Goal: Task Accomplishment & Management: Manage account settings

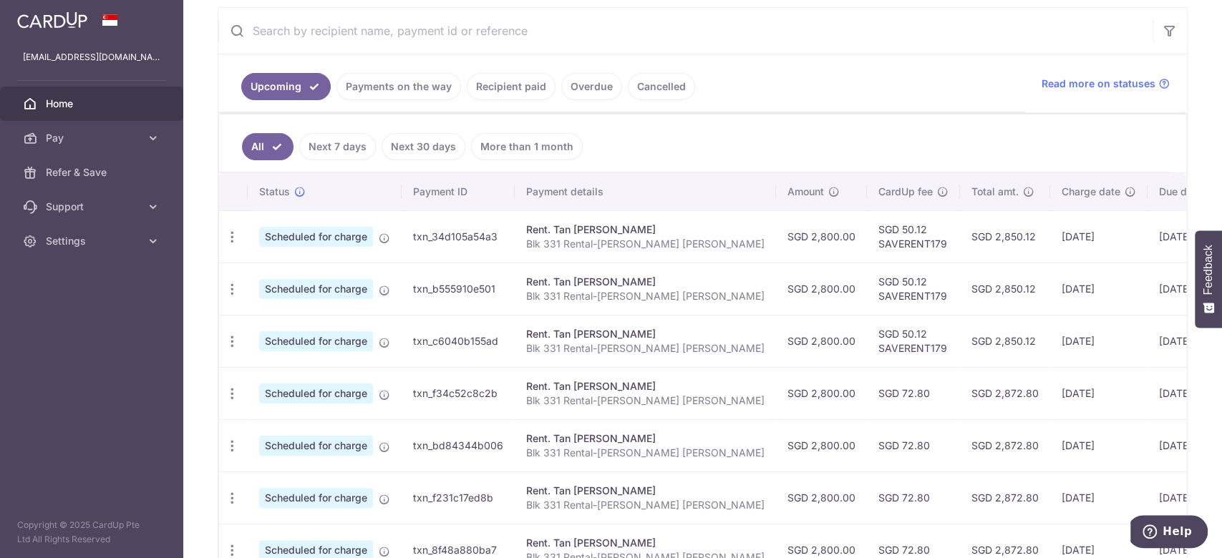
scroll to position [173, 0]
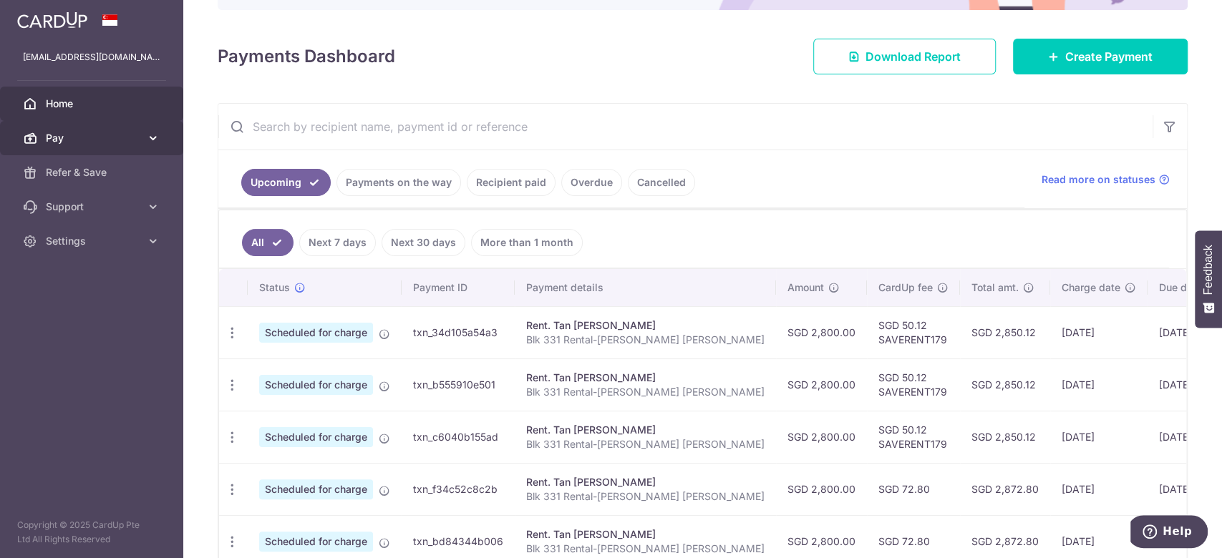
click at [108, 150] on link "Pay" at bounding box center [91, 138] width 183 height 34
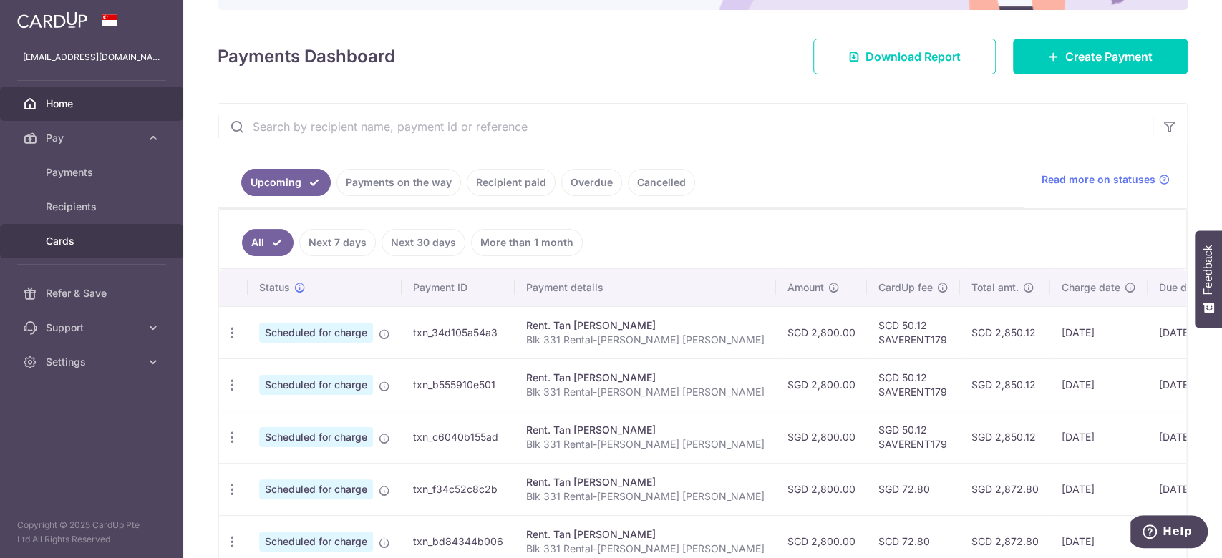
click at [92, 234] on span "Cards" at bounding box center [93, 241] width 94 height 14
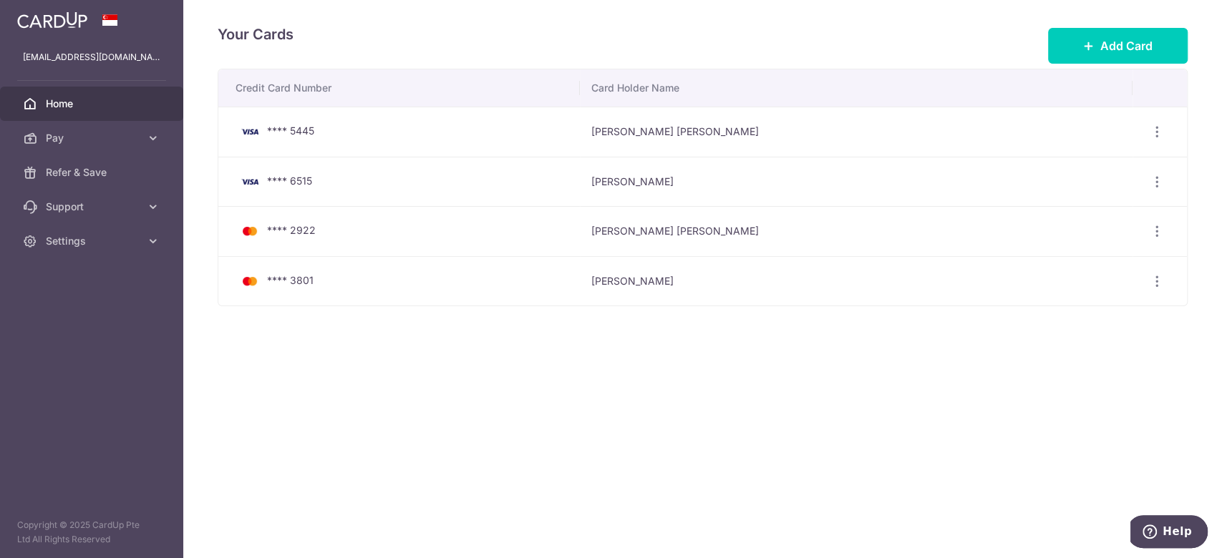
click at [115, 110] on span "Home" at bounding box center [93, 104] width 94 height 14
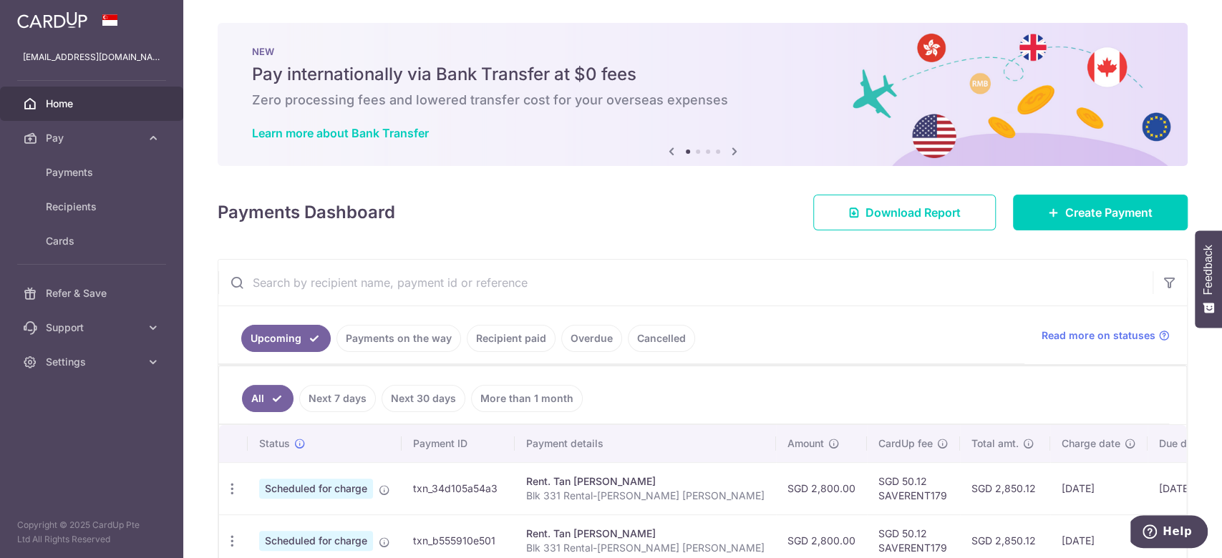
click at [502, 276] on input "text" at bounding box center [685, 283] width 934 height 46
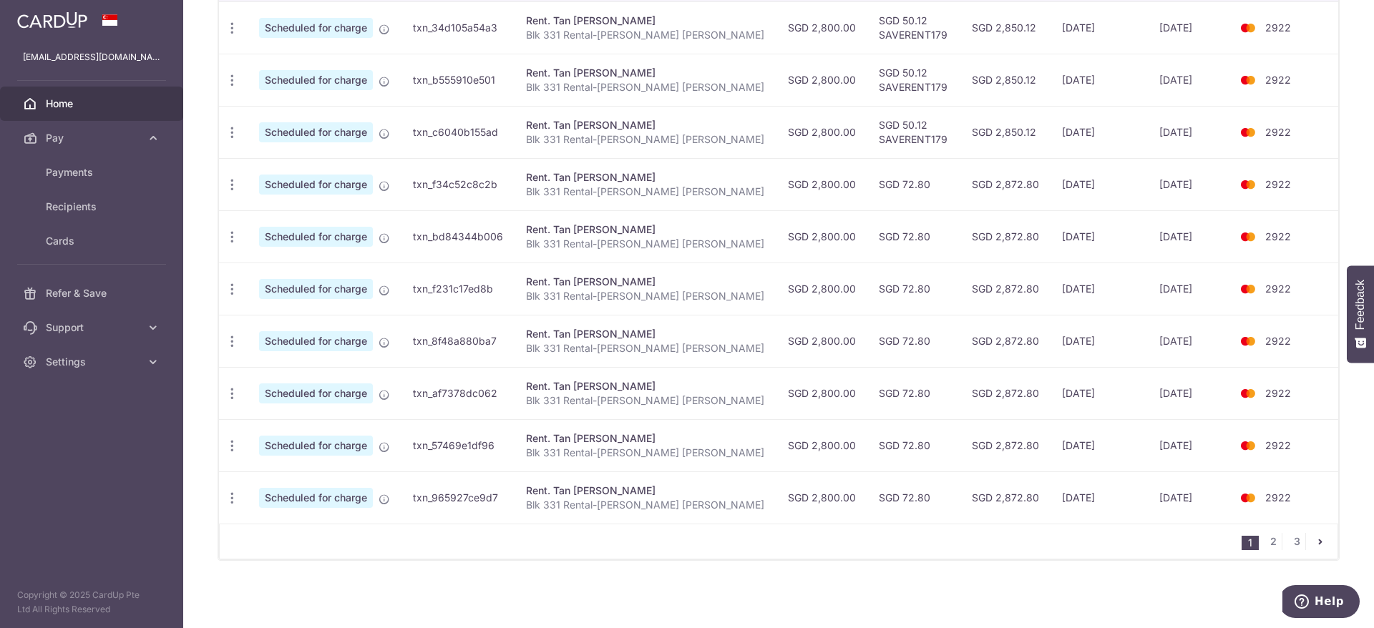
scroll to position [156, 0]
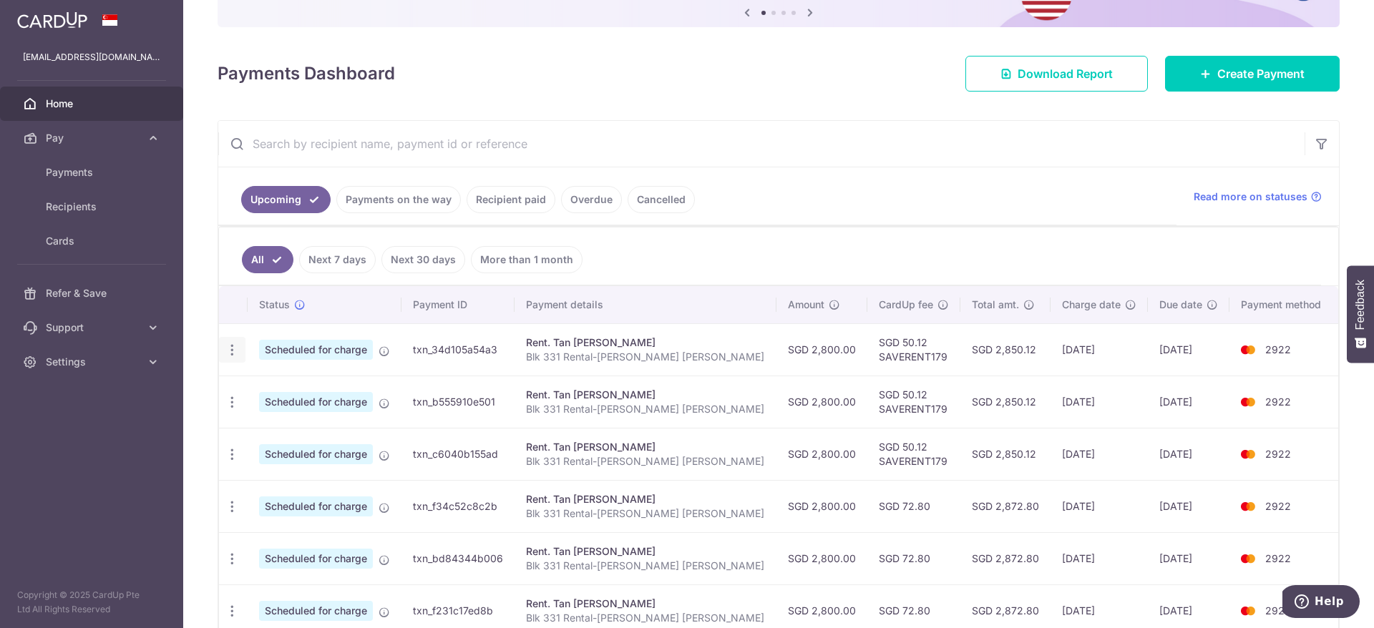
click at [236, 354] on icon "button" at bounding box center [232, 350] width 15 height 15
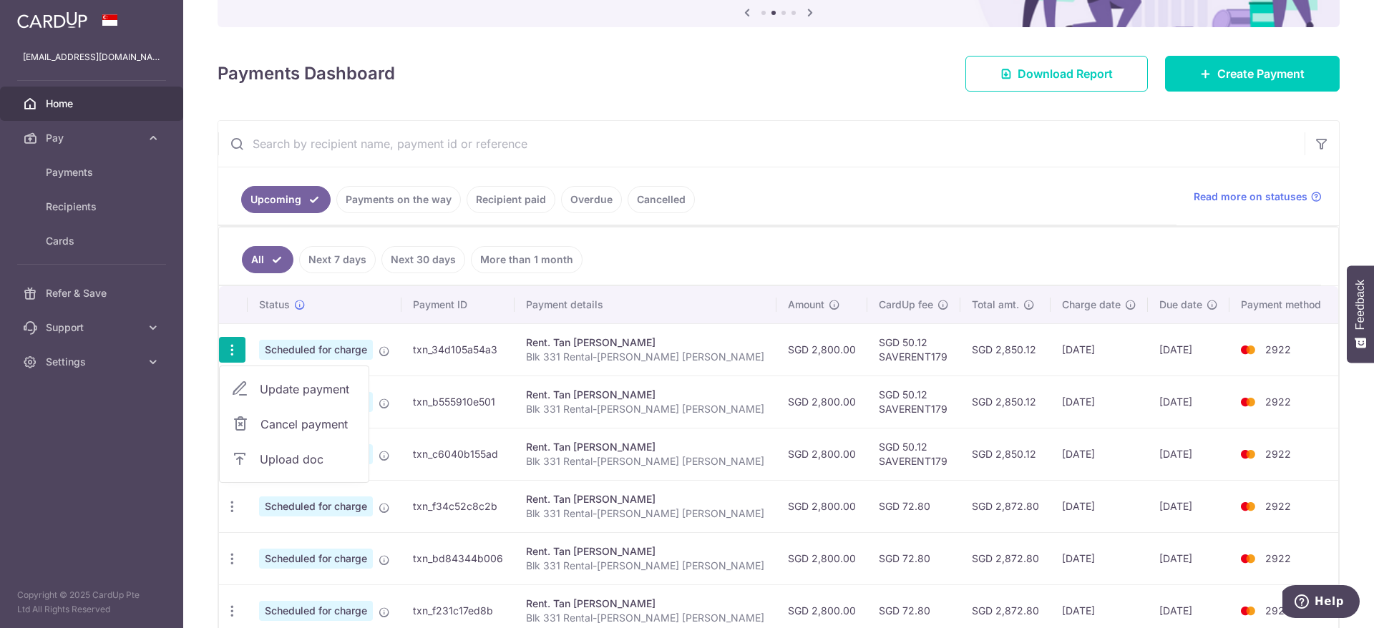
click at [323, 389] on span "Update payment" at bounding box center [308, 389] width 97 height 17
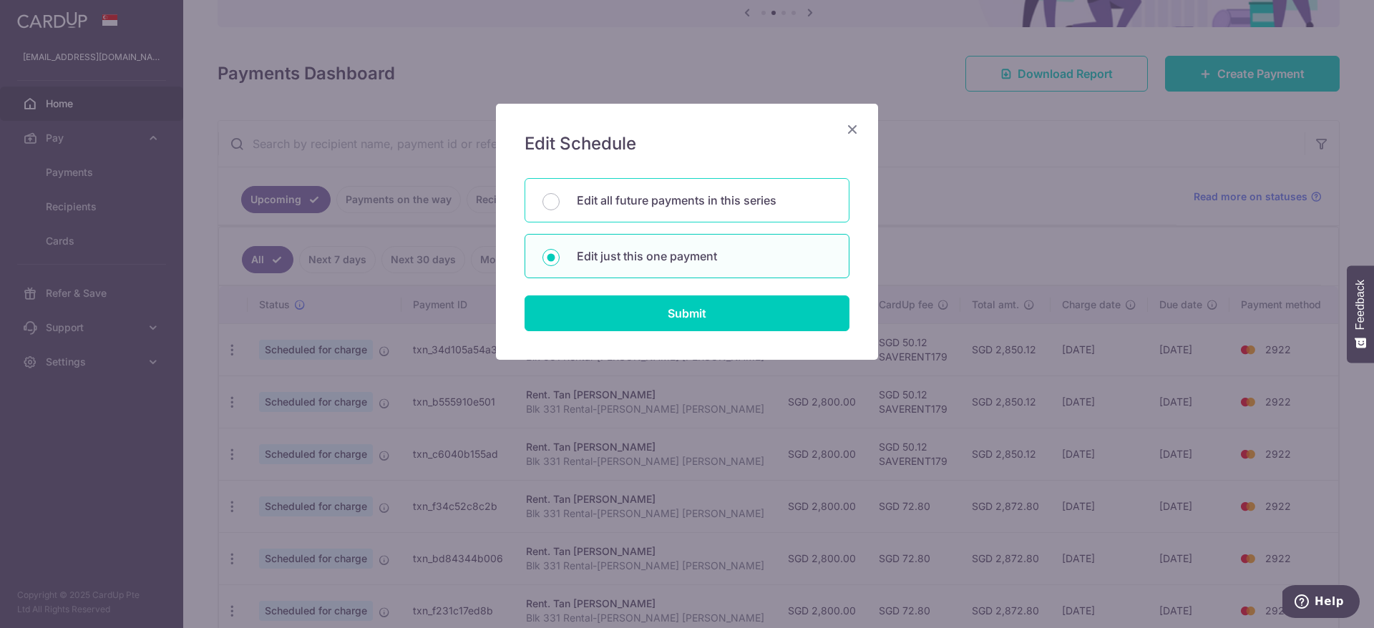
click at [676, 202] on p "Edit all future payments in this series" at bounding box center [704, 200] width 255 height 17
click at [560, 202] on input "Edit all future payments in this series" at bounding box center [551, 201] width 17 height 17
radio input "true"
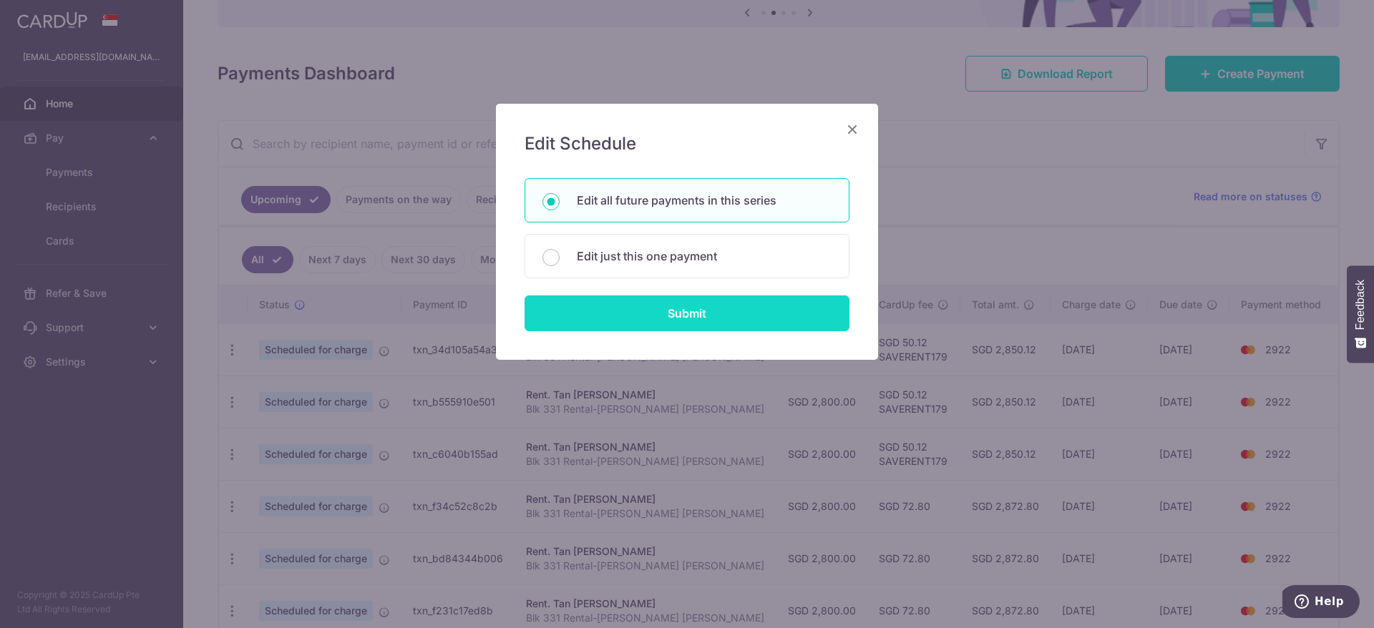
click at [697, 322] on input "Submit" at bounding box center [687, 314] width 325 height 36
radio input "true"
type input "2,800.00"
type input "Blk 331 Rental-Ong Yao Yong"
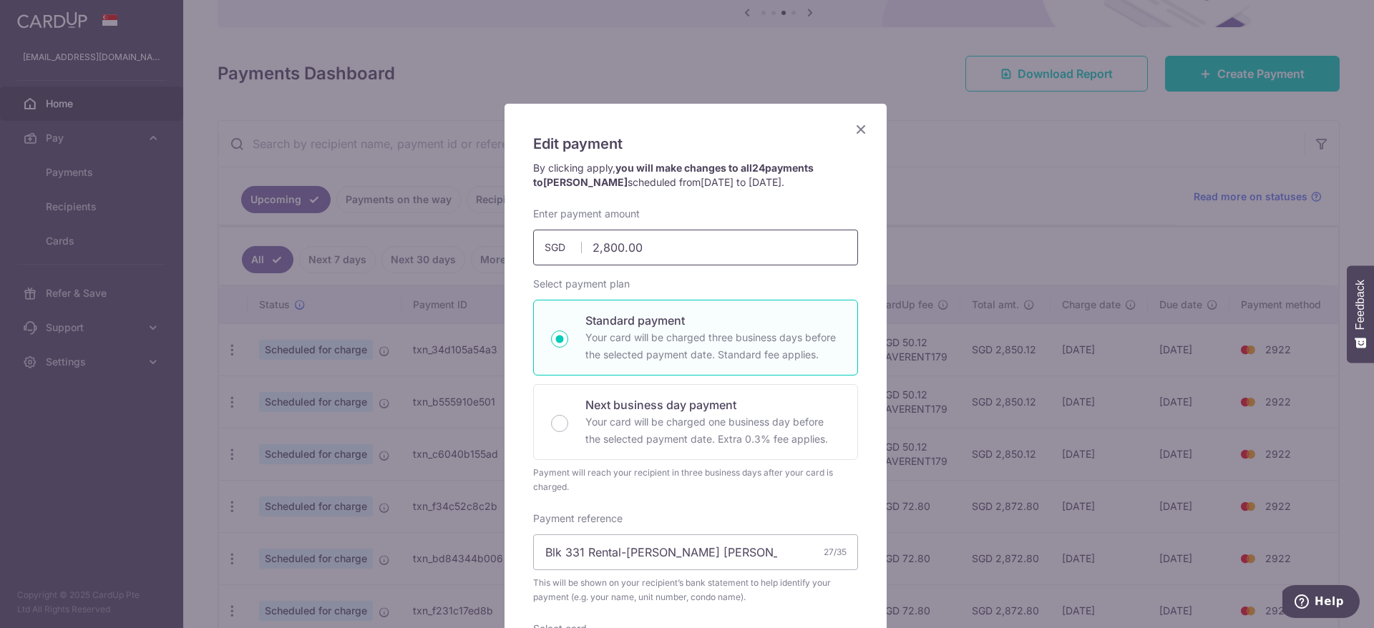
drag, startPoint x: 676, startPoint y: 249, endPoint x: 341, endPoint y: 248, distance: 335.0
click at [341, 248] on div "Edit payment By clicking apply, you will make changes to all 24 payments to Tan…" at bounding box center [687, 314] width 1374 height 628
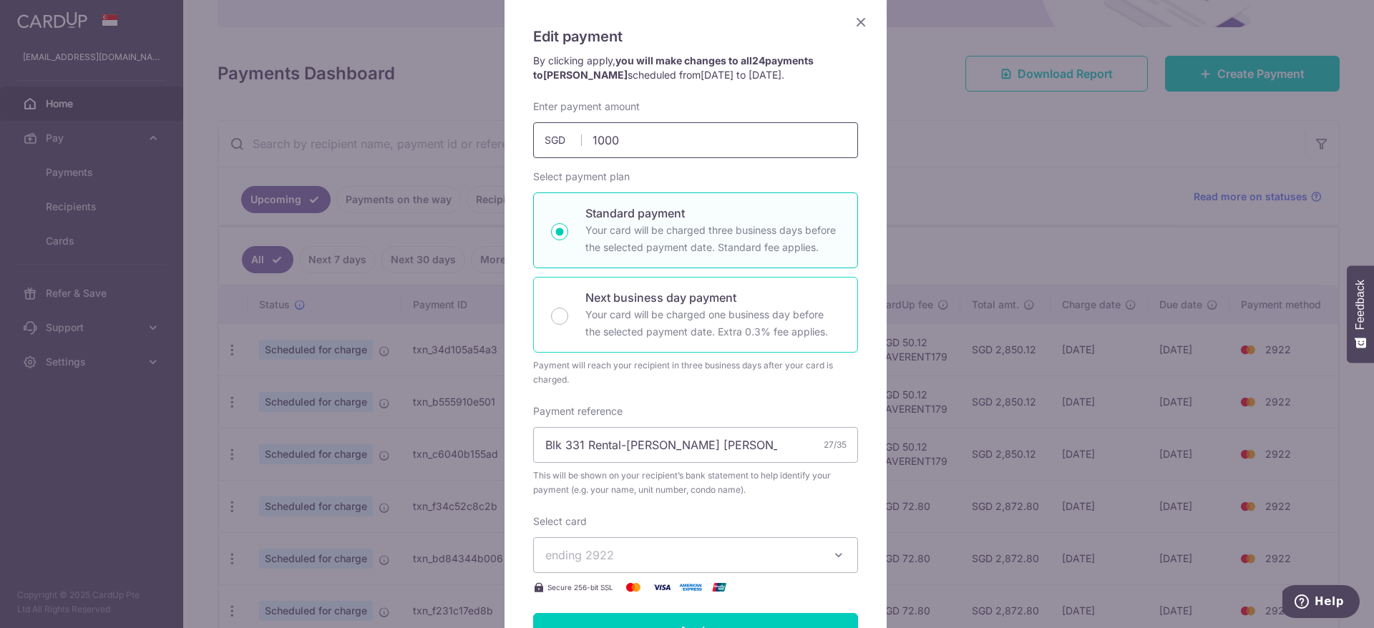
scroll to position [215, 0]
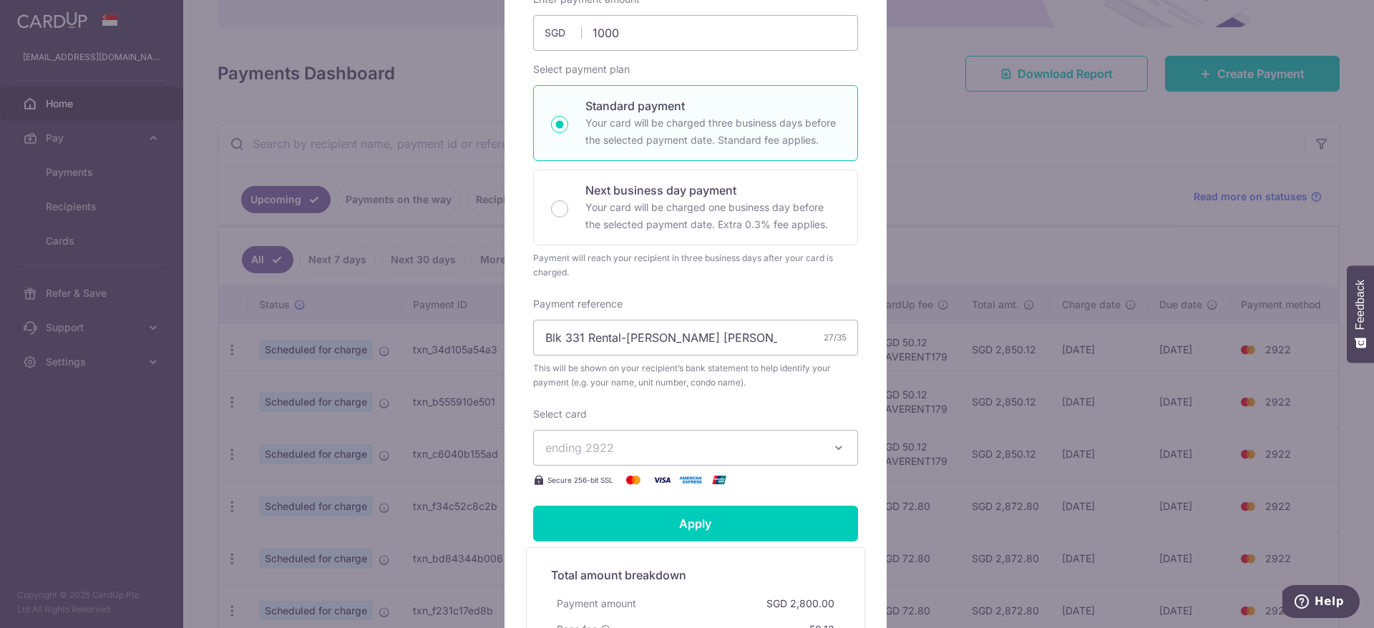
type input "1,000.00"
click at [643, 438] on button "ending 2922" at bounding box center [695, 448] width 325 height 36
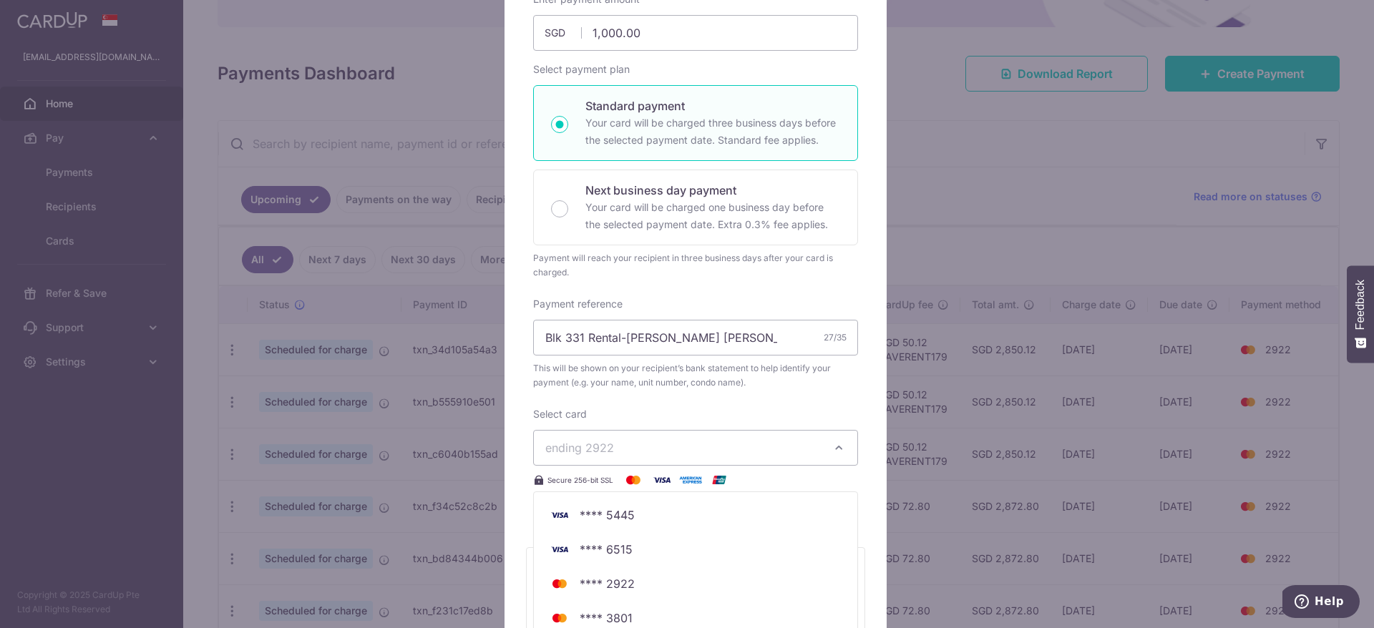
scroll to position [322, 0]
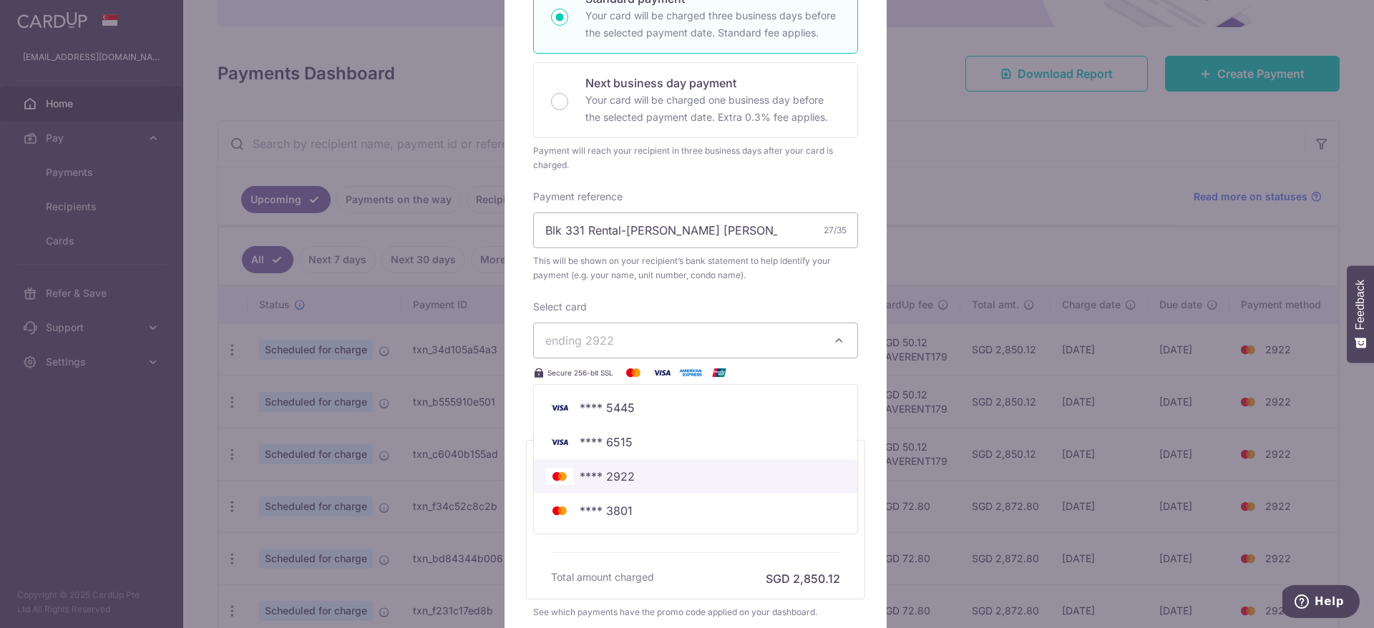
click at [638, 465] on link "**** 2922" at bounding box center [696, 477] width 324 height 34
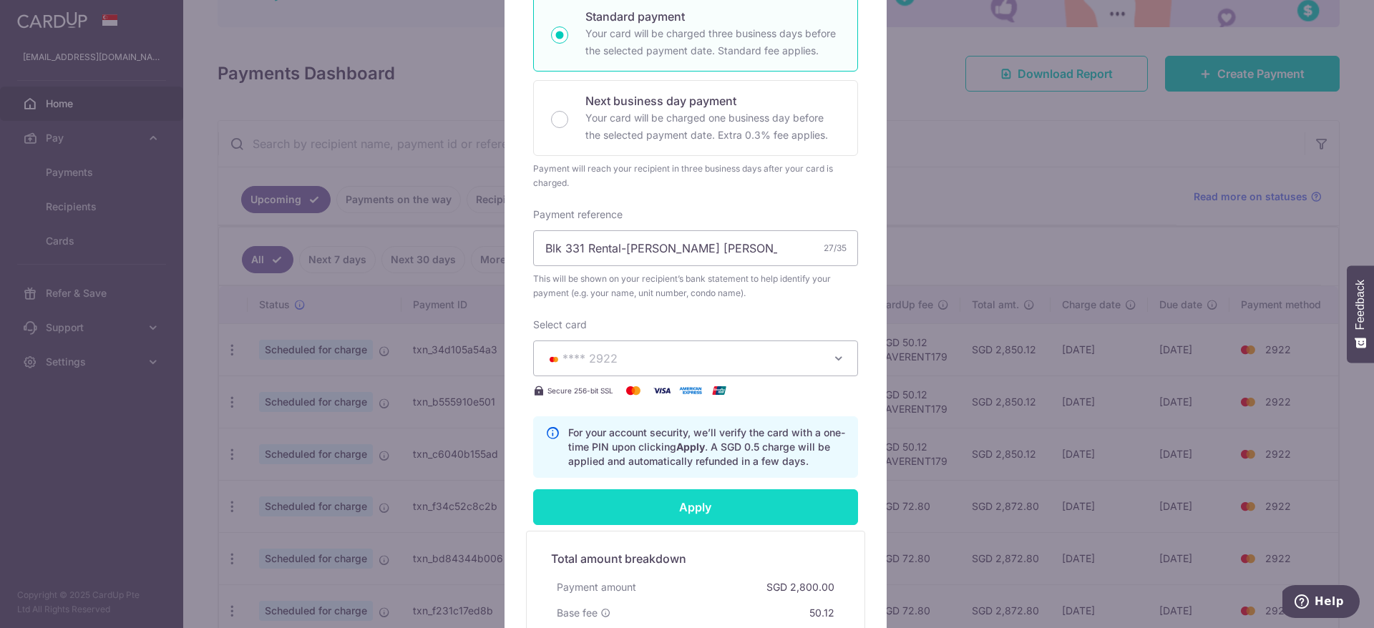
scroll to position [89, 0]
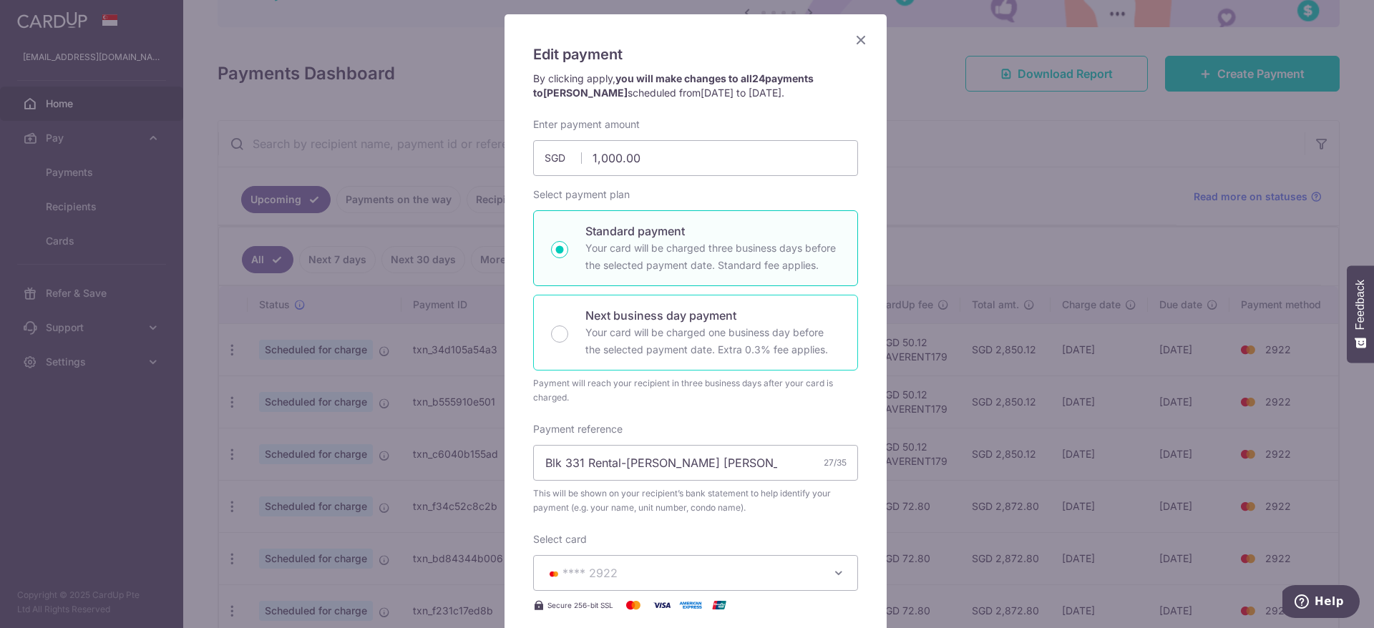
click at [669, 340] on p "Your card will be charged one business day before the selected payment date. Ex…" at bounding box center [712, 341] width 255 height 34
click at [568, 340] on input "Next business day payment Your card will be charged one business day before the…" at bounding box center [559, 334] width 17 height 17
radio input "false"
radio input "true"
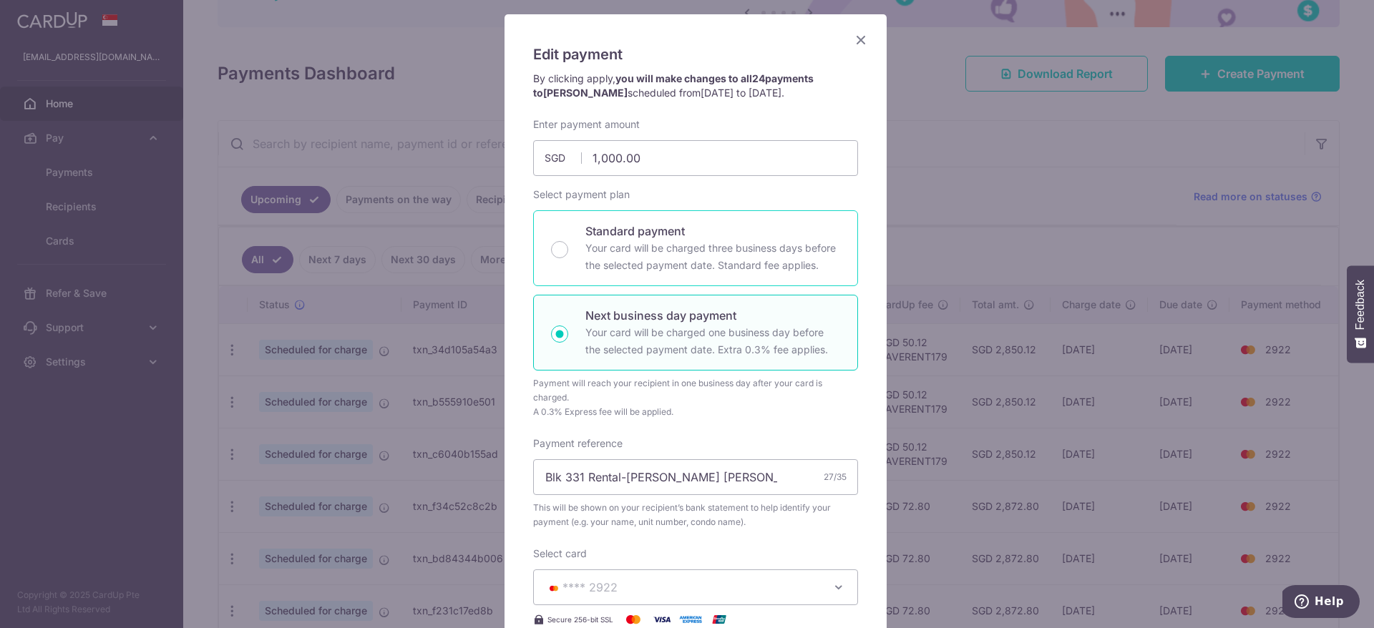
click at [698, 266] on p "Your card will be charged three business days before the selected payment date.…" at bounding box center [712, 257] width 255 height 34
click at [568, 258] on input "Standard payment Your card will be charged three business days before the selec…" at bounding box center [559, 249] width 17 height 17
radio input "true"
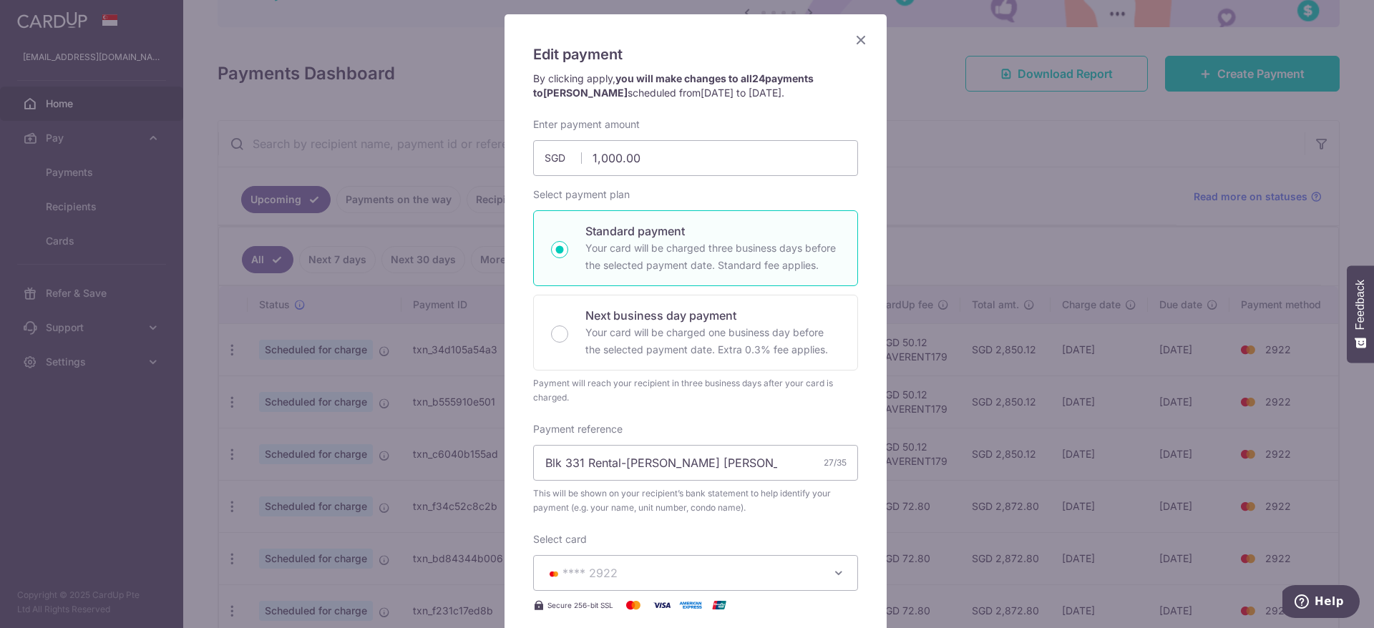
scroll to position [304, 0]
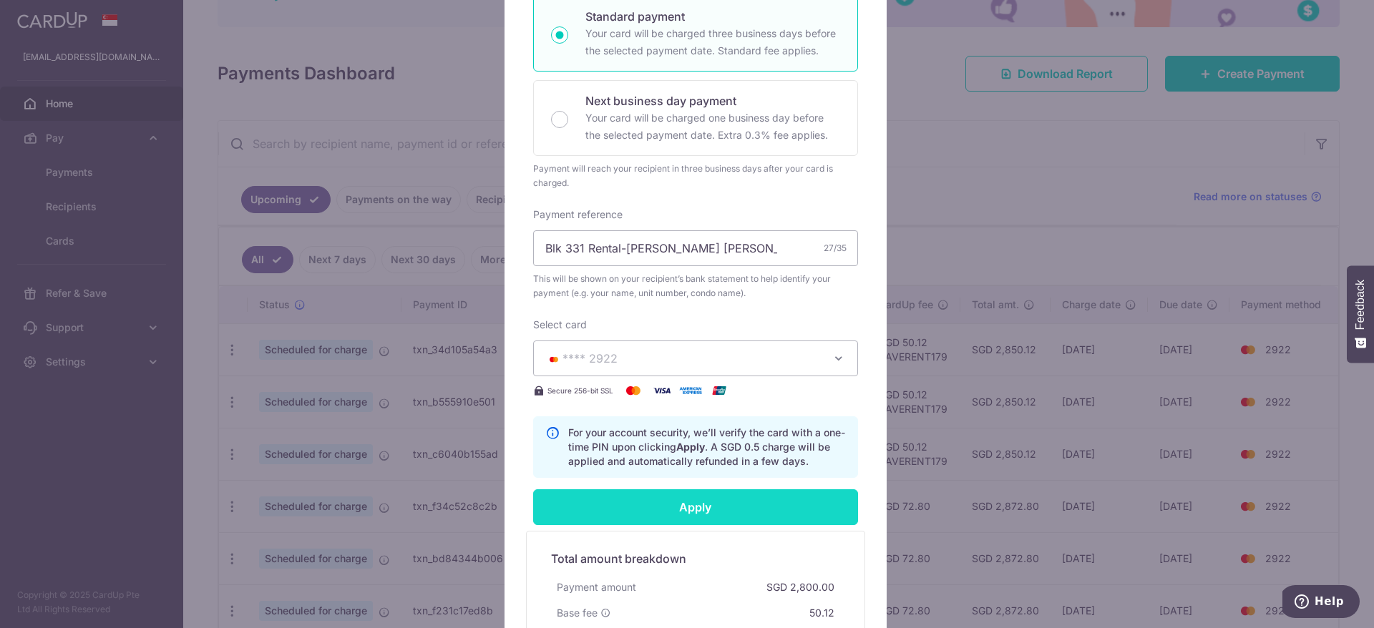
click at [665, 497] on input "Apply" at bounding box center [695, 508] width 325 height 36
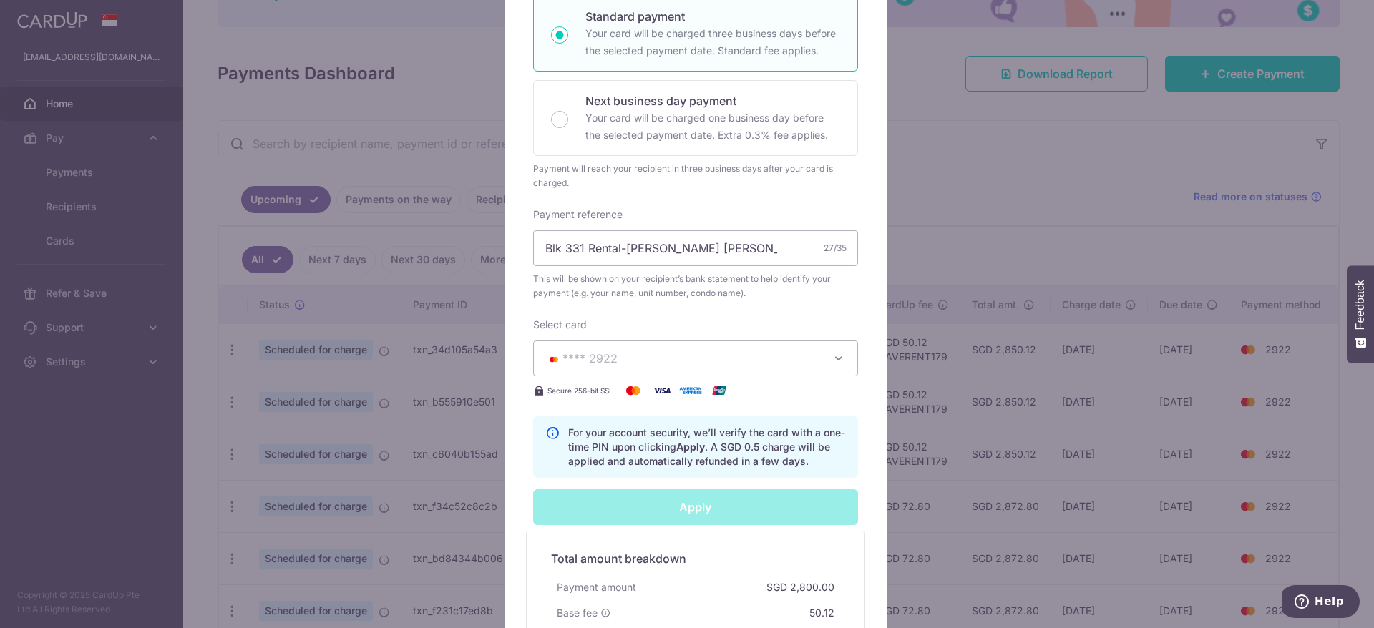
scroll to position [412, 0]
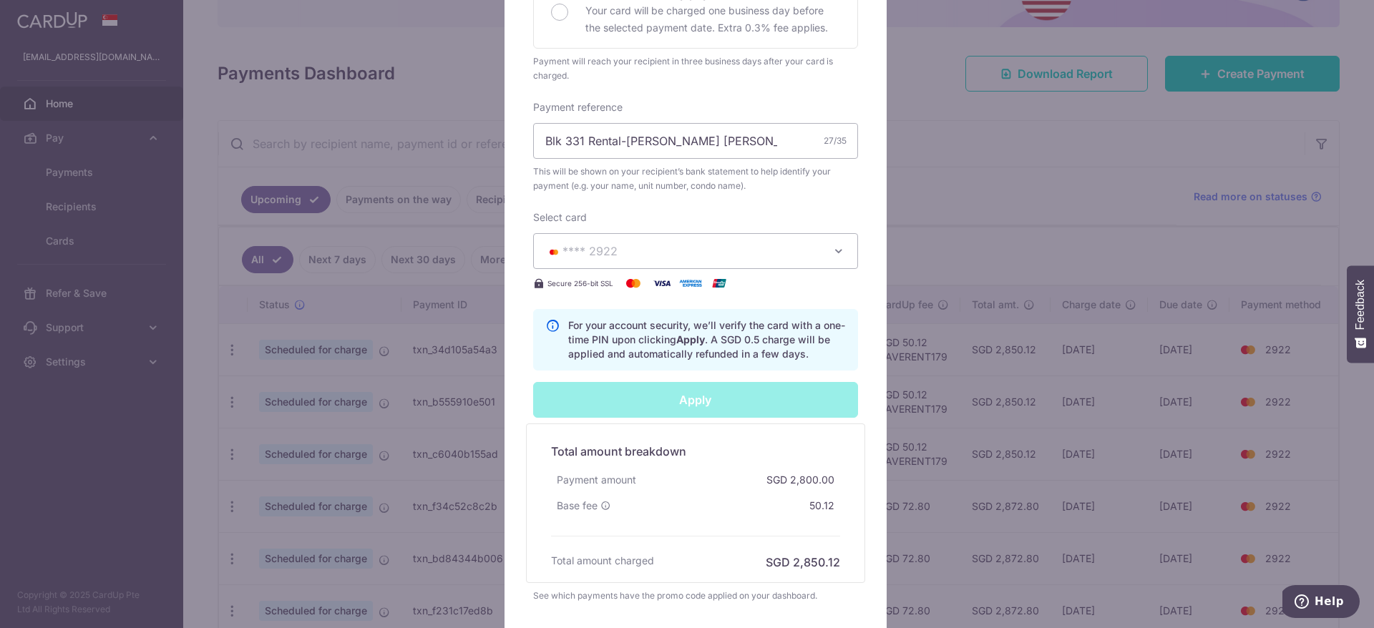
type input "Successfully Applied"
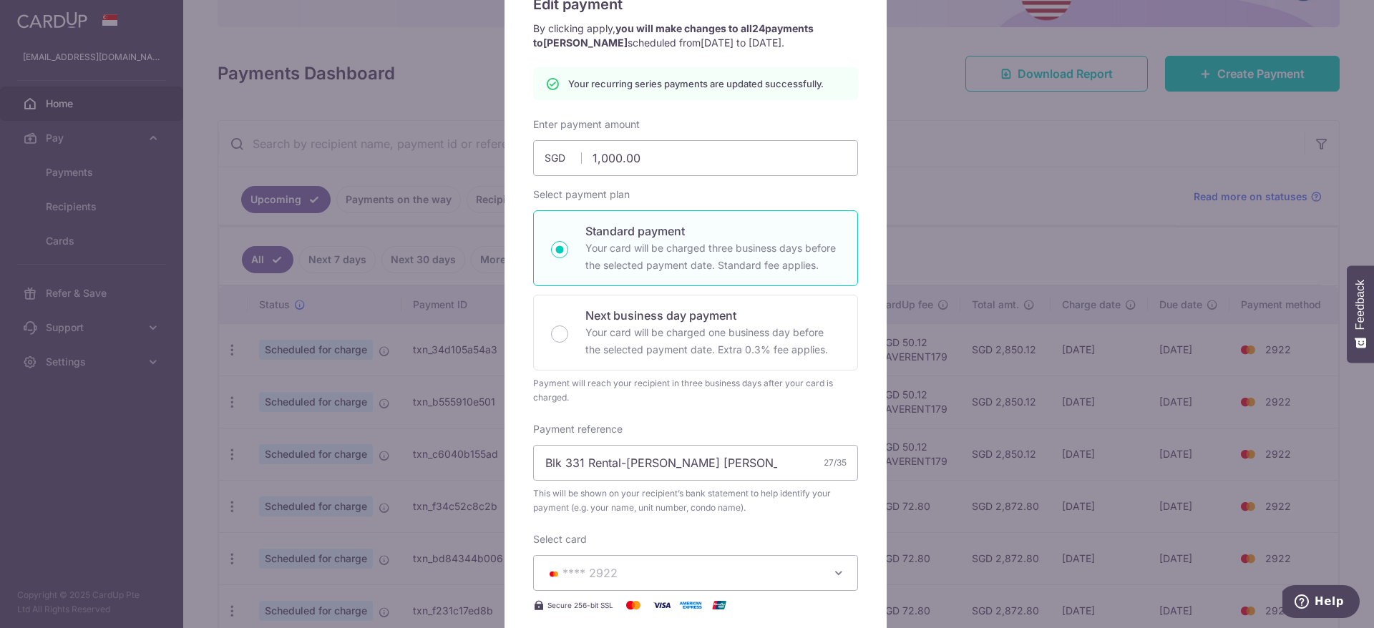
scroll to position [32, 0]
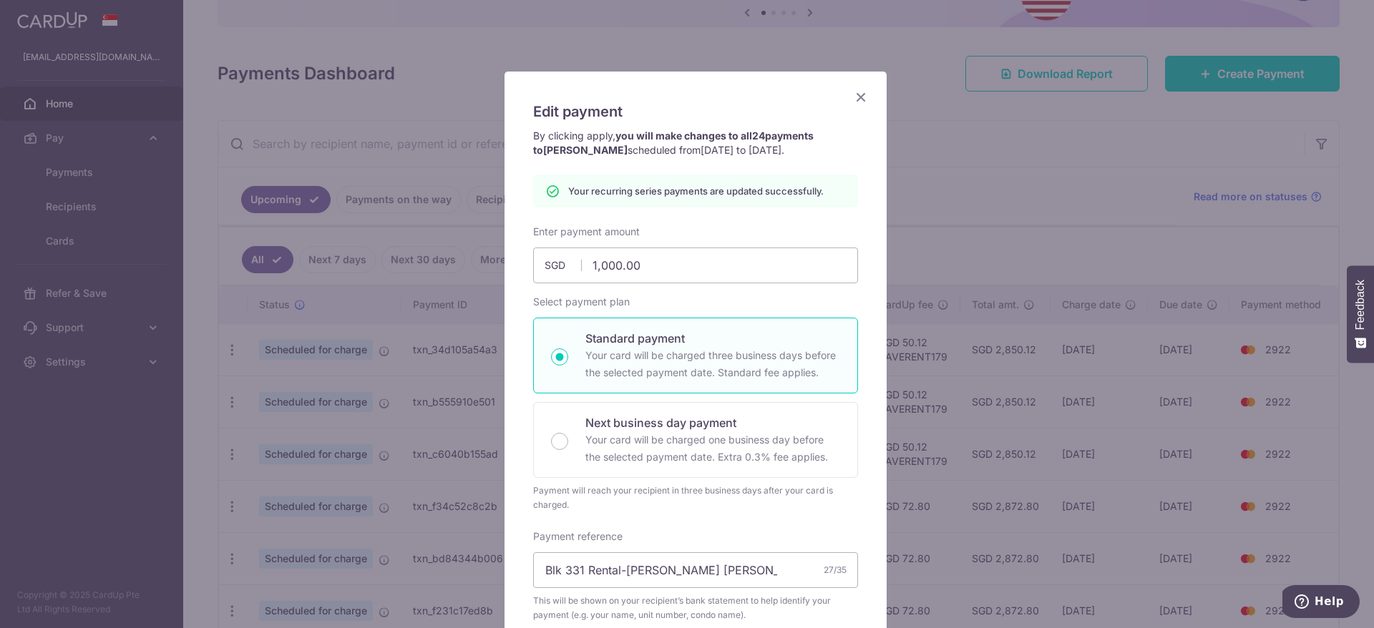
click at [852, 93] on icon "Close" at bounding box center [860, 97] width 17 height 18
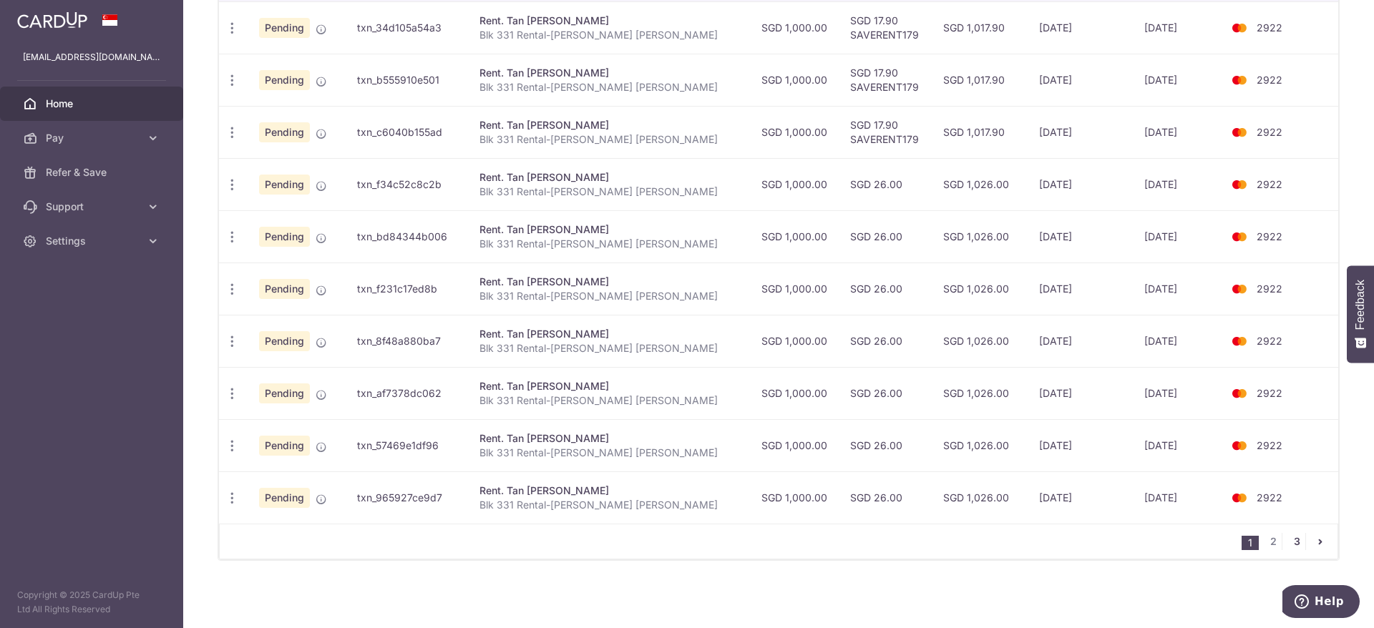
scroll to position [49, 0]
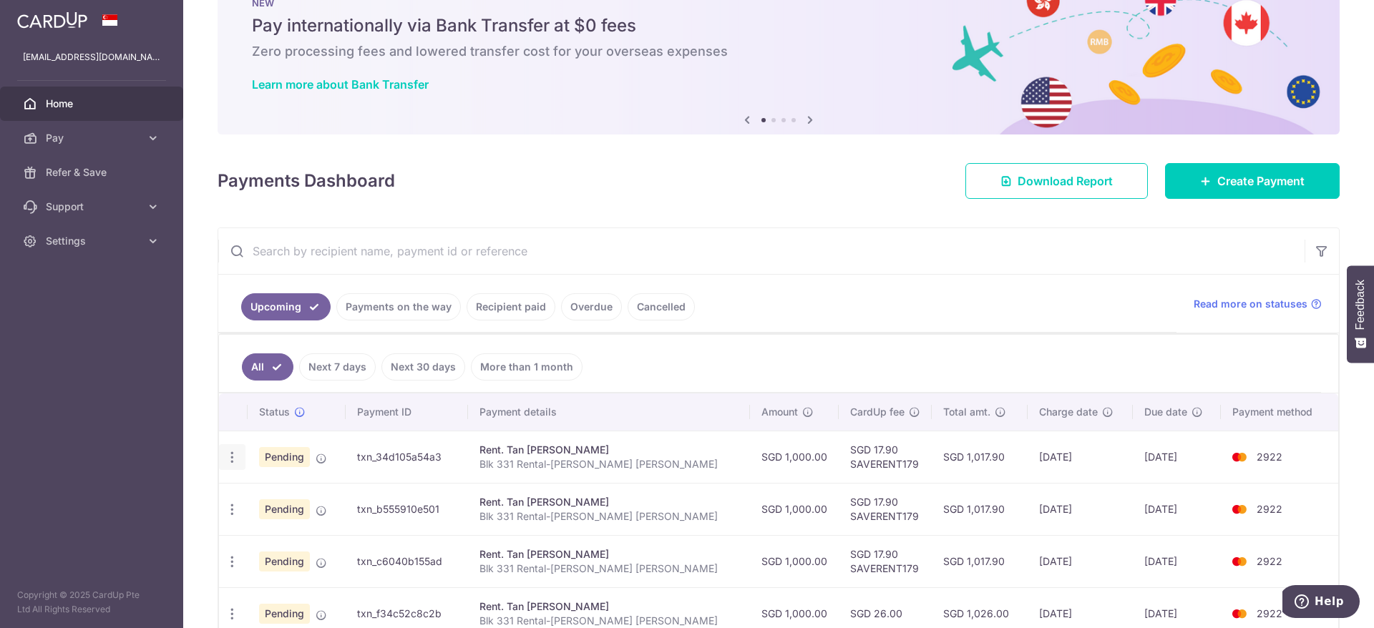
click at [235, 449] on div "Update payment Cancel payment Upload doc" at bounding box center [232, 457] width 26 height 26
click at [239, 457] on div "Update payment Cancel payment Upload doc" at bounding box center [232, 457] width 26 height 26
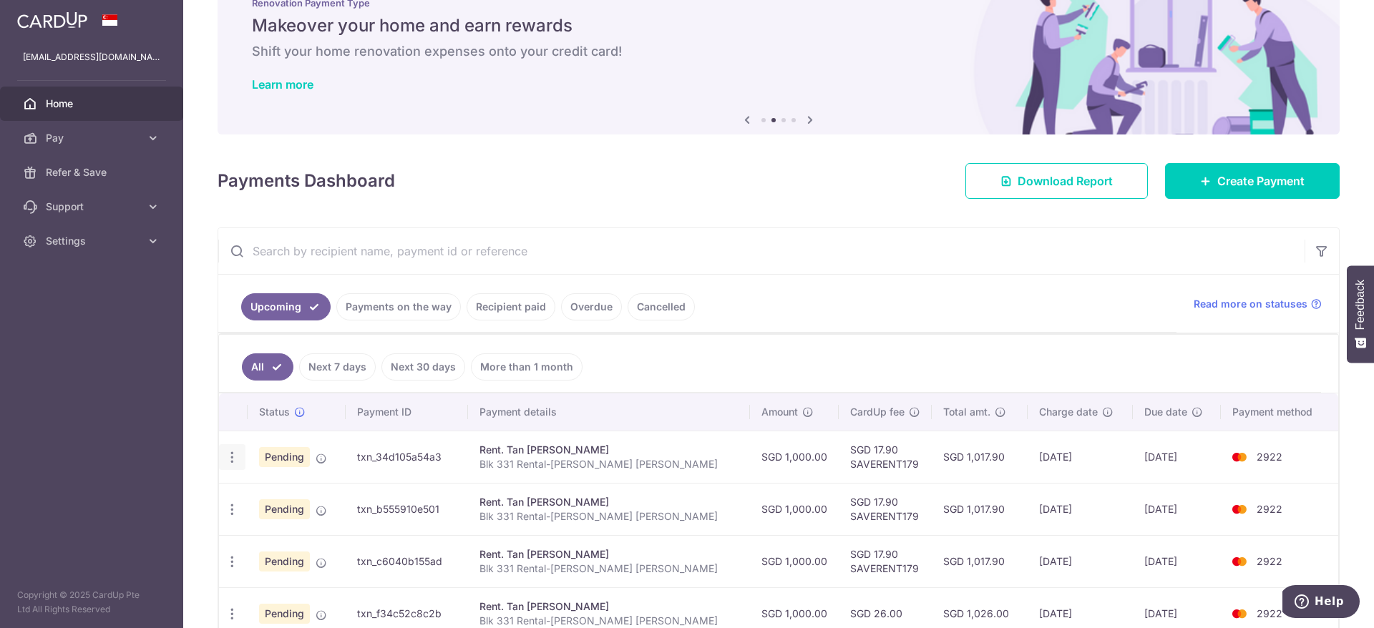
click at [229, 455] on icon "button" at bounding box center [232, 457] width 15 height 15
click at [270, 501] on span "Update payment" at bounding box center [308, 496] width 97 height 17
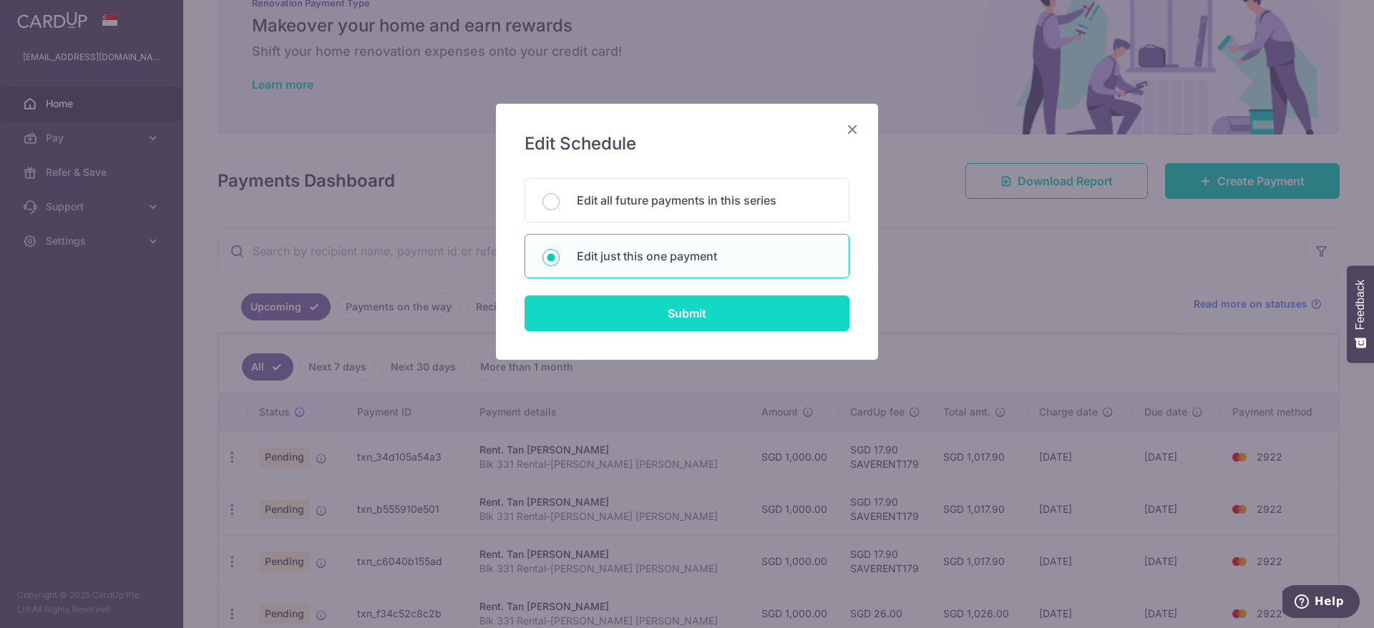
click at [757, 320] on input "Submit" at bounding box center [687, 314] width 325 height 36
radio input "true"
type input "1,000.00"
type input "[DATE]"
type input "Blk 331 Rental-[PERSON_NAME] [PERSON_NAME]"
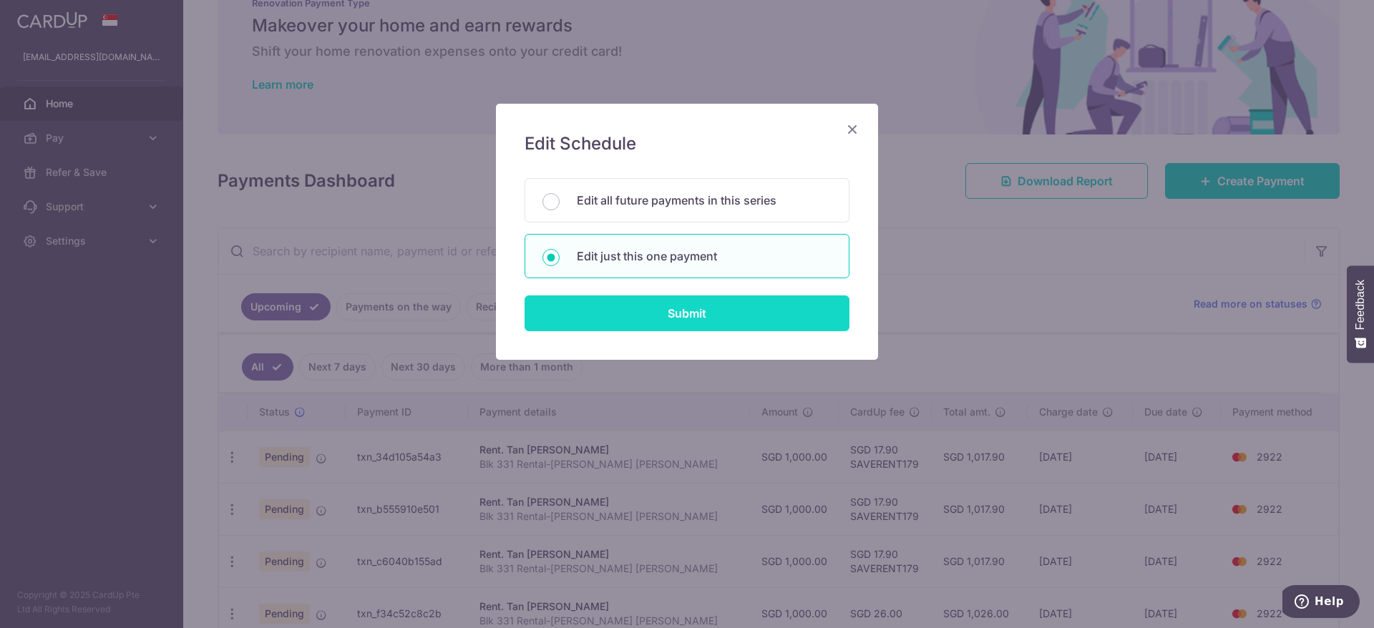
type input "SAVERENT179"
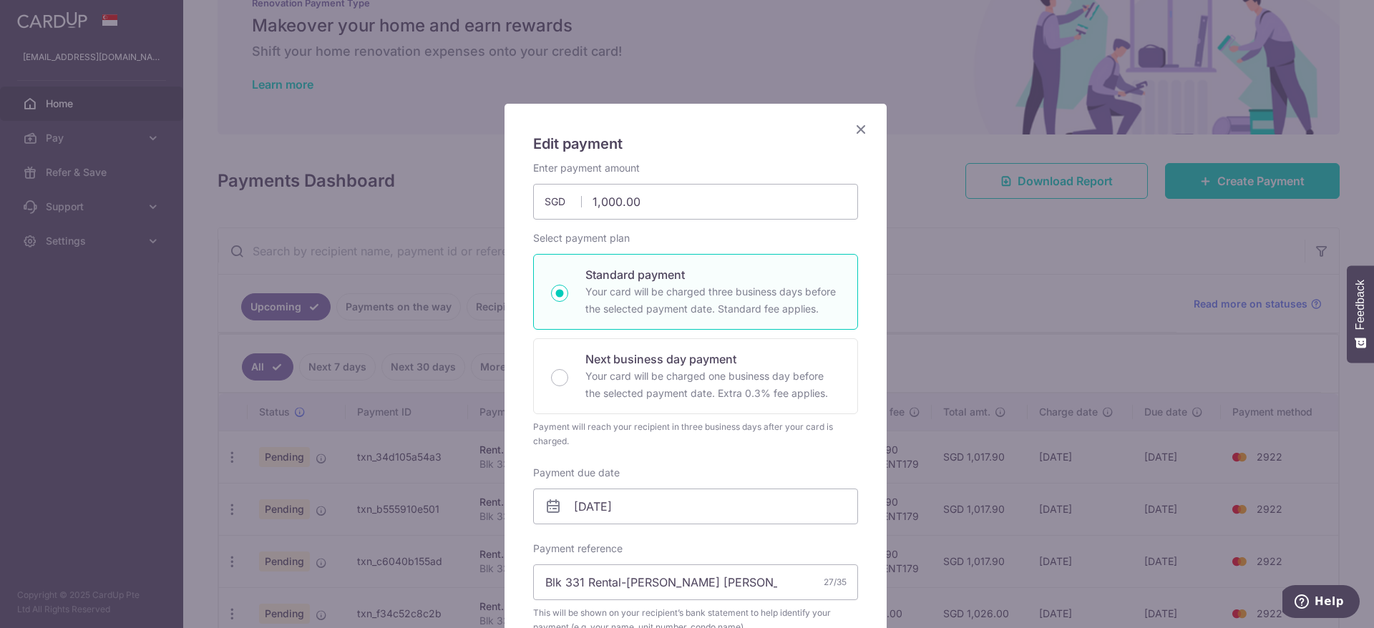
scroll to position [107, 0]
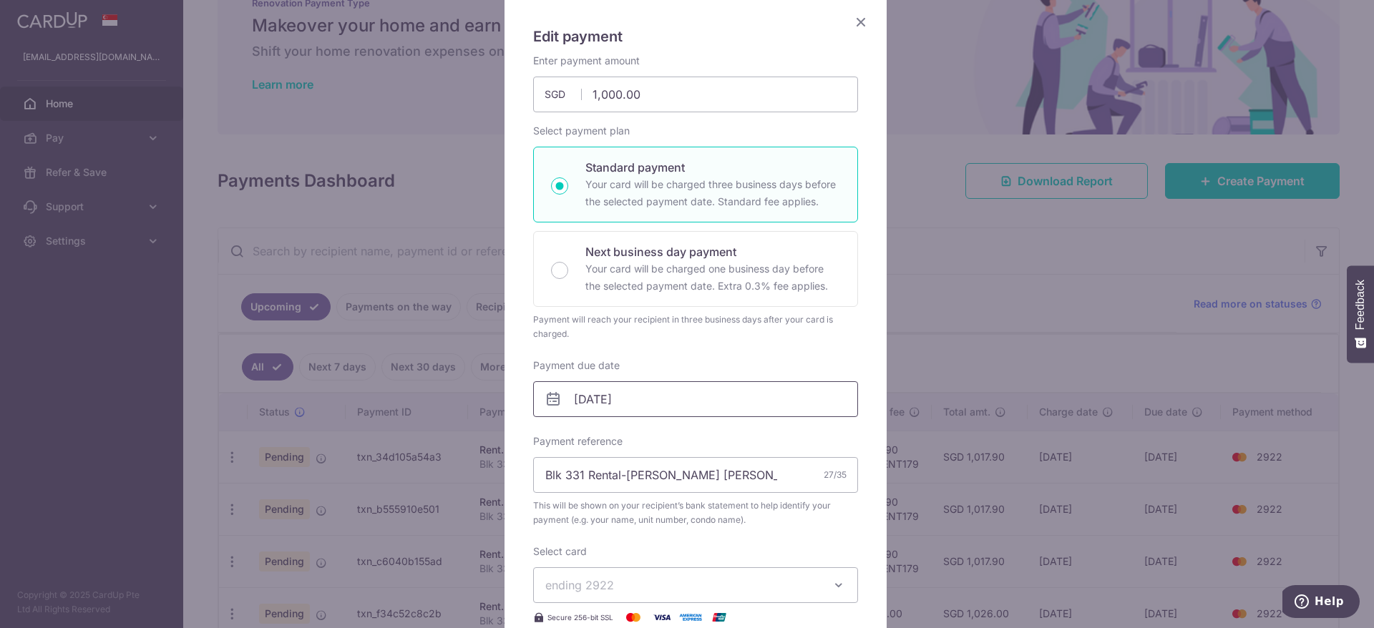
click at [662, 399] on input "[DATE]" at bounding box center [695, 399] width 325 height 36
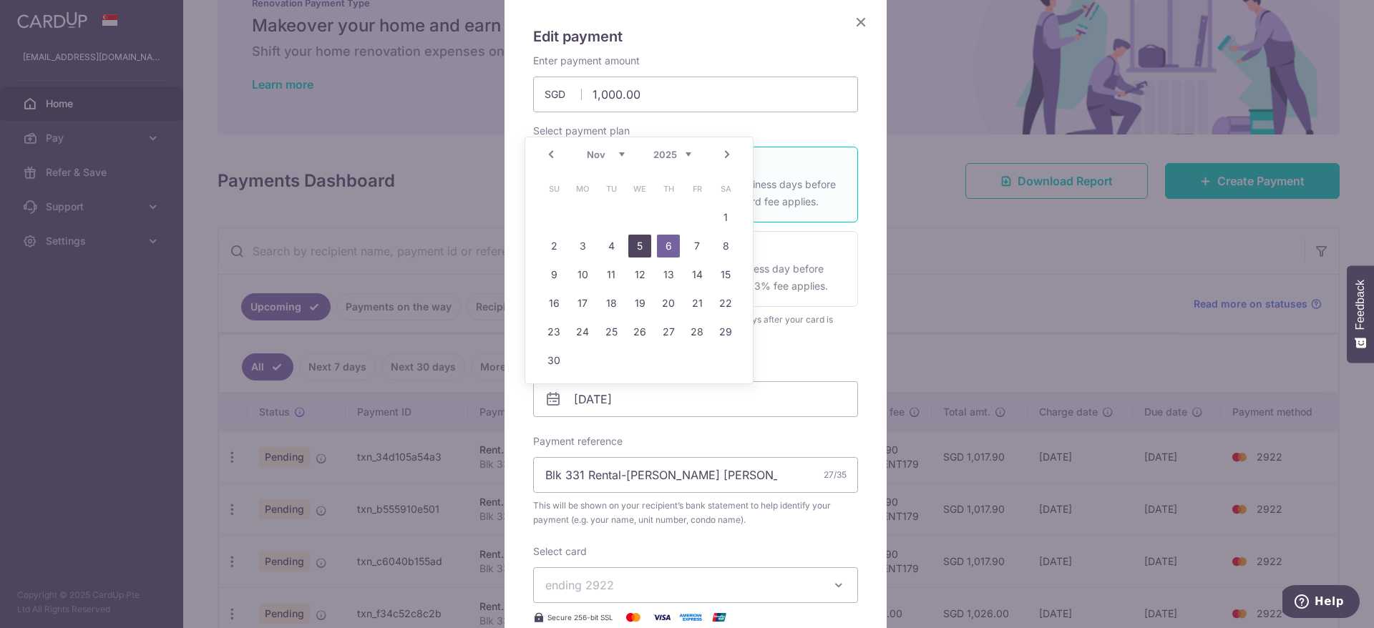
click at [643, 235] on link "5" at bounding box center [639, 246] width 23 height 23
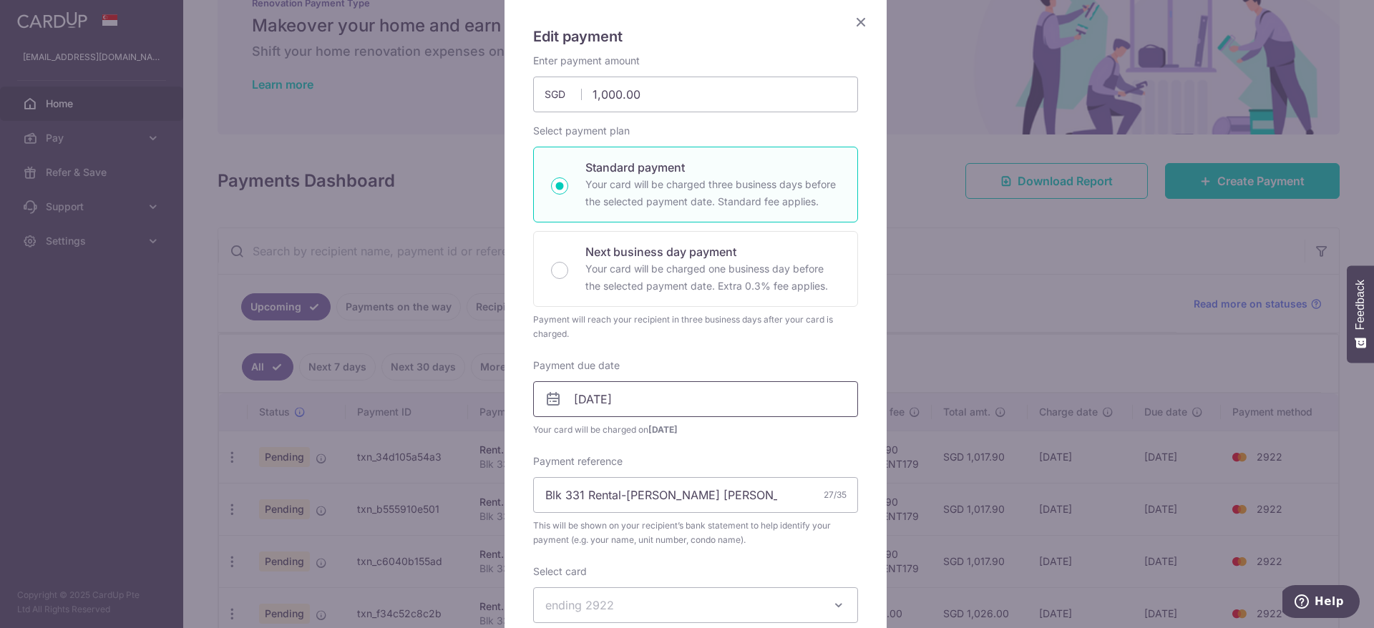
click at [641, 397] on input "05/11/2025" at bounding box center [695, 399] width 325 height 36
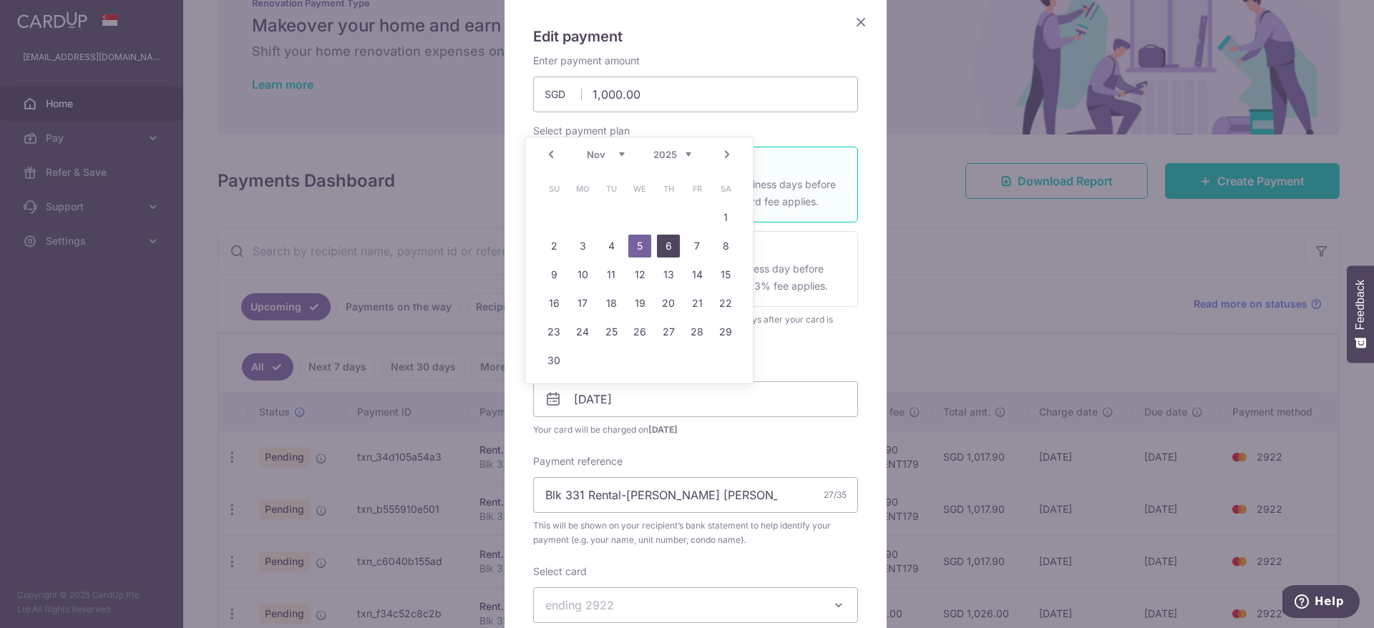
click at [670, 245] on link "6" at bounding box center [668, 246] width 23 height 23
type input "[DATE]"
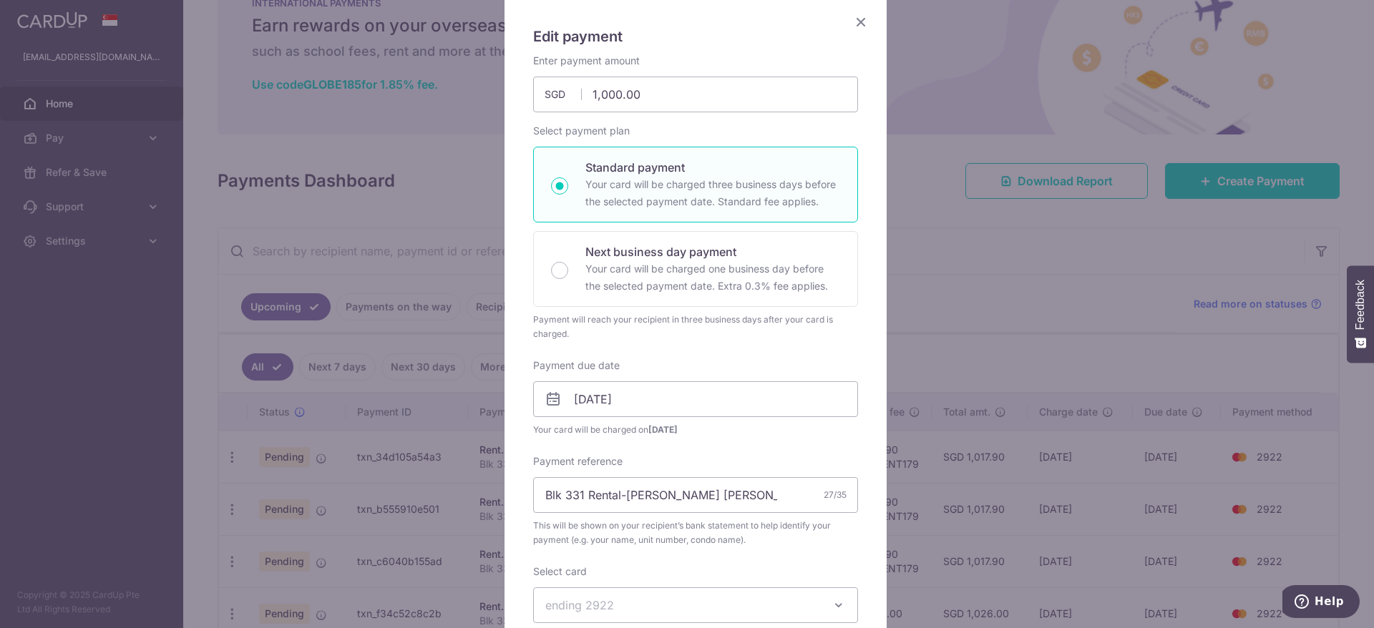
click at [853, 13] on icon "Close" at bounding box center [860, 22] width 17 height 18
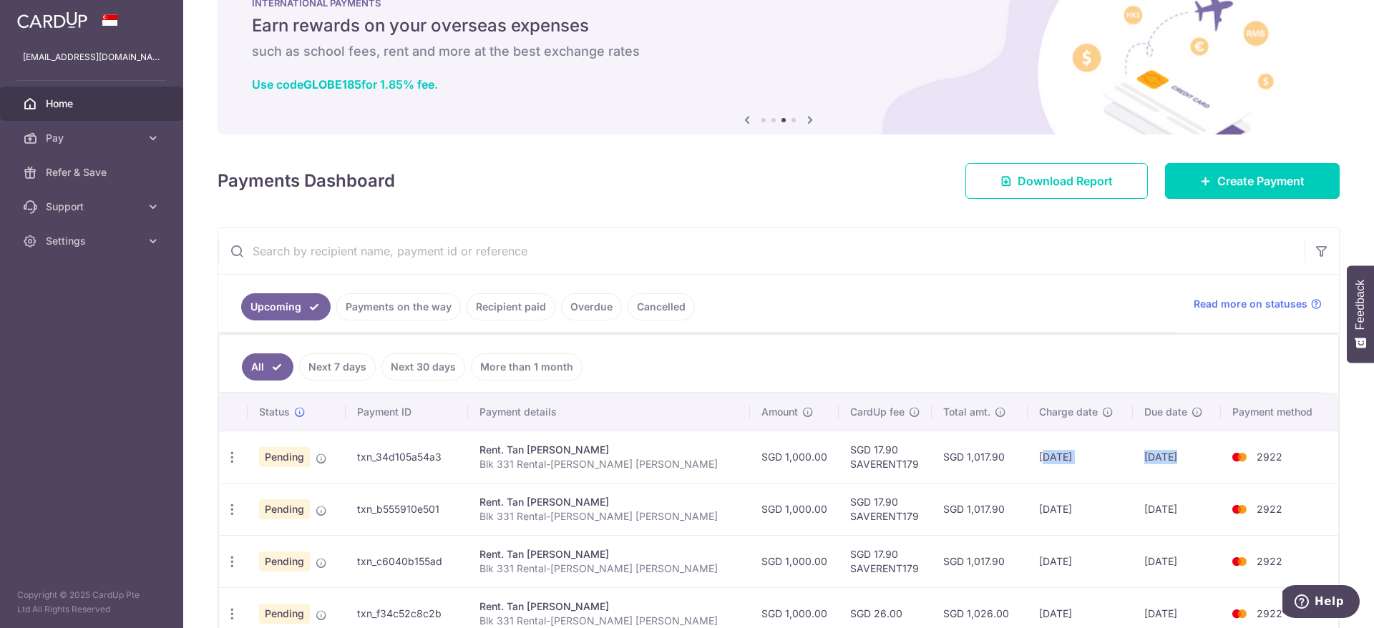
drag, startPoint x: 996, startPoint y: 461, endPoint x: 1138, endPoint y: 460, distance: 141.7
click at [1138, 460] on tr "Update payment Cancel payment Upload doc Pending txn_34d105a54a3 Rent. Tan Tong…" at bounding box center [778, 457] width 1119 height 52
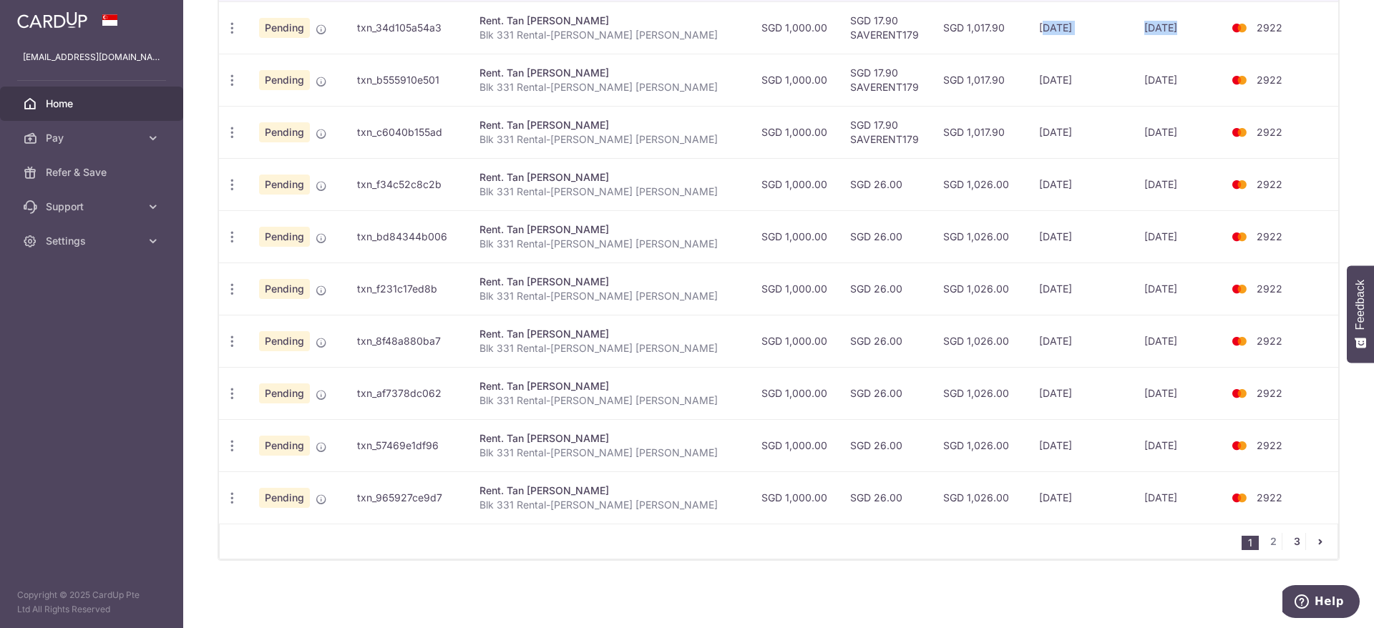
click at [1288, 538] on link "3" at bounding box center [1296, 541] width 17 height 17
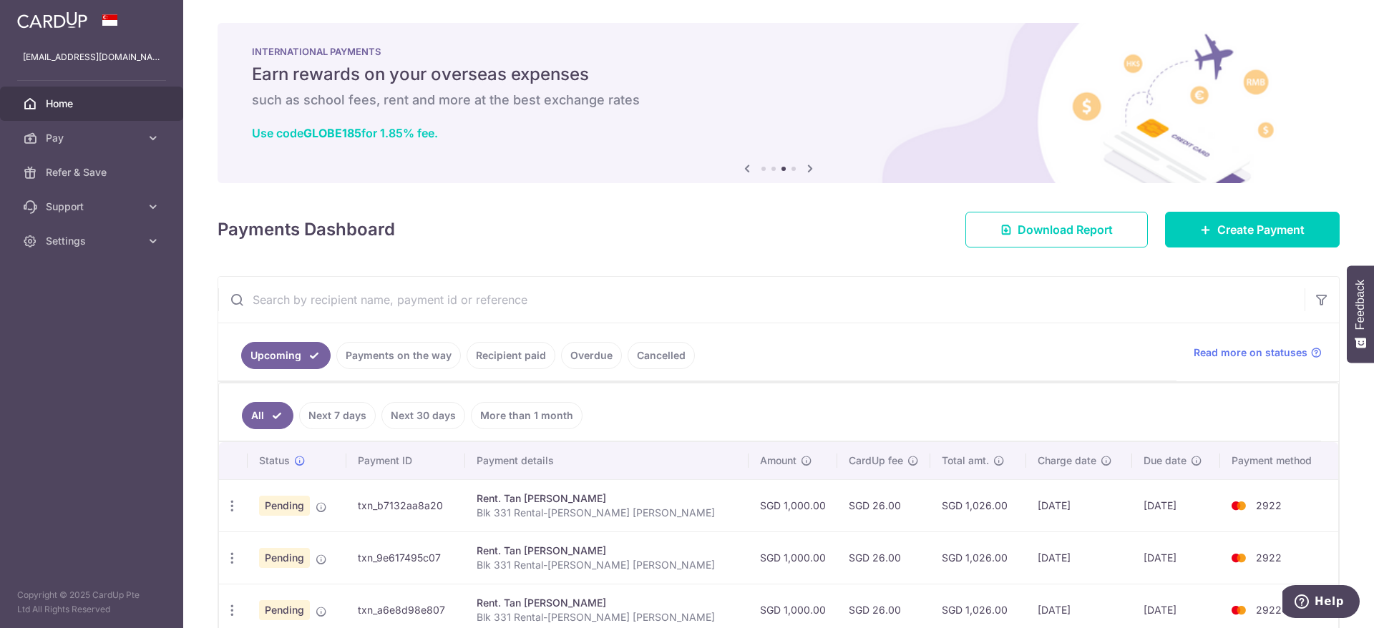
scroll to position [165, 0]
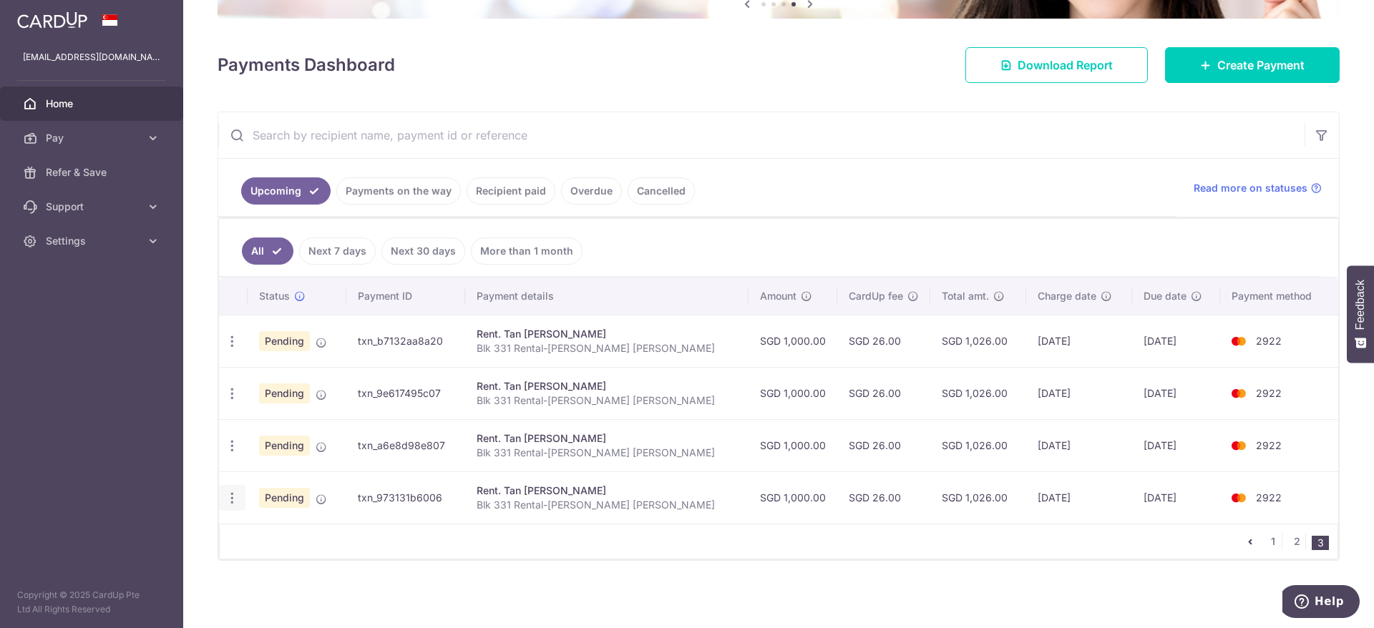
click at [240, 502] on div "Update payment Cancel payment Upload doc" at bounding box center [232, 498] width 26 height 26
click at [228, 498] on icon "button" at bounding box center [232, 498] width 15 height 15
click at [275, 533] on span "Update payment" at bounding box center [308, 537] width 97 height 17
radio input "true"
type input "06/10/2027"
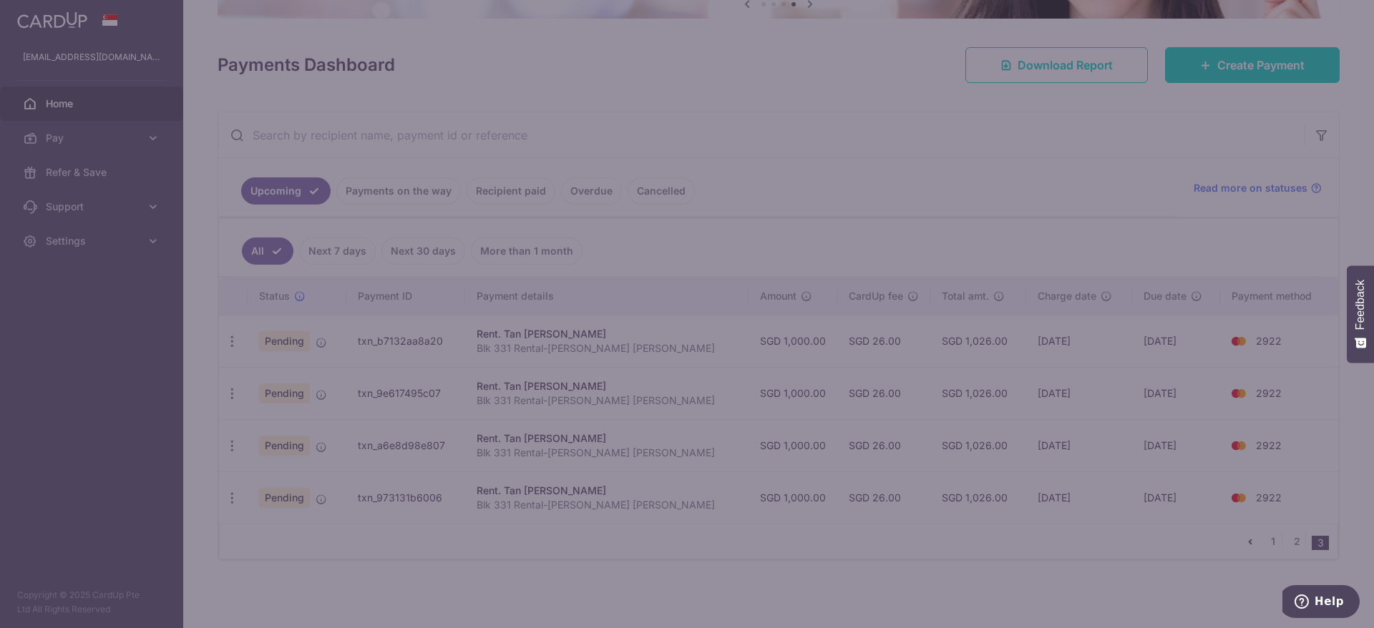
scroll to position [0, 0]
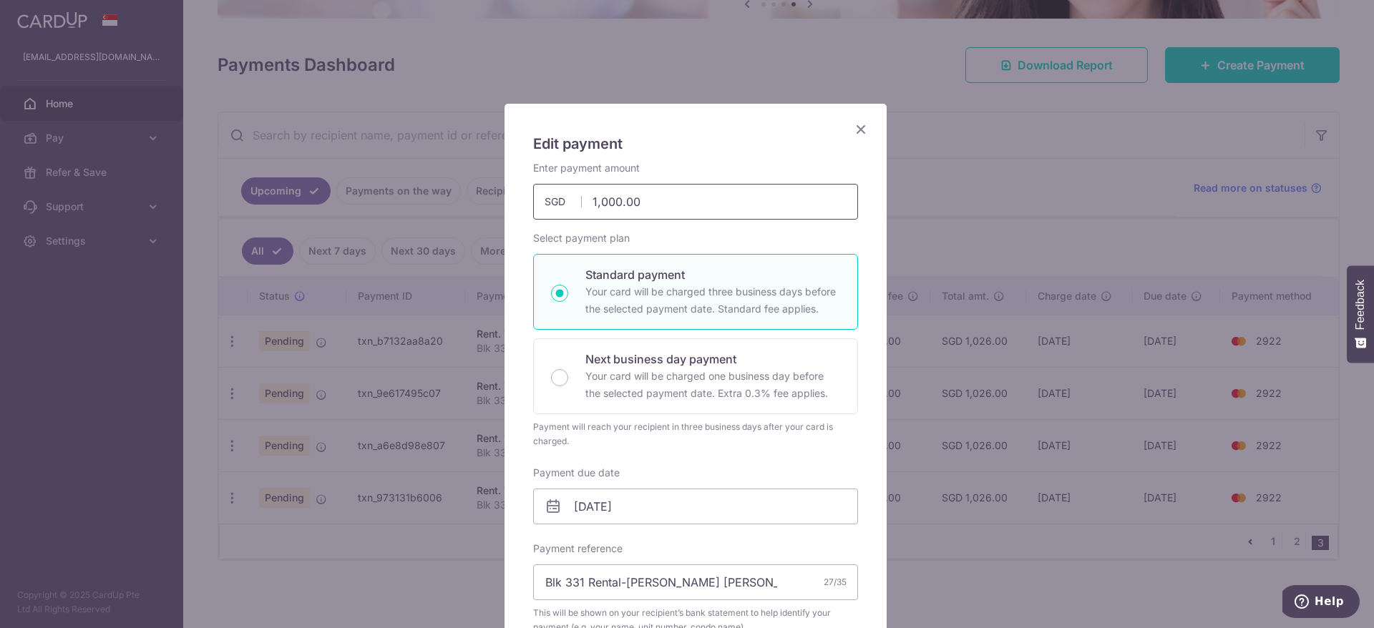
drag, startPoint x: 653, startPoint y: 205, endPoint x: 478, endPoint y: 198, distance: 174.8
click at [478, 198] on div "Edit payment By clicking apply, you will make changes to all payments to Tan To…" at bounding box center [687, 314] width 1374 height 628
type input "800.00"
click at [667, 515] on input "06/10/2027" at bounding box center [695, 507] width 325 height 36
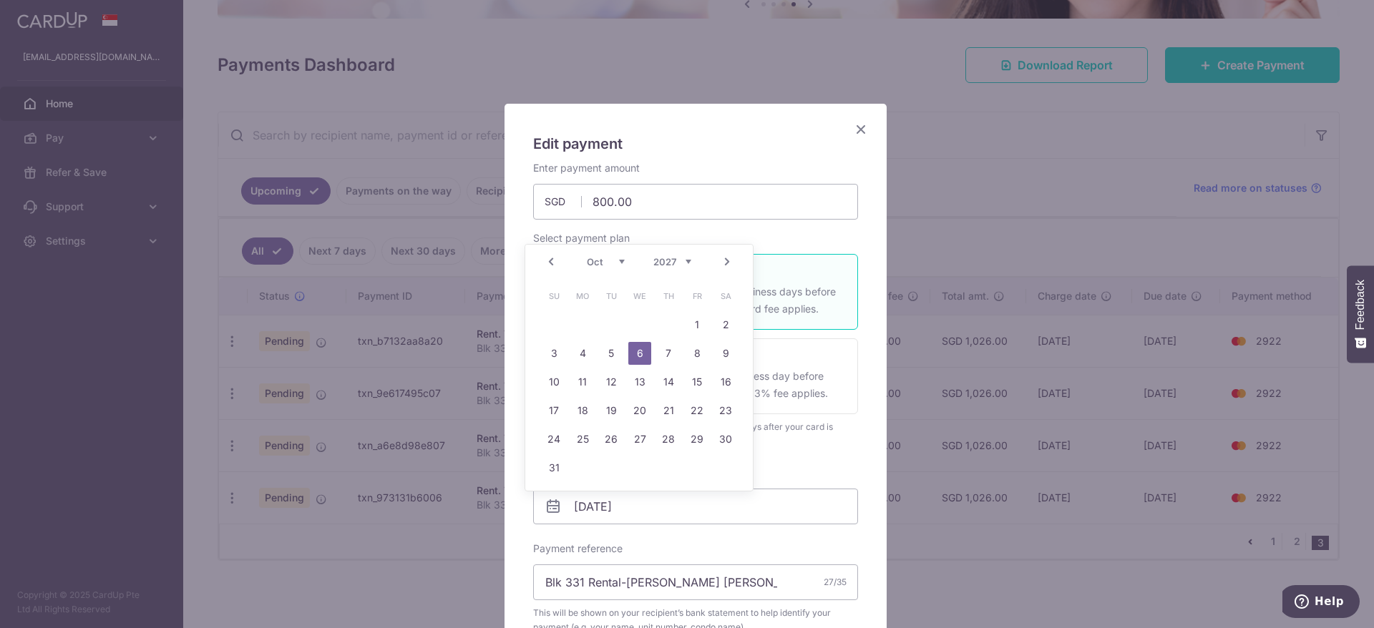
click at [549, 259] on link "Prev" at bounding box center [551, 261] width 17 height 17
click at [662, 261] on select "2025 2026 2027 2028 2029 2030 2031 2032 2033 2034 2035" at bounding box center [672, 261] width 38 height 11
click at [674, 266] on select "2025 2026 2027 2028 2029 2030 2031 2032 2033 2034 2035" at bounding box center [672, 261] width 38 height 11
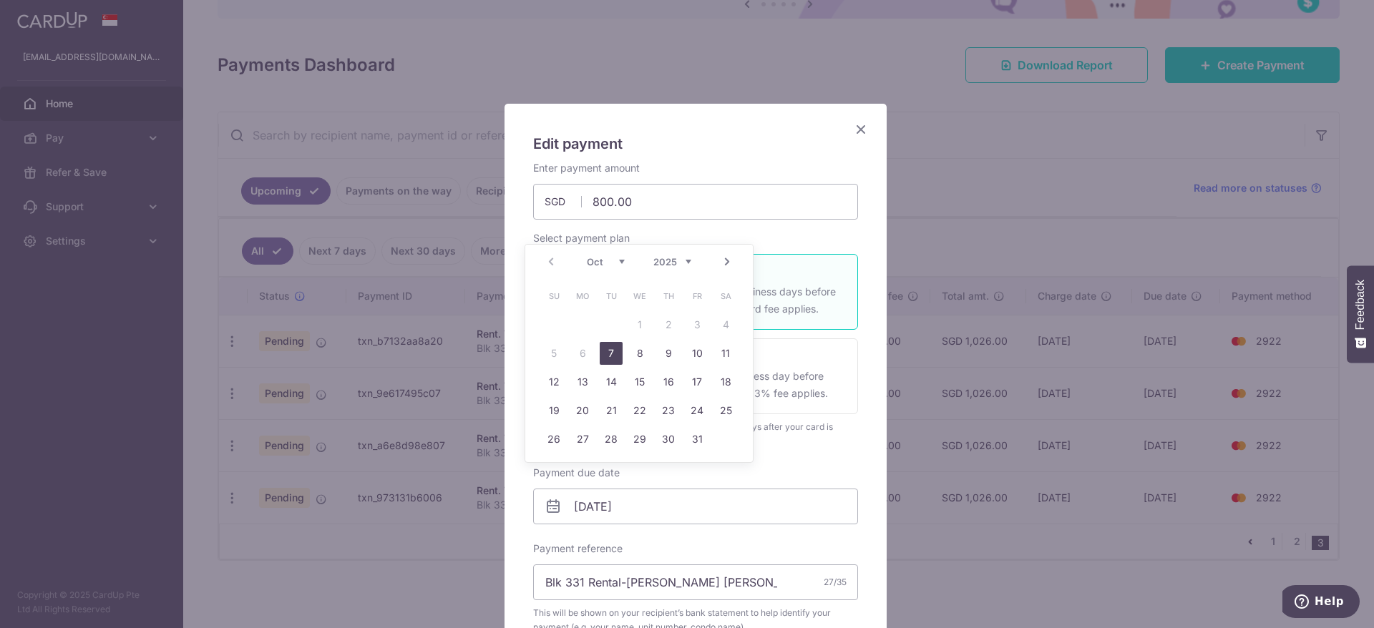
click at [549, 261] on div "Prev Next Oct Nov Dec 2025 2026 2027 2028 2029 2030 2031 2032 2033 2034 2035" at bounding box center [639, 262] width 228 height 34
click at [729, 263] on link "Next" at bounding box center [727, 261] width 17 height 17
click at [646, 356] on link "5" at bounding box center [639, 353] width 23 height 23
type input "05/11/2025"
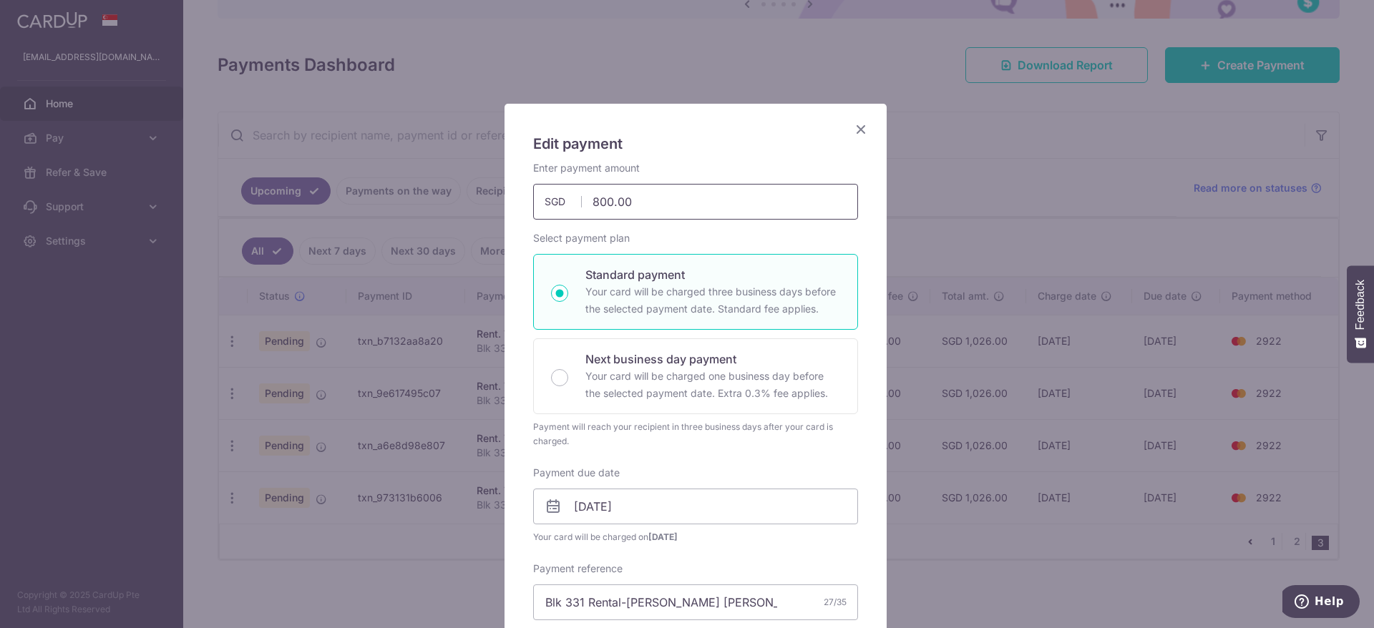
click at [667, 207] on input "800.00" at bounding box center [695, 202] width 325 height 36
click at [615, 200] on input "800.00" at bounding box center [695, 202] width 325 height 36
click at [684, 321] on div "Standard payment Your card will be charged three business days before the selec…" at bounding box center [695, 292] width 325 height 76
radio input "true"
click at [622, 512] on input "05/11/2025" at bounding box center [695, 507] width 325 height 36
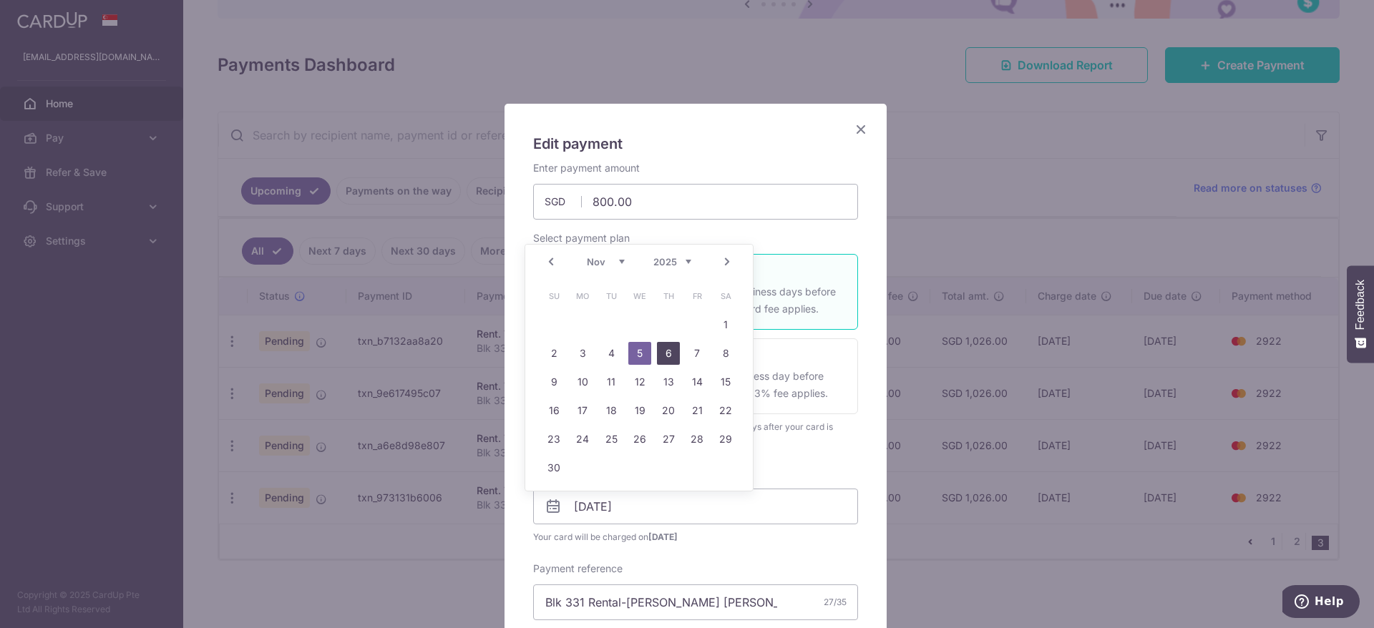
click at [661, 356] on link "6" at bounding box center [668, 353] width 23 height 23
type input "[DATE]"
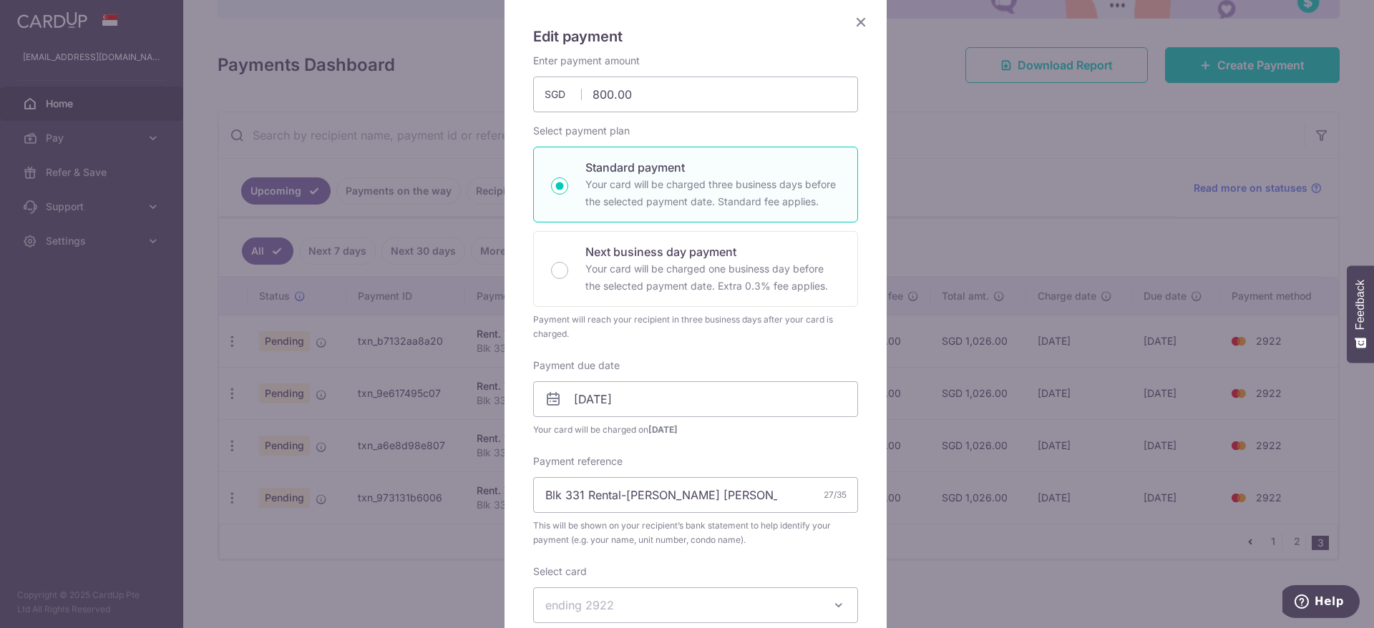
scroll to position [215, 0]
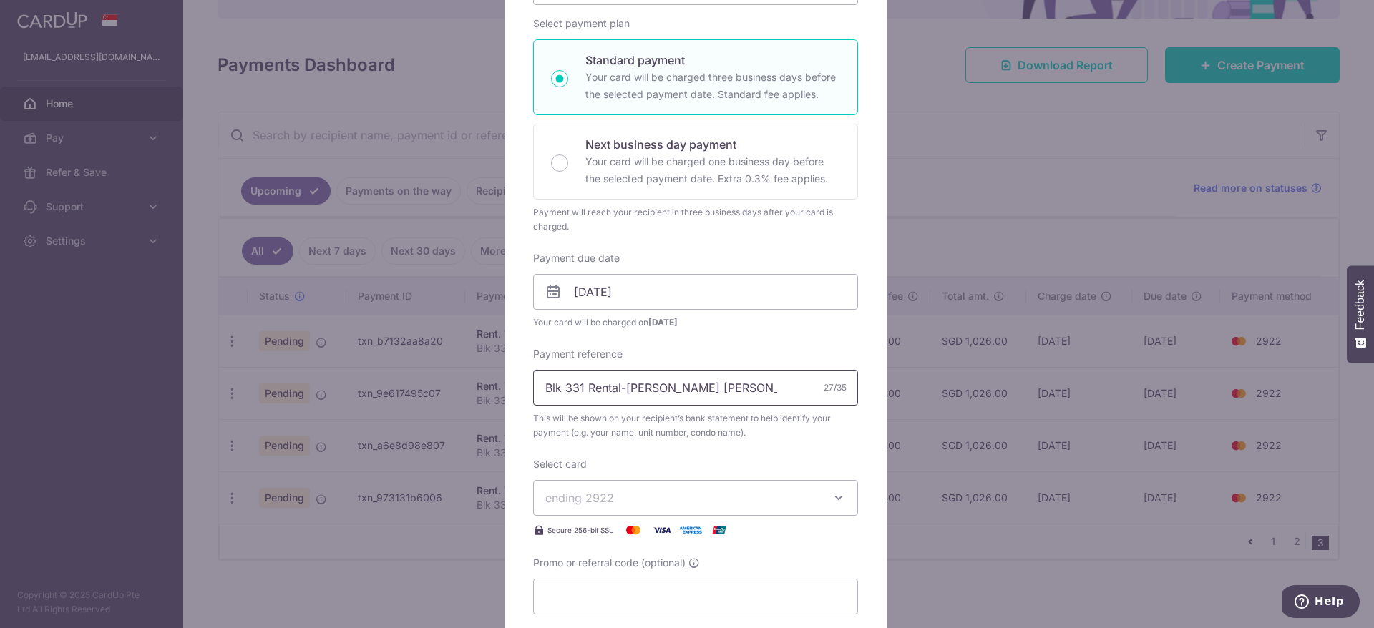
drag, startPoint x: 699, startPoint y: 385, endPoint x: 704, endPoint y: 371, distance: 15.2
click at [704, 371] on input "Blk 331 Rental-[PERSON_NAME] [PERSON_NAME]" at bounding box center [695, 388] width 325 height 36
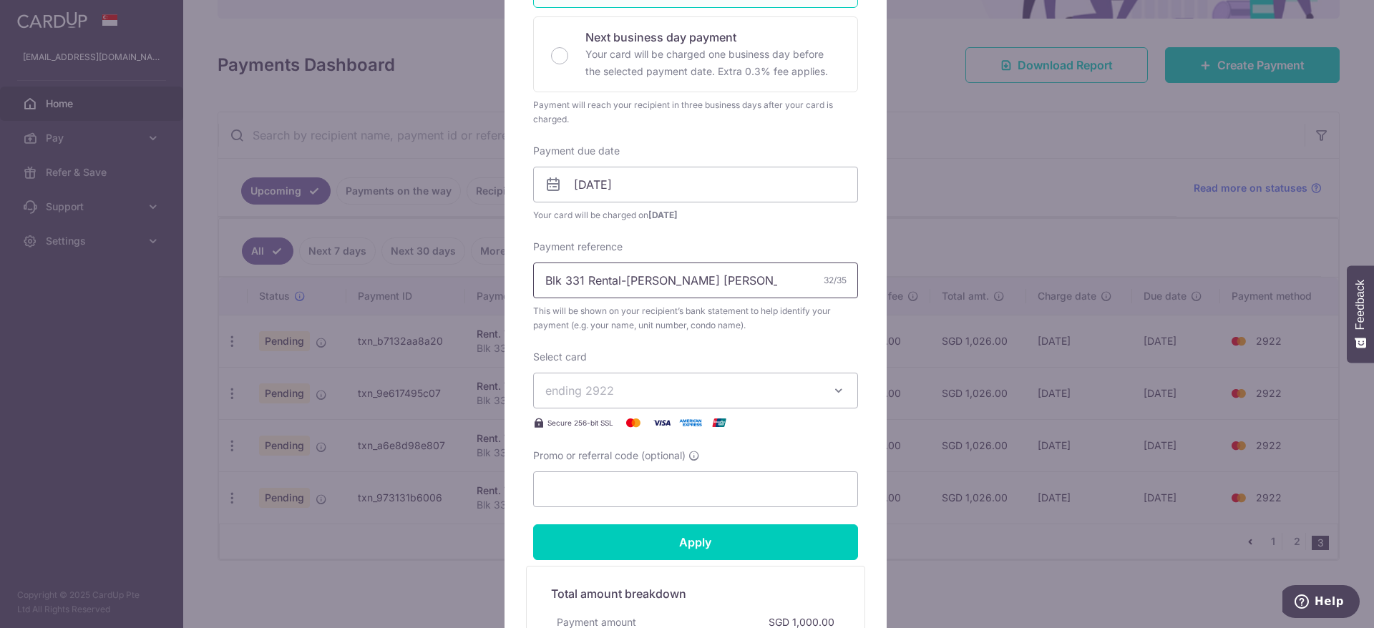
type input "Blk 331 Rental-[PERSON_NAME] [PERSON_NAME](800)"
click at [750, 387] on span "ending 2922" at bounding box center [682, 390] width 275 height 17
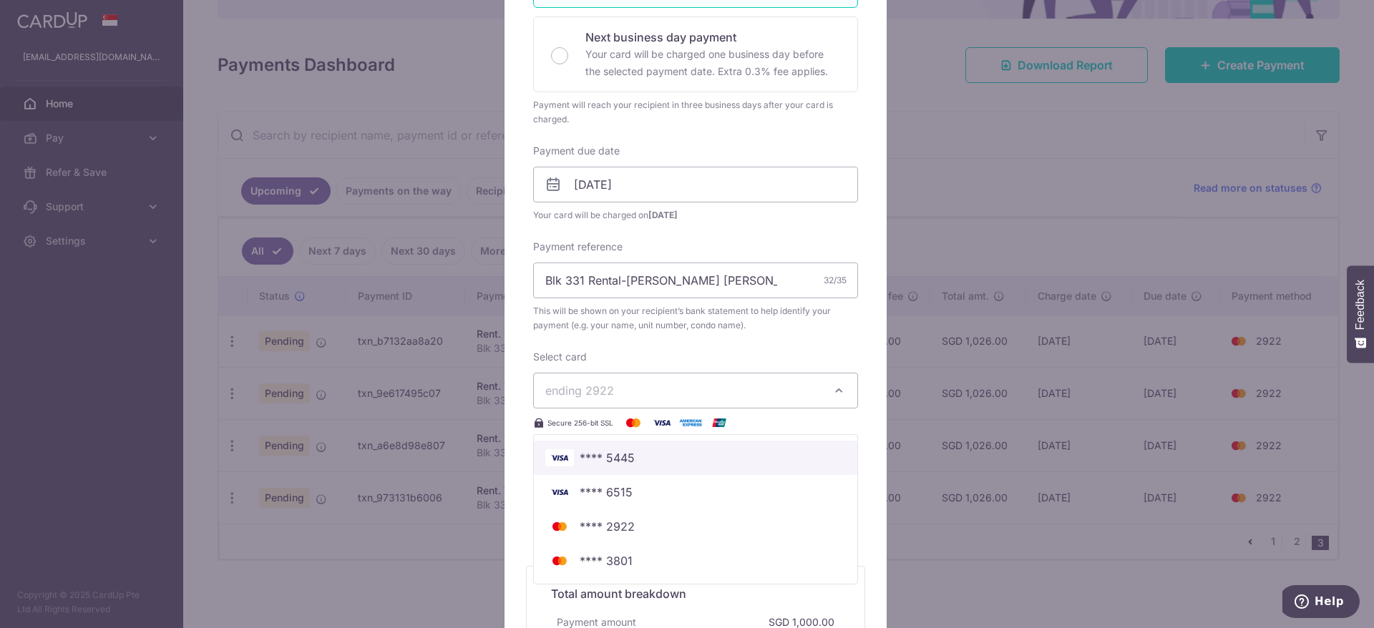
click at [706, 460] on span "**** 5445" at bounding box center [695, 457] width 301 height 17
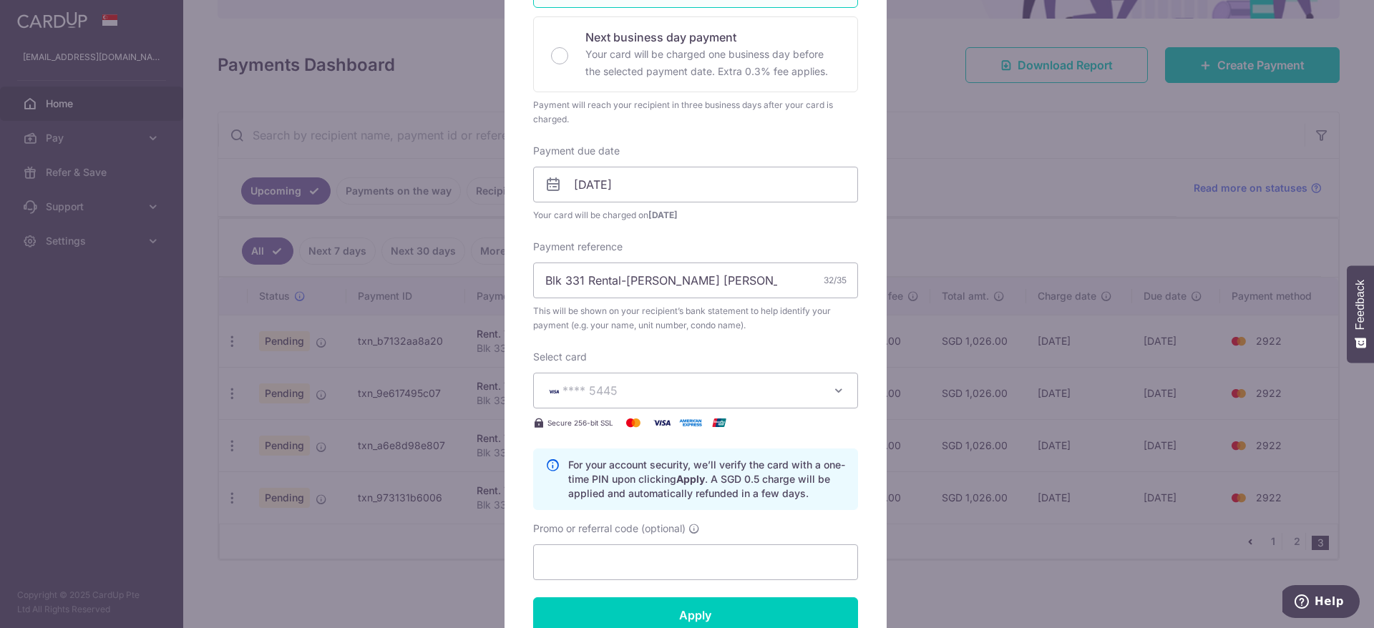
scroll to position [429, 0]
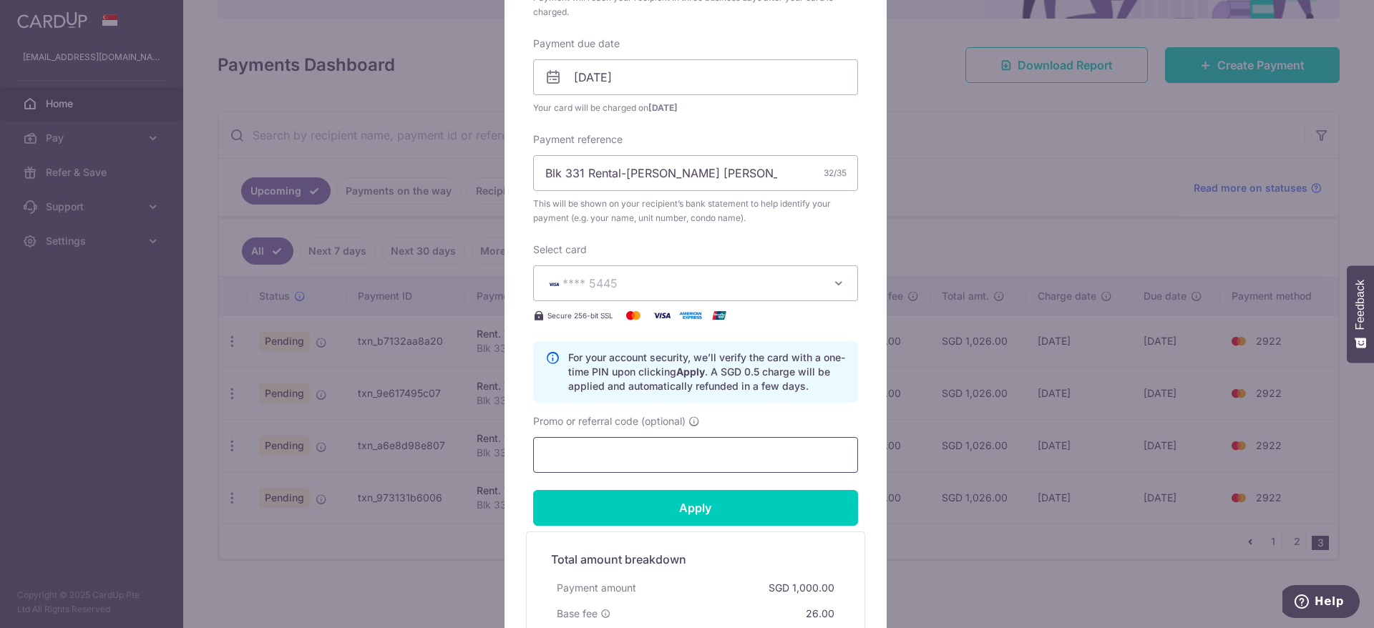
click at [719, 465] on input "Promo or referral code (optional)" at bounding box center [695, 455] width 325 height 36
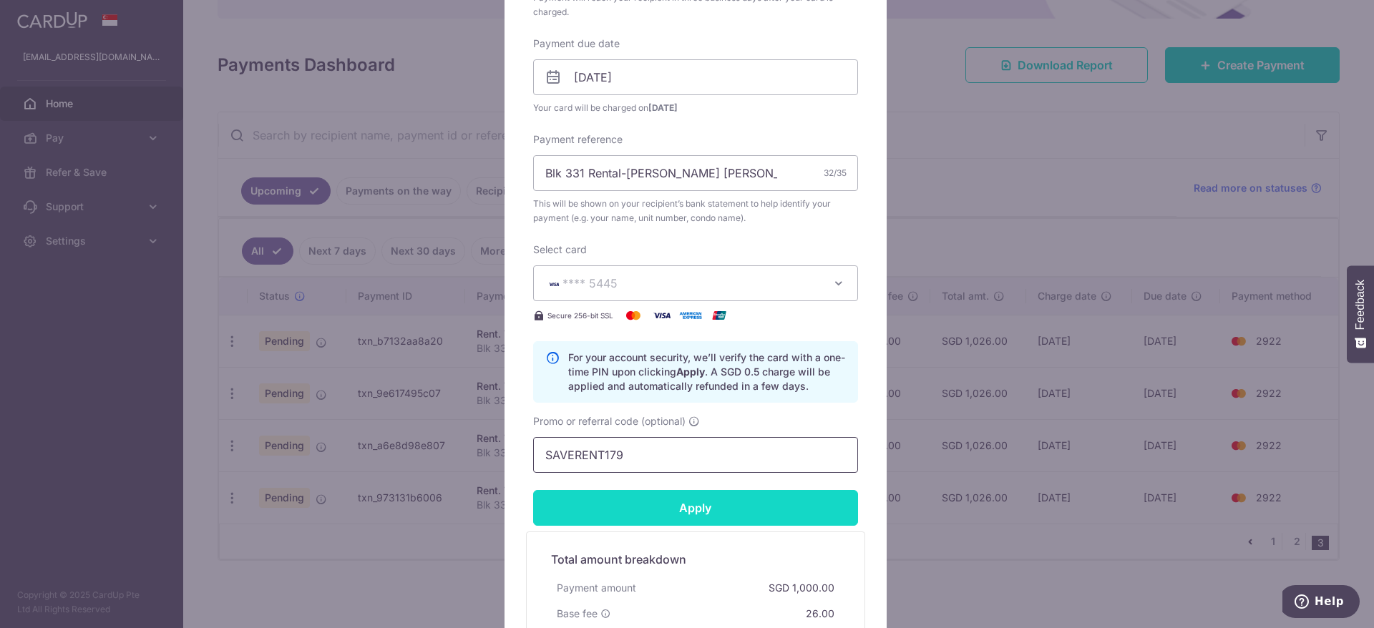
type input "SAVERENT179"
click at [731, 502] on input "Apply" at bounding box center [695, 508] width 325 height 36
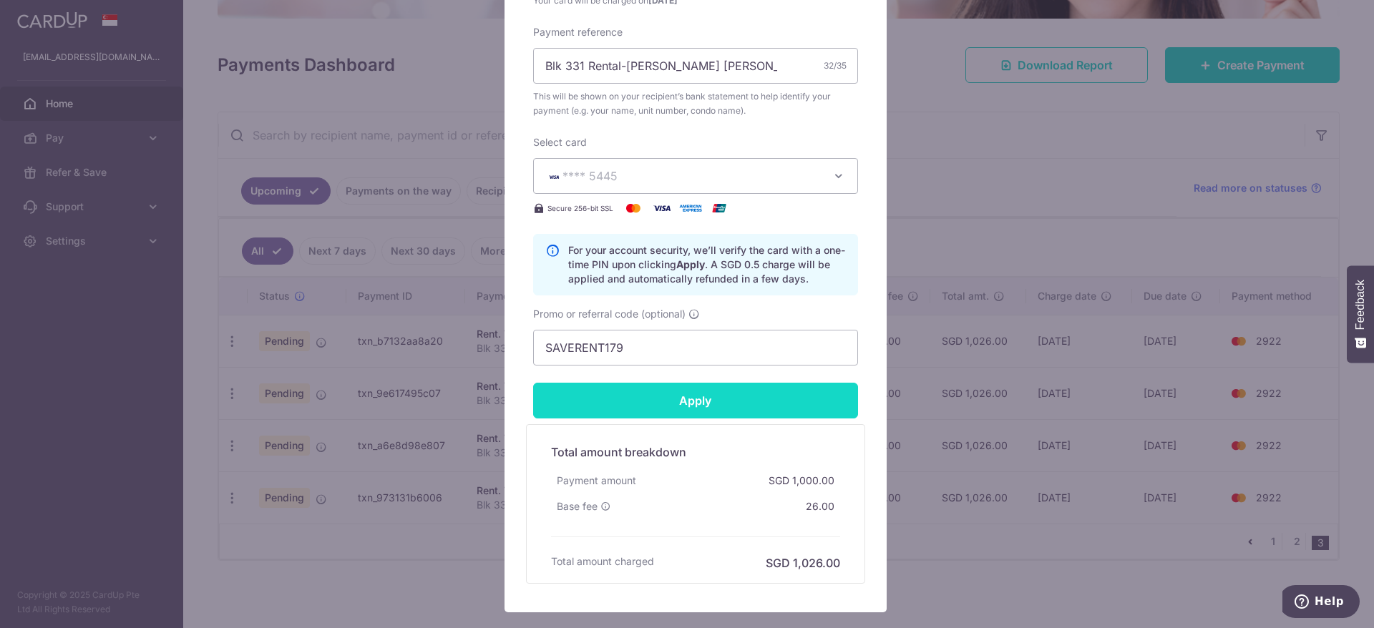
type input "Successfully Applied"
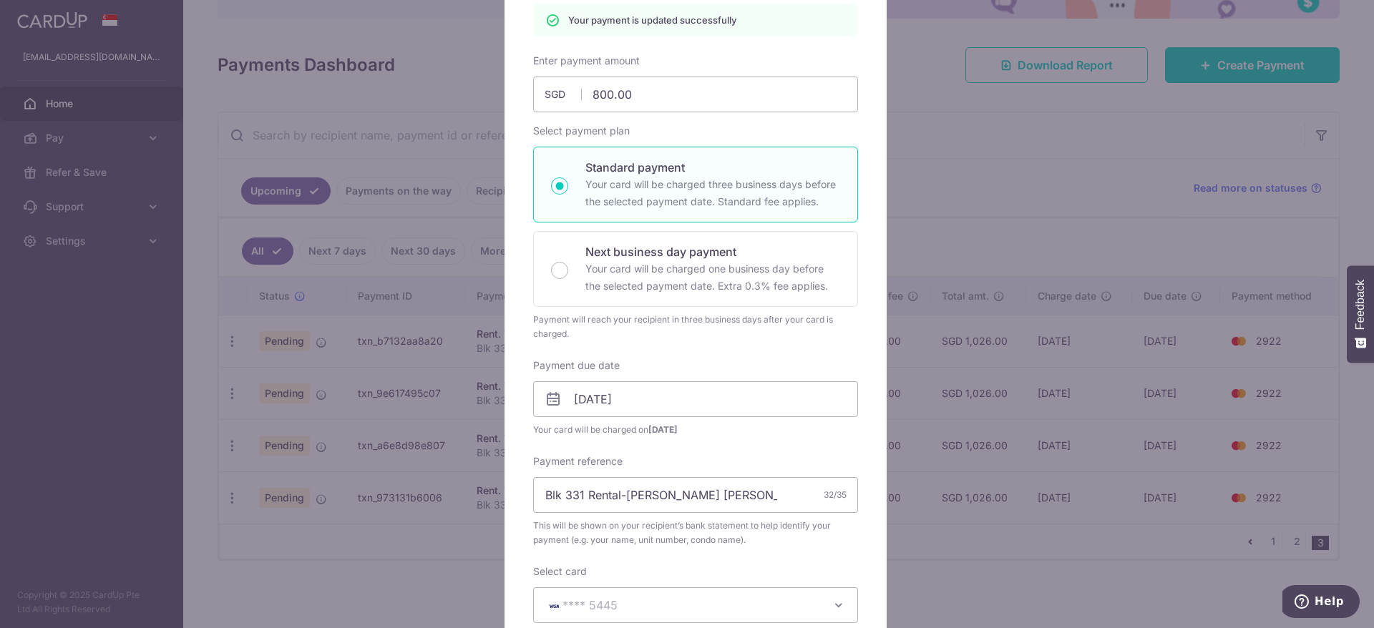
scroll to position [0, 0]
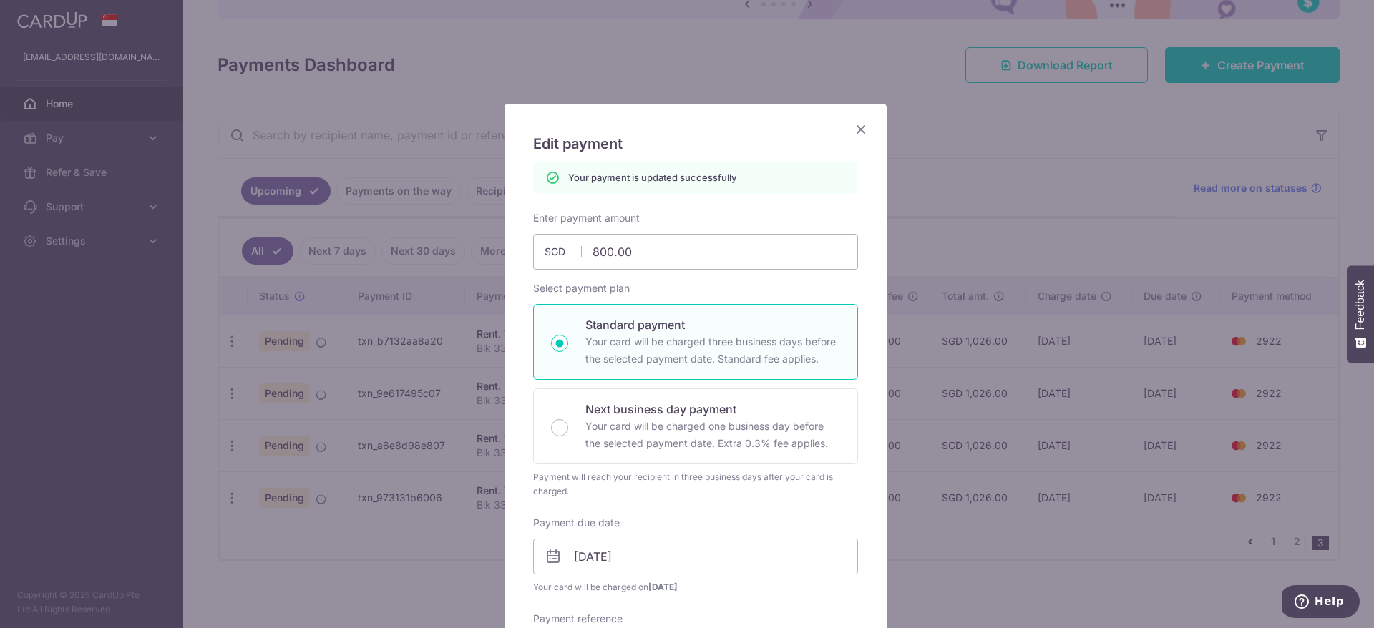
click at [853, 127] on icon "Close" at bounding box center [860, 129] width 17 height 18
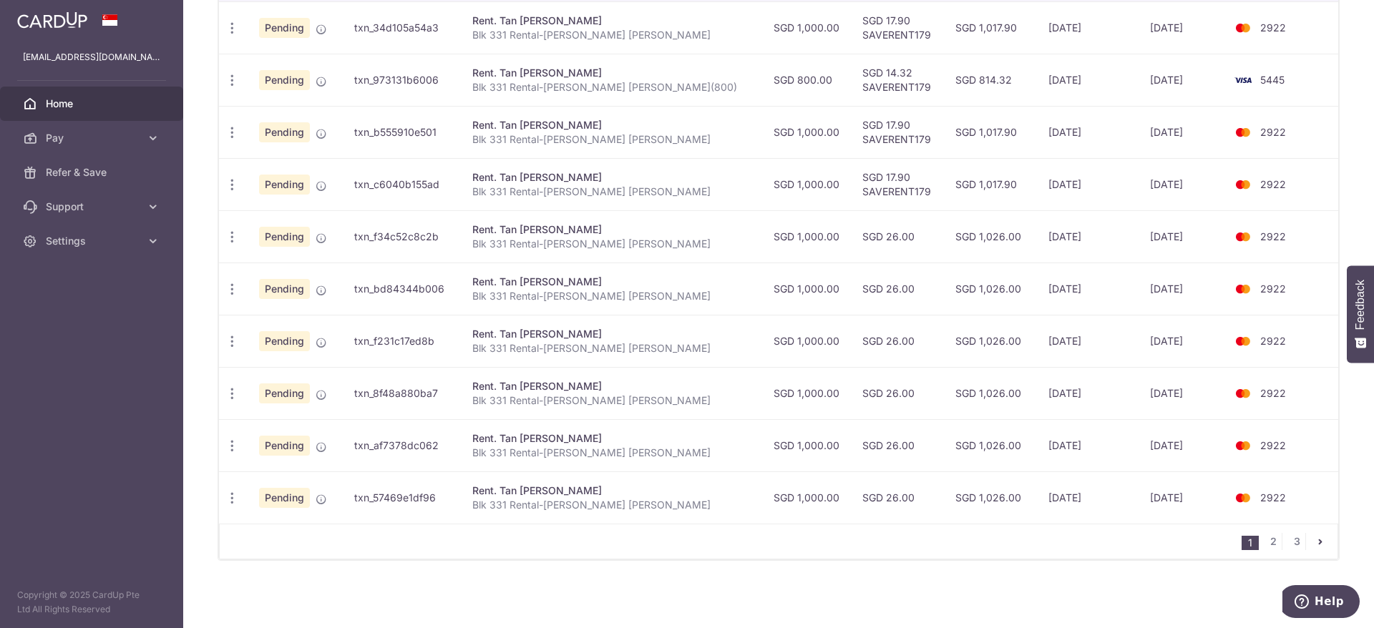
scroll to position [156, 0]
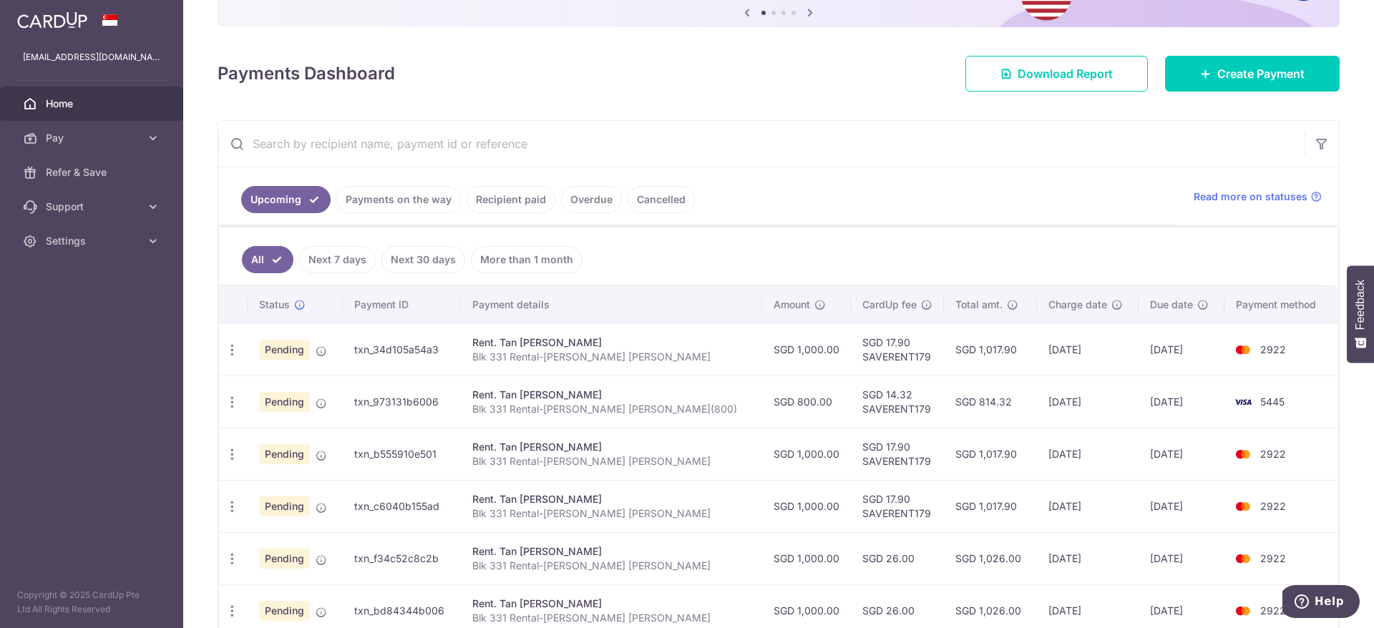
drag, startPoint x: 825, startPoint y: 455, endPoint x: 1157, endPoint y: 457, distance: 331.4
click at [1157, 457] on tr "Update payment Cancel payment Upload doc Pending txn_b555910e501 Rent. Tan [PER…" at bounding box center [778, 454] width 1119 height 52
click at [1229, 452] on img at bounding box center [1243, 454] width 29 height 17
click at [1272, 449] on td "2922" at bounding box center [1282, 454] width 114 height 52
drag, startPoint x: 1278, startPoint y: 449, endPoint x: 256, endPoint y: 453, distance: 1021.4
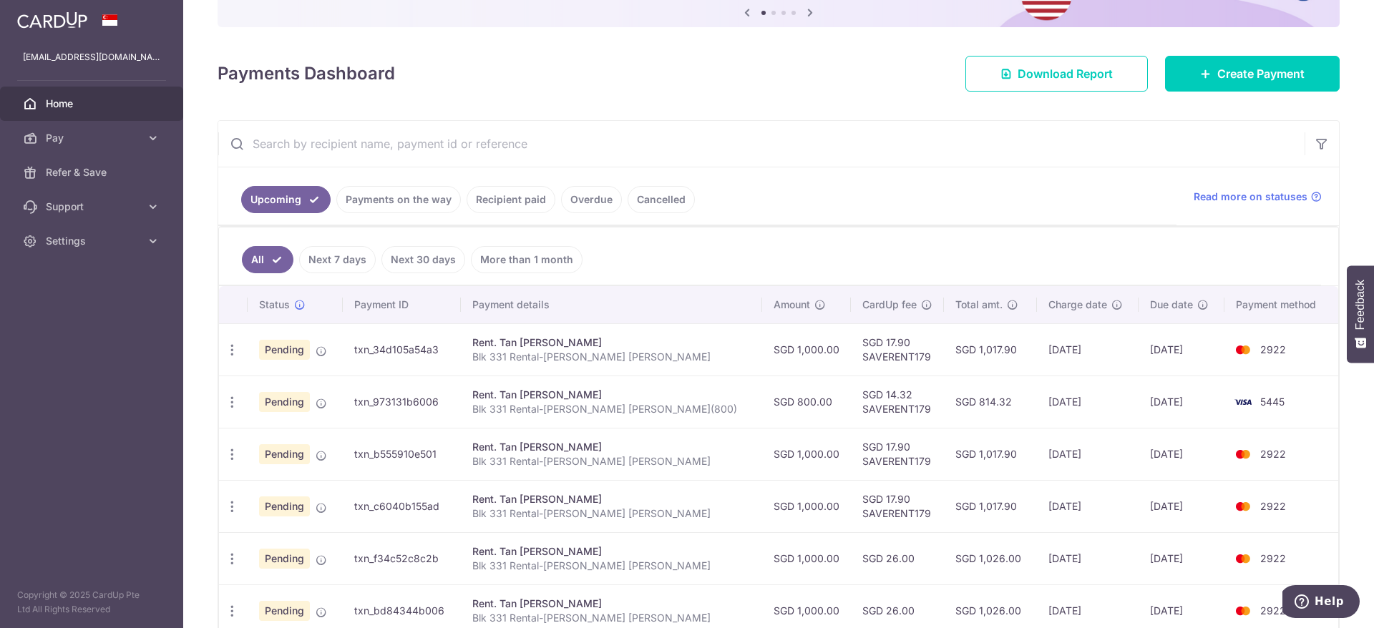
click at [277, 453] on tr "Update payment Cancel payment Upload doc Pending Payment setup is successful. I…" at bounding box center [778, 454] width 1119 height 52
click at [234, 452] on icon "button" at bounding box center [232, 454] width 15 height 15
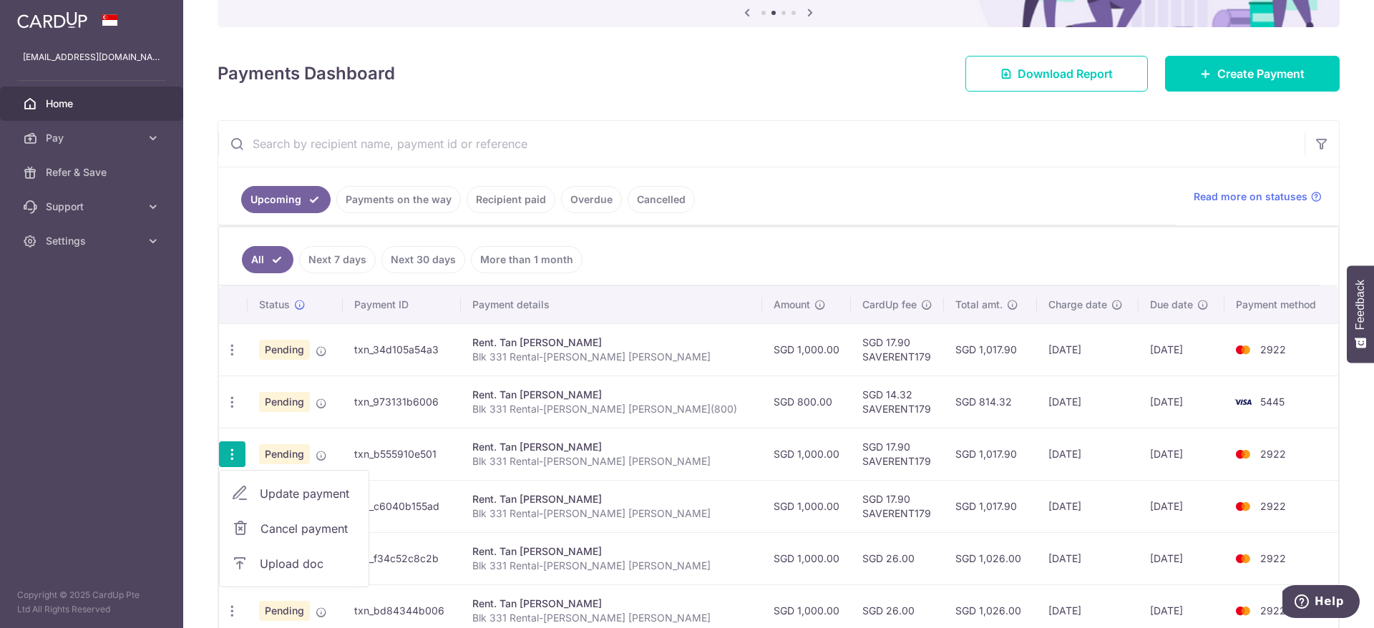
click at [324, 494] on span "Update payment" at bounding box center [308, 493] width 97 height 17
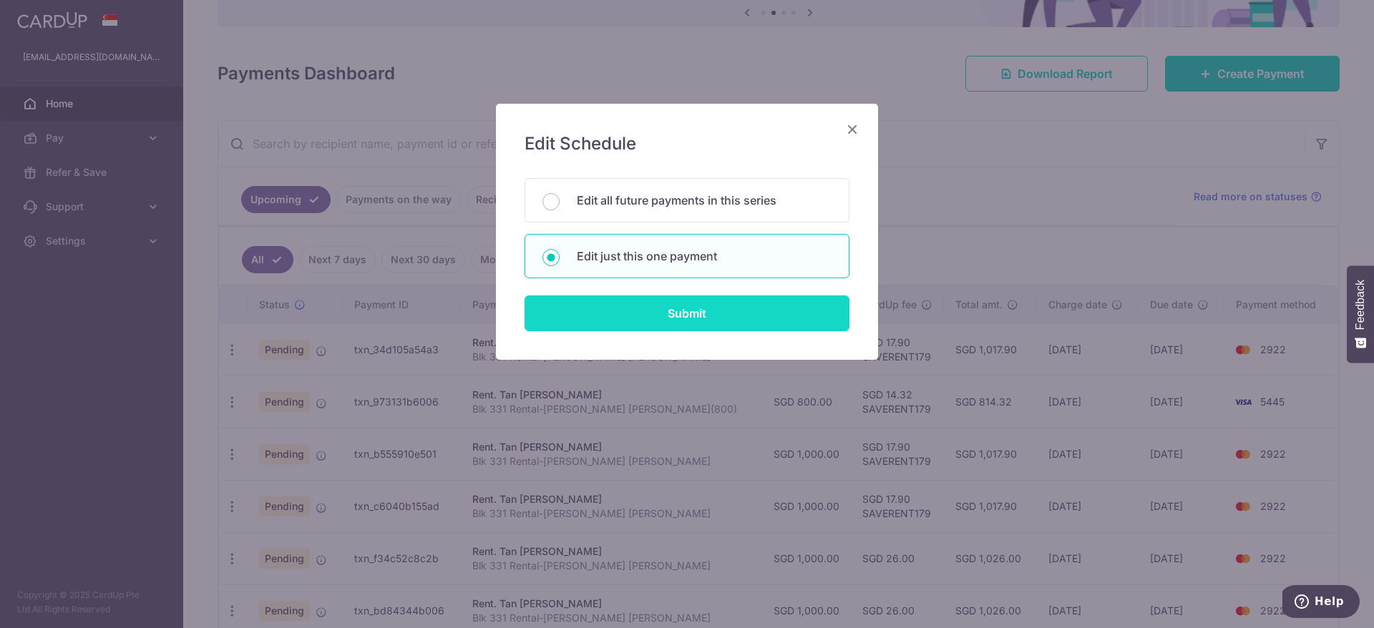
click at [633, 315] on input "Submit" at bounding box center [687, 314] width 325 height 36
radio input "true"
type input "1,000.00"
type input "06/12/2025"
type input "Blk 331 Rental-[PERSON_NAME] [PERSON_NAME]"
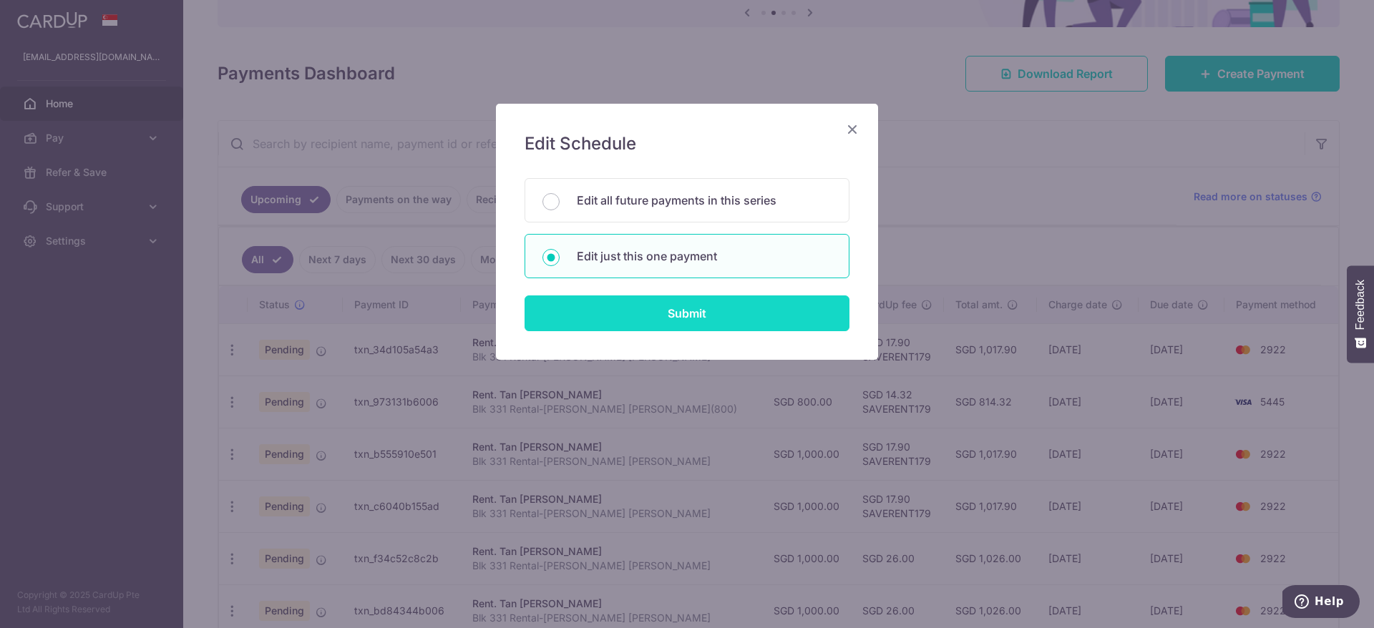
type input "SAVERENT179"
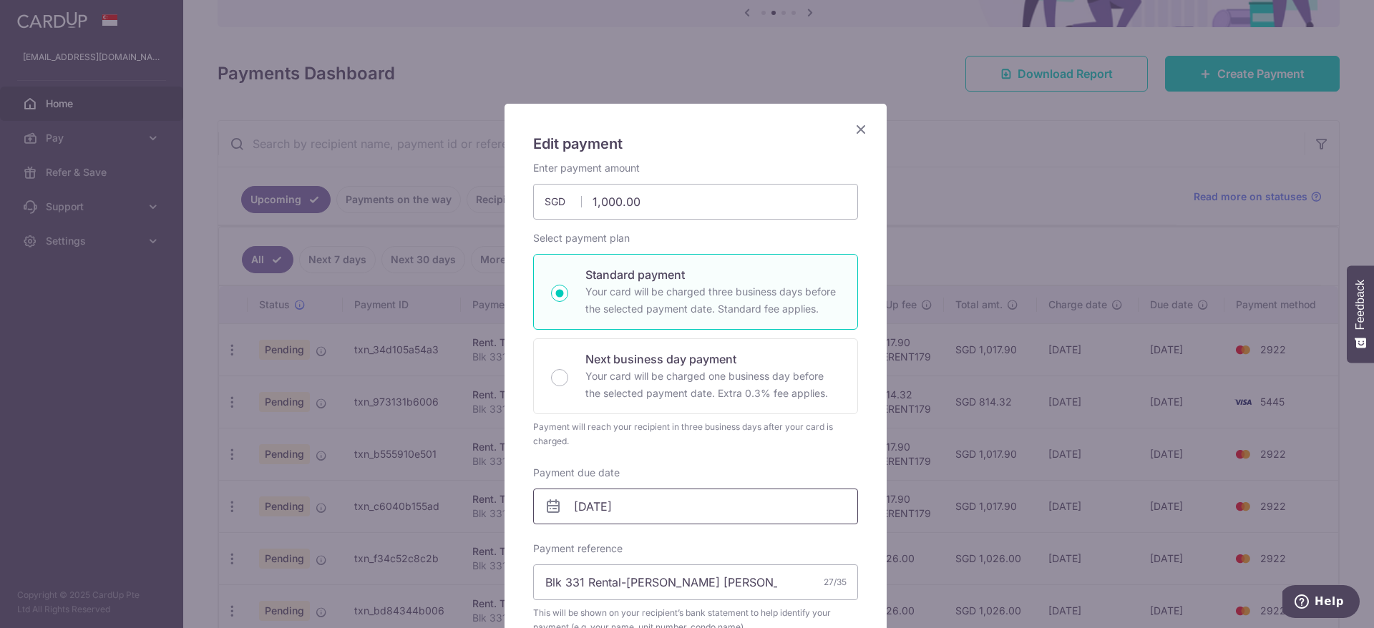
click at [671, 508] on input "06/12/2025" at bounding box center [695, 507] width 325 height 36
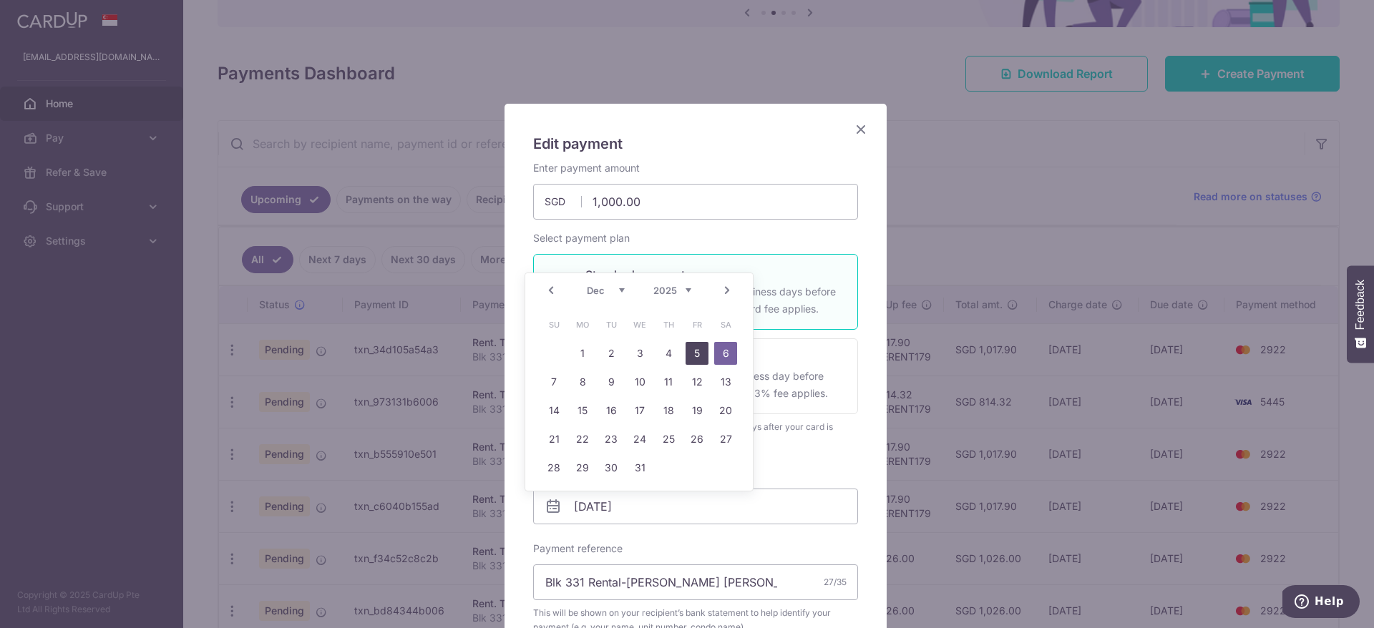
click at [694, 349] on link "5" at bounding box center [697, 353] width 23 height 23
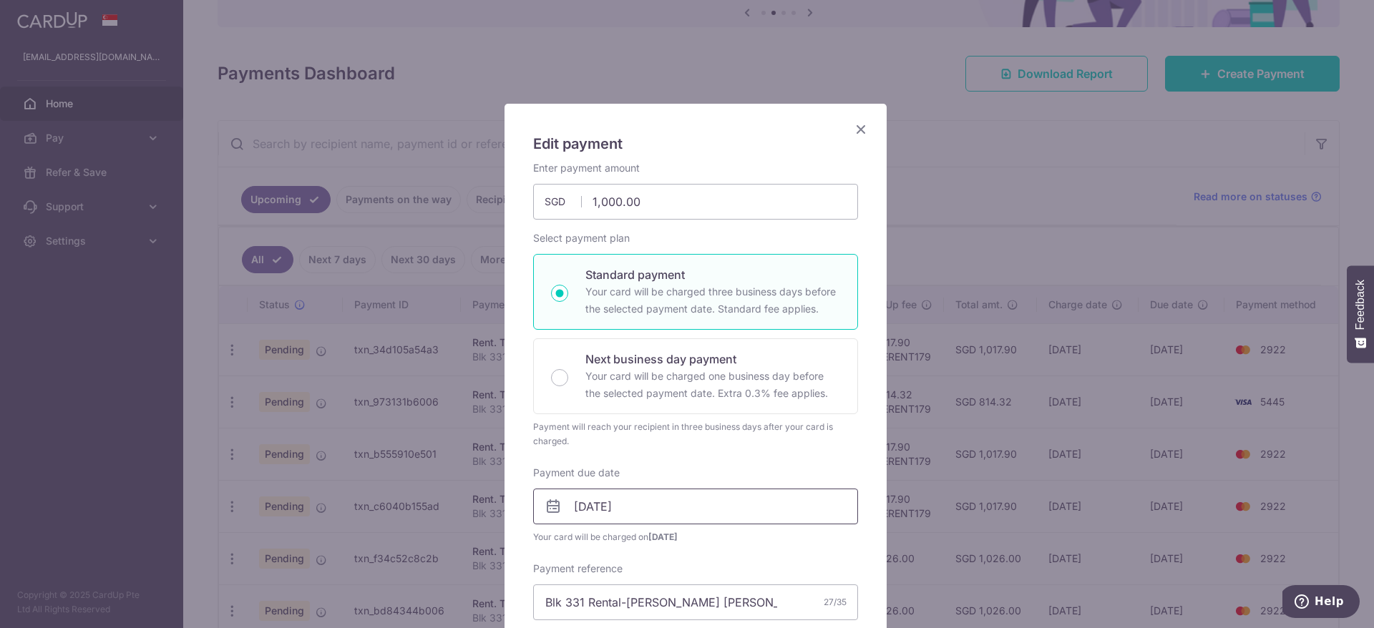
click at [653, 516] on input "05/12/2025" at bounding box center [695, 507] width 325 height 36
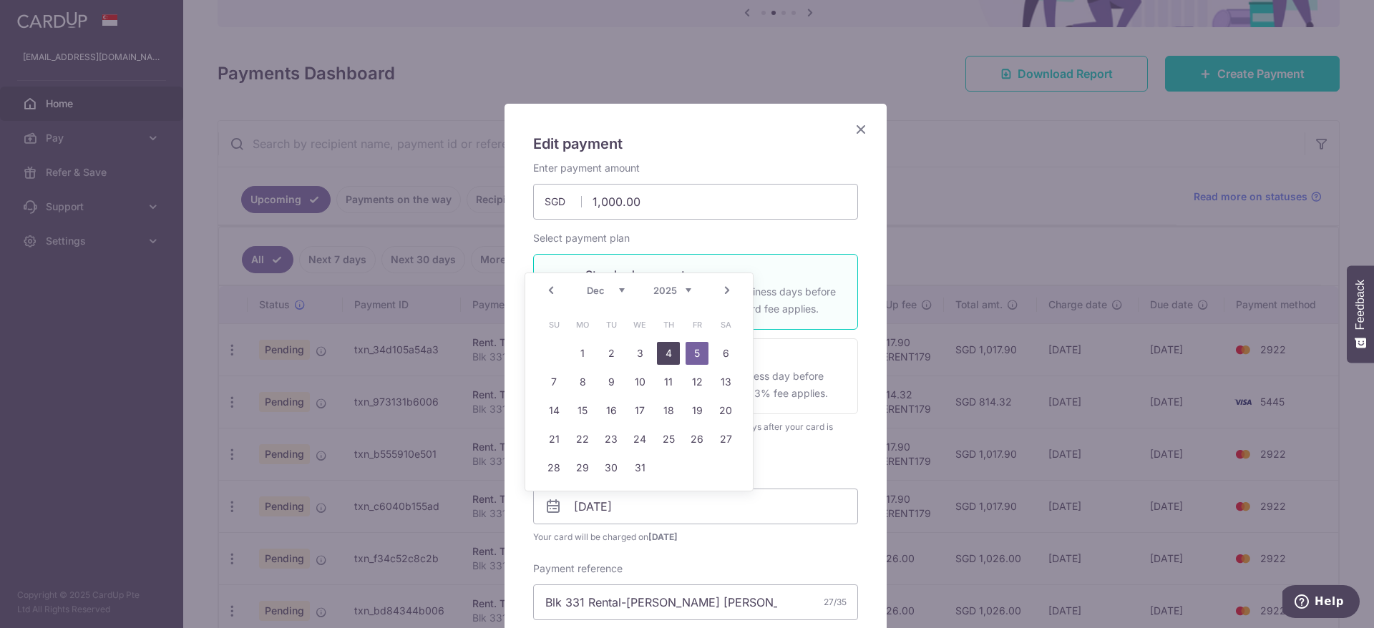
click at [672, 346] on link "4" at bounding box center [668, 353] width 23 height 23
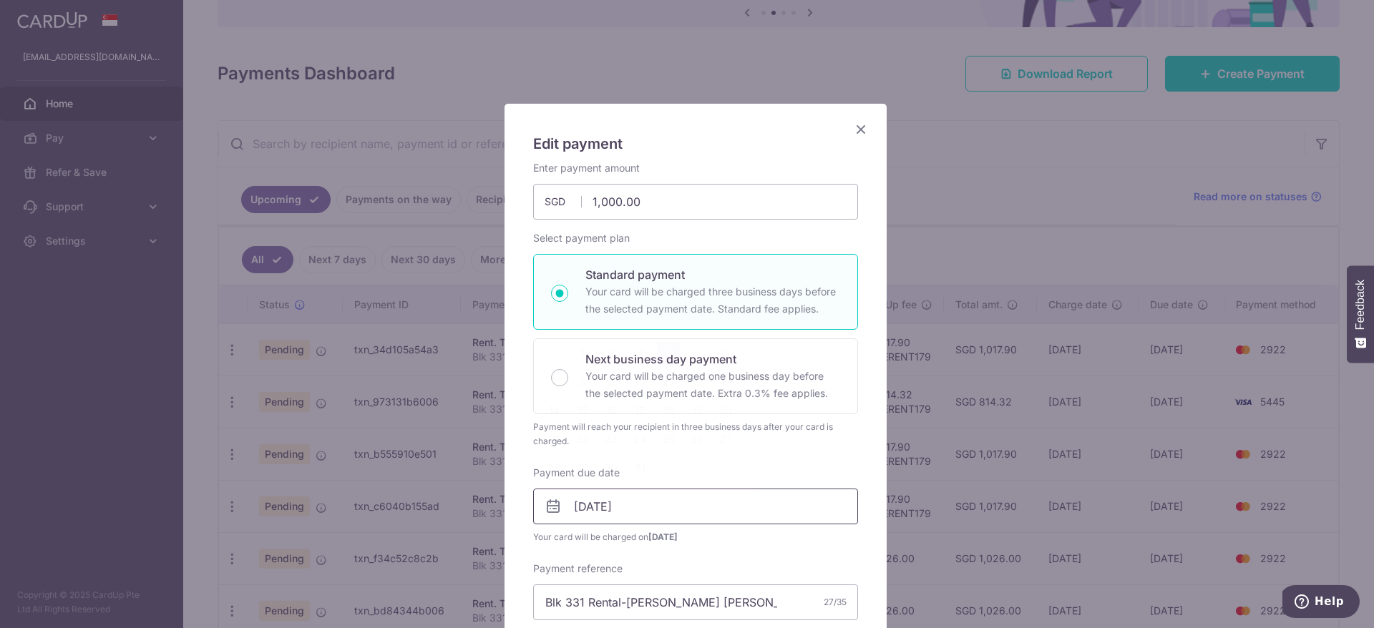
click at [642, 512] on input "[DATE]" at bounding box center [695, 507] width 325 height 36
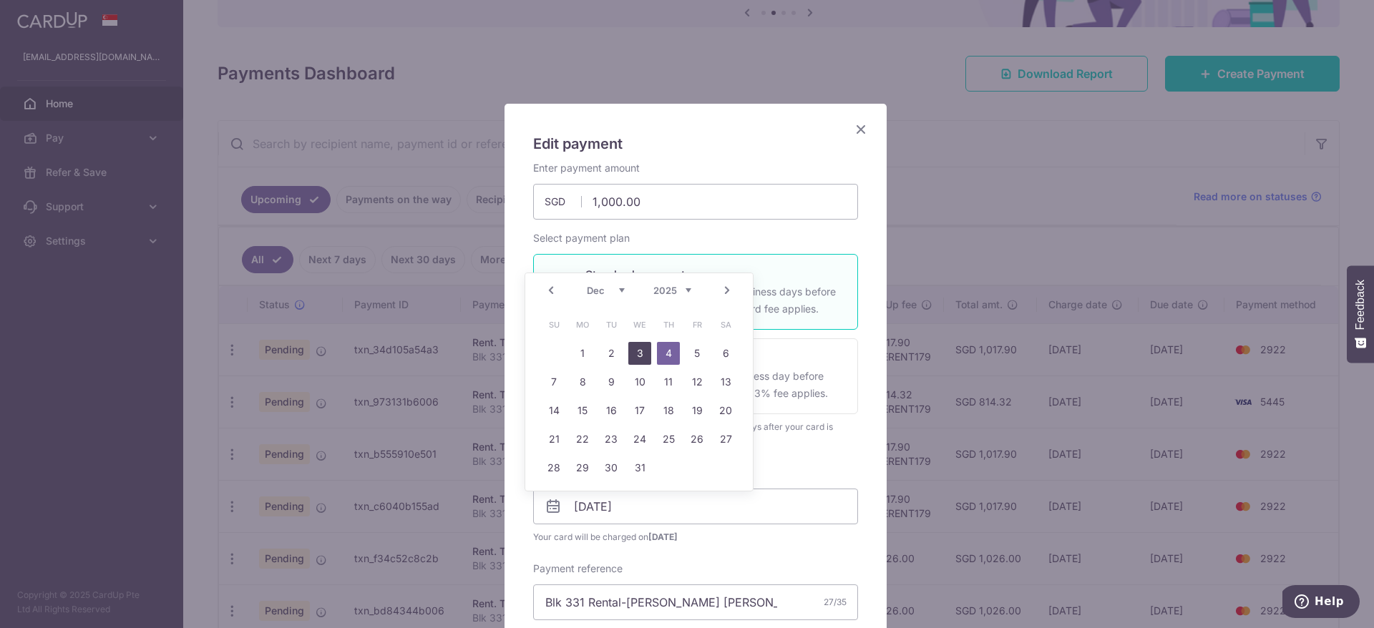
click at [635, 351] on link "3" at bounding box center [639, 353] width 23 height 23
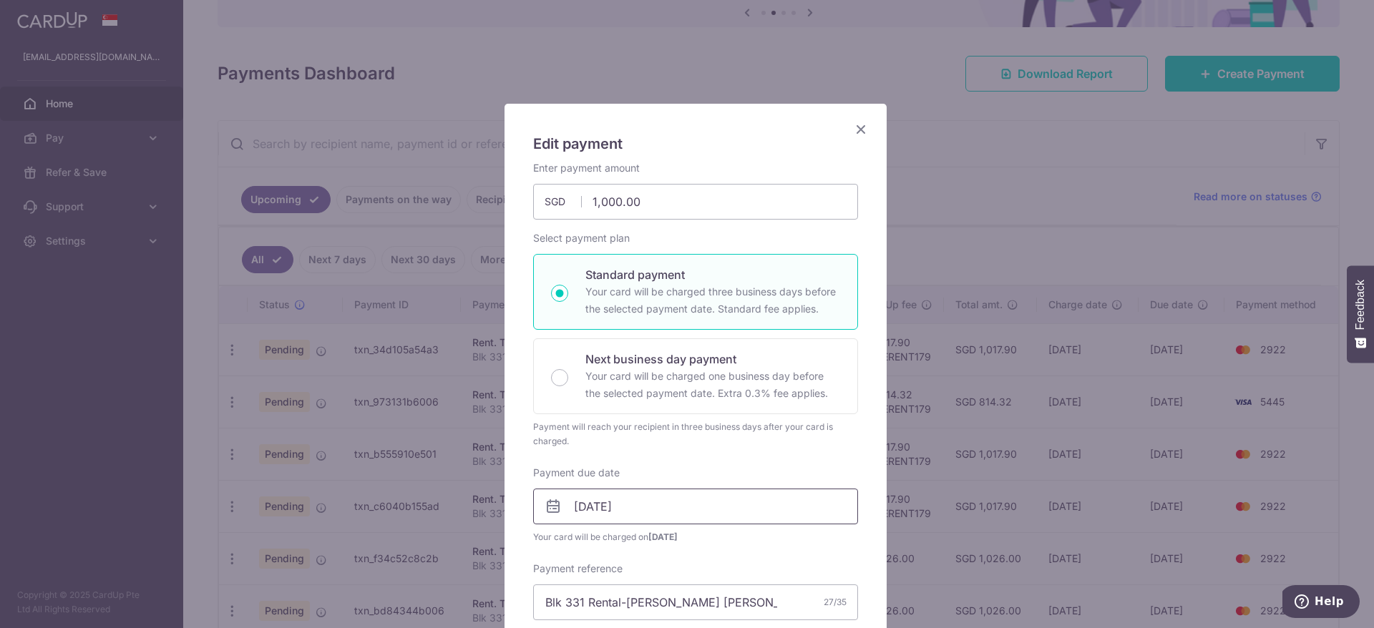
click at [646, 511] on input "03/12/2025" at bounding box center [695, 507] width 325 height 36
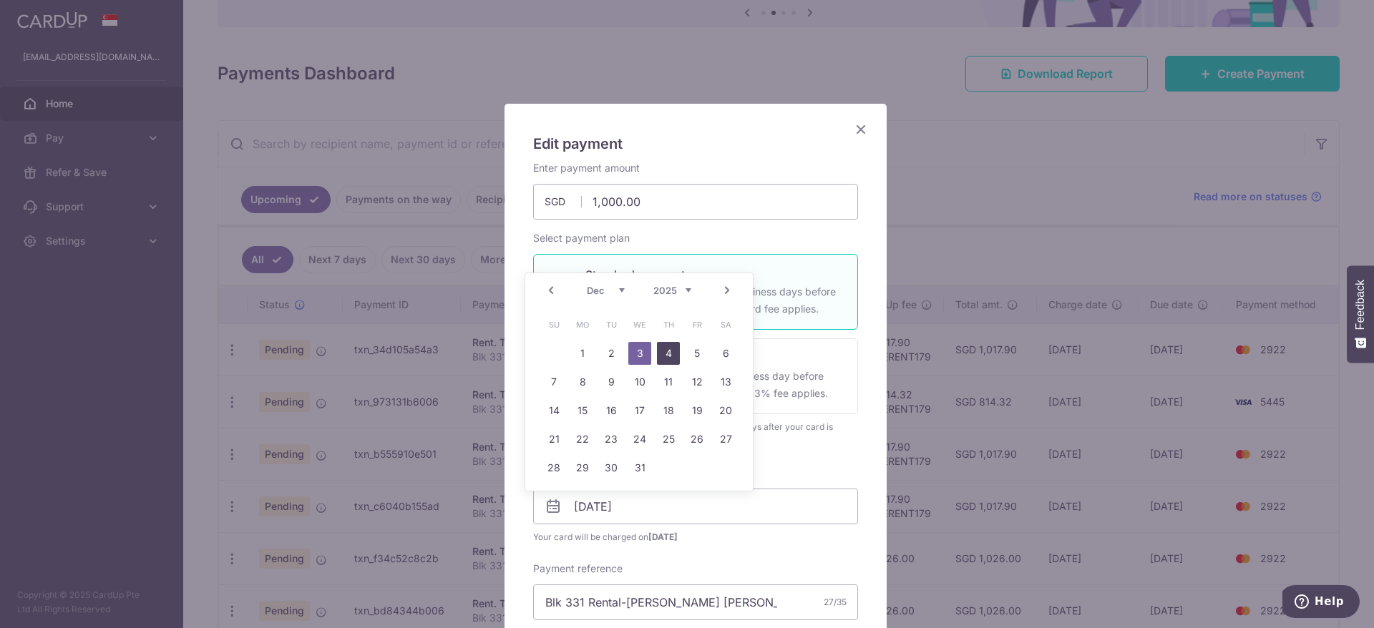
click at [665, 352] on link "4" at bounding box center [668, 353] width 23 height 23
type input "[DATE]"
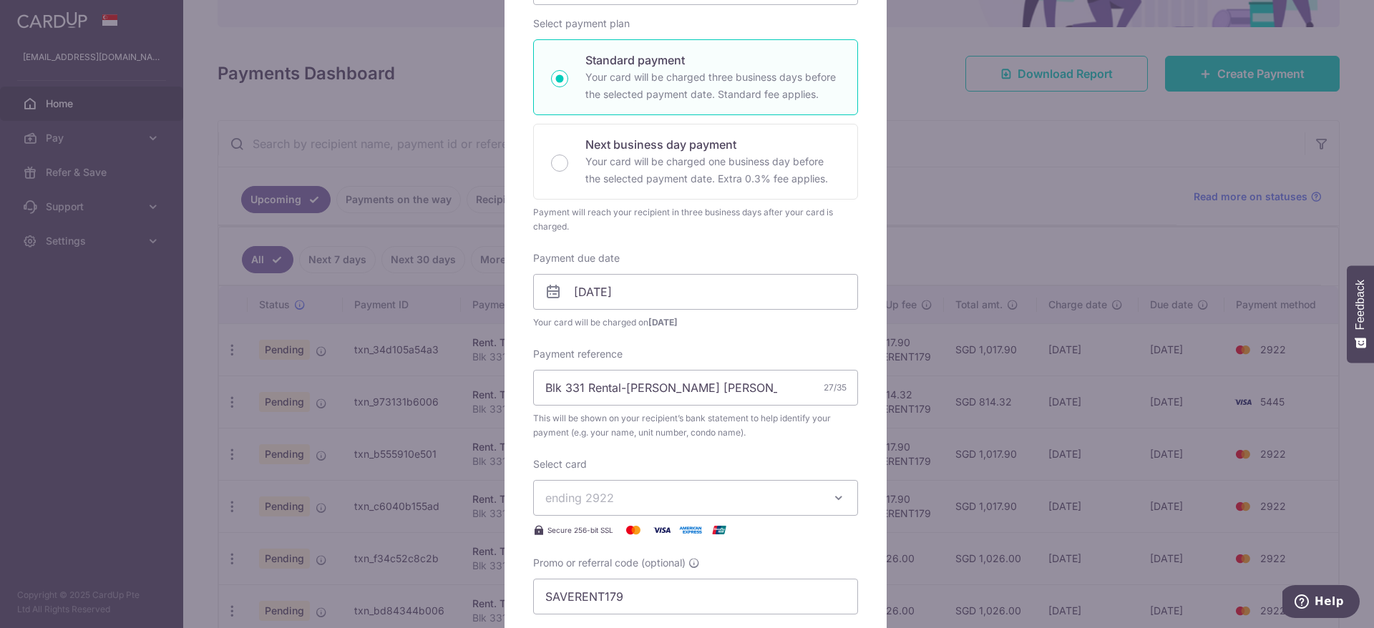
scroll to position [429, 0]
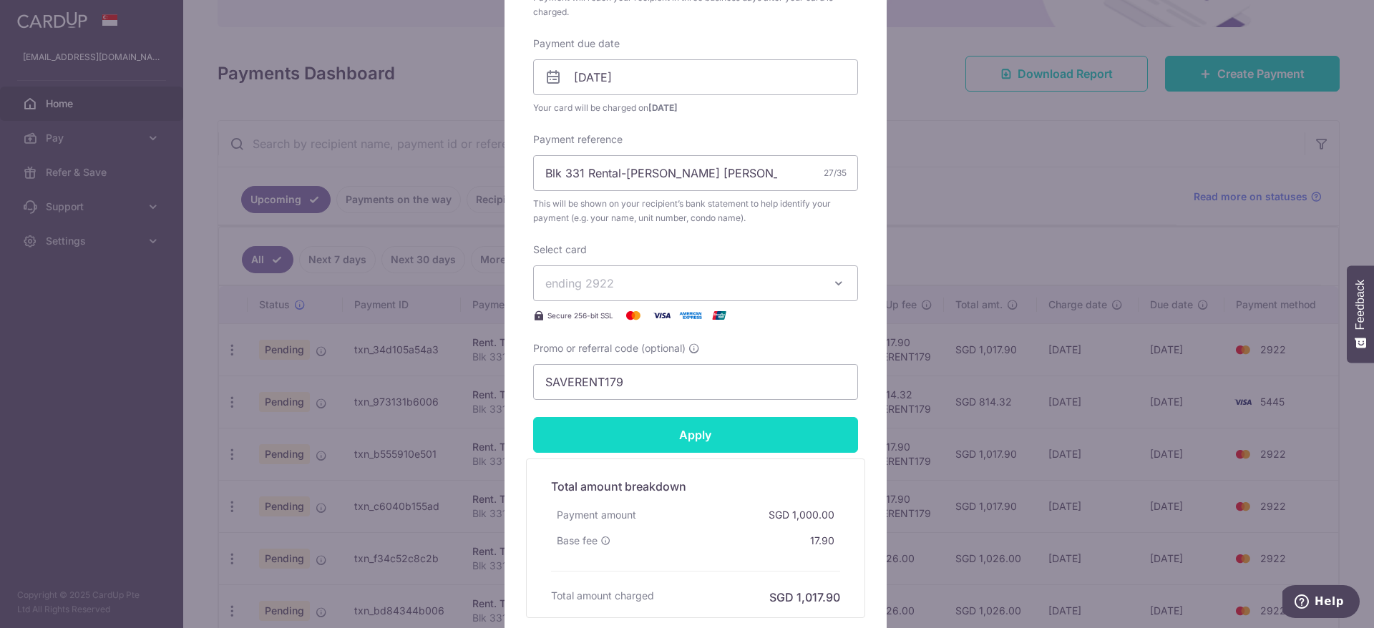
click at [742, 443] on input "Apply" at bounding box center [695, 435] width 325 height 36
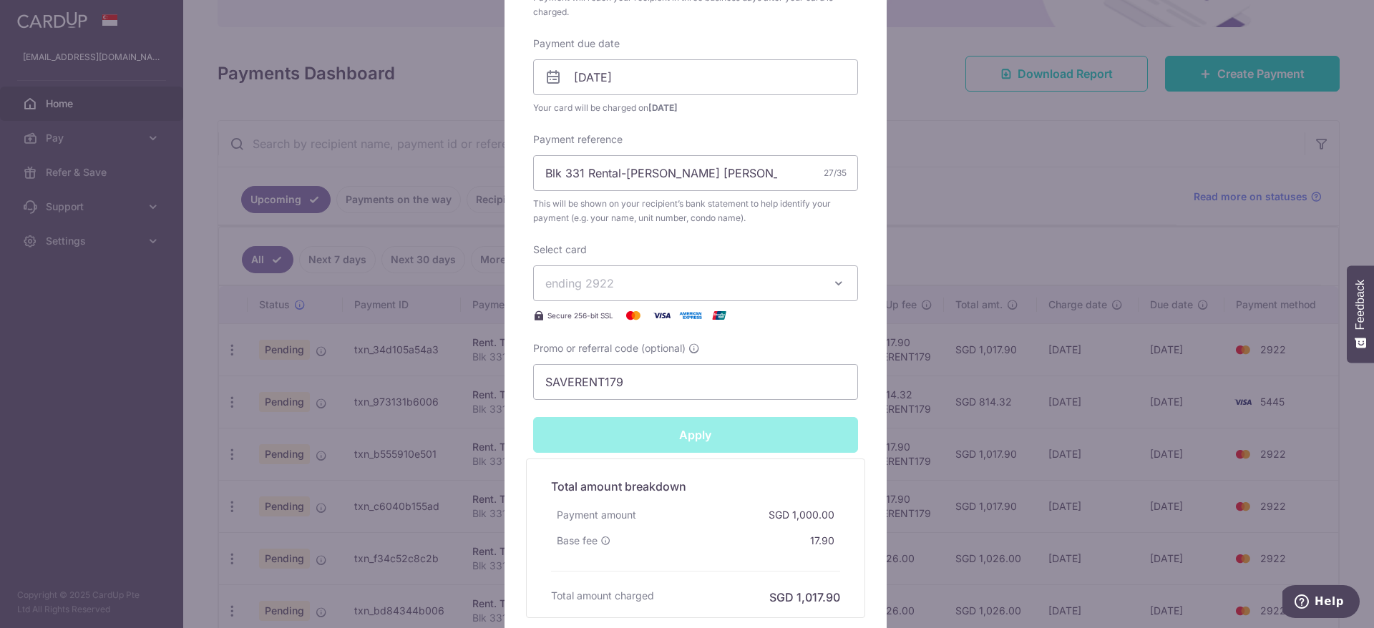
type input "Successfully Applied"
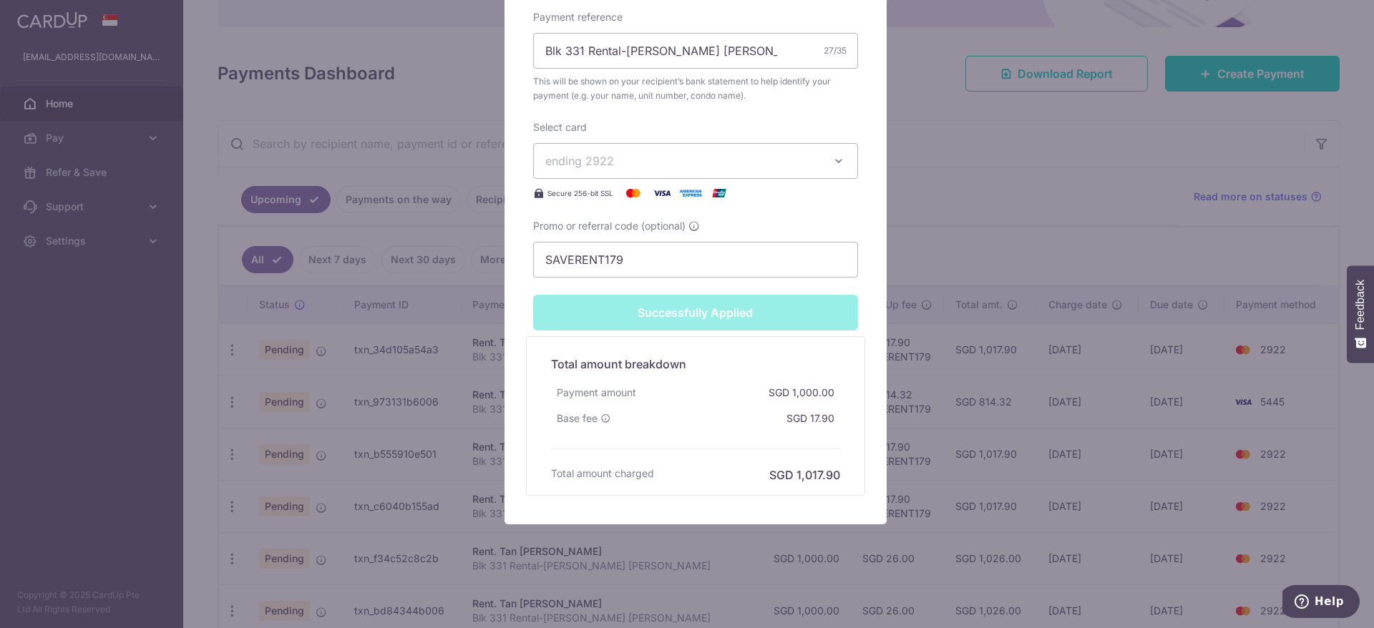
scroll to position [280, 0]
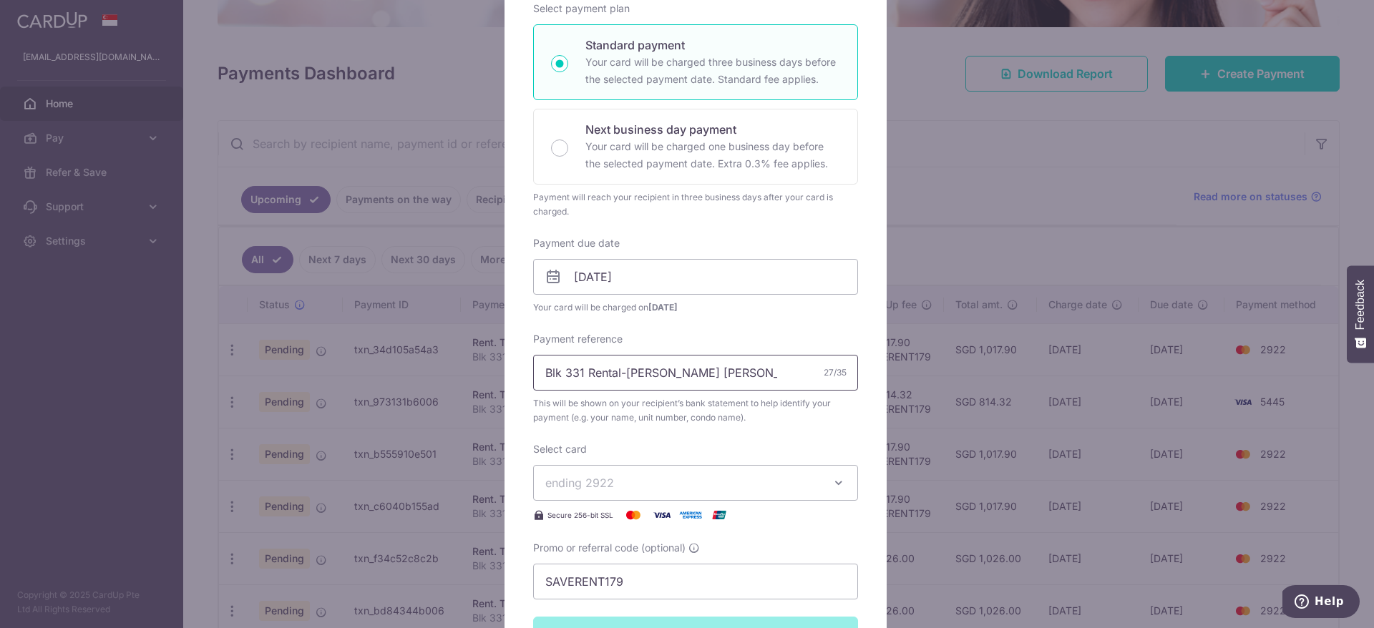
click at [702, 373] on input "Blk 331 Rental-[PERSON_NAME] [PERSON_NAME]" at bounding box center [695, 373] width 325 height 36
type input "Blk 331 Rental-Ong Yao Yong1"
type input "Apply"
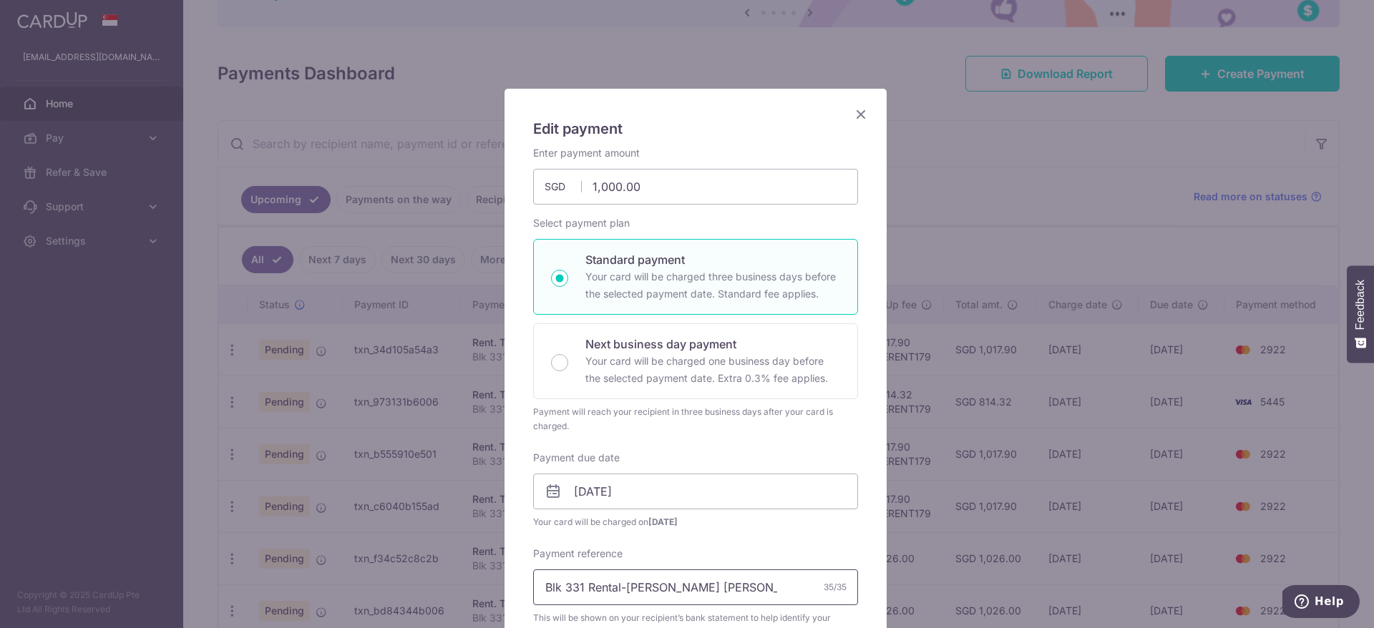
scroll to position [444, 0]
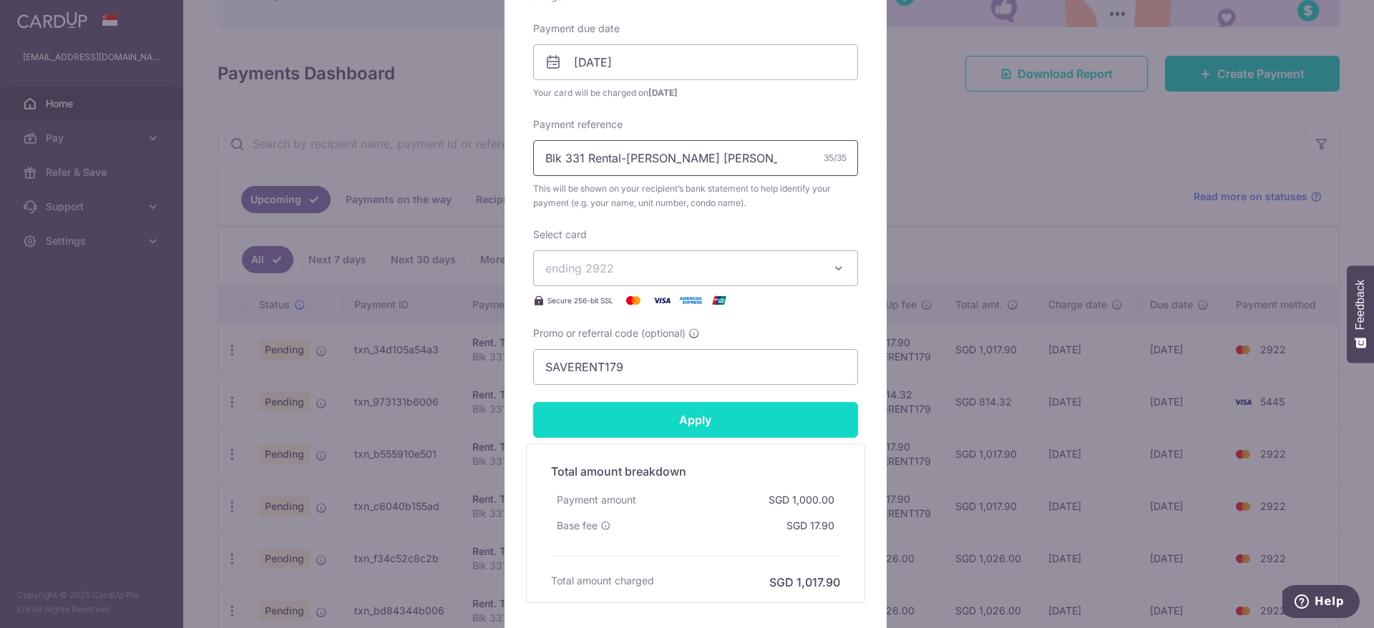
type input "Blk 331 Rental-[PERSON_NAME] [PERSON_NAME](1000-1)"
click at [759, 428] on input "Apply" at bounding box center [695, 420] width 325 height 36
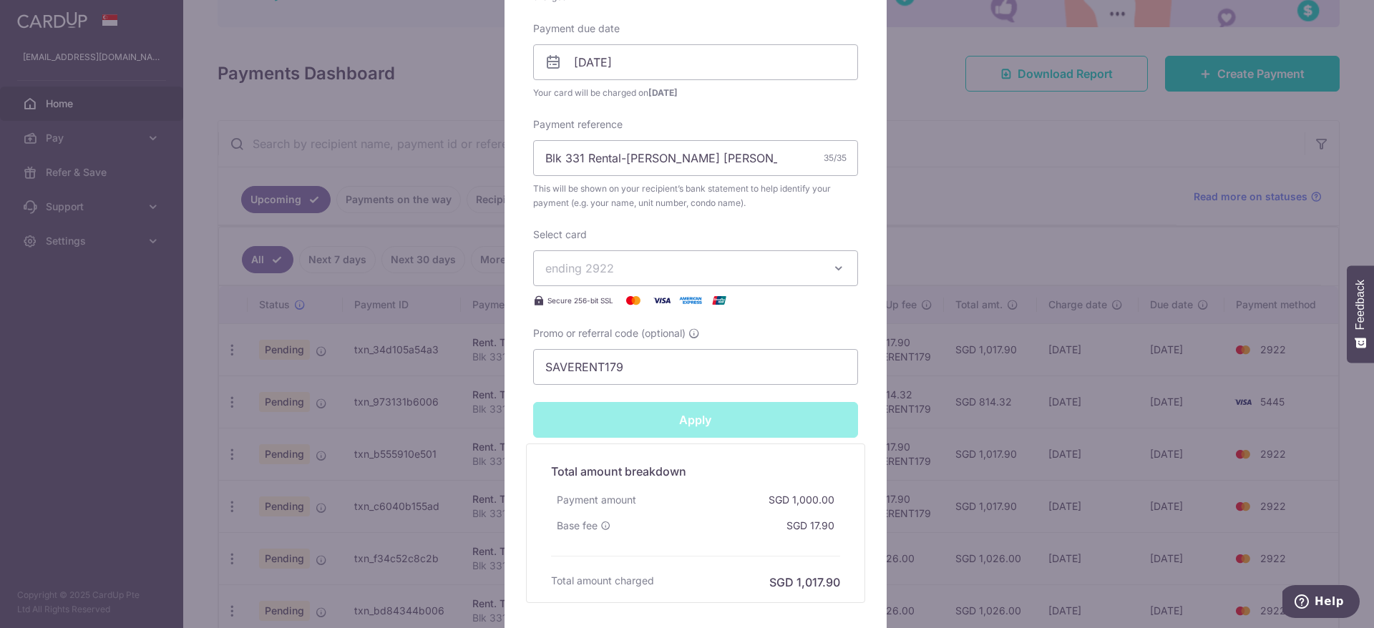
type input "Successfully Applied"
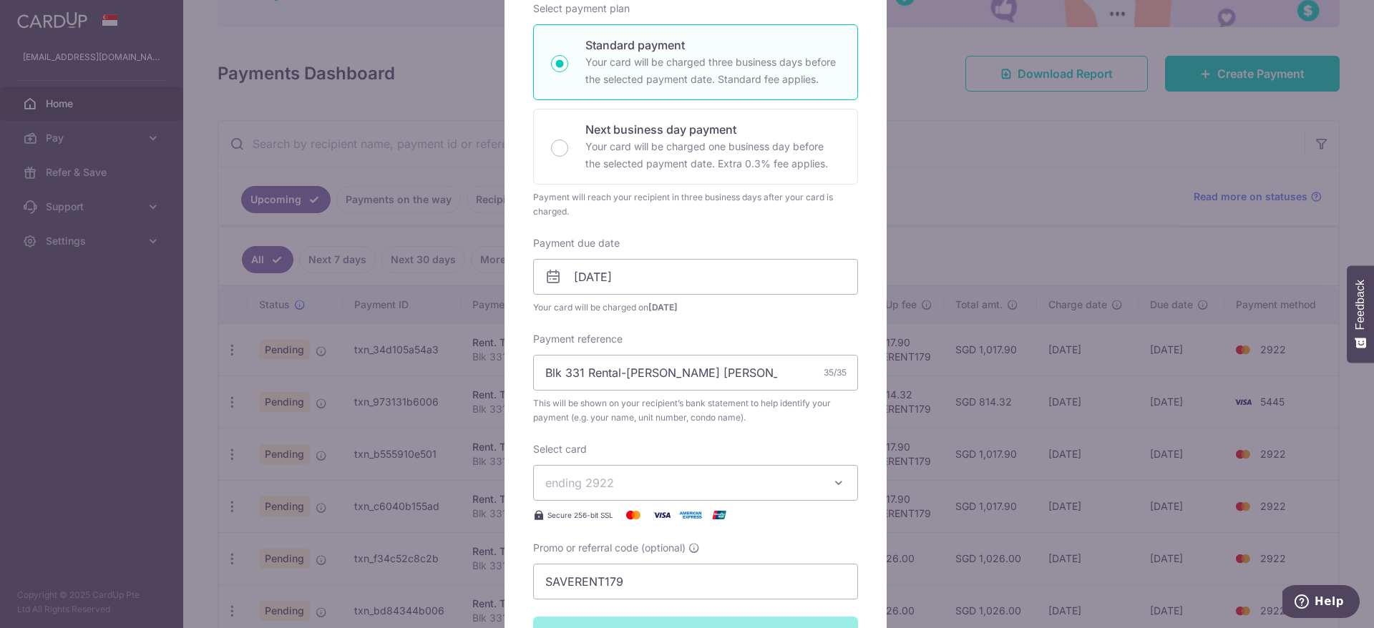
scroll to position [65, 0]
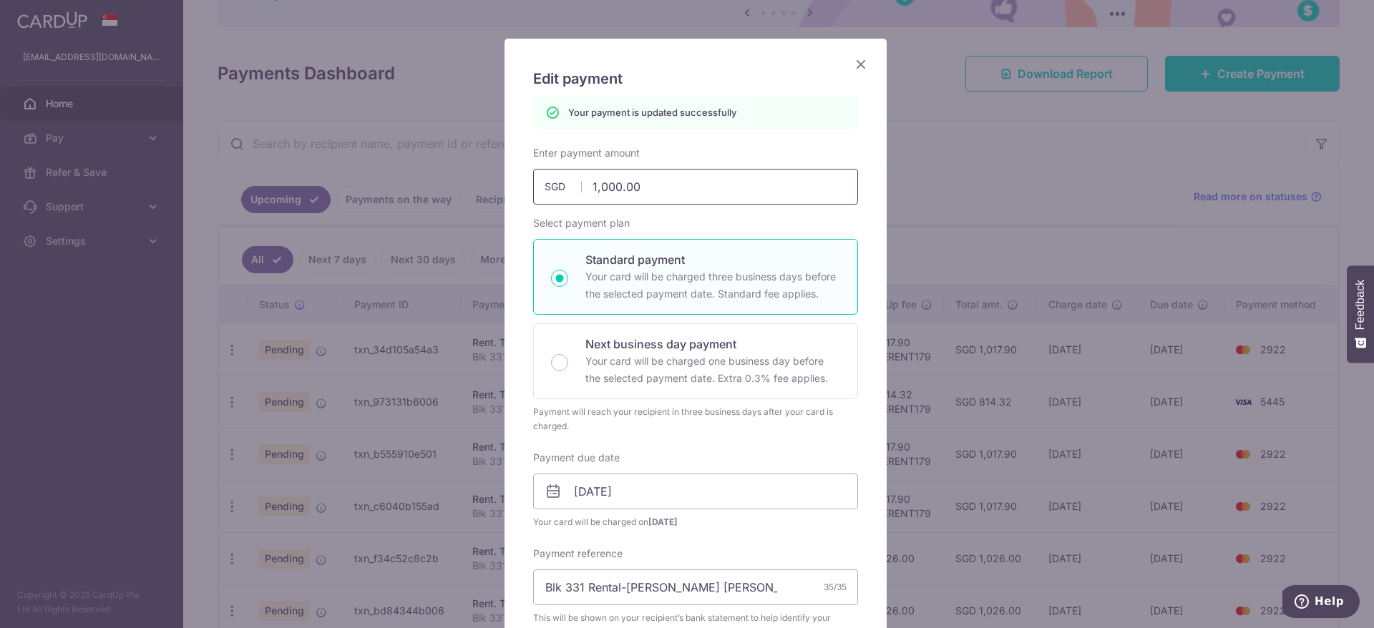
click at [852, 64] on icon "Close" at bounding box center [860, 64] width 17 height 18
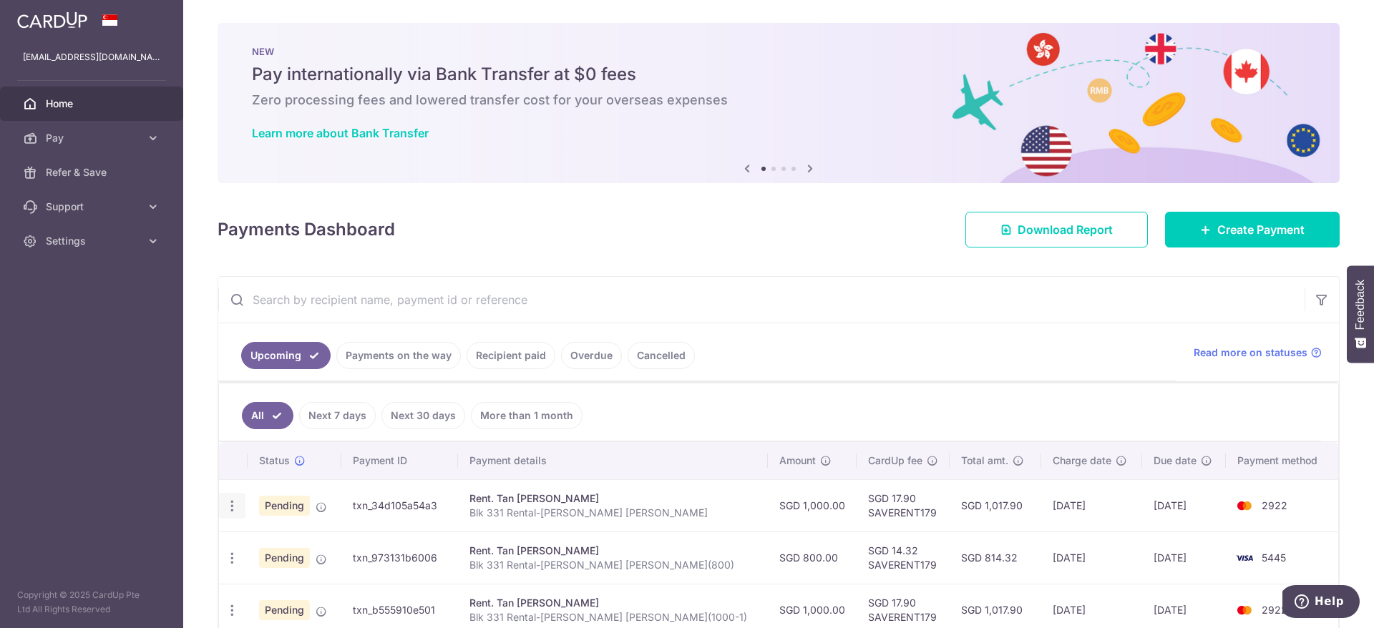
click at [239, 510] on div "Update payment Cancel payment Upload doc" at bounding box center [232, 506] width 26 height 26
click at [231, 508] on icon "button" at bounding box center [232, 506] width 15 height 15
click at [283, 548] on span "Update payment" at bounding box center [308, 545] width 97 height 17
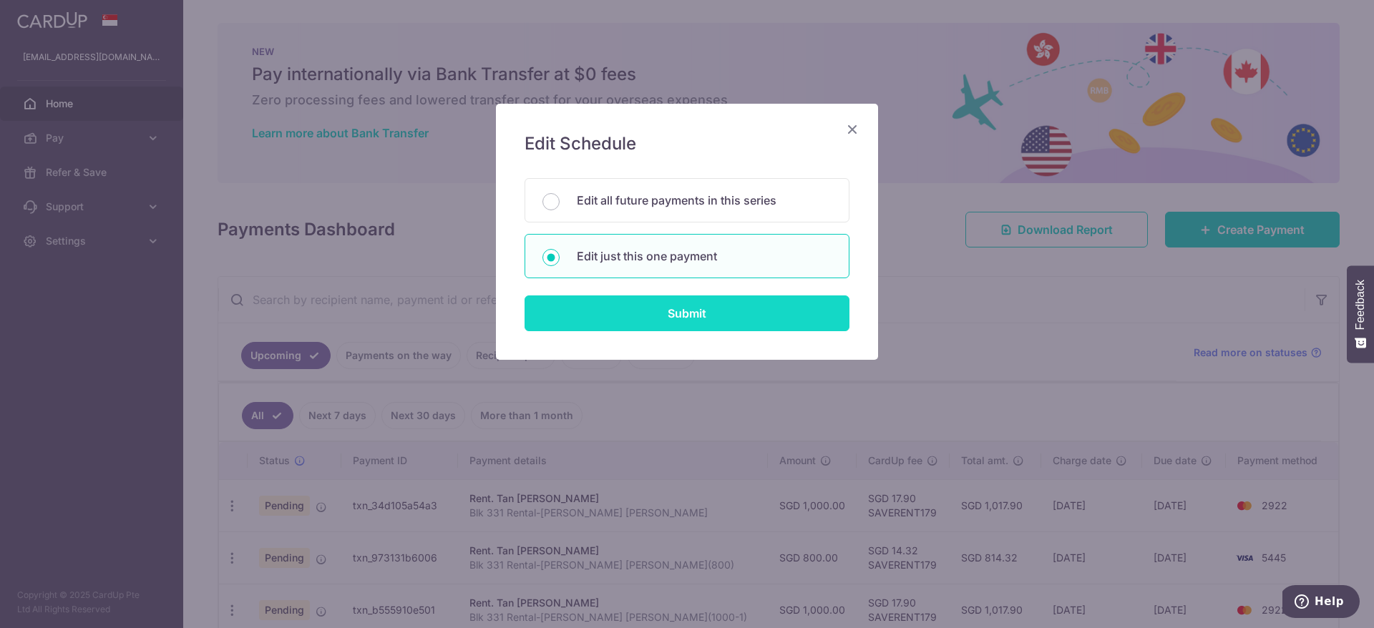
click at [720, 318] on input "Submit" at bounding box center [687, 314] width 325 height 36
radio input "true"
type input "1,000.00"
type input "[DATE]"
type input "Blk 331 Rental-[PERSON_NAME] [PERSON_NAME]"
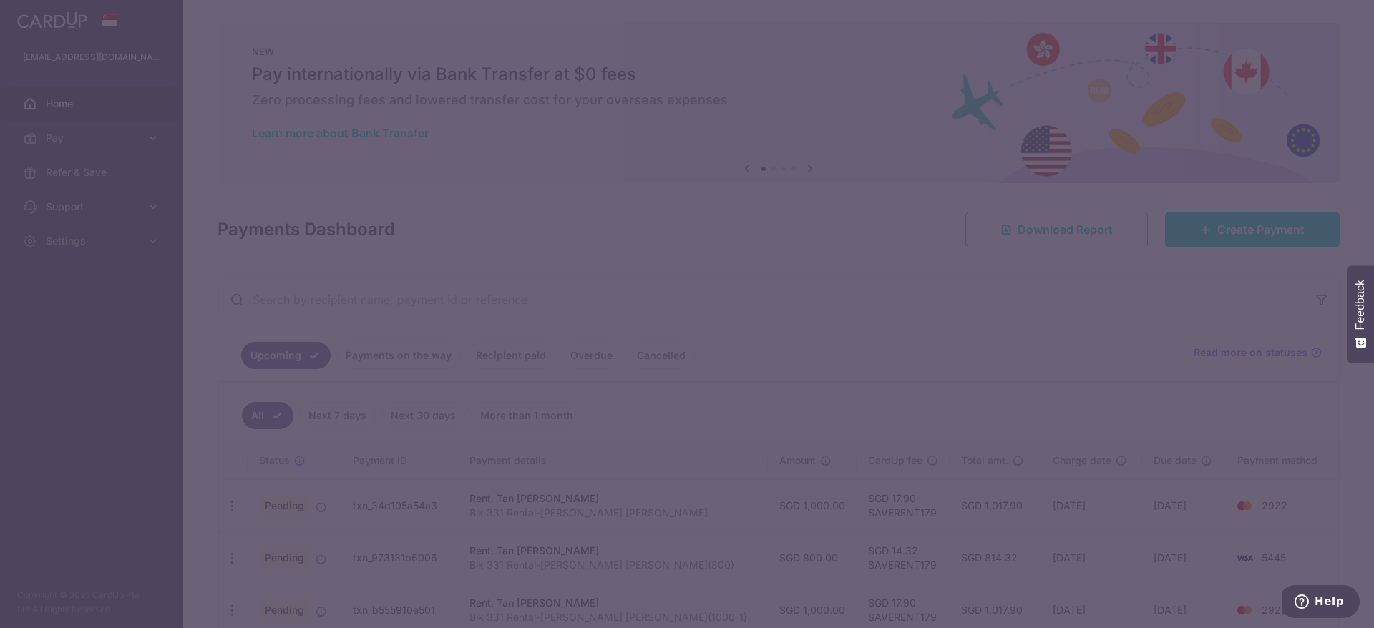
type input "SAVERENT179"
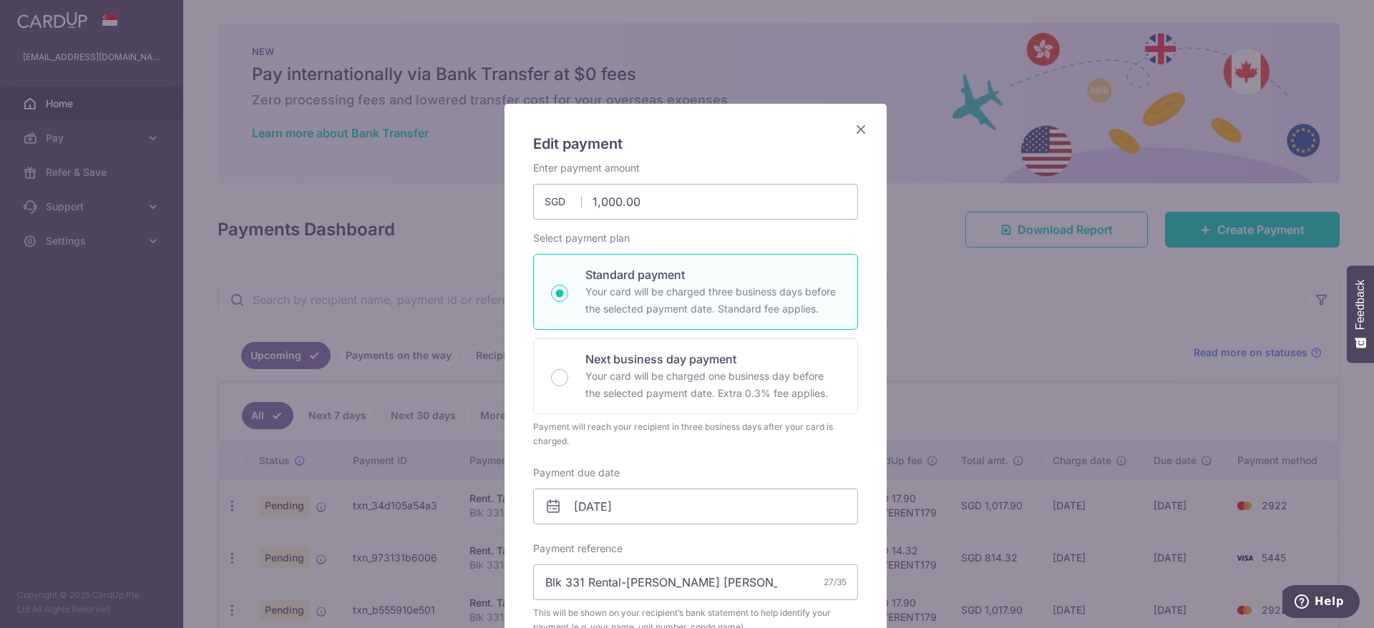
click at [854, 127] on icon "Close" at bounding box center [860, 129] width 17 height 18
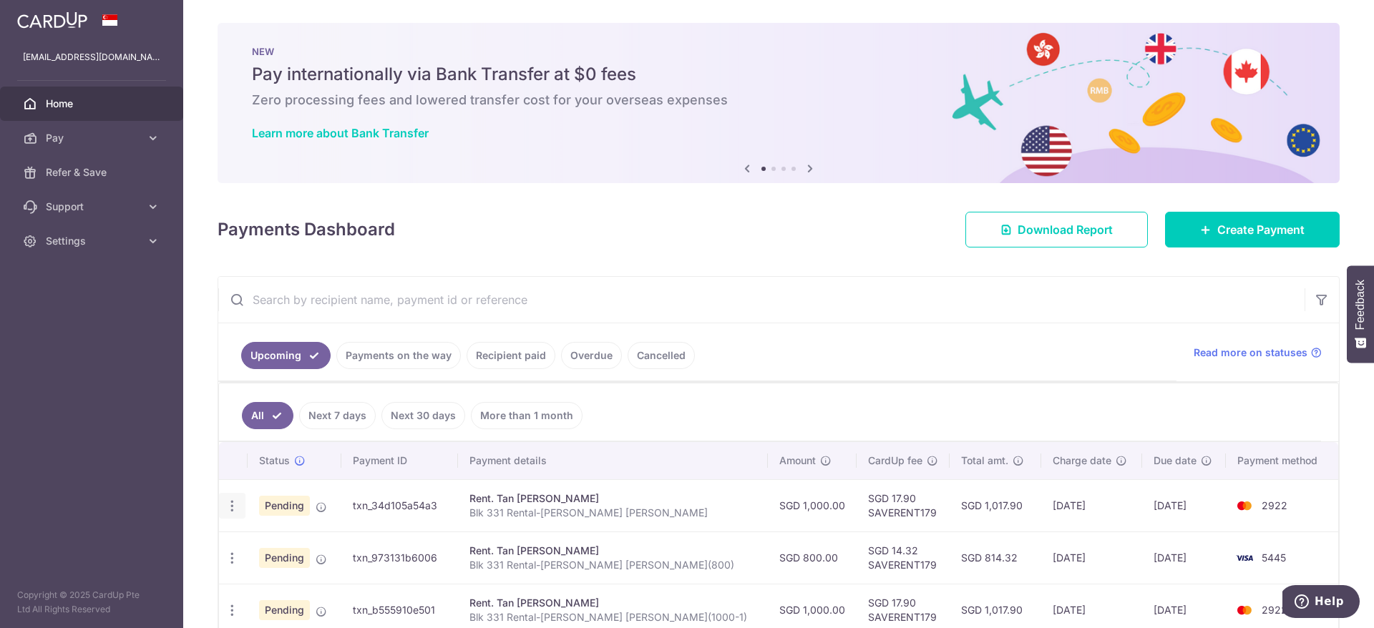
click at [228, 510] on icon "button" at bounding box center [232, 506] width 15 height 15
click at [298, 543] on span "Update payment" at bounding box center [308, 545] width 97 height 17
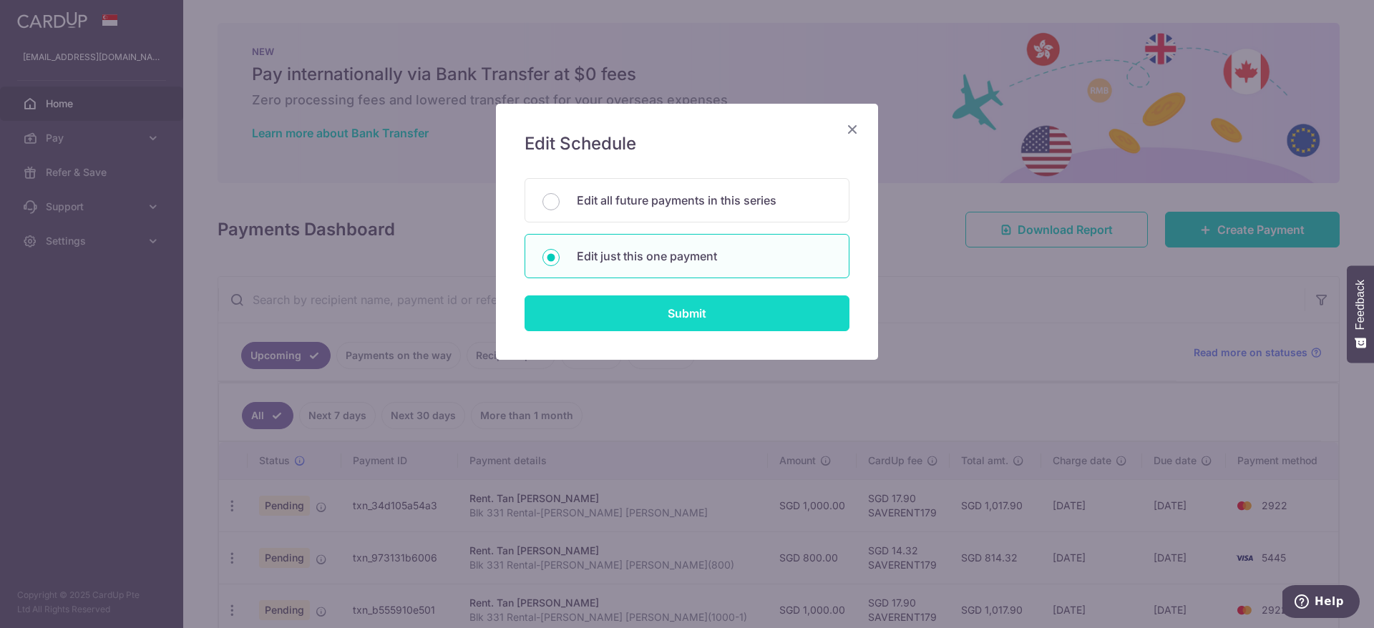
click at [671, 298] on input "Submit" at bounding box center [687, 314] width 325 height 36
radio input "true"
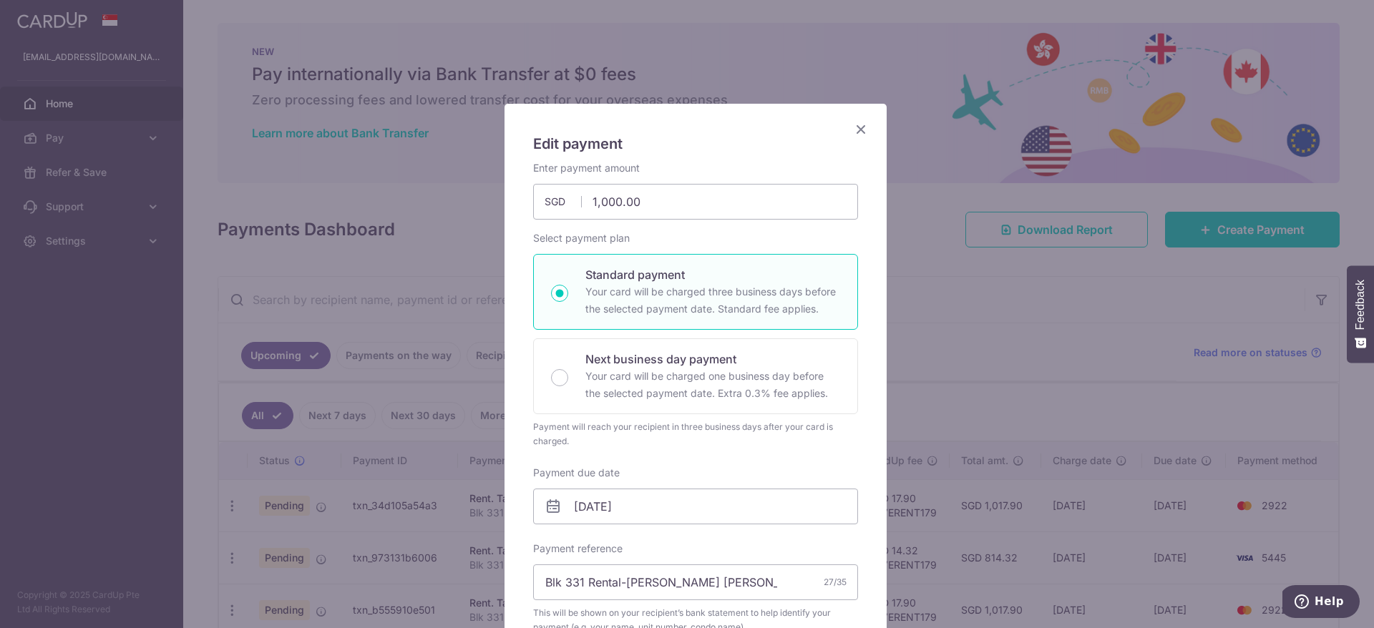
drag, startPoint x: 853, startPoint y: 135, endPoint x: 830, endPoint y: 135, distance: 23.6
click at [852, 131] on icon "Close" at bounding box center [860, 129] width 17 height 18
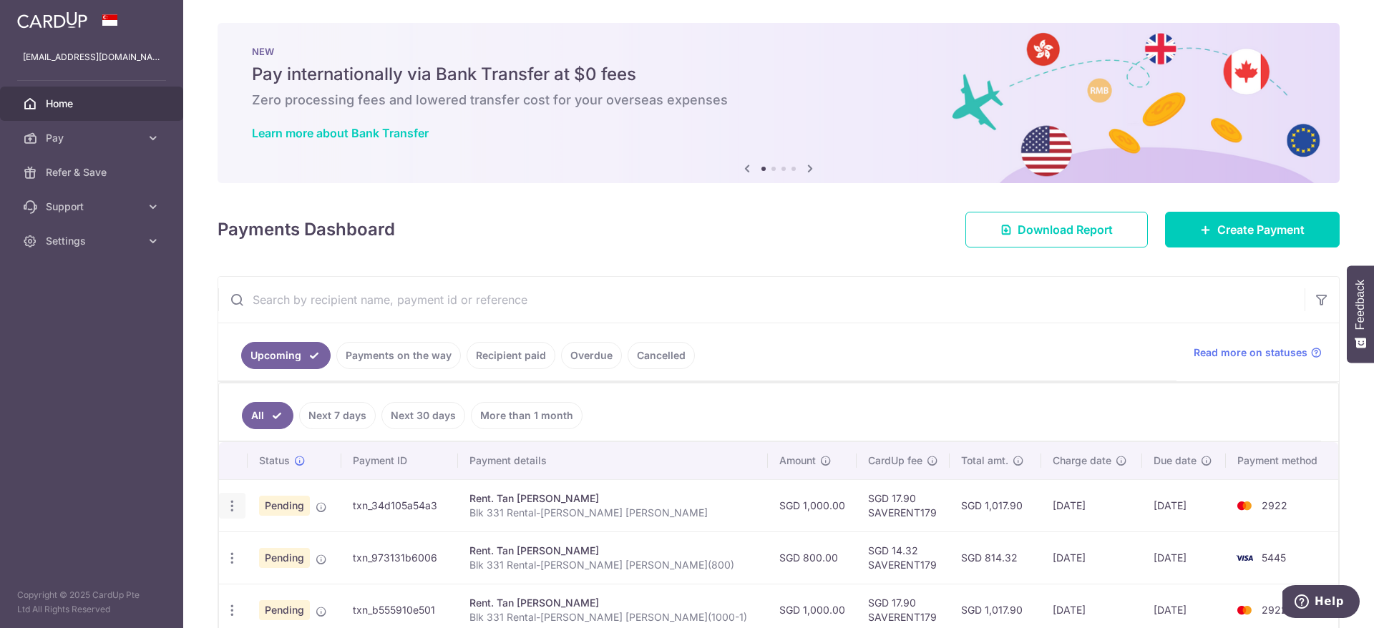
click at [233, 509] on icon "button" at bounding box center [232, 506] width 15 height 15
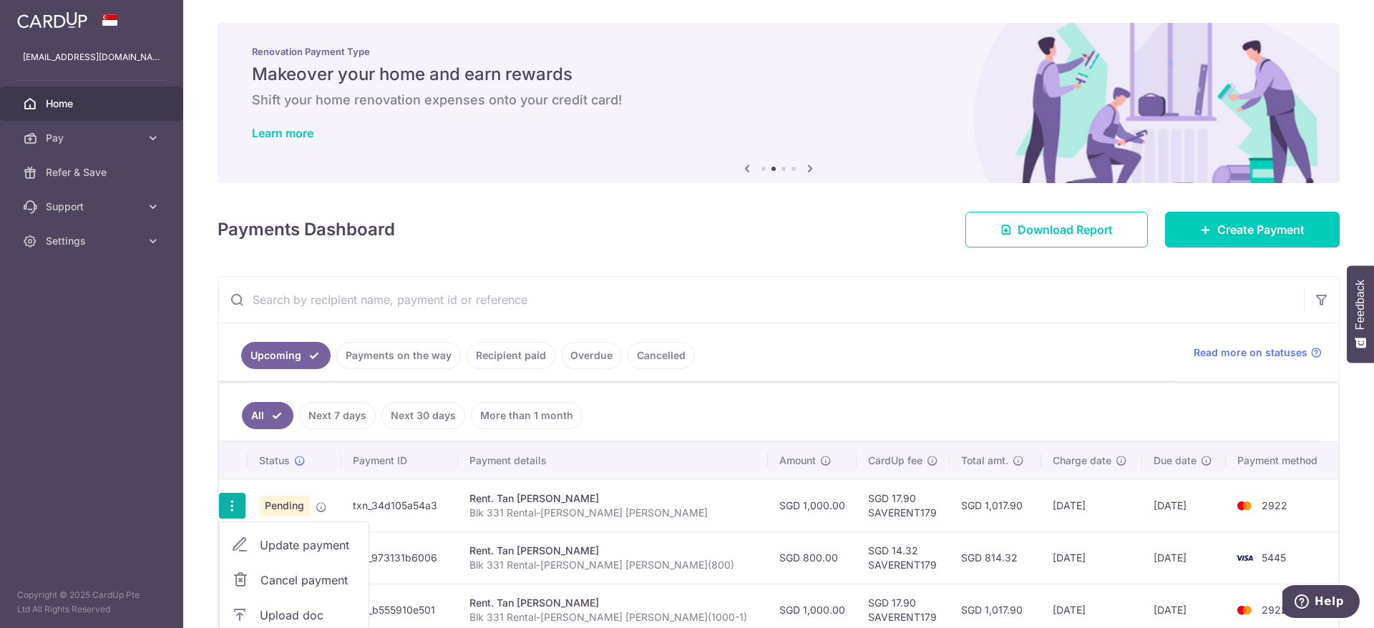
click at [283, 542] on span "Update payment" at bounding box center [308, 545] width 97 height 17
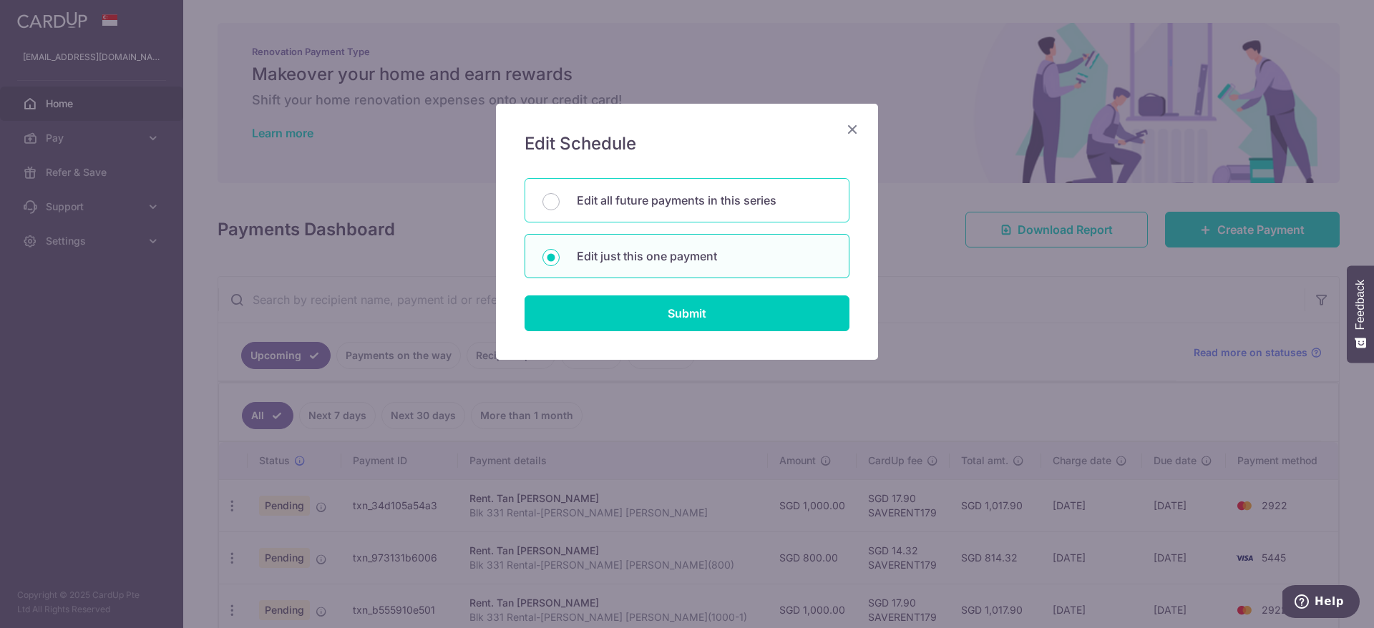
click at [711, 192] on p "Edit all future payments in this series" at bounding box center [704, 200] width 255 height 17
click at [560, 193] on input "Edit all future payments in this series" at bounding box center [551, 201] width 17 height 17
radio input "true"
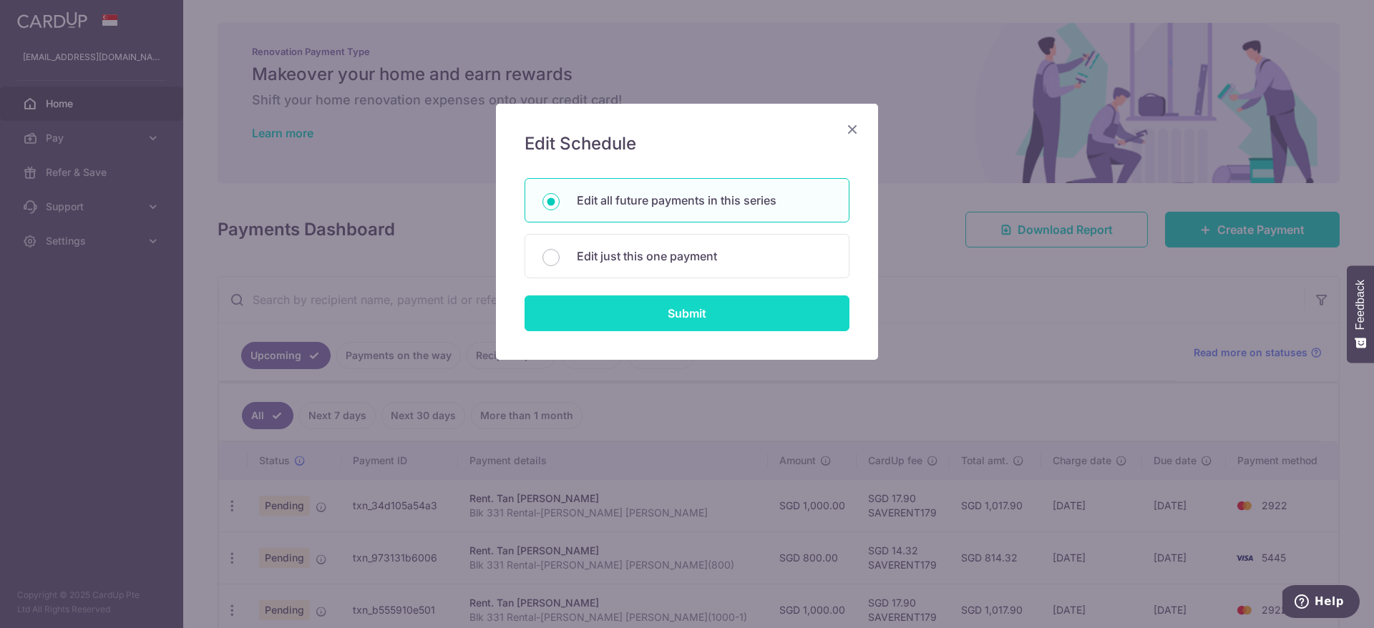
click at [701, 310] on input "Submit" at bounding box center [687, 314] width 325 height 36
radio input "true"
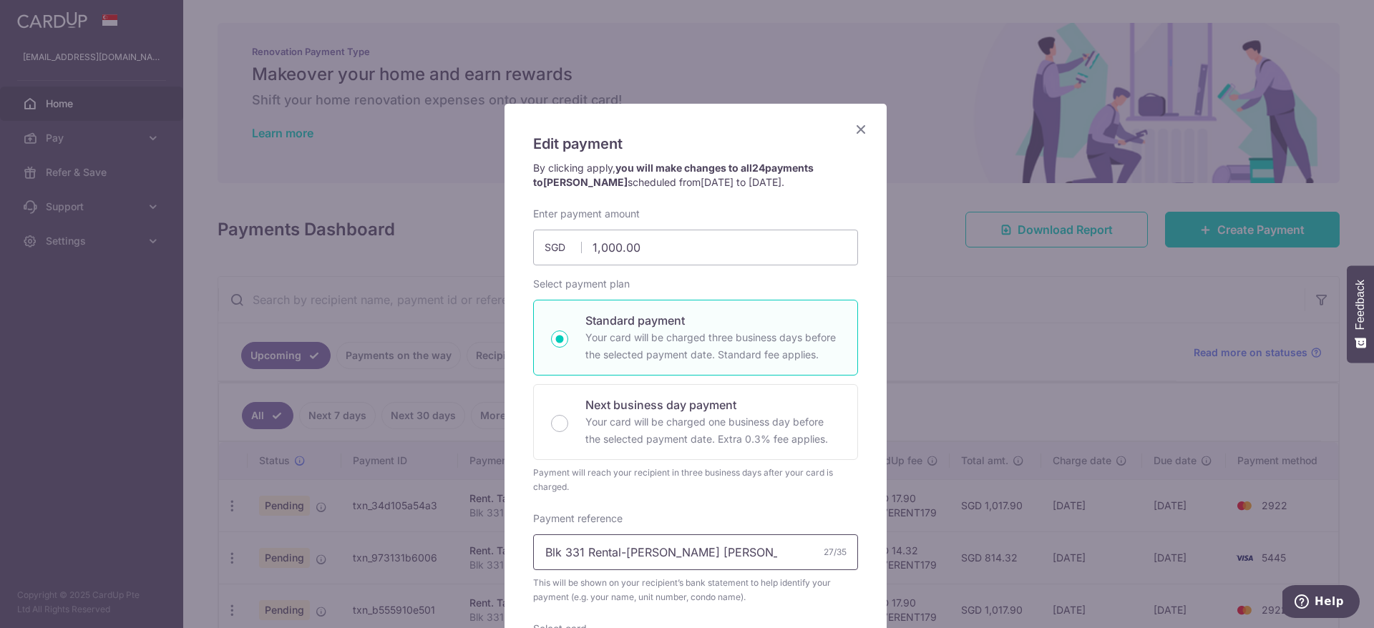
drag, startPoint x: 745, startPoint y: 555, endPoint x: 353, endPoint y: 556, distance: 392.2
click at [353, 556] on div "Edit payment By clicking apply, you will make changes to all 24 payments to Tan…" at bounding box center [687, 314] width 1374 height 628
paste input "(1000-1)"
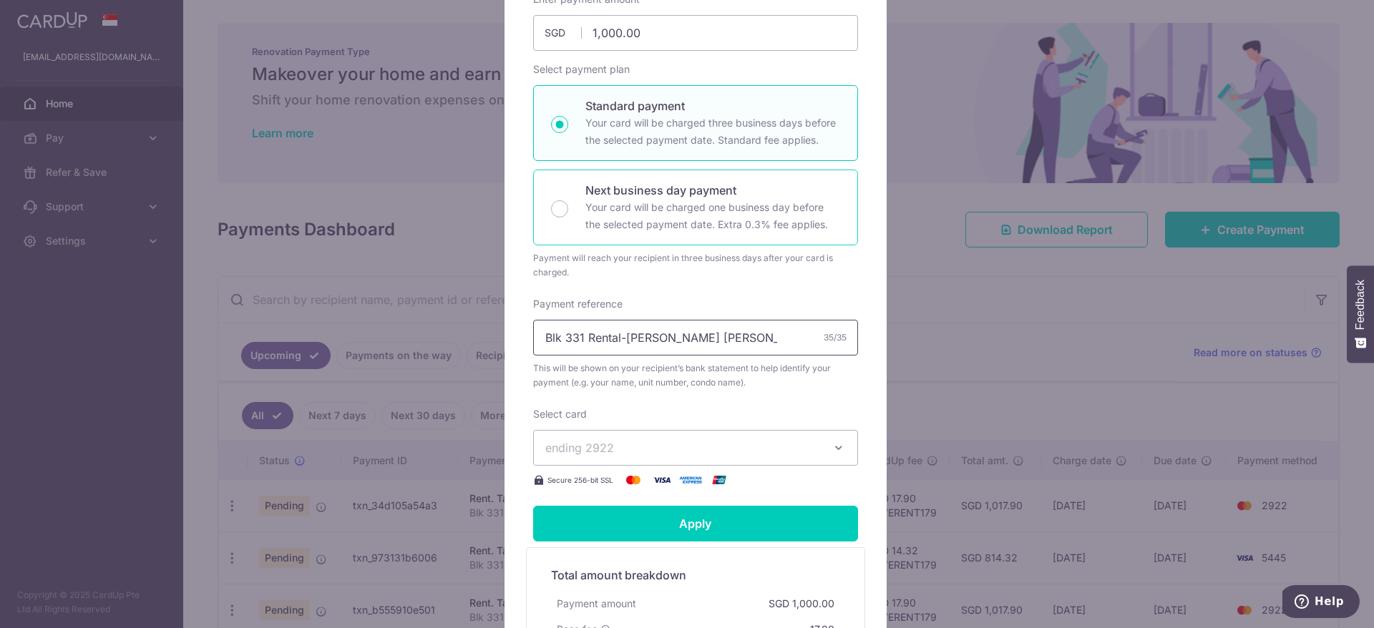
scroll to position [322, 0]
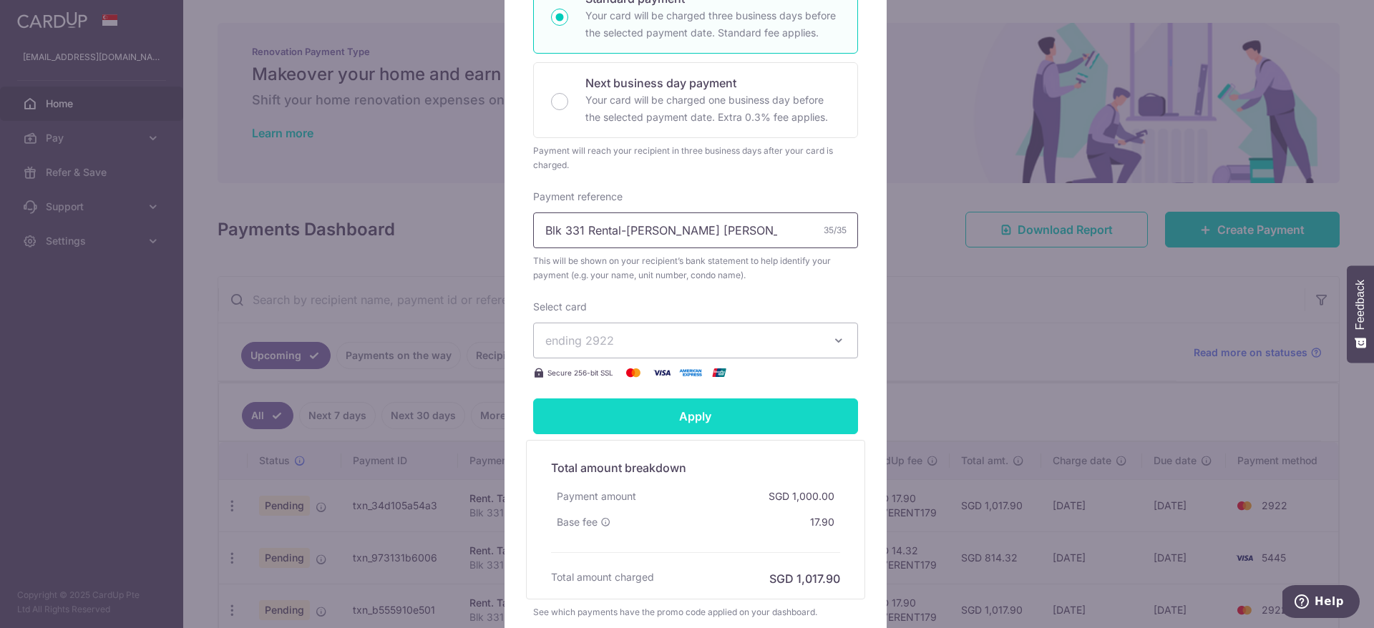
type input "Blk 331 Rental-[PERSON_NAME] [PERSON_NAME](1000-1)"
click at [685, 427] on input "Apply" at bounding box center [695, 417] width 325 height 36
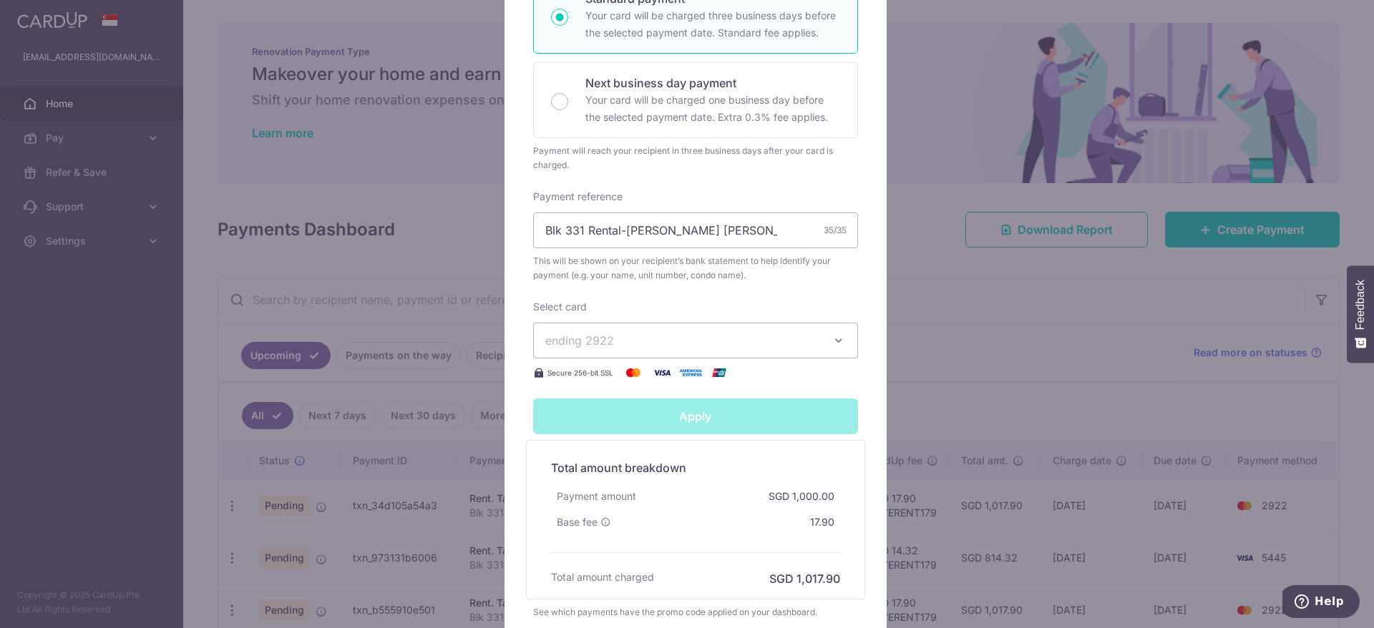
type input "Successfully Applied"
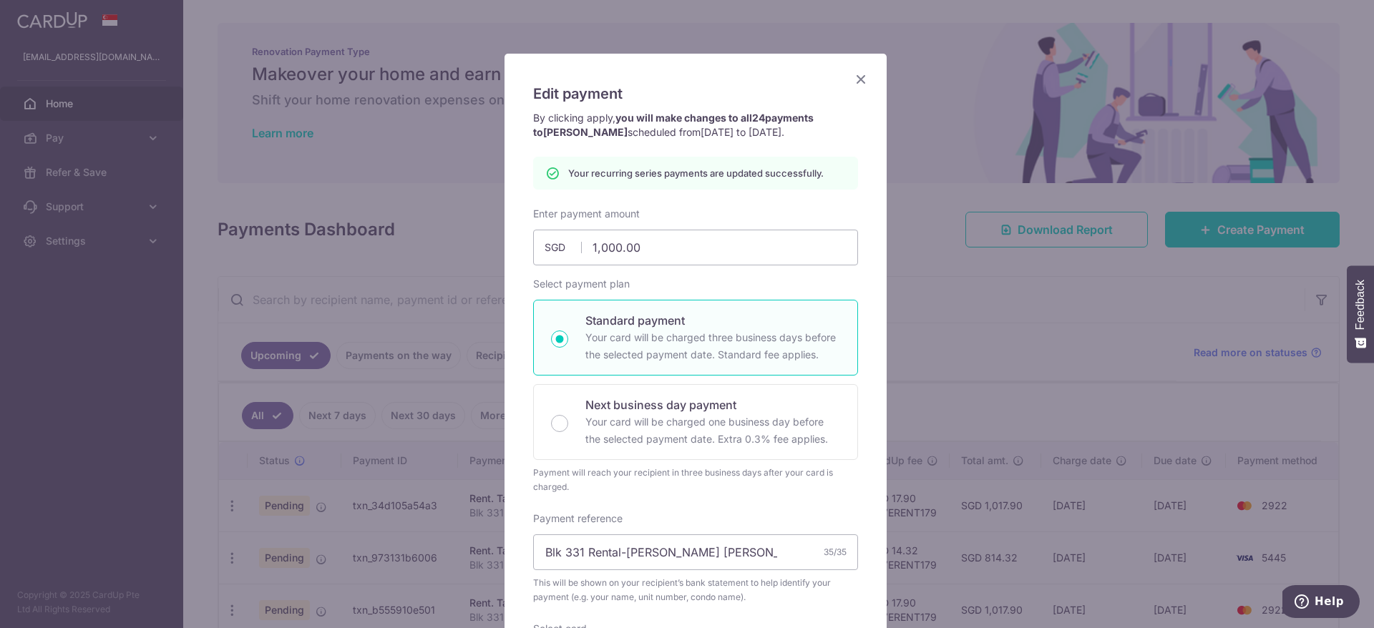
scroll to position [0, 0]
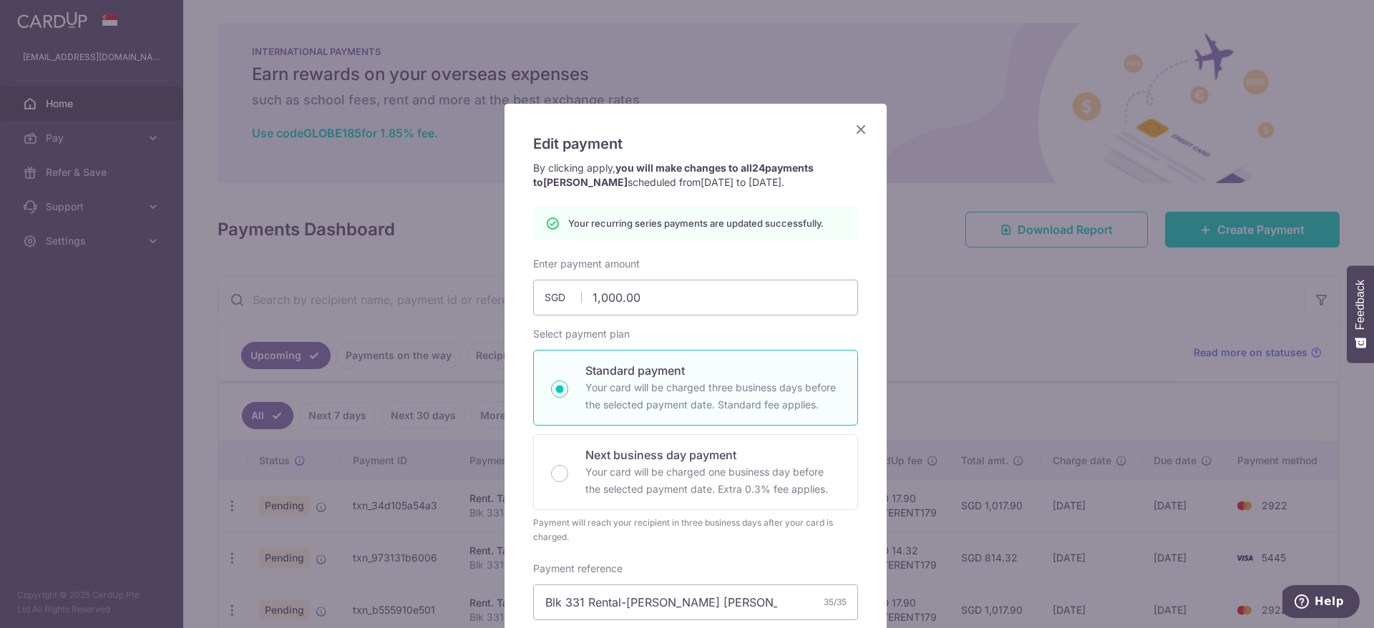
click at [854, 127] on icon "Close" at bounding box center [860, 129] width 17 height 18
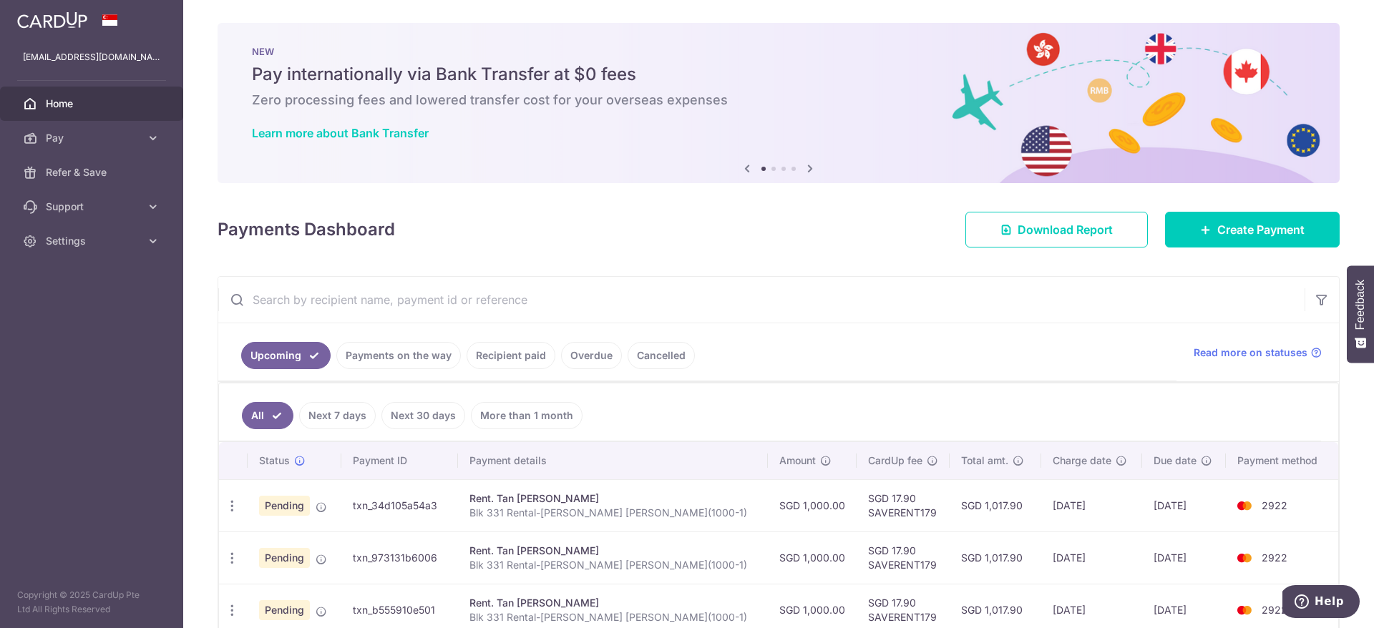
scroll to position [107, 0]
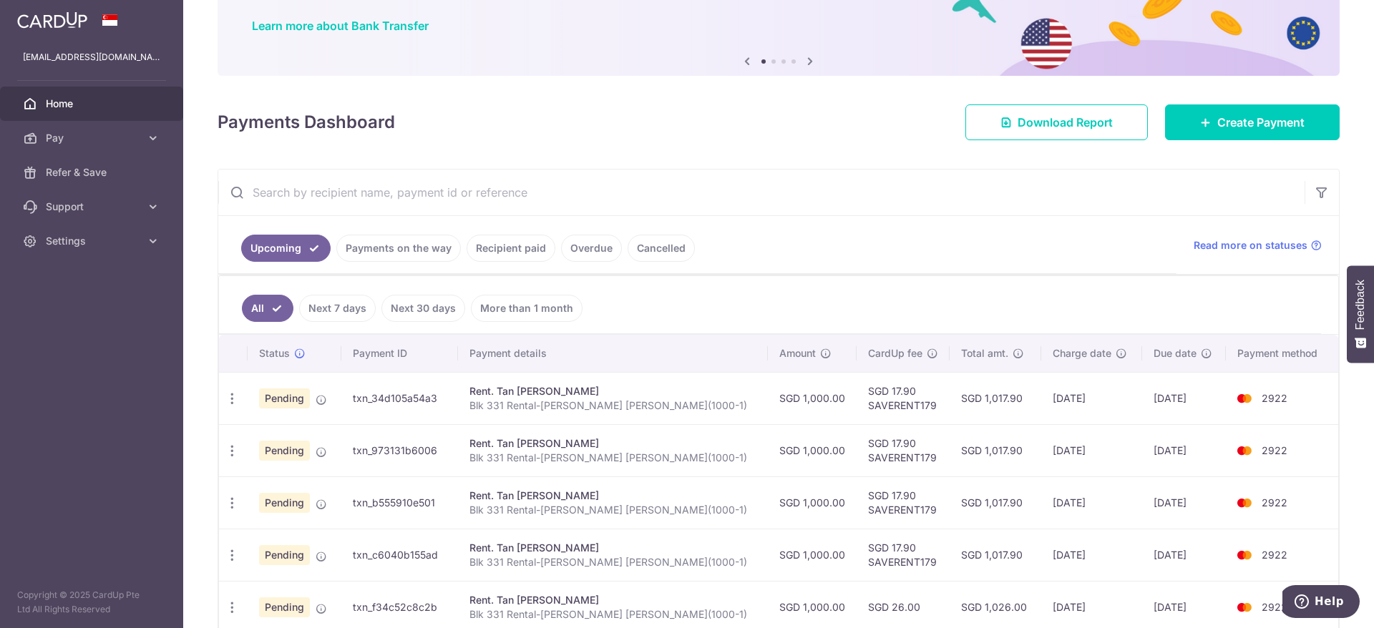
drag, startPoint x: 1170, startPoint y: 447, endPoint x: 615, endPoint y: 449, distance: 554.7
click at [615, 449] on tr "Update payment Cancel payment Upload doc Pending txn_973131b6006 Rent. Tan [PER…" at bounding box center [778, 450] width 1119 height 52
click at [231, 449] on icon "button" at bounding box center [232, 451] width 15 height 15
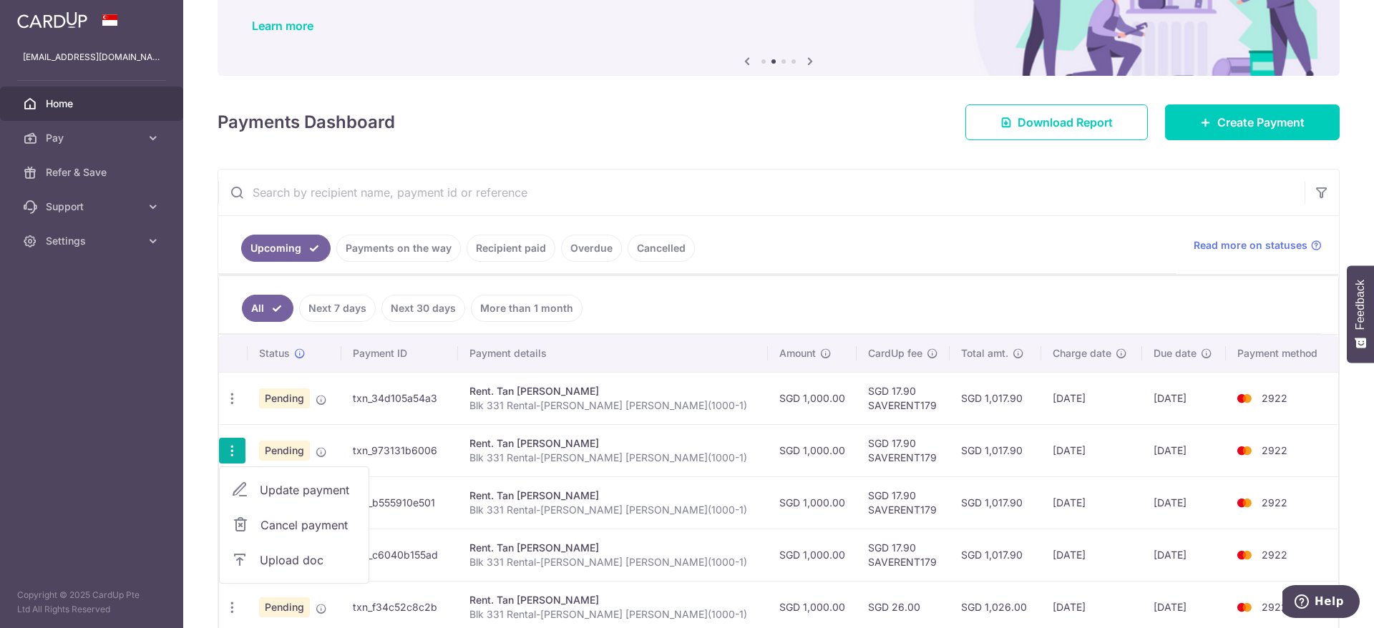
click at [319, 489] on span "Update payment" at bounding box center [308, 490] width 97 height 17
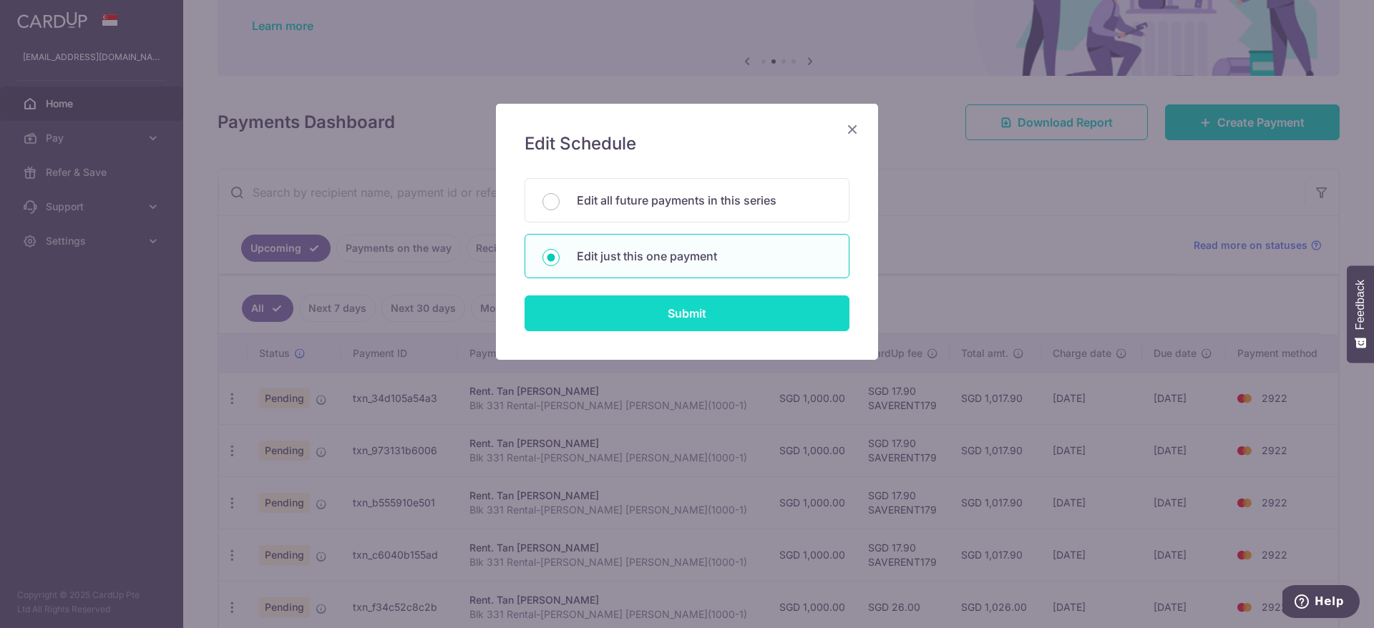
click at [706, 302] on input "Submit" at bounding box center [687, 314] width 325 height 36
radio input "true"
type input "1,000.00"
type input "[DATE]"
type input "Blk 331 Rental-[PERSON_NAME] [PERSON_NAME](1000-1)"
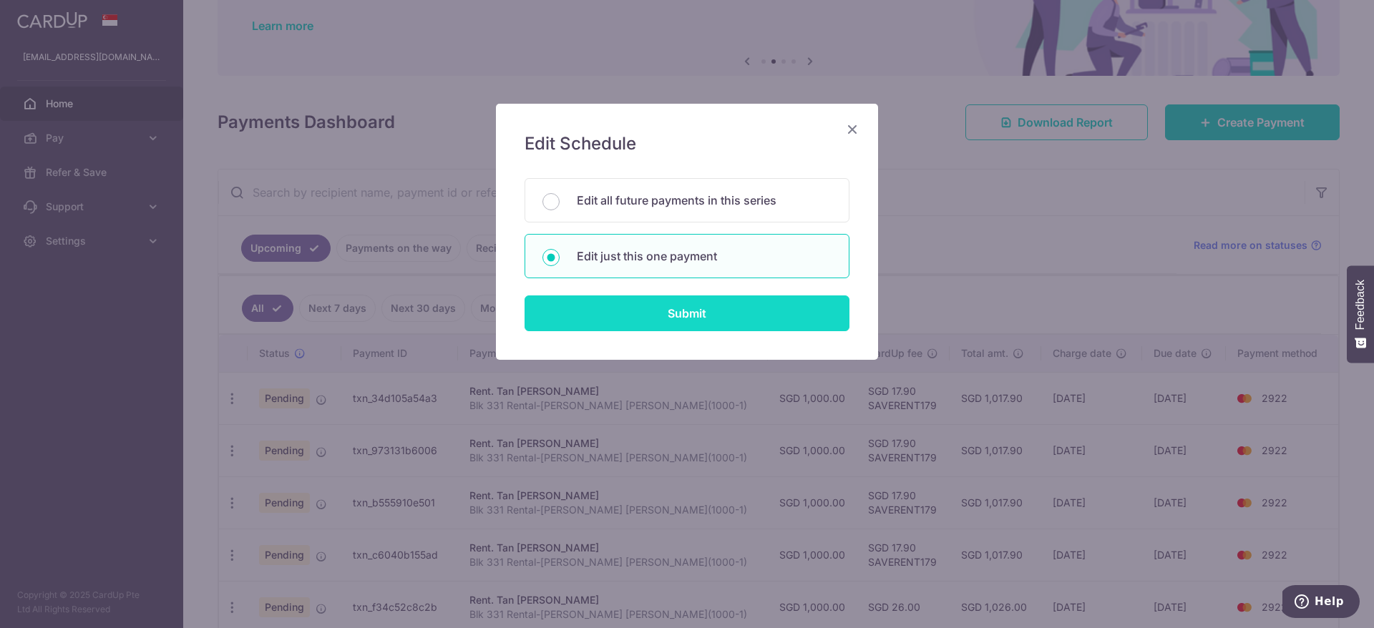
type input "SAVERENT179"
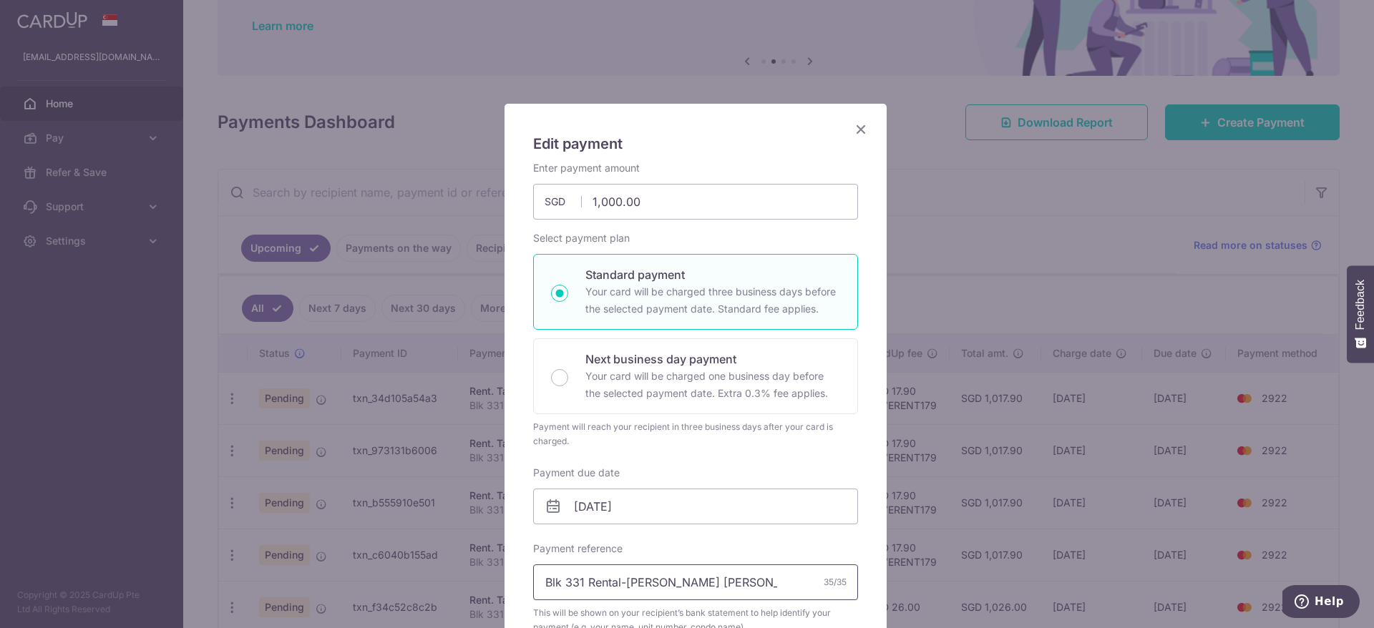
click at [730, 580] on input "Blk 331 Rental-[PERSON_NAME] [PERSON_NAME](1000-1)" at bounding box center [695, 583] width 325 height 36
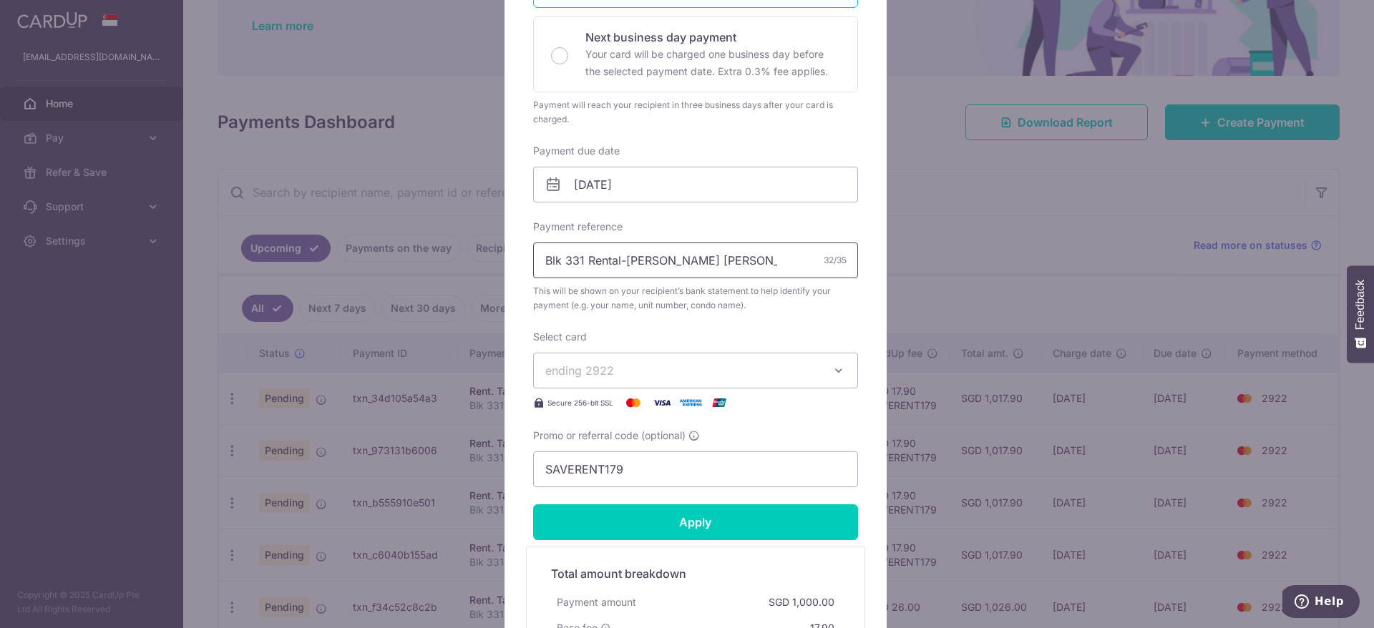
scroll to position [0, 0]
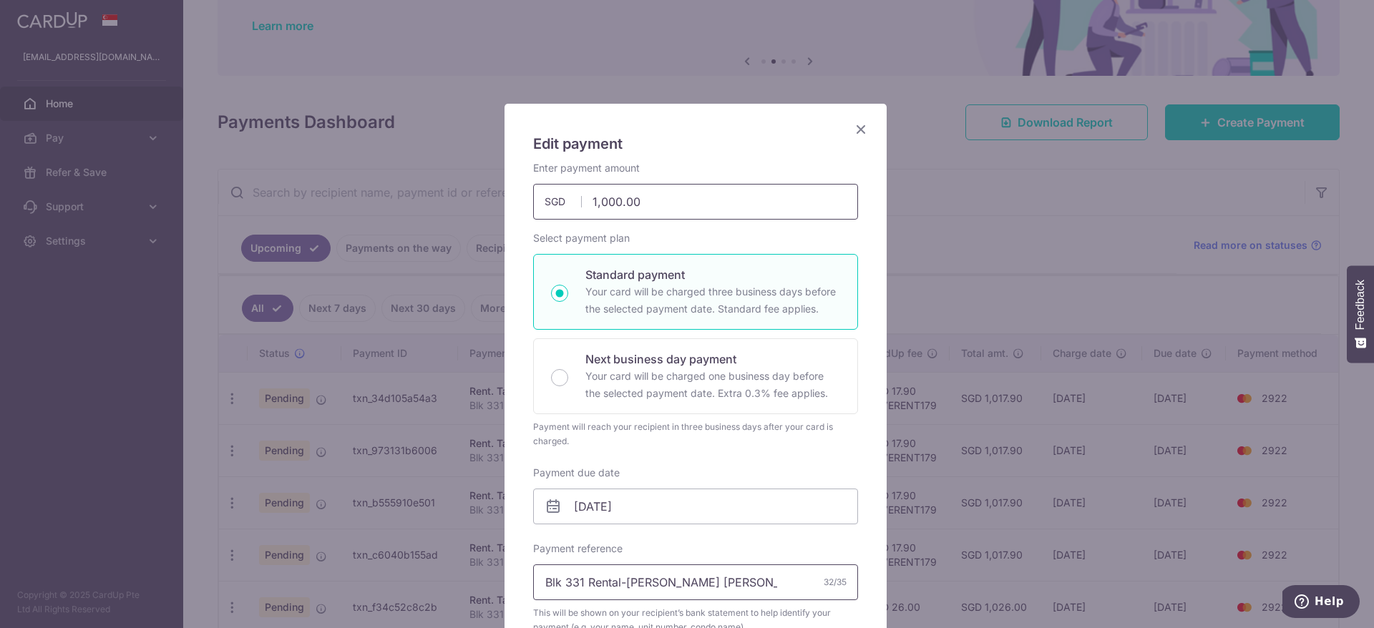
type input "Blk 331 Rental-[PERSON_NAME] [PERSON_NAME](800)"
drag, startPoint x: 616, startPoint y: 208, endPoint x: 356, endPoint y: 209, distance: 259.8
click at [356, 209] on div "Edit payment By clicking apply, you will make changes to all payments to Tan To…" at bounding box center [687, 314] width 1374 height 628
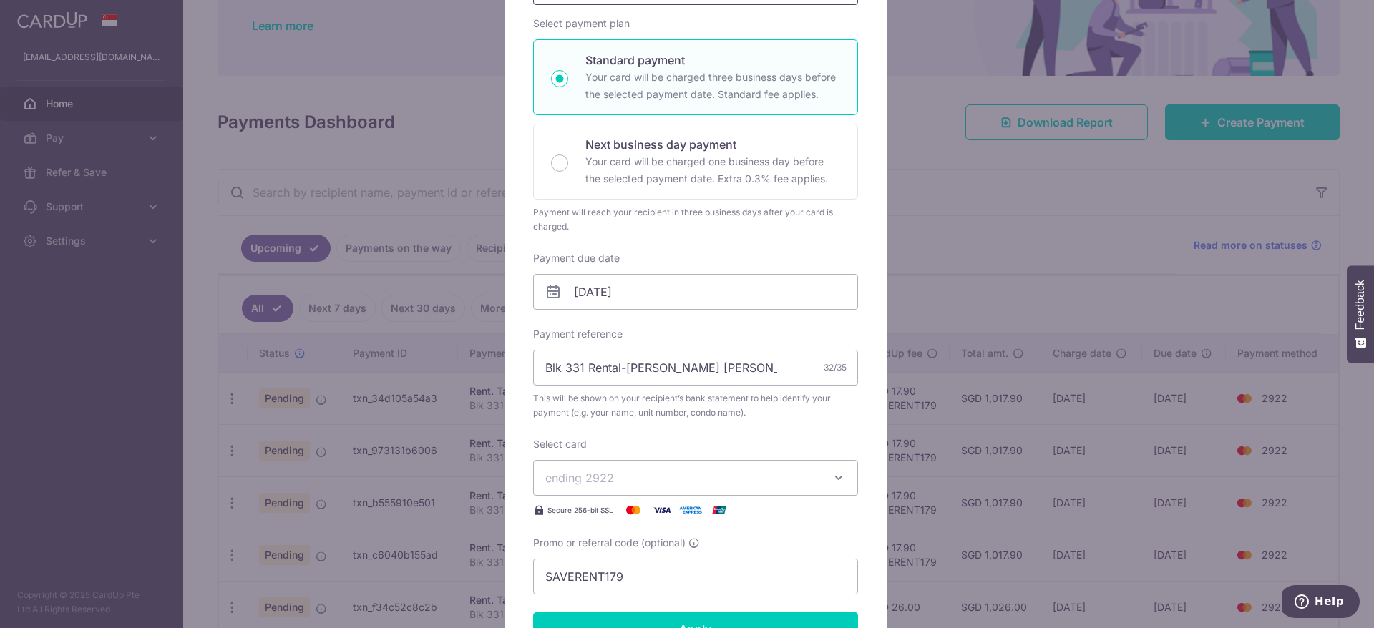
scroll to position [322, 0]
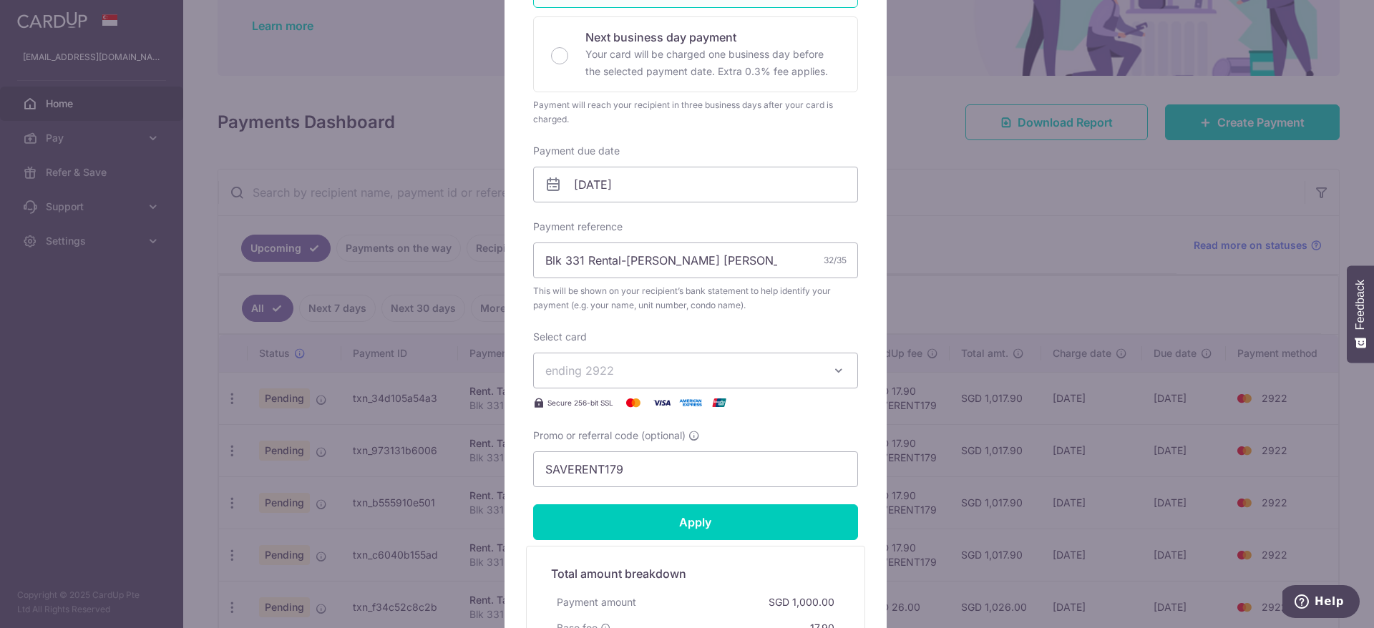
type input "800.00"
click at [695, 375] on span "ending 2922" at bounding box center [682, 370] width 275 height 17
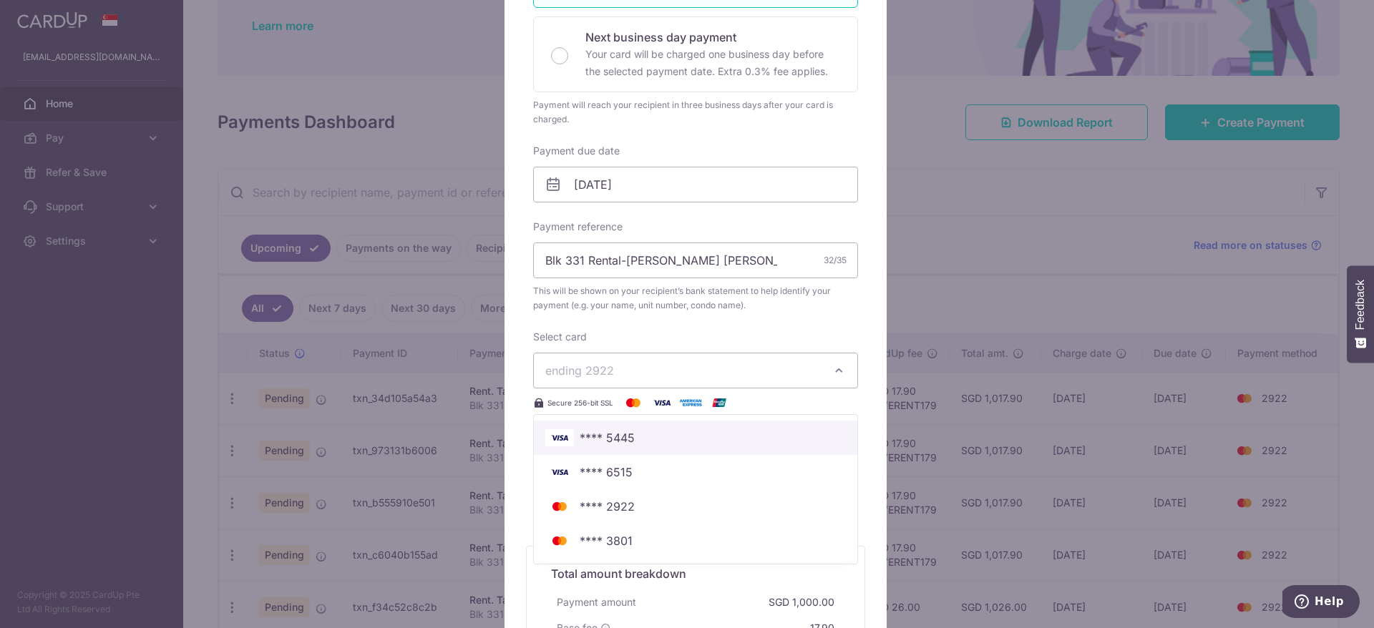
click at [655, 433] on span "**** 5445" at bounding box center [695, 437] width 301 height 17
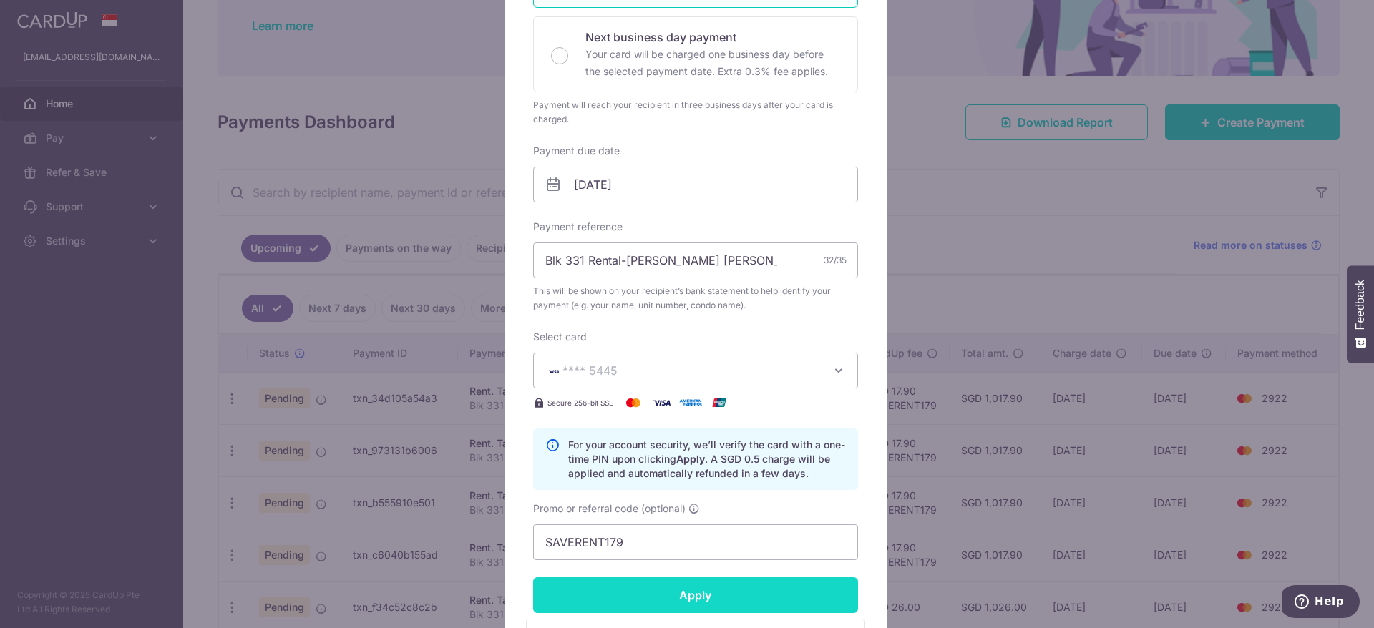
scroll to position [429, 0]
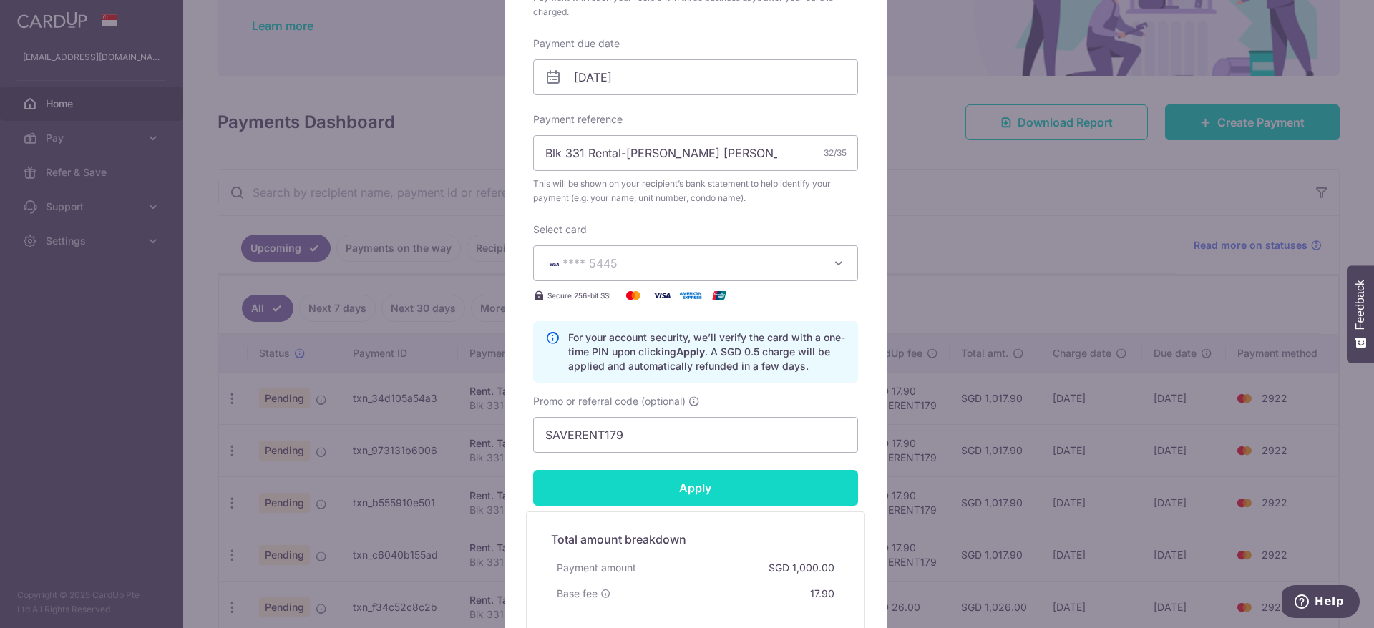
click at [749, 492] on input "Apply" at bounding box center [695, 488] width 325 height 36
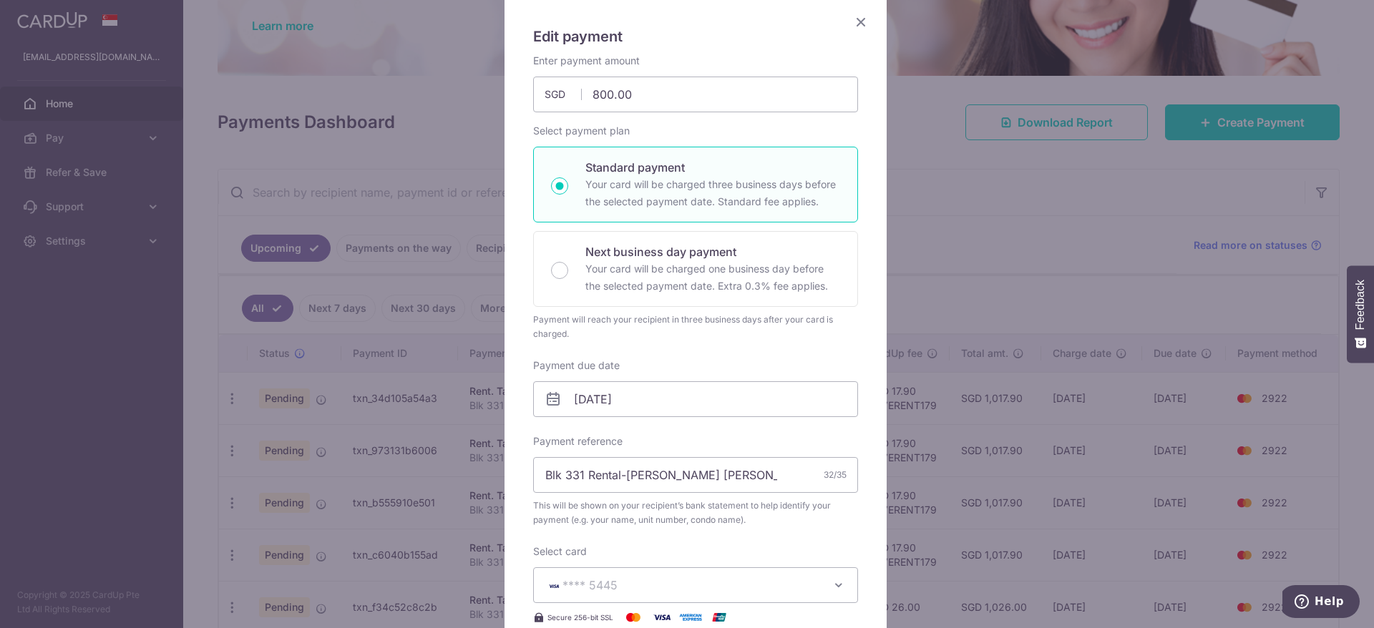
scroll to position [0, 0]
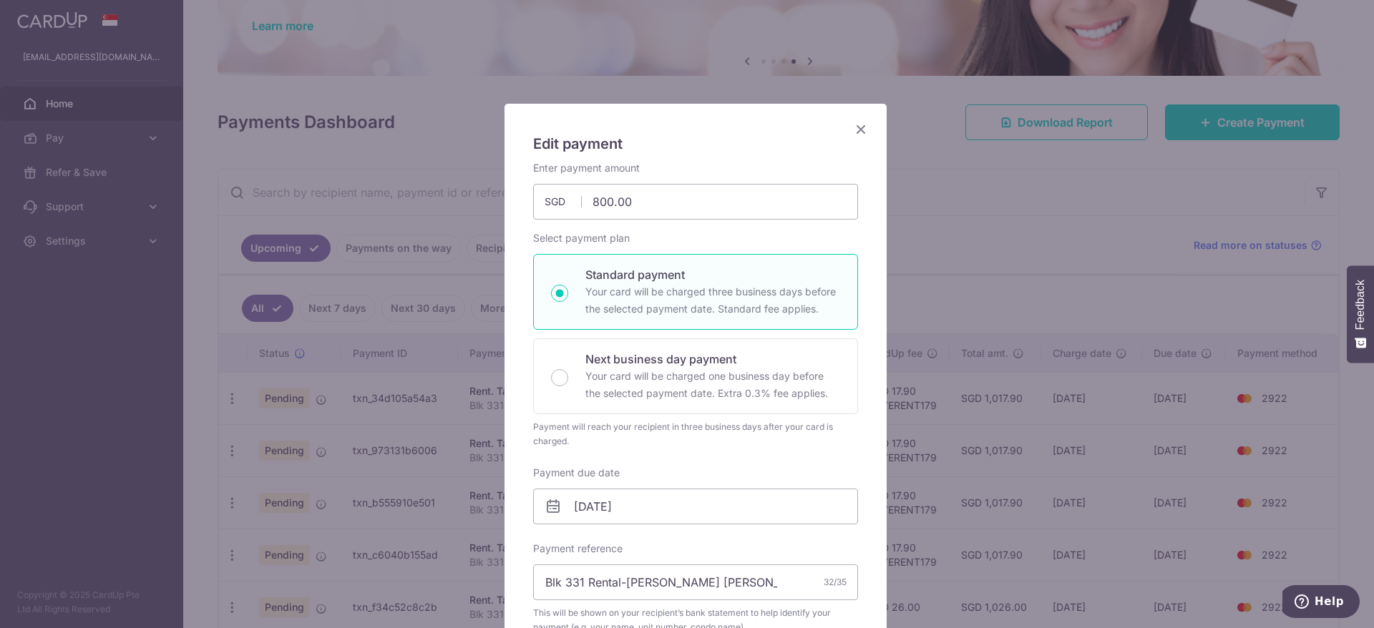
type input "Successfully Applied"
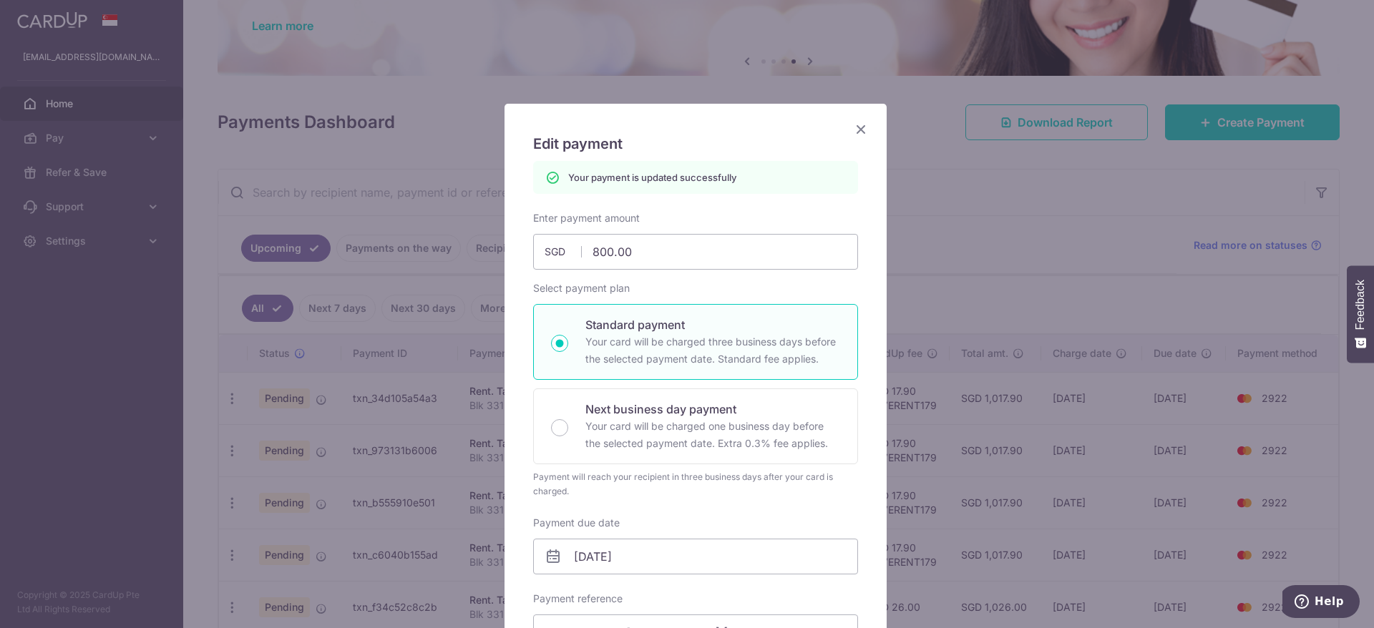
click at [854, 129] on icon "Close" at bounding box center [860, 129] width 17 height 18
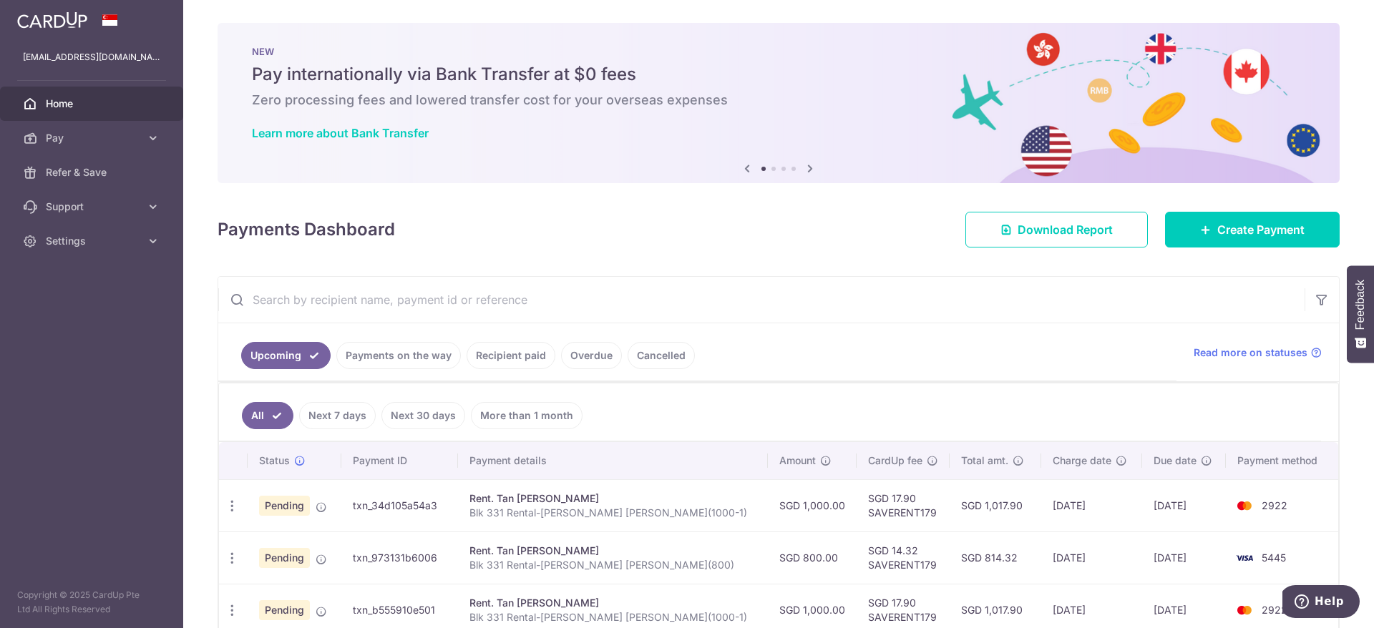
drag, startPoint x: 847, startPoint y: 558, endPoint x: 1161, endPoint y: 561, distance: 313.5
click at [1161, 561] on tr "Update payment Cancel payment Upload doc Pending txn_973131b6006 Rent. Tan Tong…" at bounding box center [778, 558] width 1119 height 52
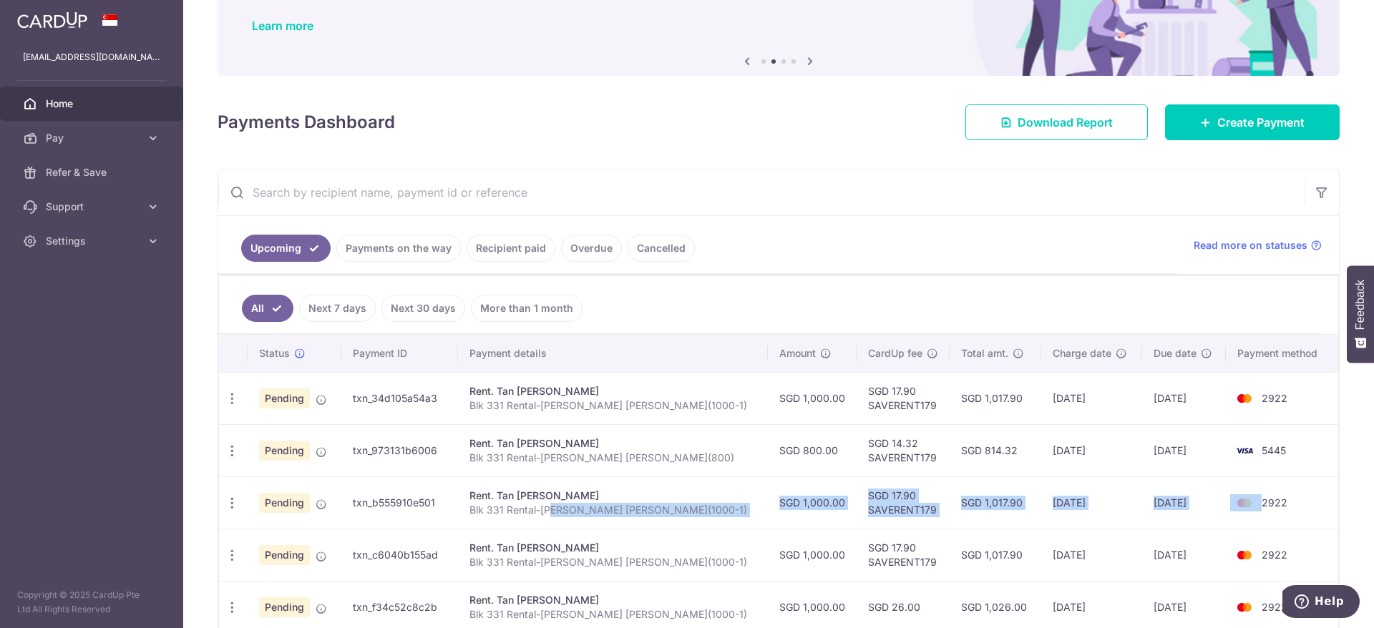
drag, startPoint x: 576, startPoint y: 511, endPoint x: 1243, endPoint y: 497, distance: 666.5
click at [1243, 497] on tr "Update payment Cancel payment Upload doc Pending txn_b555910e501 Rent. Tan Tong…" at bounding box center [778, 503] width 1119 height 52
click at [238, 560] on icon "button" at bounding box center [232, 555] width 15 height 15
click at [283, 589] on span "Update payment" at bounding box center [308, 594] width 97 height 17
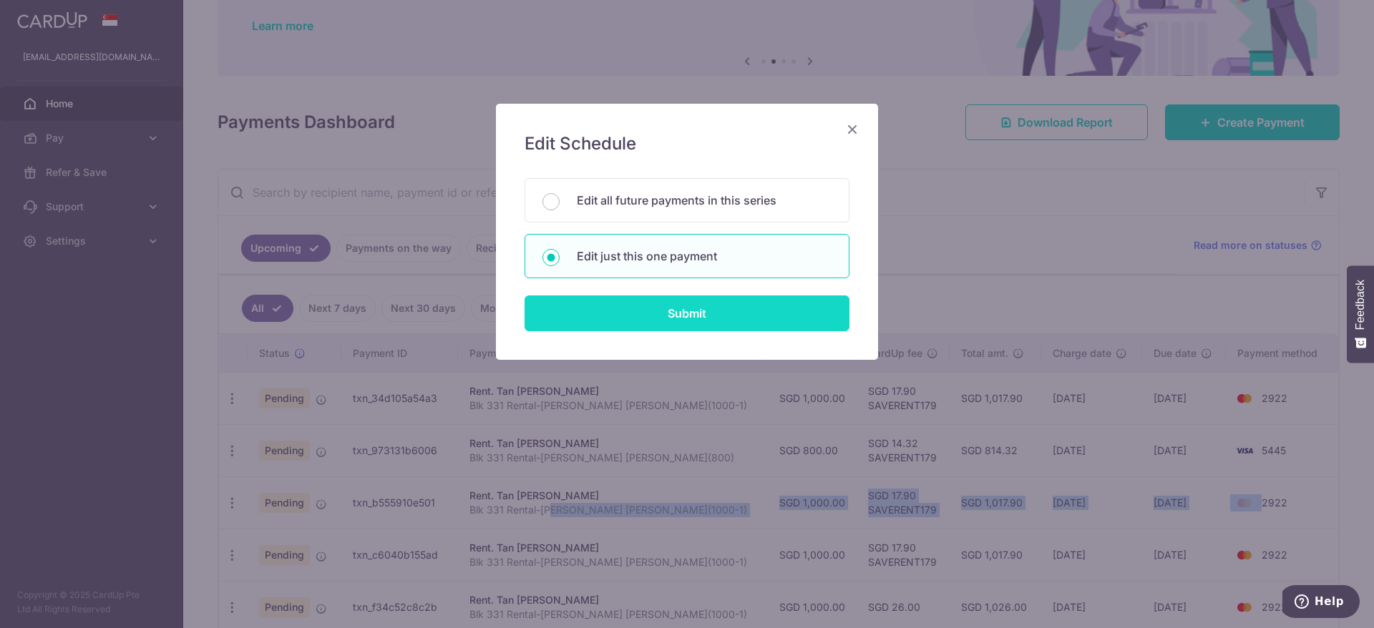
click at [595, 319] on input "Submit" at bounding box center [687, 314] width 325 height 36
radio input "true"
type input "1,000.00"
type input "[DATE]"
type input "Blk 331 Rental-[PERSON_NAME] [PERSON_NAME](1000-1)"
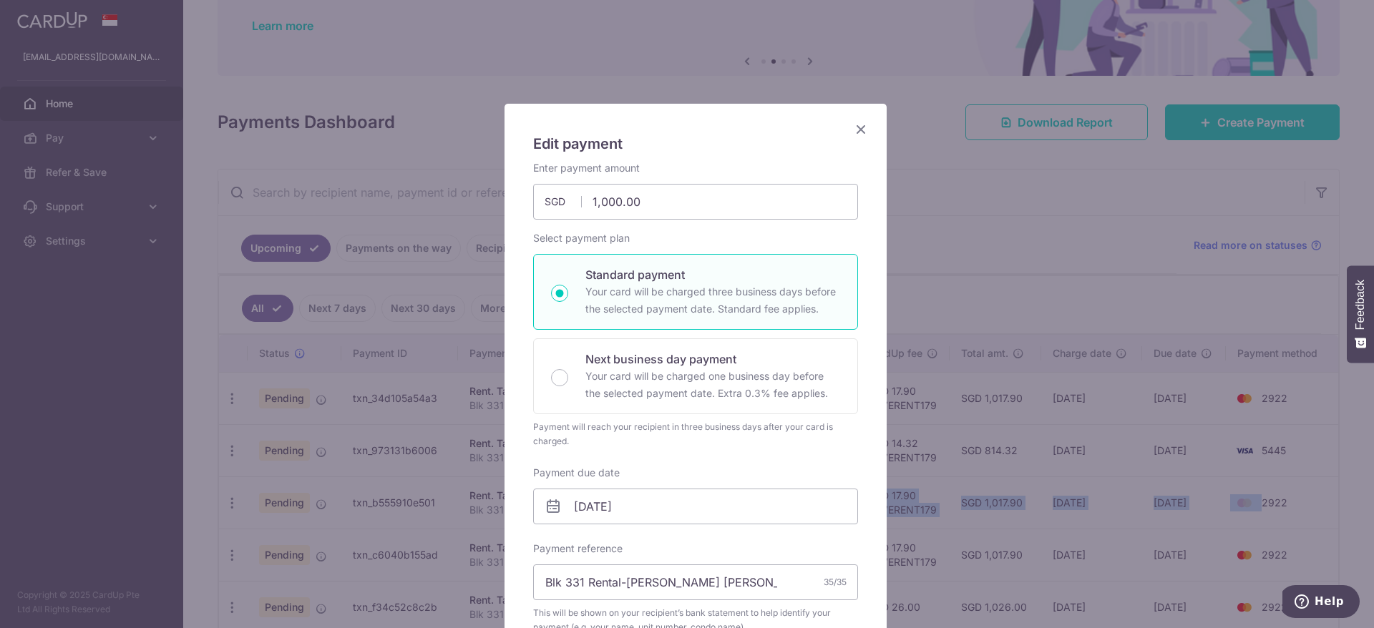
type input "SAVERENT179"
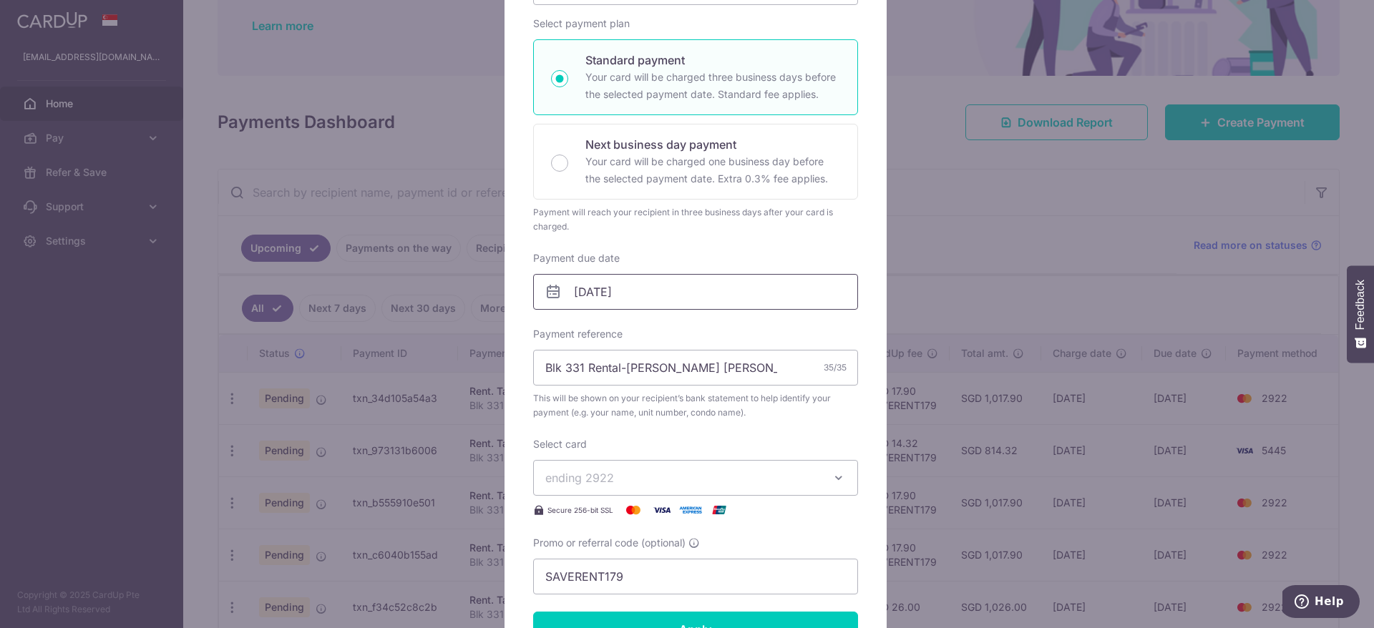
click at [670, 300] on input "[DATE]" at bounding box center [695, 292] width 325 height 36
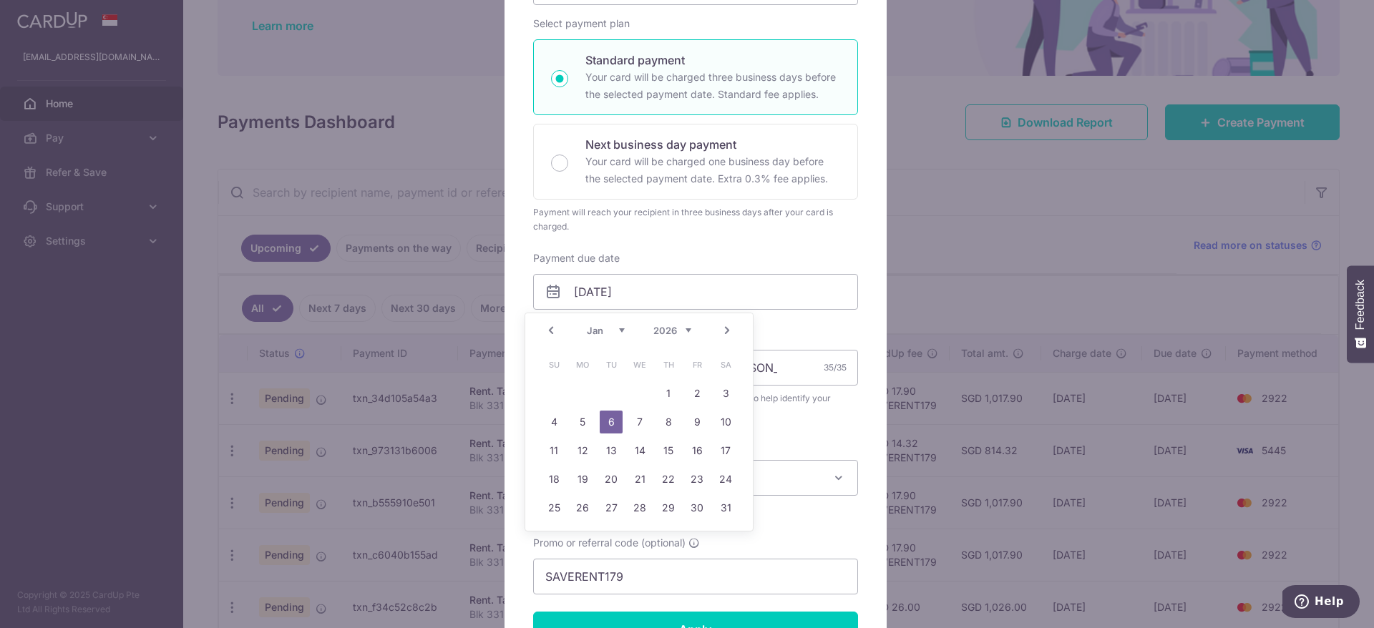
click at [611, 416] on link "6" at bounding box center [611, 422] width 23 height 23
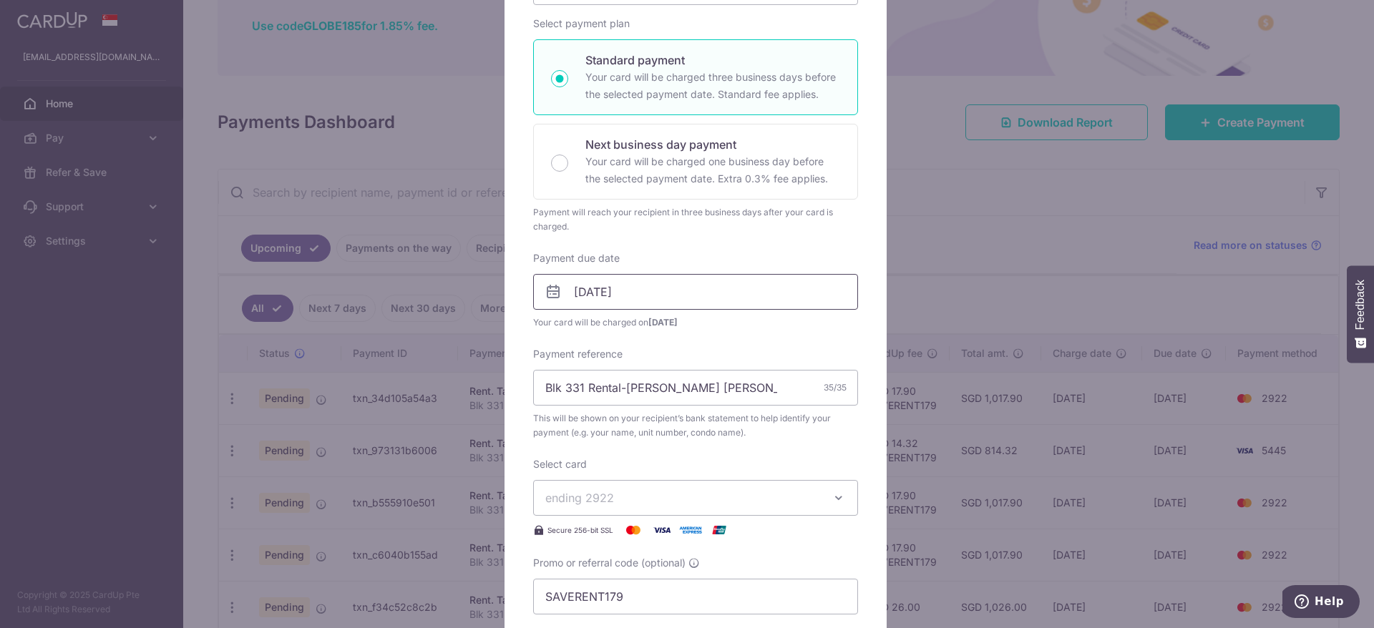
click at [659, 296] on input "[DATE]" at bounding box center [695, 292] width 325 height 36
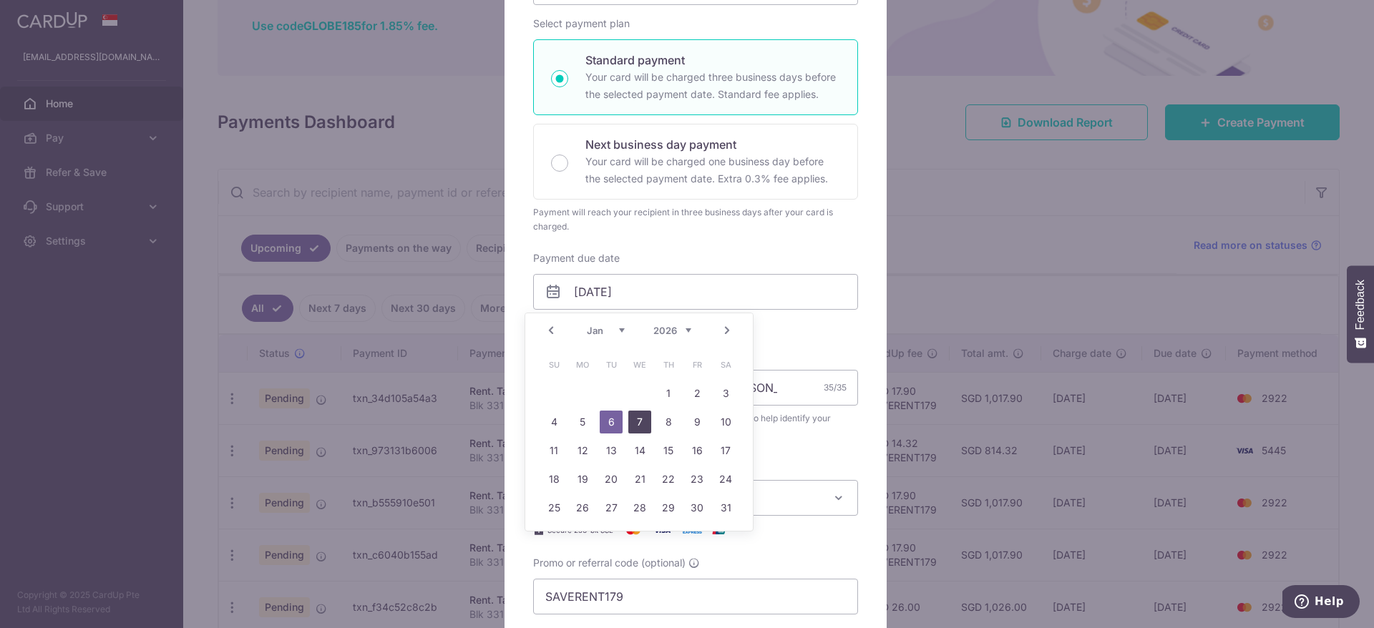
click at [643, 415] on link "7" at bounding box center [639, 422] width 23 height 23
type input "[DATE]"
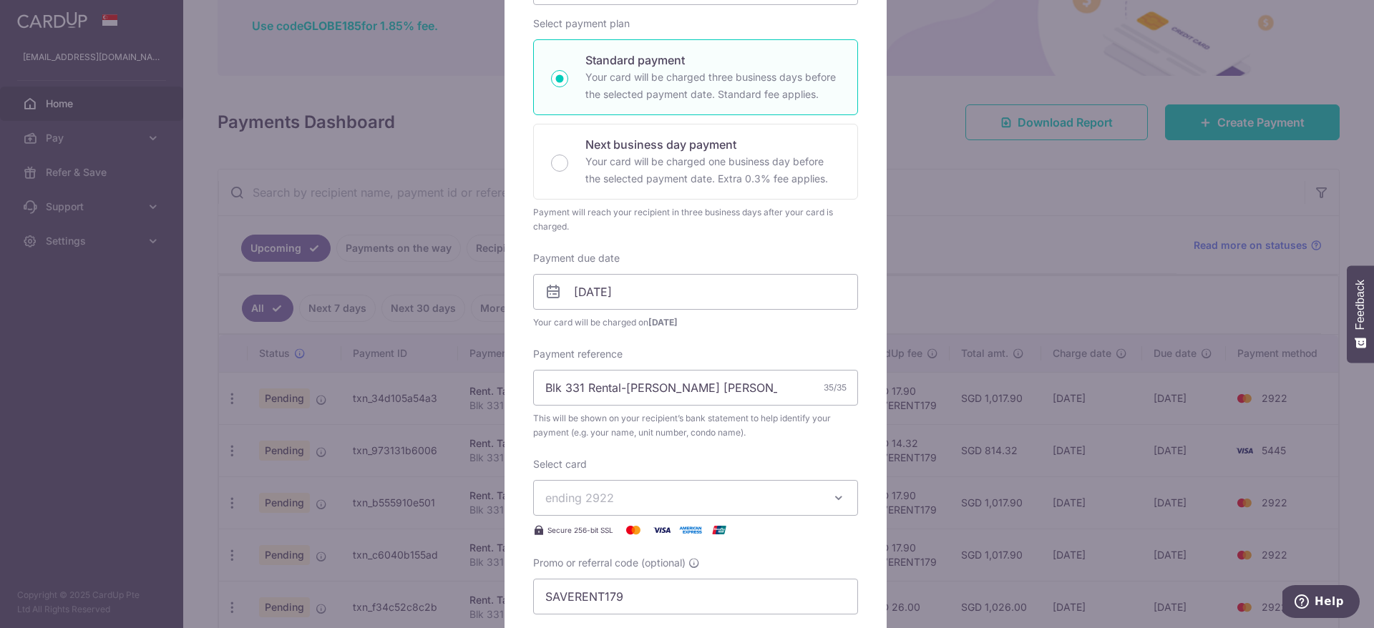
scroll to position [429, 0]
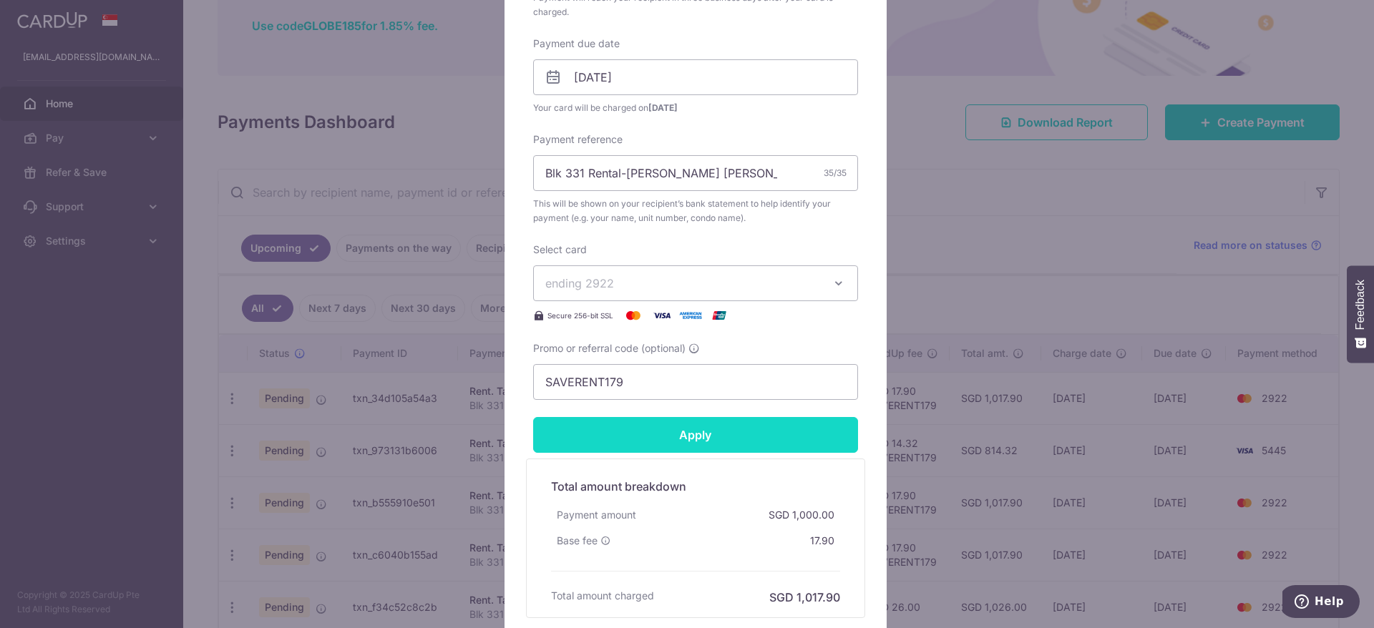
click at [731, 443] on input "Apply" at bounding box center [695, 435] width 325 height 36
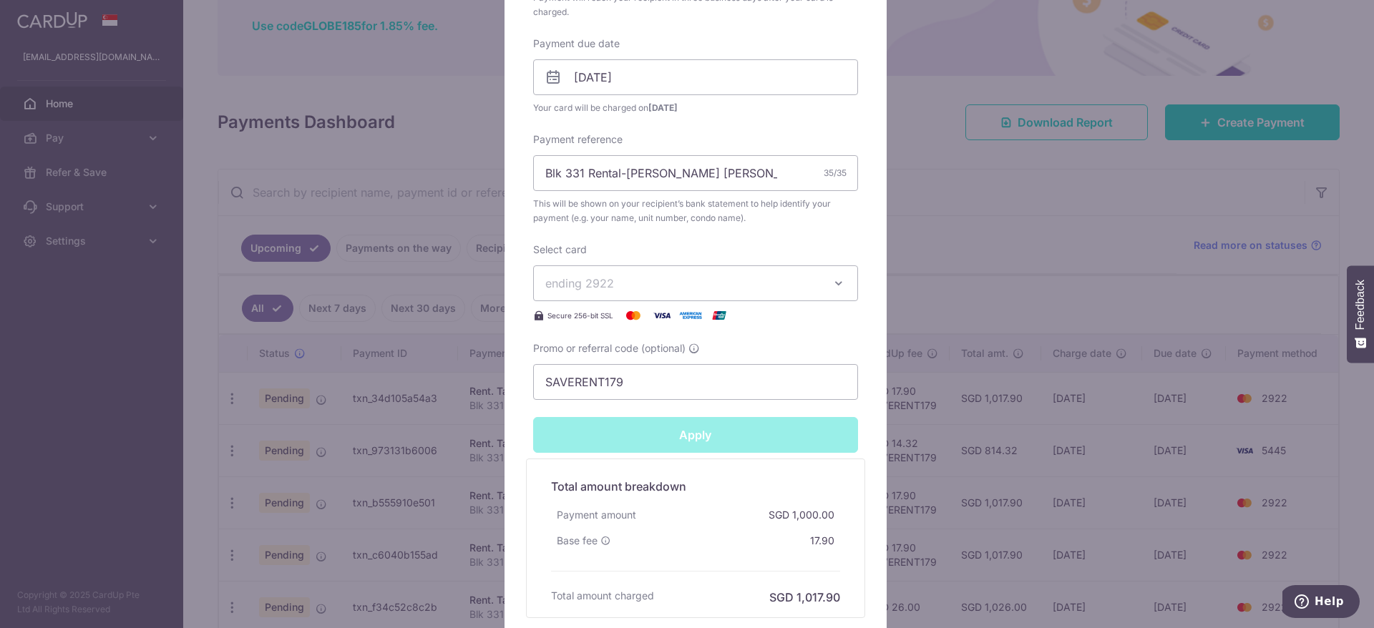
type input "Successfully Applied"
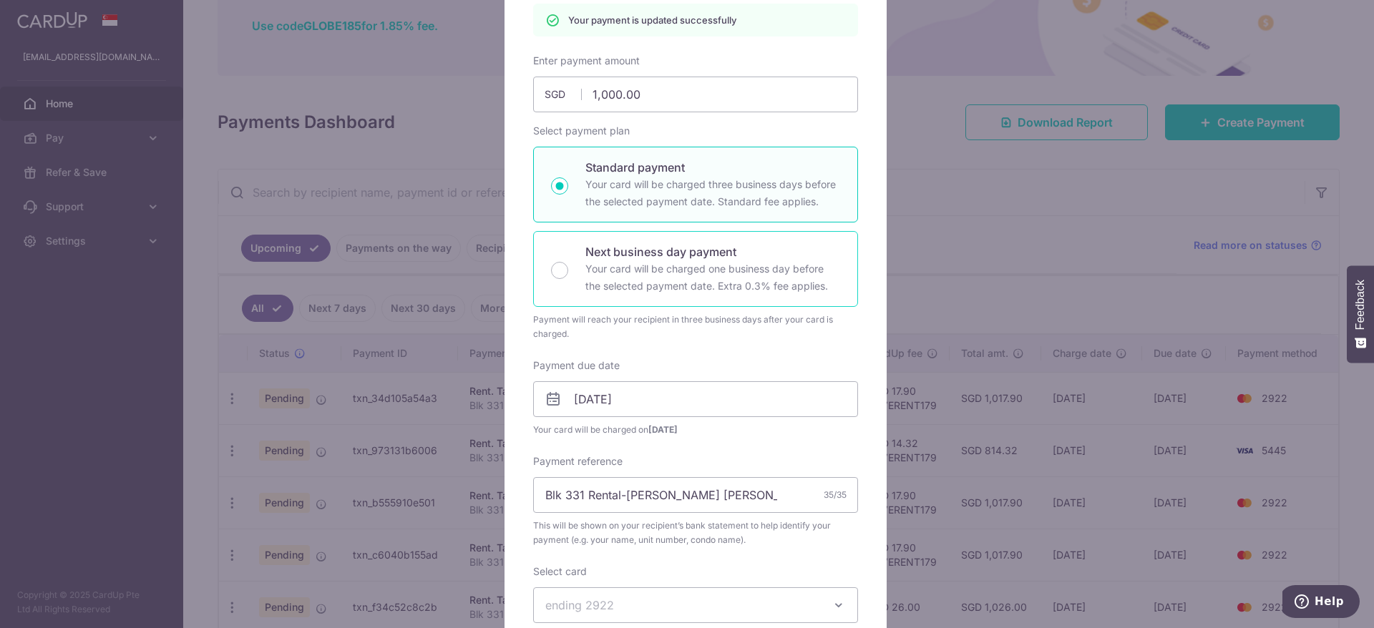
scroll to position [0, 0]
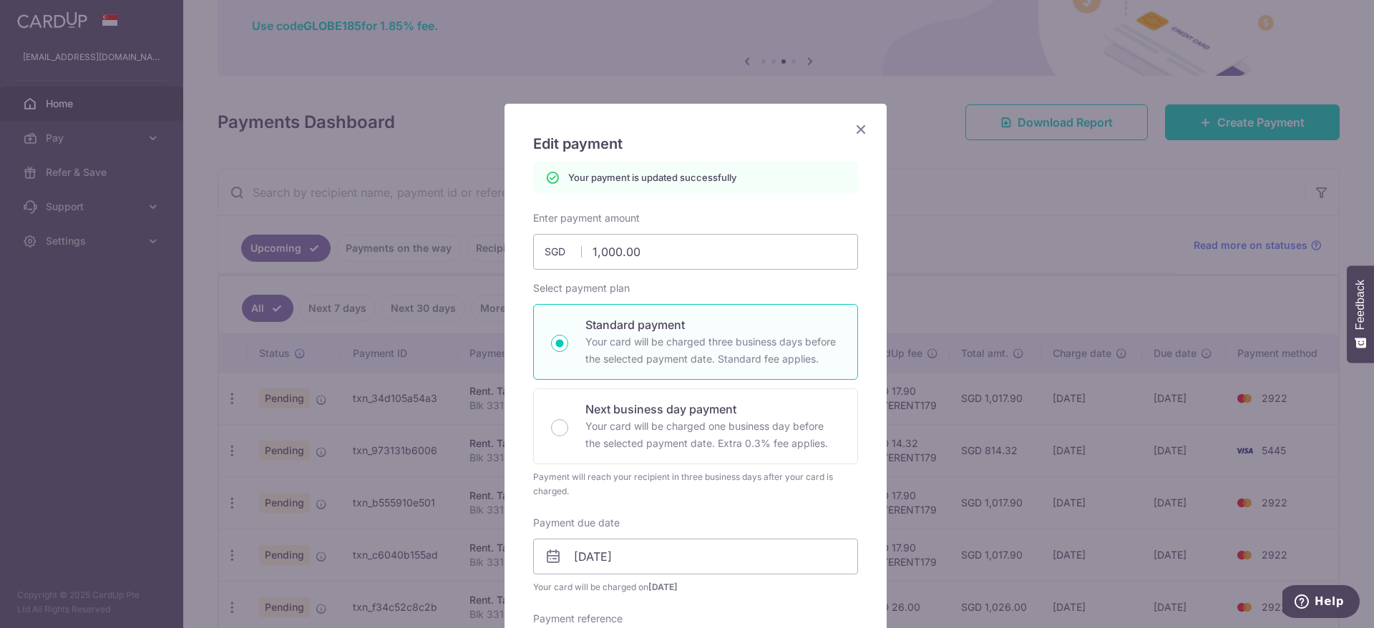
click at [859, 127] on icon "Close" at bounding box center [860, 129] width 17 height 18
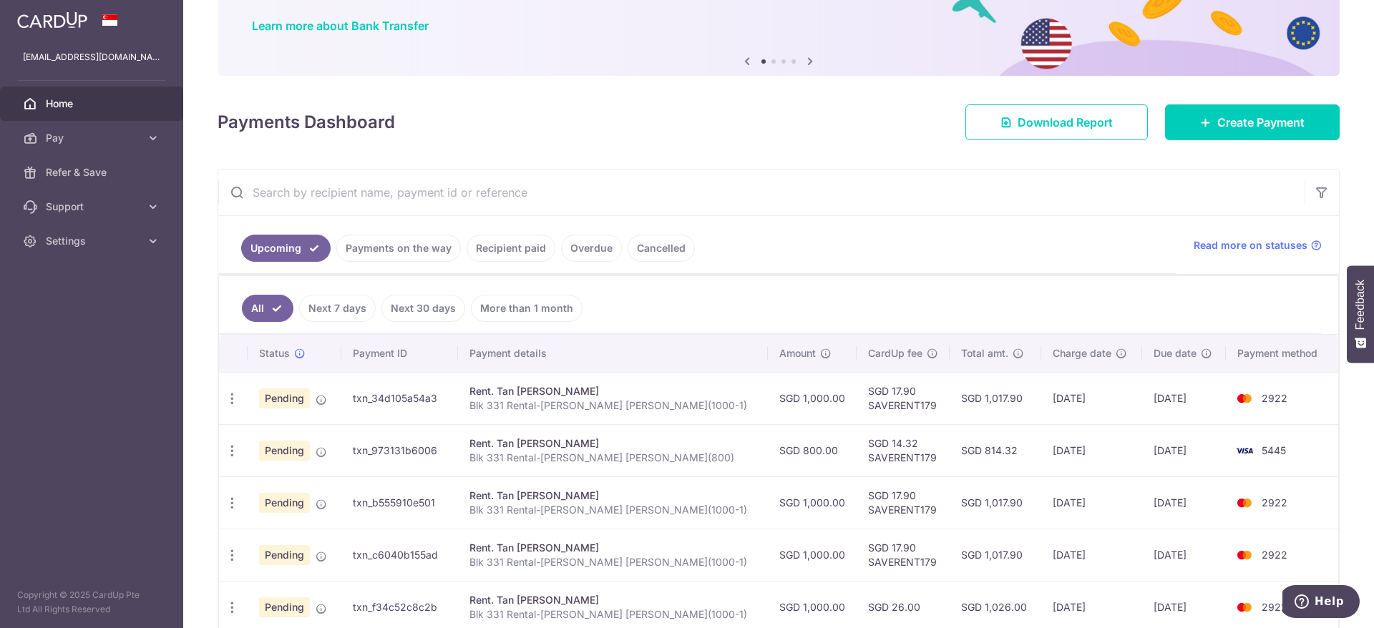
scroll to position [215, 0]
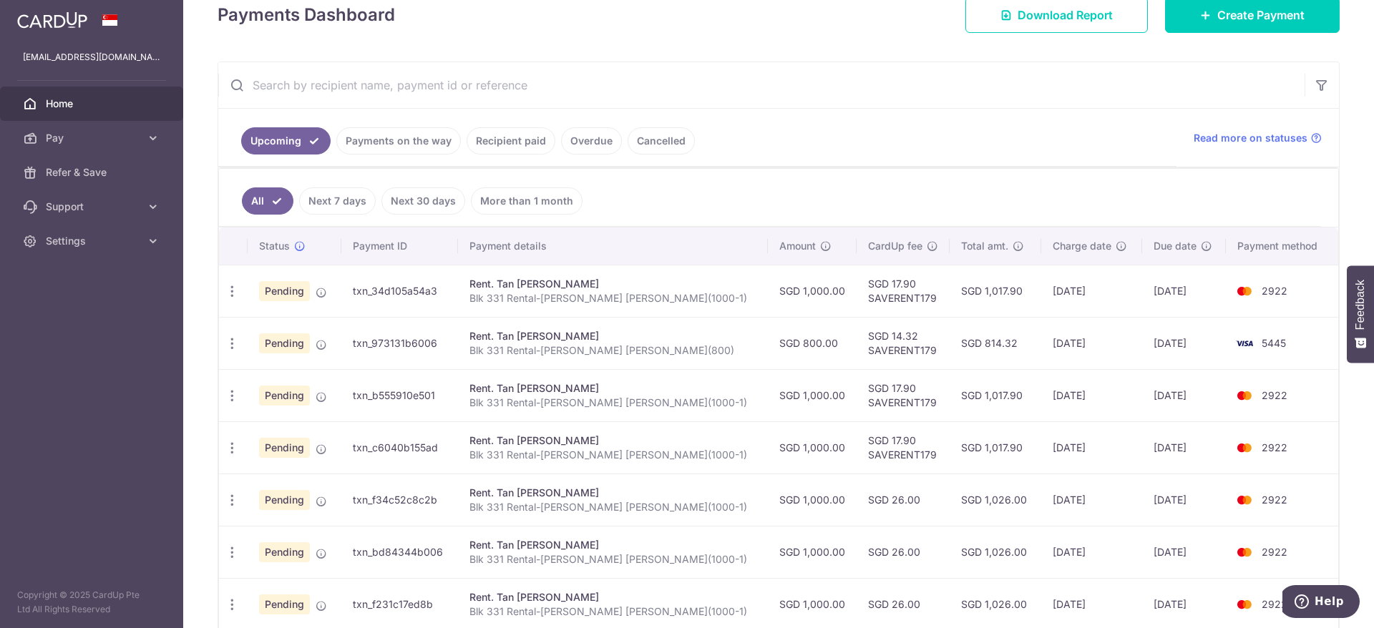
click at [1041, 452] on td "[DATE]" at bounding box center [1091, 448] width 100 height 52
drag, startPoint x: 1007, startPoint y: 401, endPoint x: 1160, endPoint y: 394, distance: 152.6
click at [1160, 394] on tr "Update payment Cancel payment Upload doc Pending txn_b555910e501 Rent. Tan [PER…" at bounding box center [778, 395] width 1119 height 52
drag, startPoint x: 996, startPoint y: 455, endPoint x: 1155, endPoint y: 444, distance: 158.5
click at [1155, 444] on tr "Update payment Cancel payment Upload doc Pending txn_c6040b155ad Rent. Tan Tong…" at bounding box center [778, 448] width 1119 height 52
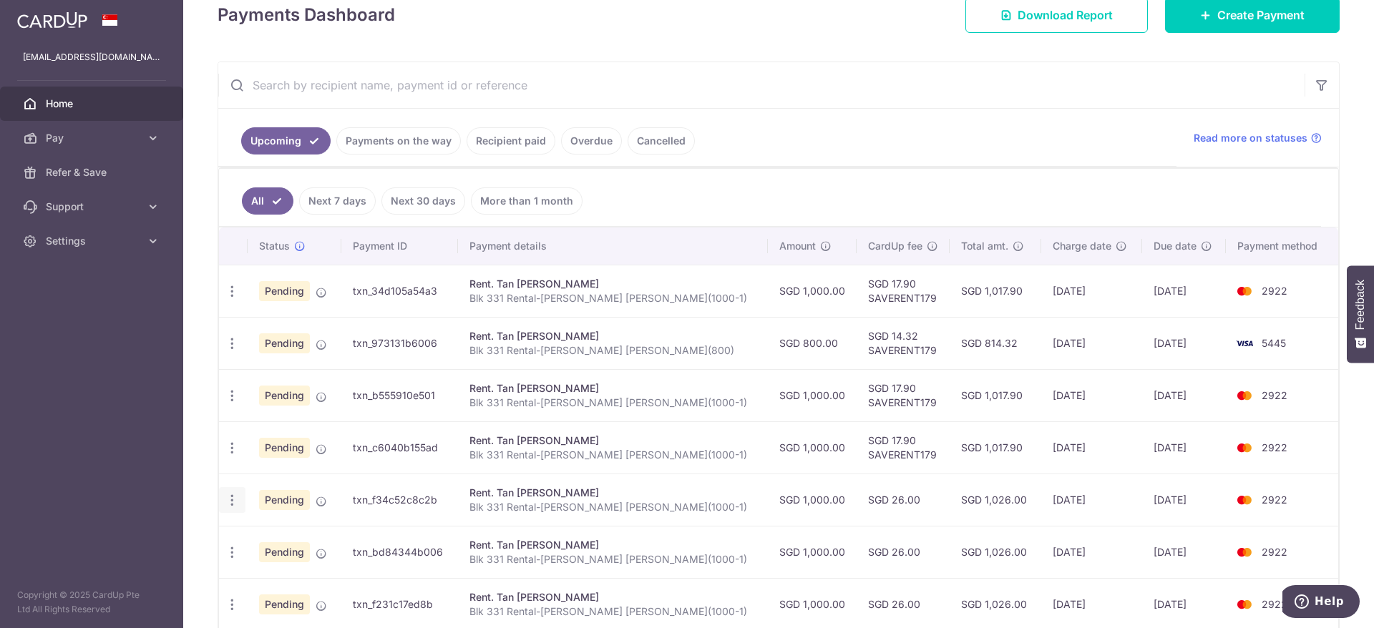
click at [229, 507] on div "Update payment Cancel payment Upload doc" at bounding box center [232, 500] width 26 height 26
click at [235, 499] on icon "button" at bounding box center [232, 500] width 15 height 15
click at [297, 535] on span "Update payment" at bounding box center [308, 539] width 97 height 17
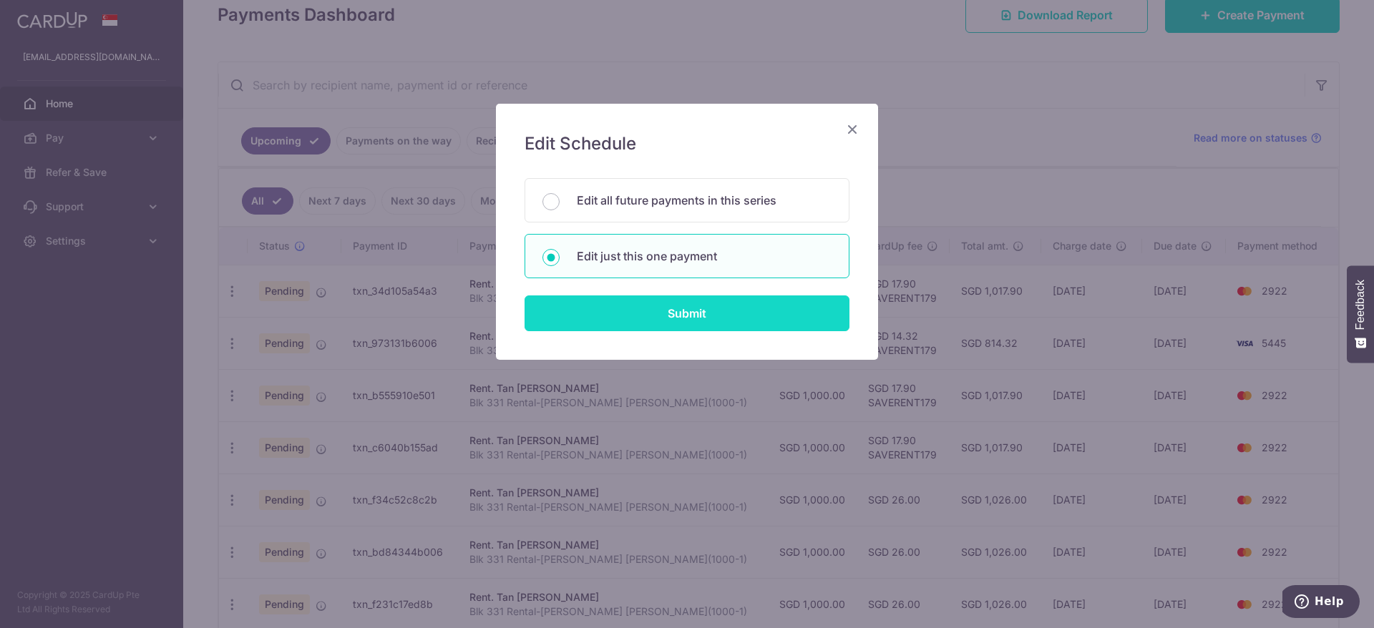
click at [650, 316] on input "Submit" at bounding box center [687, 314] width 325 height 36
radio input "true"
type input "1,000.00"
type input "06/02/2026"
type input "Blk 331 Rental-[PERSON_NAME] [PERSON_NAME](1000-1)"
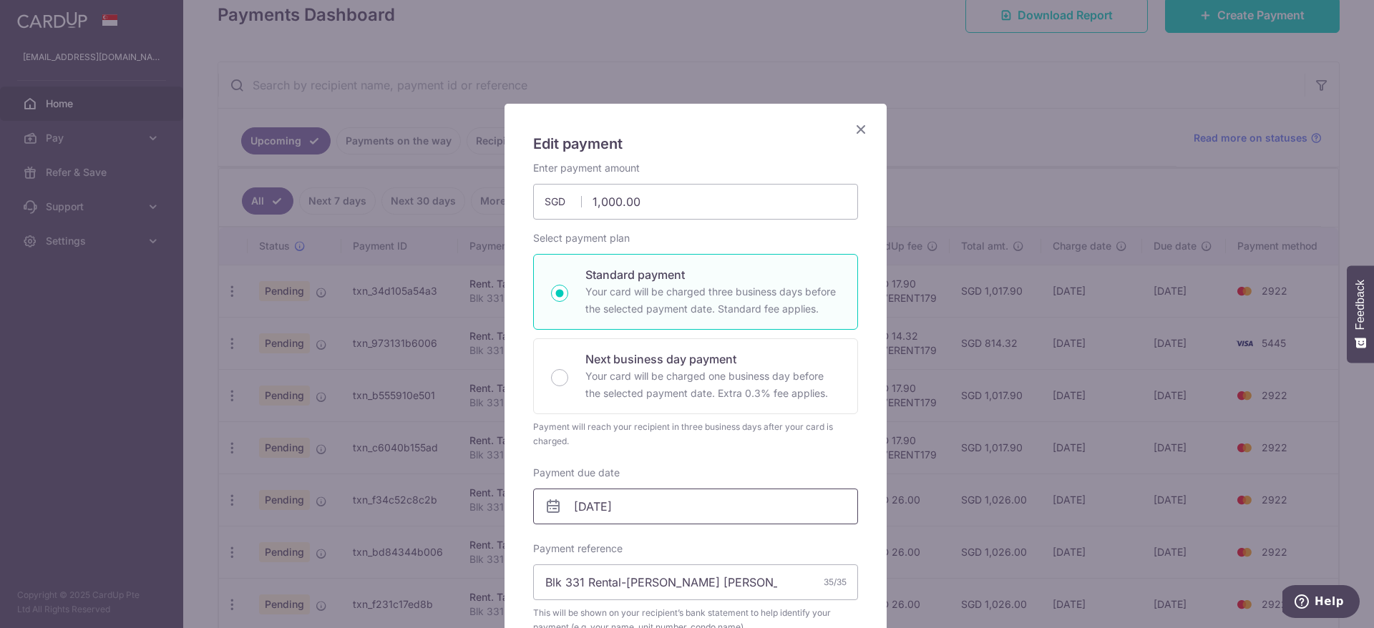
click at [661, 513] on input "06/02/2026" at bounding box center [695, 507] width 325 height 36
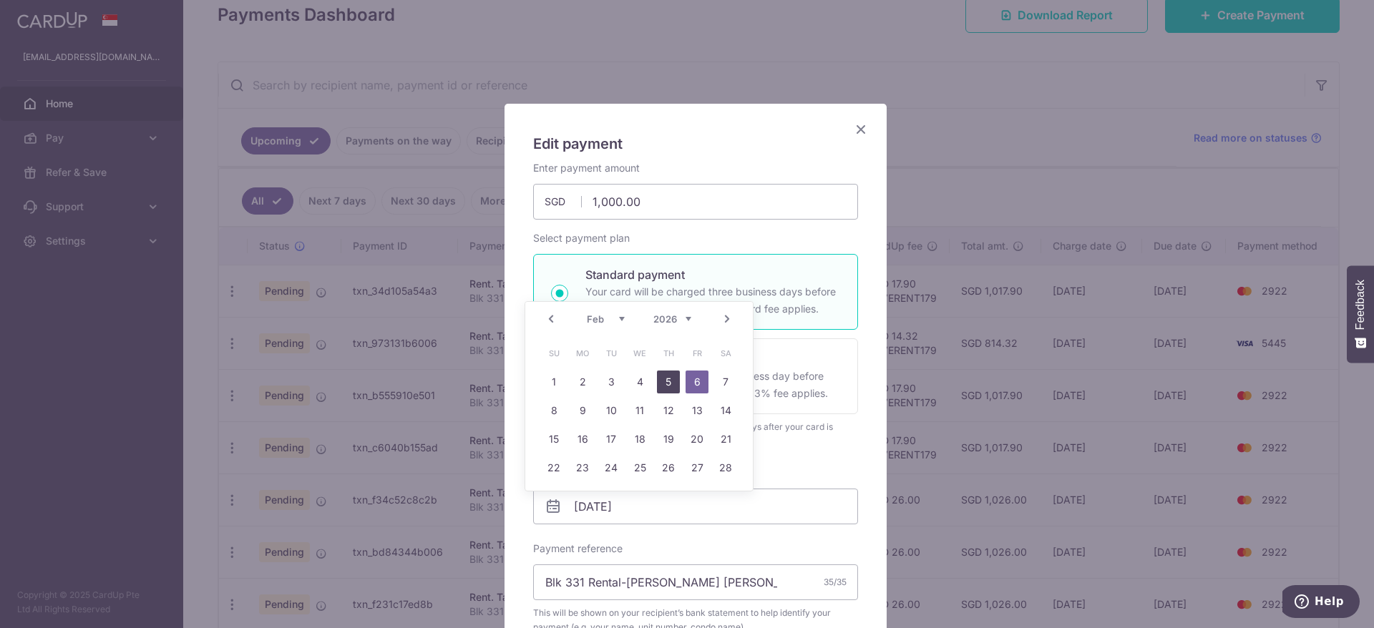
click at [666, 372] on link "5" at bounding box center [668, 382] width 23 height 23
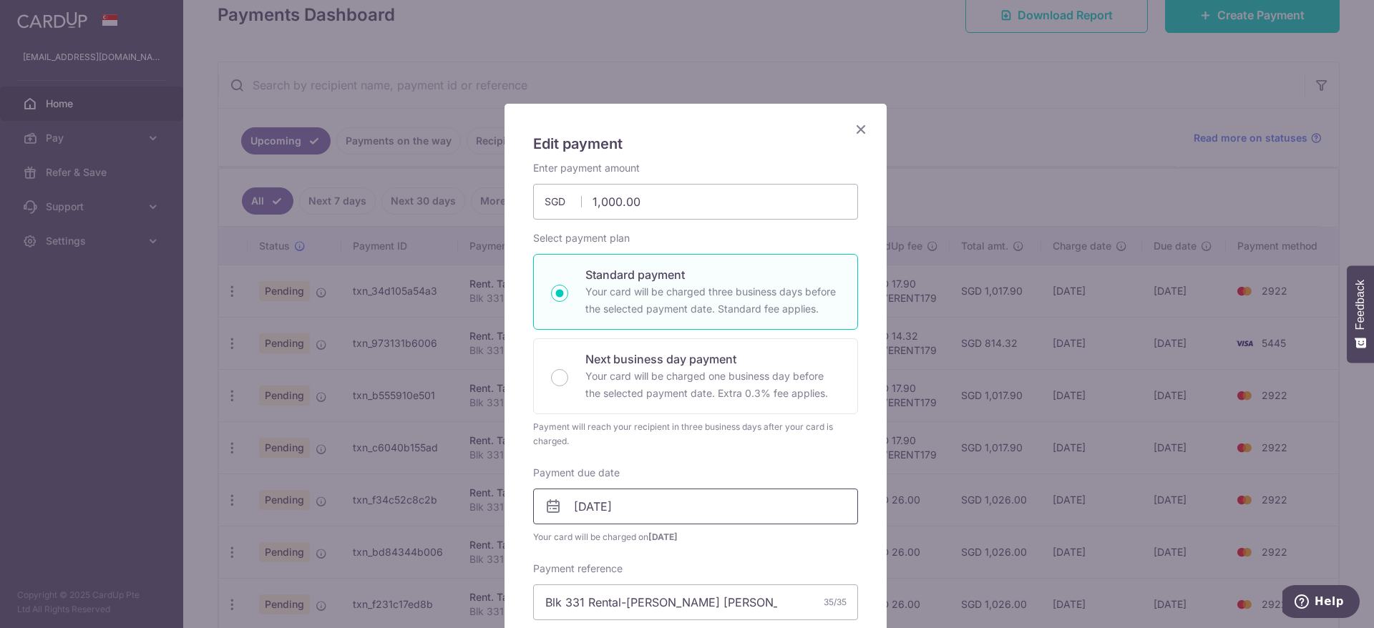
click at [649, 509] on input "[DATE]" at bounding box center [695, 507] width 325 height 36
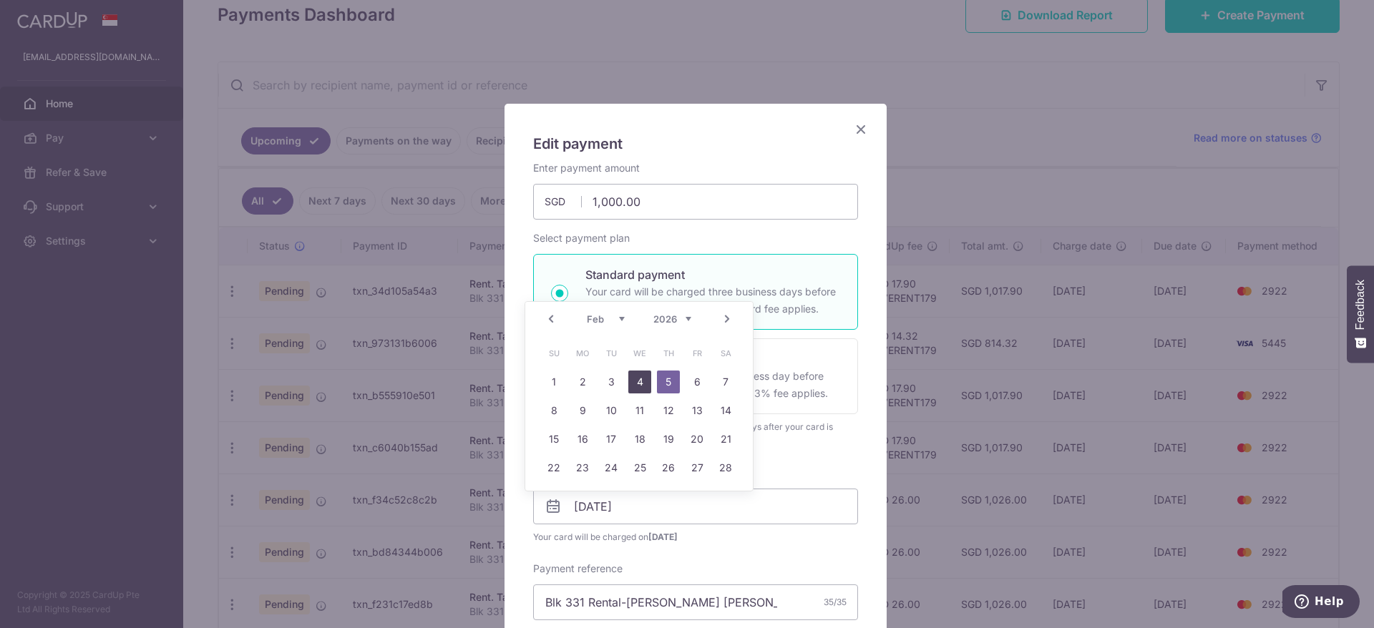
click at [633, 377] on link "4" at bounding box center [639, 382] width 23 height 23
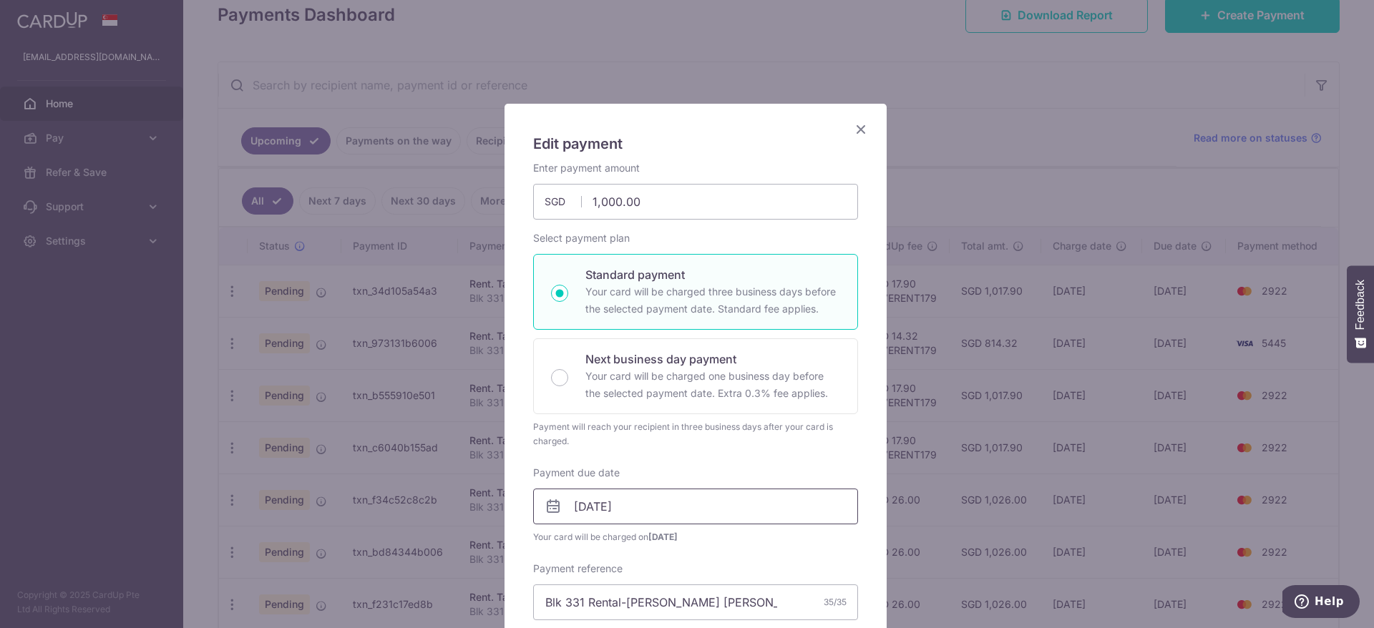
click at [631, 510] on input "04/02/2026" at bounding box center [695, 507] width 325 height 36
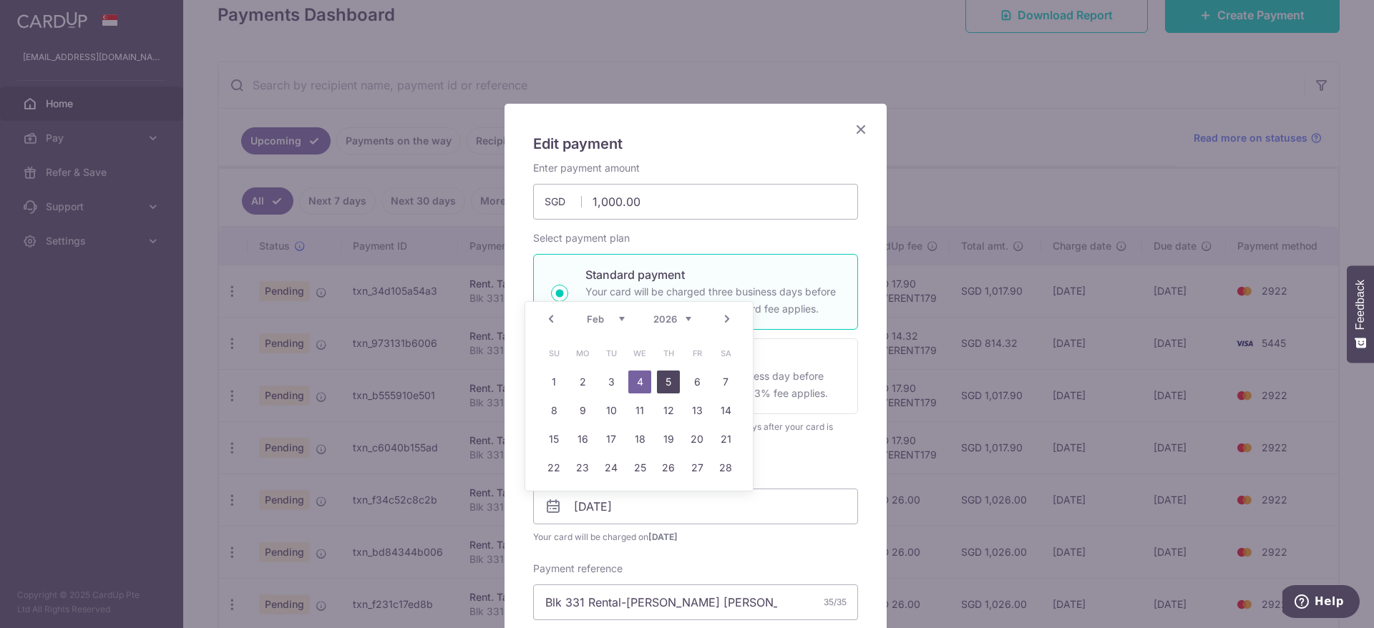
click at [667, 373] on link "5" at bounding box center [668, 382] width 23 height 23
type input "[DATE]"
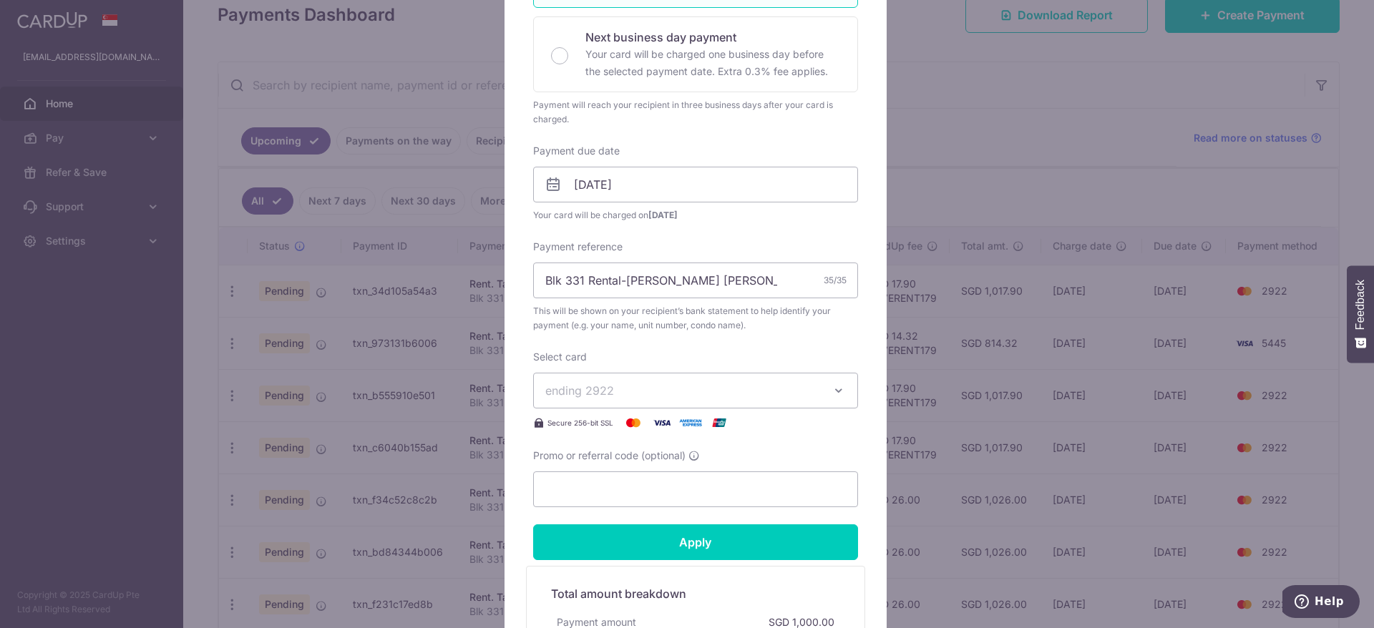
scroll to position [429, 0]
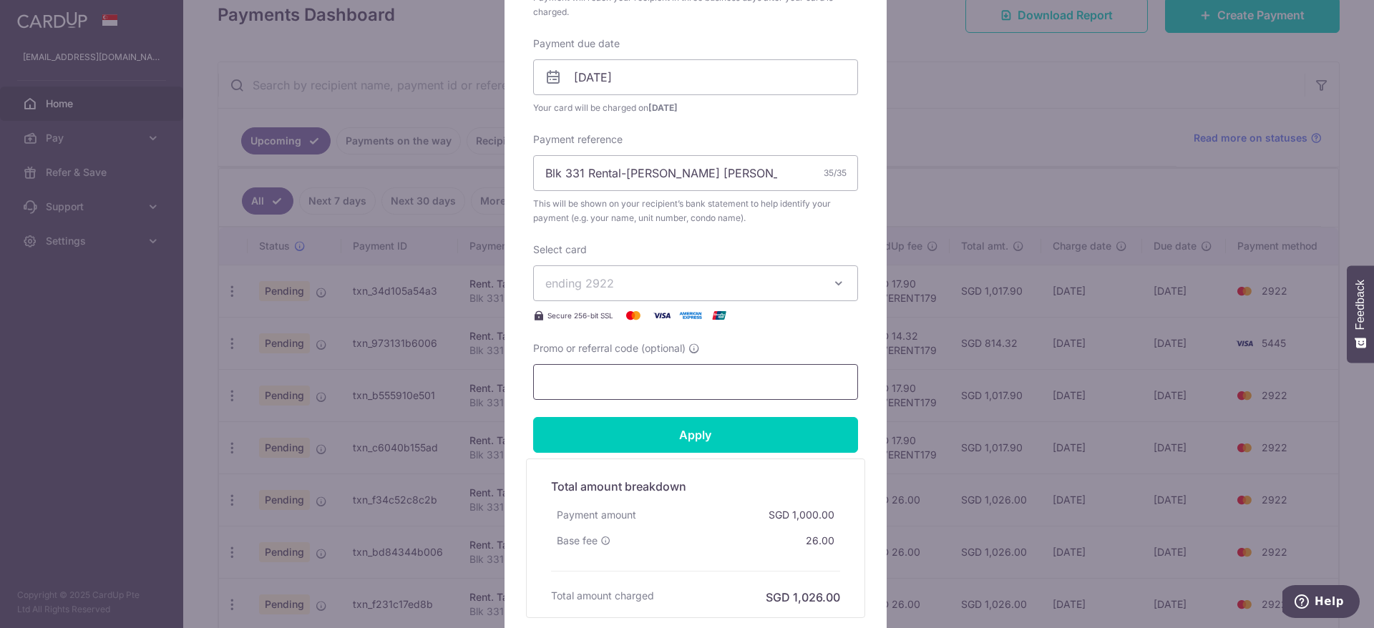
click at [716, 393] on input "Promo or referral code (optional)" at bounding box center [695, 382] width 325 height 36
paste input "Blk 331 Rental-[PERSON_NAME] [PERSON_NAME](1000-1)"
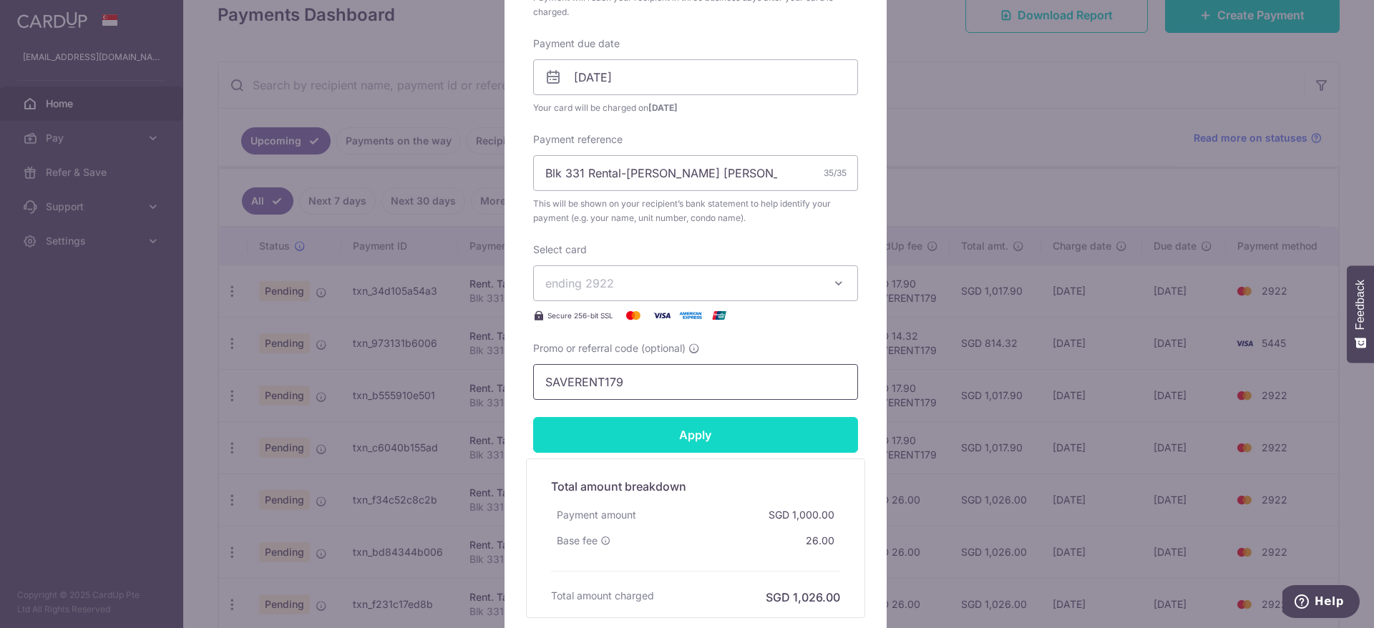
type input "SAVERENT179"
click at [742, 439] on input "Apply" at bounding box center [695, 435] width 325 height 36
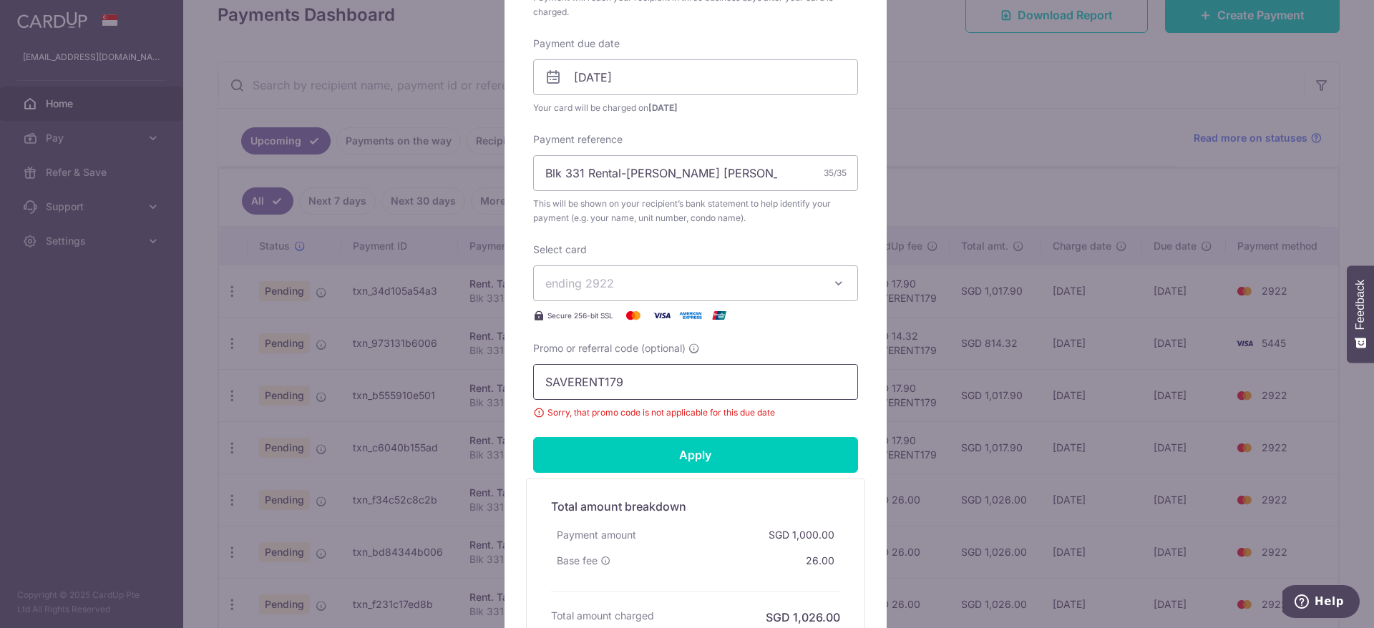
drag, startPoint x: 688, startPoint y: 385, endPoint x: 215, endPoint y: 384, distance: 473.1
click at [215, 384] on div "Edit payment By clicking apply, you will make changes to all payments to Tan To…" at bounding box center [687, 314] width 1374 height 628
click at [686, 446] on input "Apply" at bounding box center [695, 455] width 325 height 36
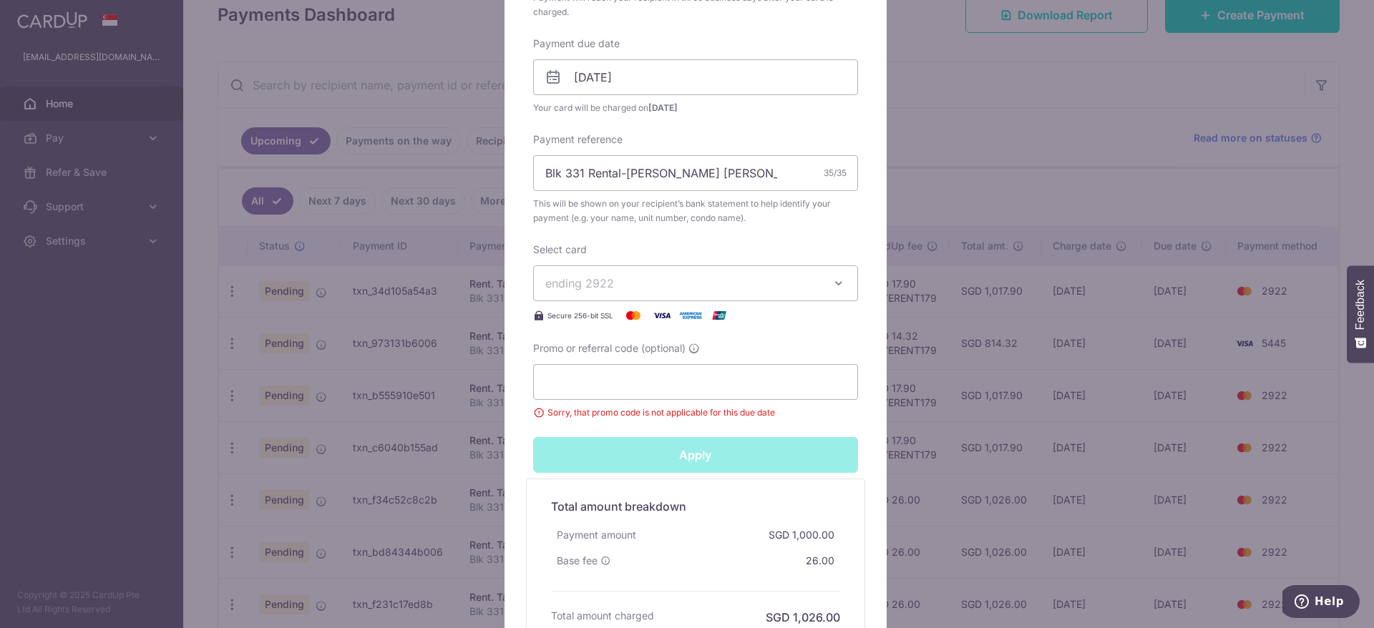
type input "Successfully Applied"
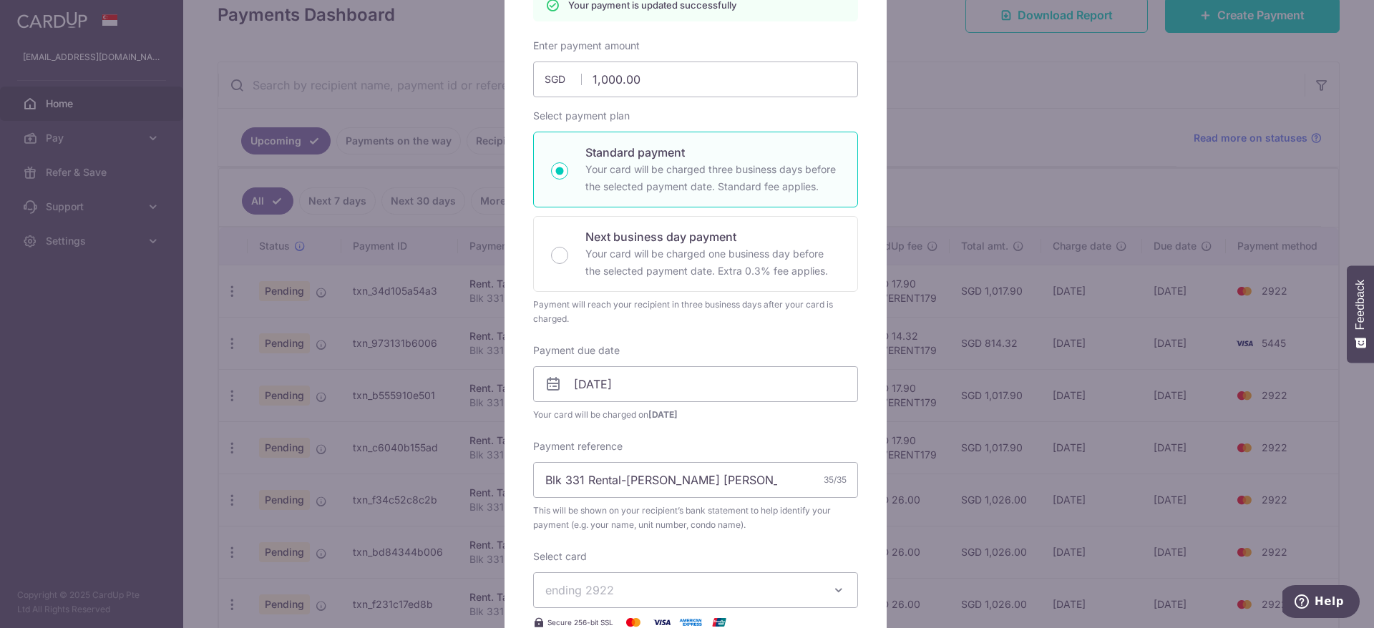
scroll to position [65, 0]
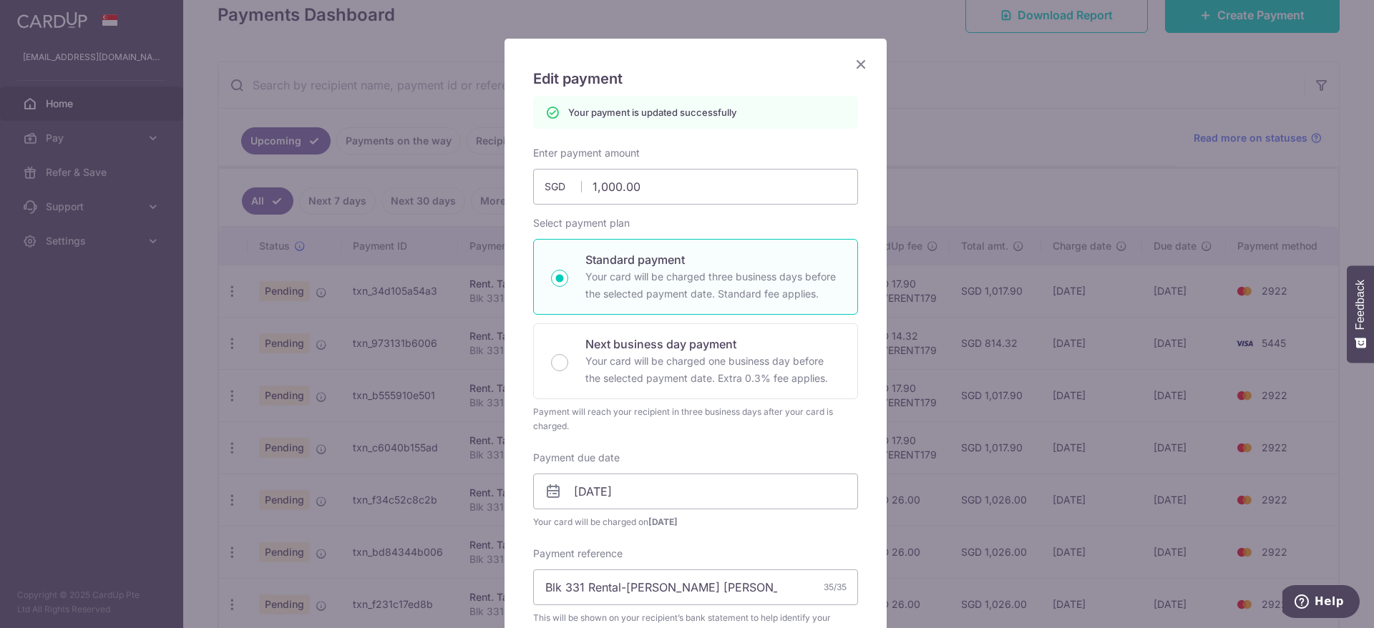
click at [855, 64] on icon "Close" at bounding box center [860, 64] width 17 height 18
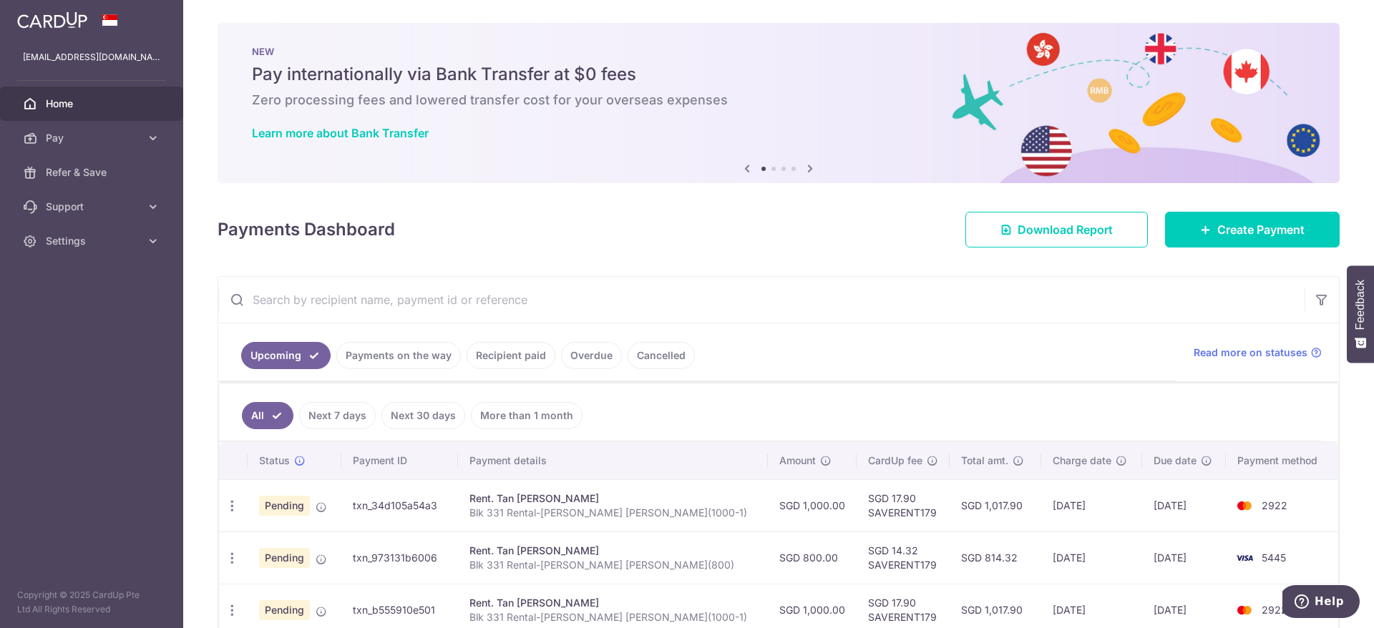
drag, startPoint x: 996, startPoint y: 509, endPoint x: 1175, endPoint y: 553, distance: 184.2
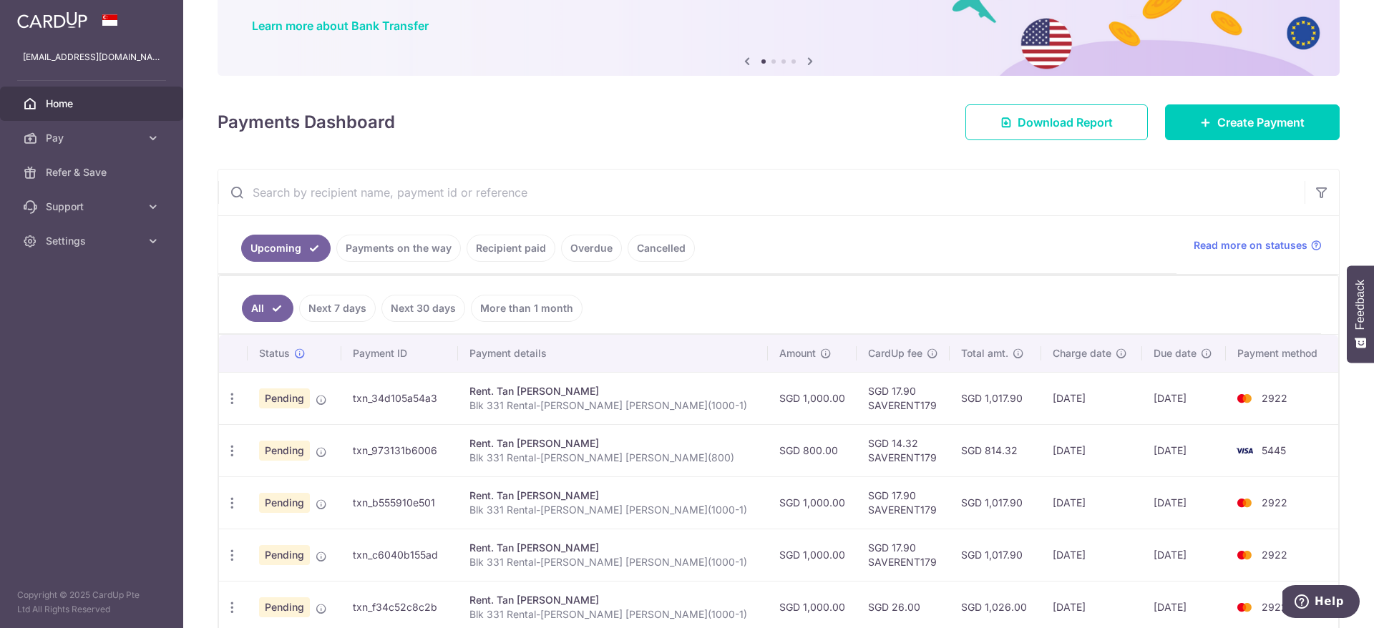
drag, startPoint x: 1001, startPoint y: 504, endPoint x: 1166, endPoint y: 503, distance: 165.3
click at [1166, 503] on tr "Update payment Cancel payment Upload doc Pending txn_b555910e501 Rent. Tan [PER…" at bounding box center [778, 503] width 1119 height 52
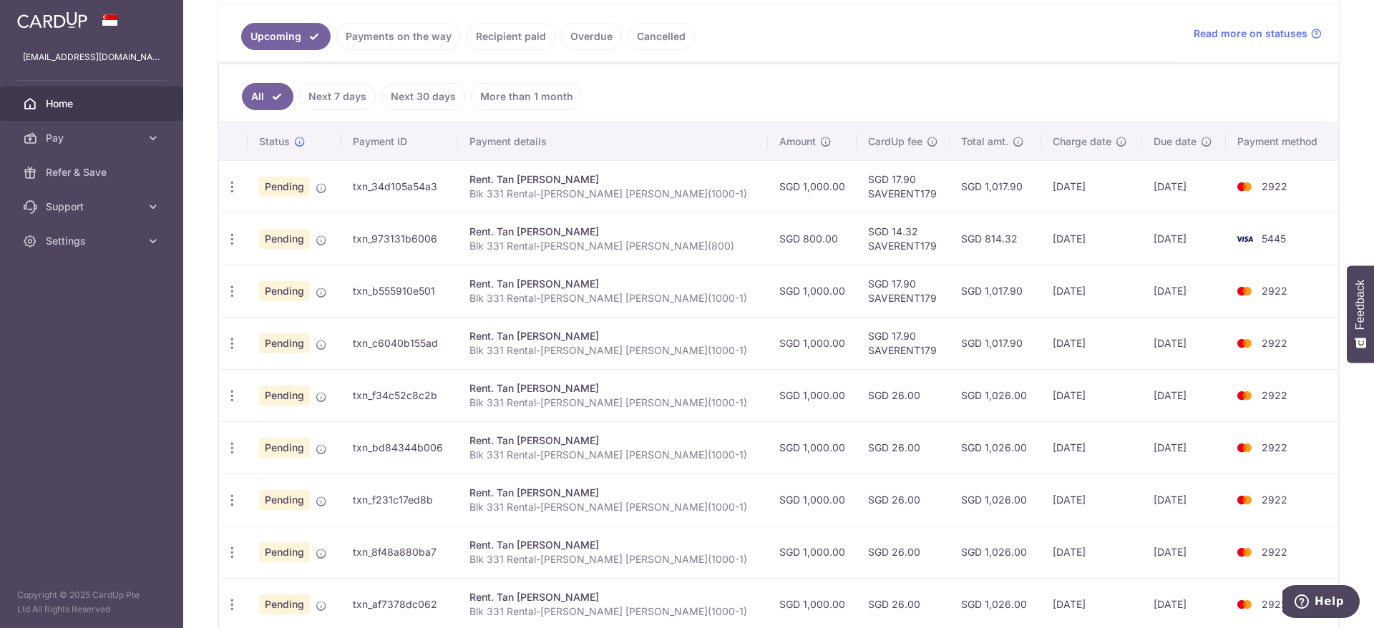
scroll to position [478, 0]
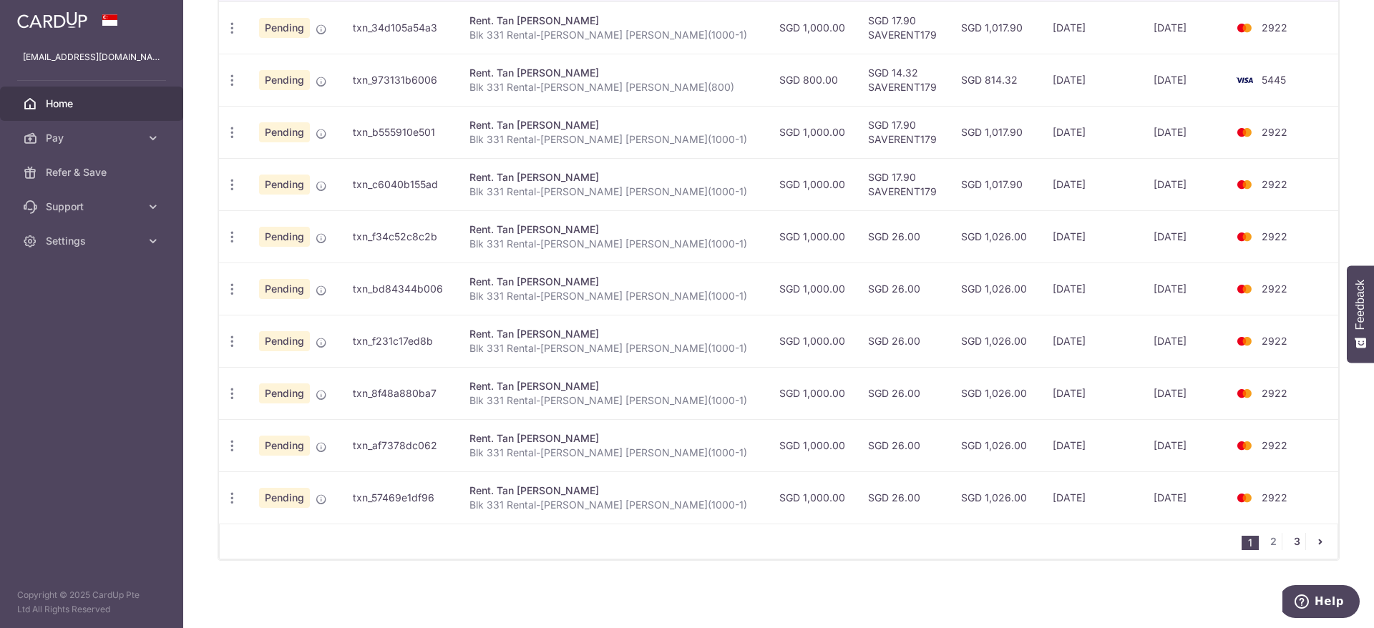
click at [1291, 545] on link "3" at bounding box center [1296, 541] width 17 height 17
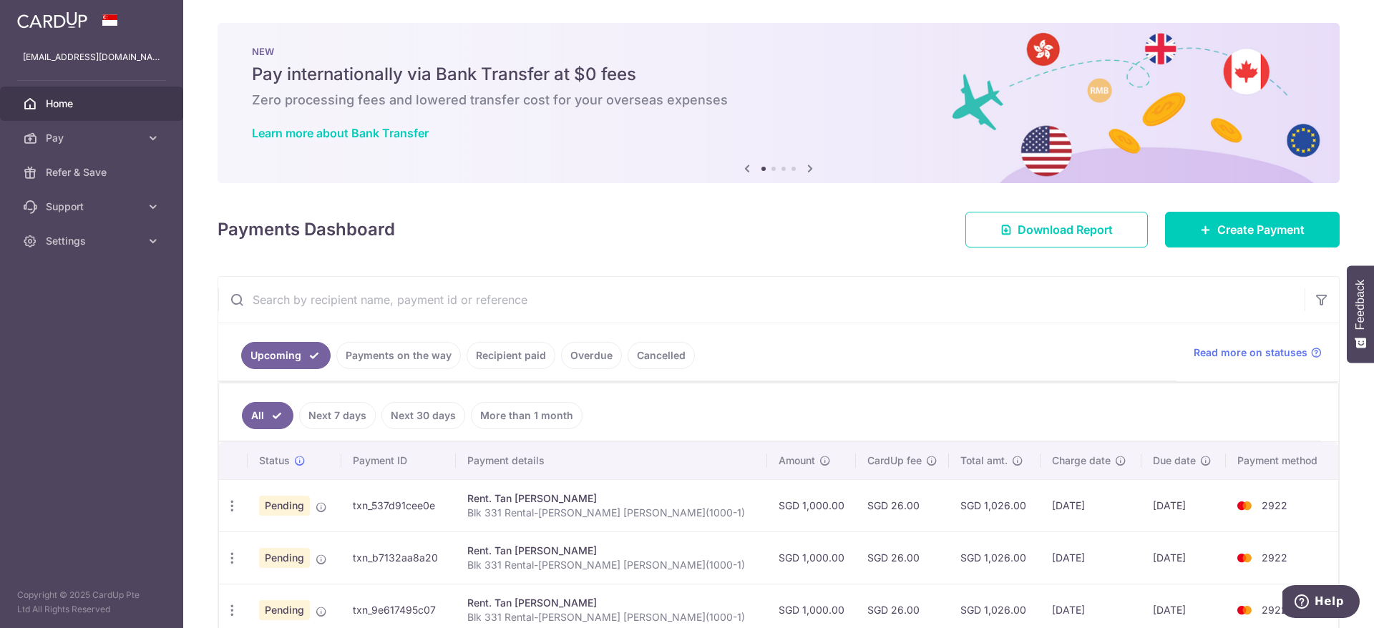
scroll to position [165, 0]
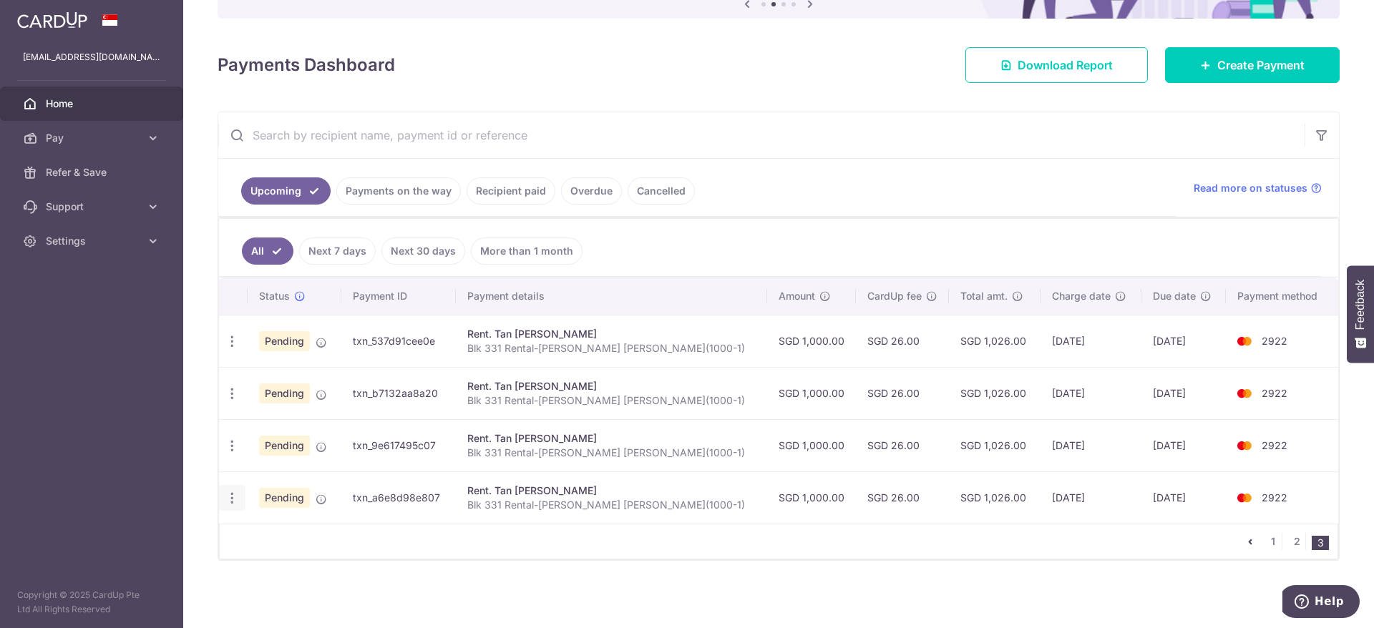
click at [230, 495] on icon "button" at bounding box center [232, 498] width 15 height 15
click at [276, 528] on link "Update payment" at bounding box center [294, 537] width 149 height 34
radio input "true"
type input "1,000.00"
type input "[DATE]"
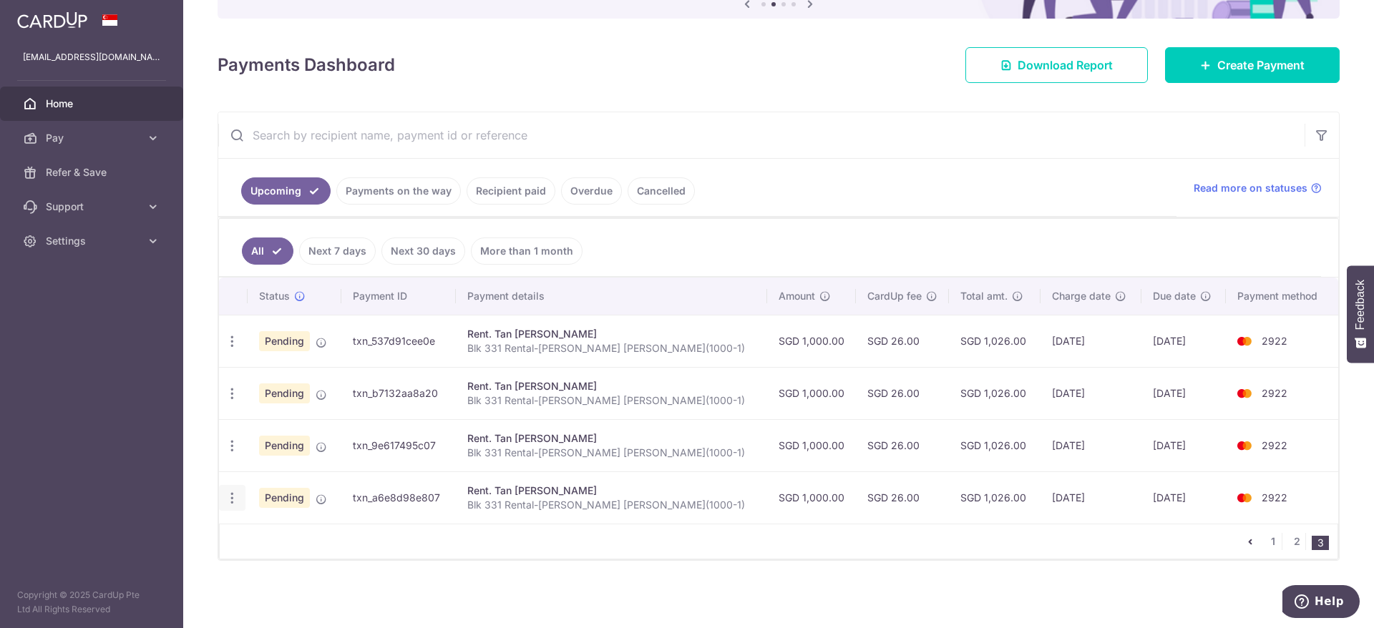
type input "Blk 331 Rental-[PERSON_NAME] [PERSON_NAME](1000-1)"
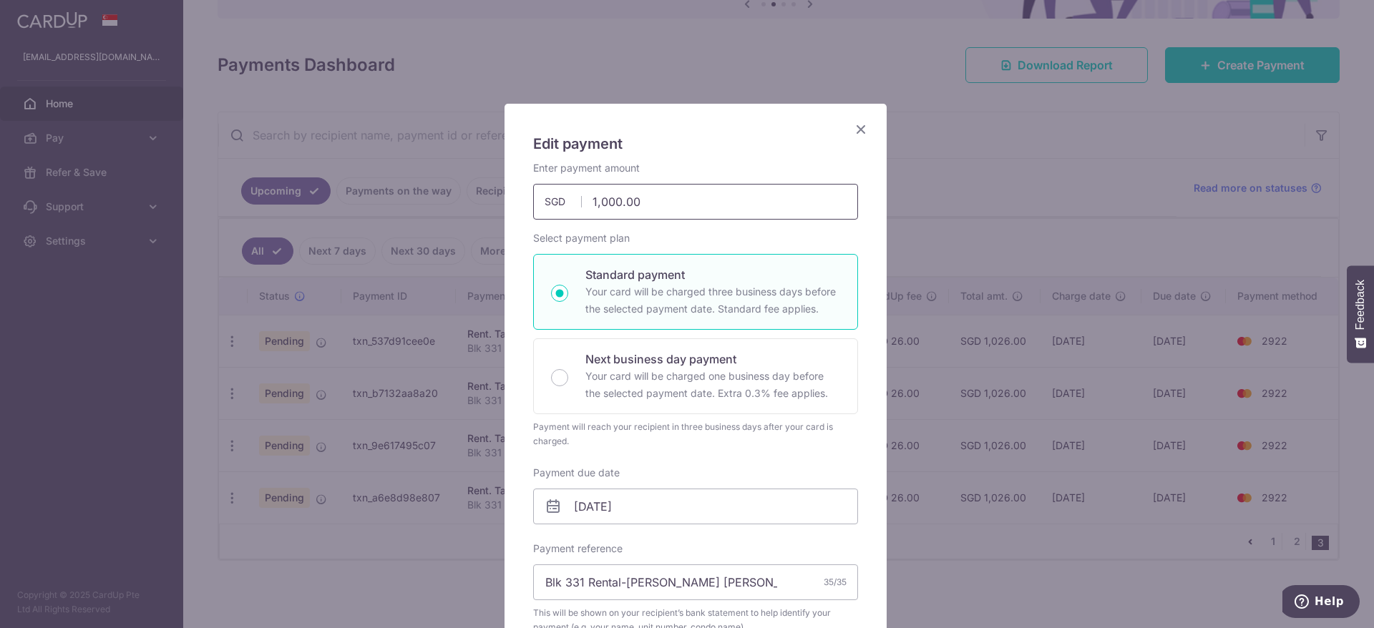
drag, startPoint x: 444, startPoint y: 204, endPoint x: 321, endPoint y: 204, distance: 122.4
click at [321, 204] on div "Edit payment By clicking apply, you will make changes to all payments to [PERSO…" at bounding box center [687, 314] width 1374 height 628
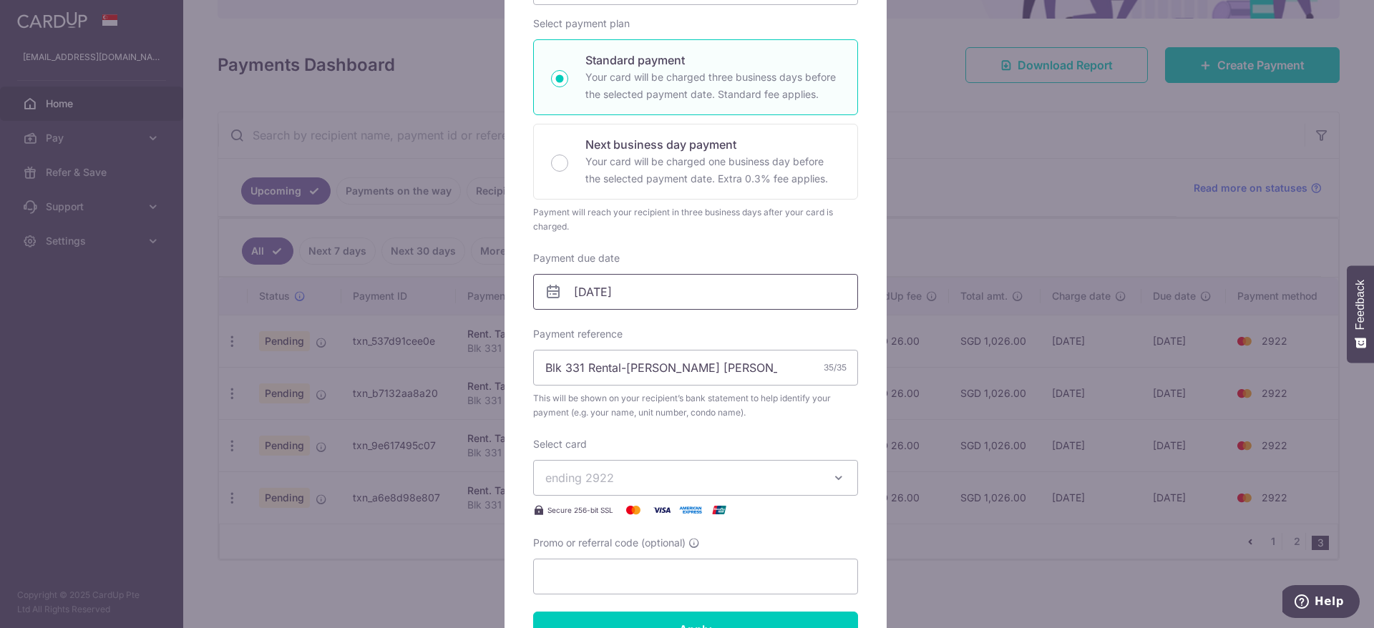
type input "800.00"
click at [669, 289] on input "[DATE]" at bounding box center [695, 292] width 325 height 36
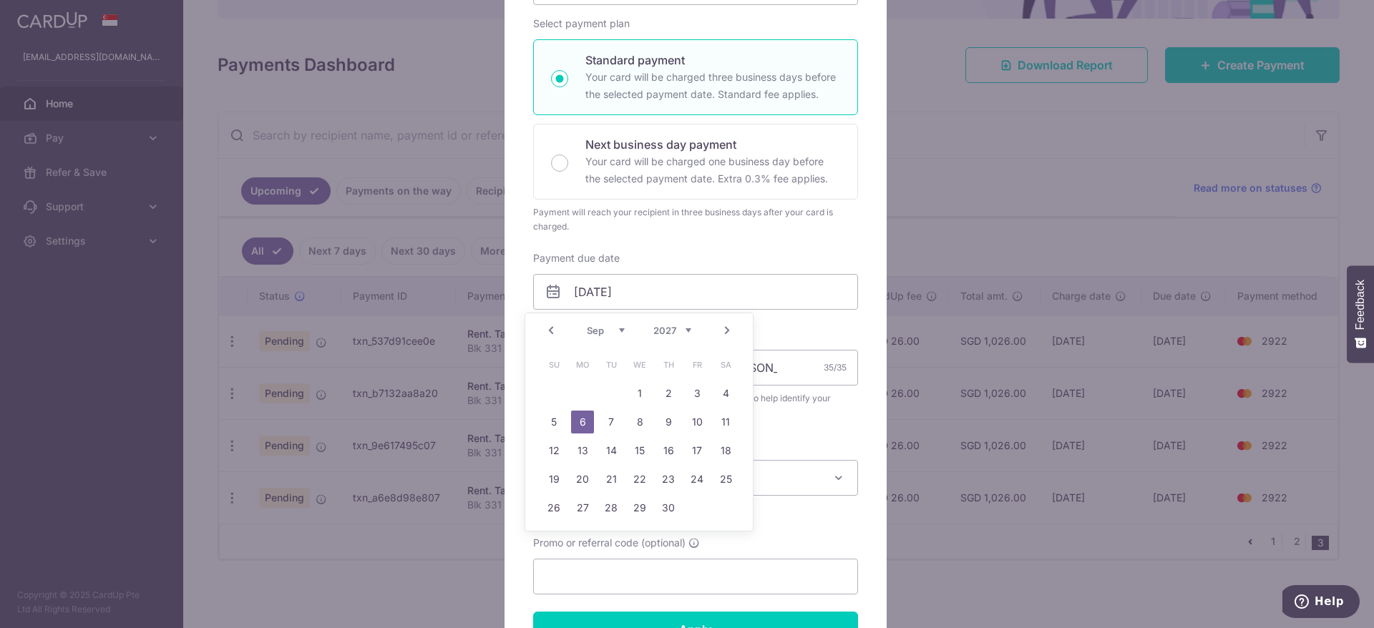
click at [679, 332] on select "2025 2026 2027 2028 2029 2030 2031 2032 2033 2034 2035" at bounding box center [672, 330] width 38 height 11
click at [729, 327] on link "Next" at bounding box center [727, 330] width 17 height 17
click at [672, 397] on link "4" at bounding box center [668, 393] width 23 height 23
type input "[DATE]"
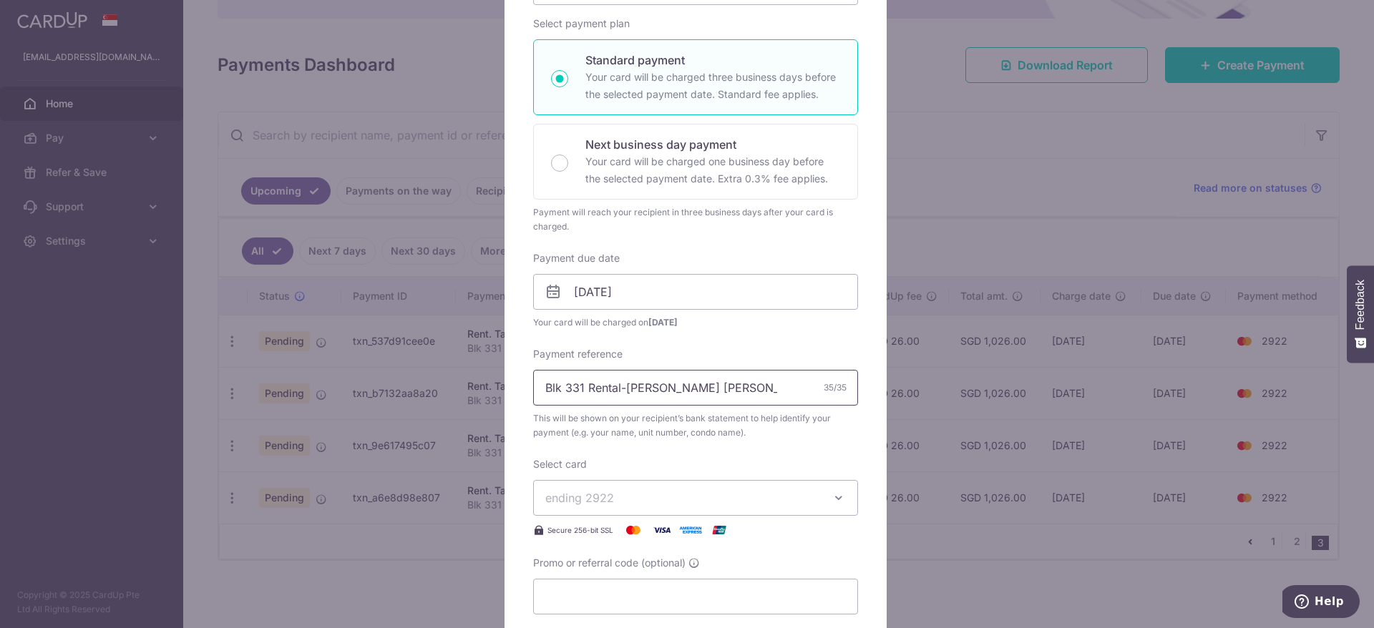
click at [731, 393] on input "Blk 331 Rental-[PERSON_NAME] [PERSON_NAME](1000-1)" at bounding box center [695, 388] width 325 height 36
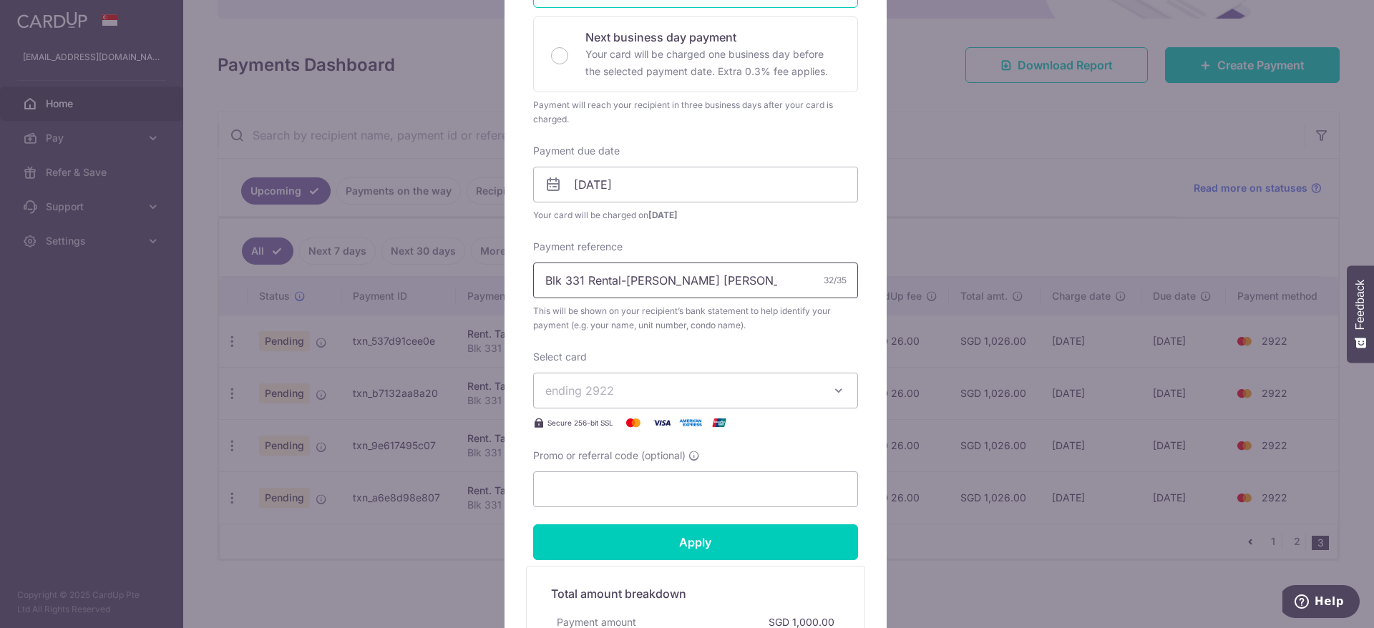
type input "Blk 331 Rental-[PERSON_NAME] [PERSON_NAME](800)"
click at [705, 401] on button "ending 2922" at bounding box center [695, 391] width 325 height 36
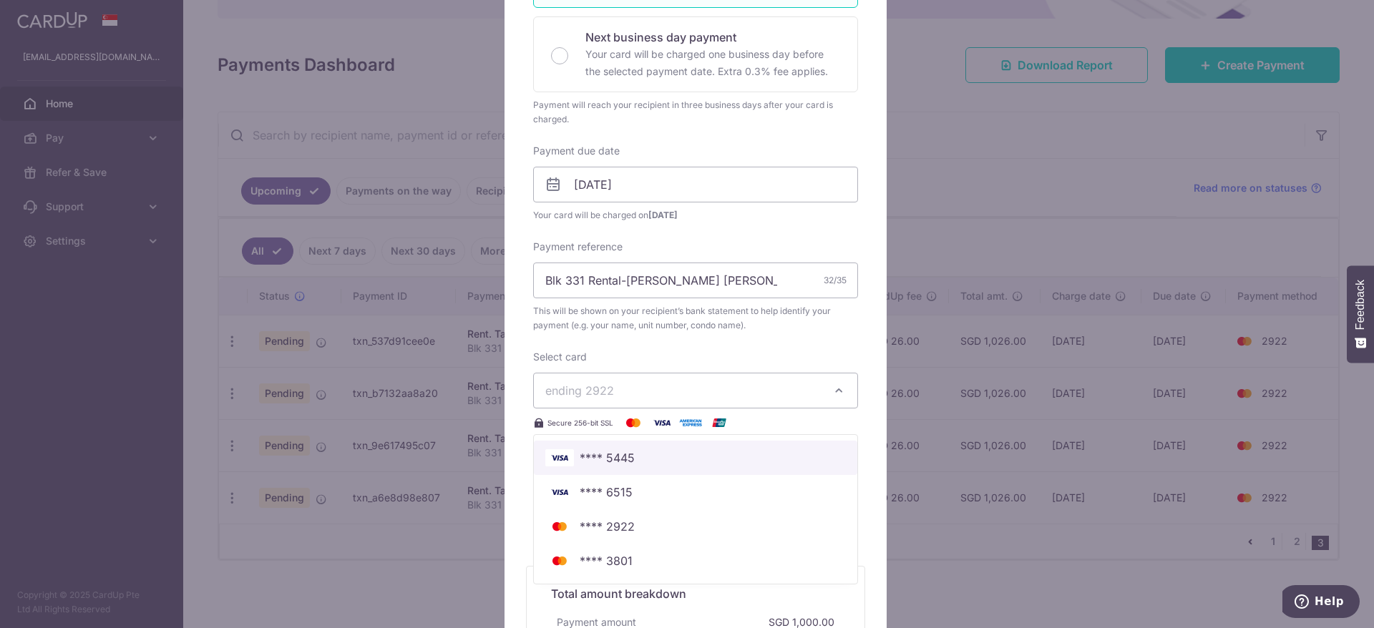
click at [674, 458] on span "**** 5445" at bounding box center [695, 457] width 301 height 17
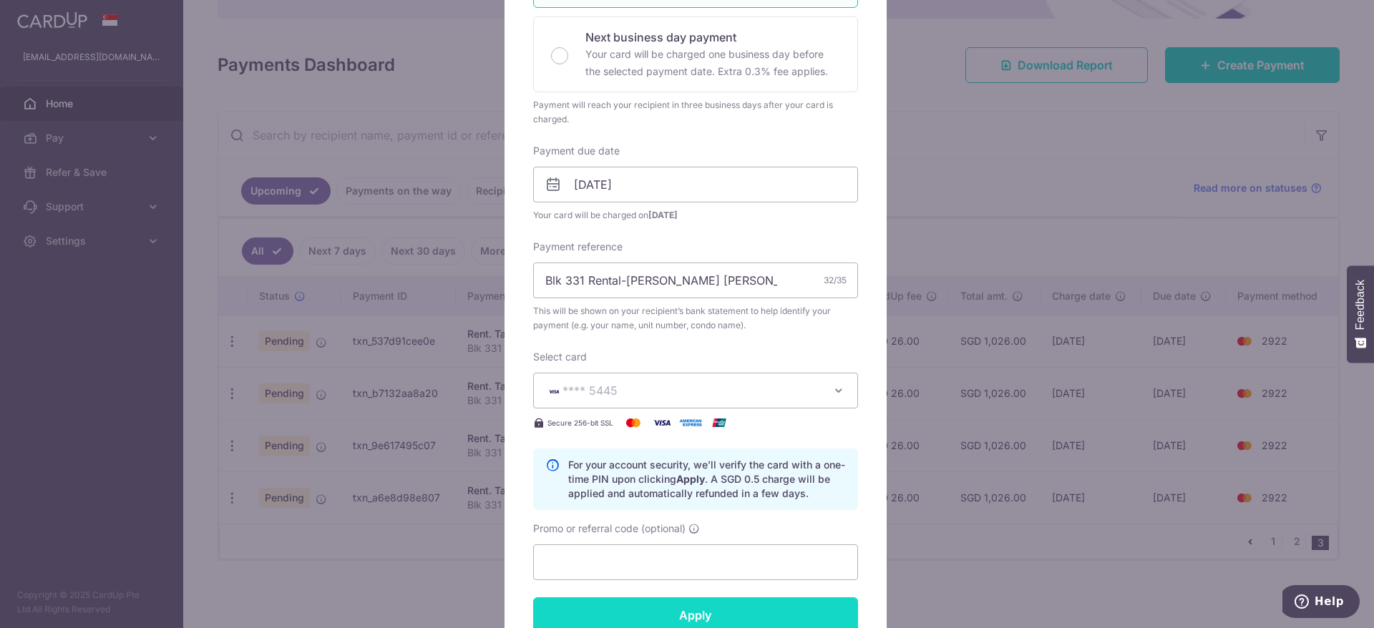
scroll to position [429, 0]
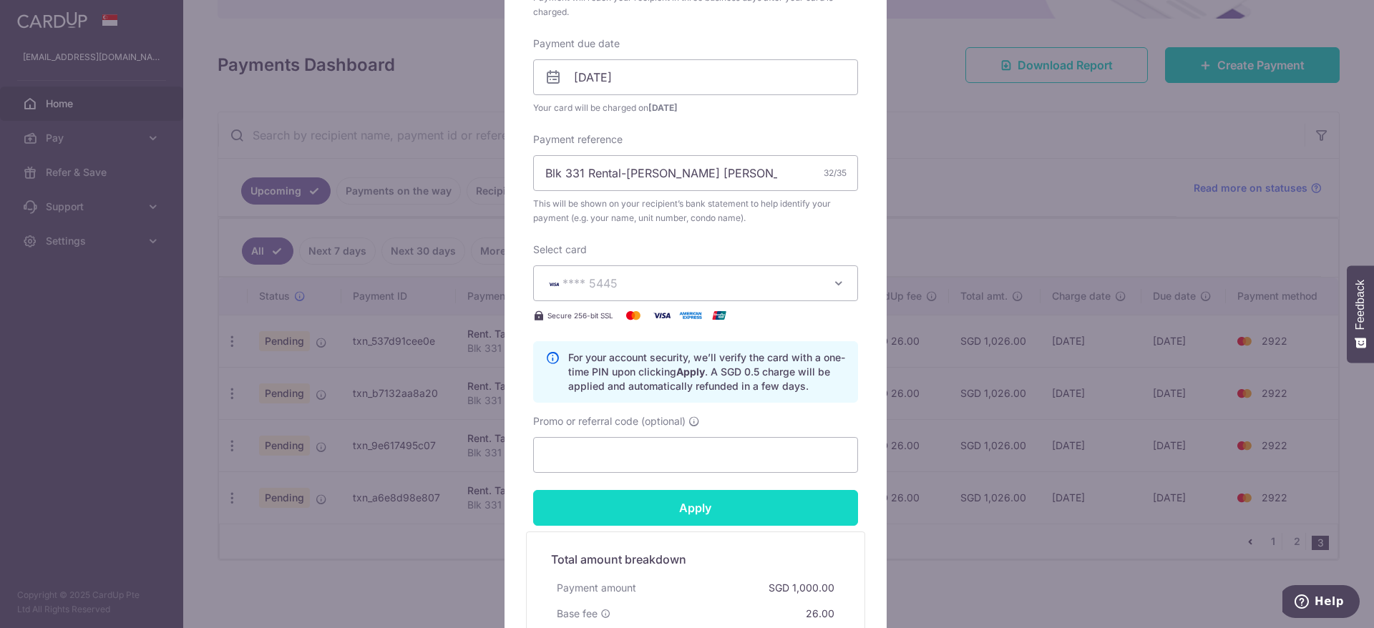
click at [789, 515] on input "Apply" at bounding box center [695, 508] width 325 height 36
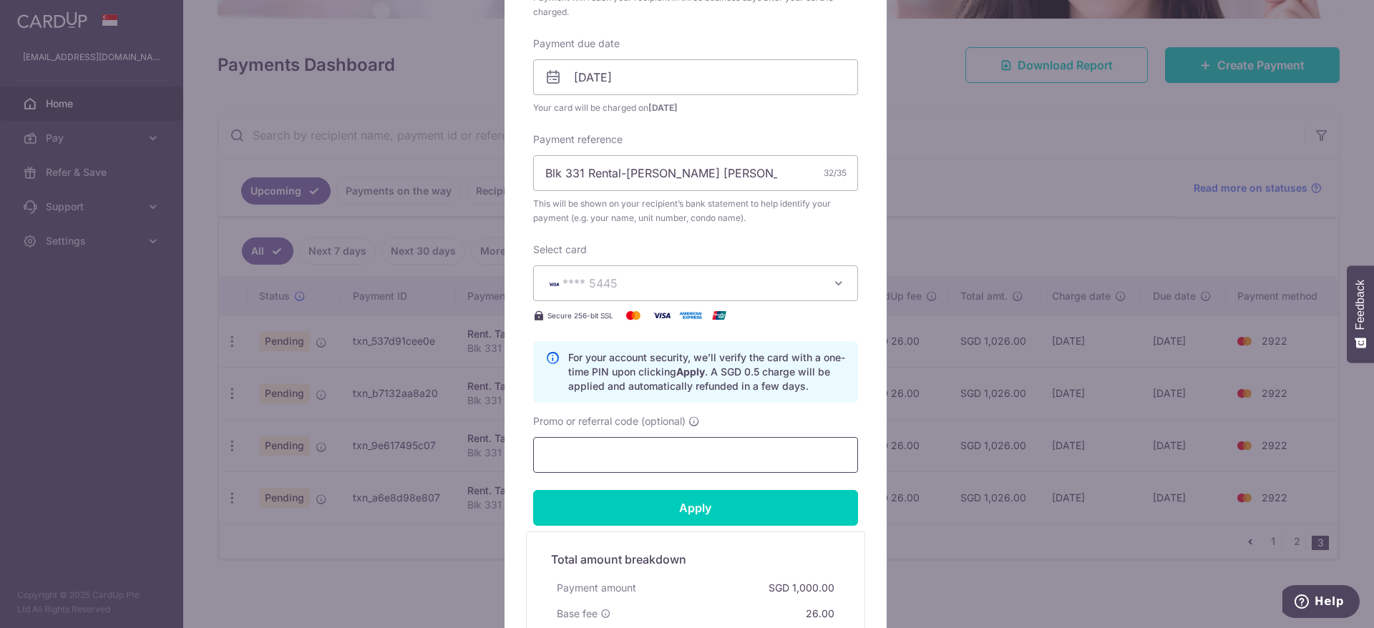
click at [689, 449] on input "Promo or referral code (optional)" at bounding box center [695, 455] width 325 height 36
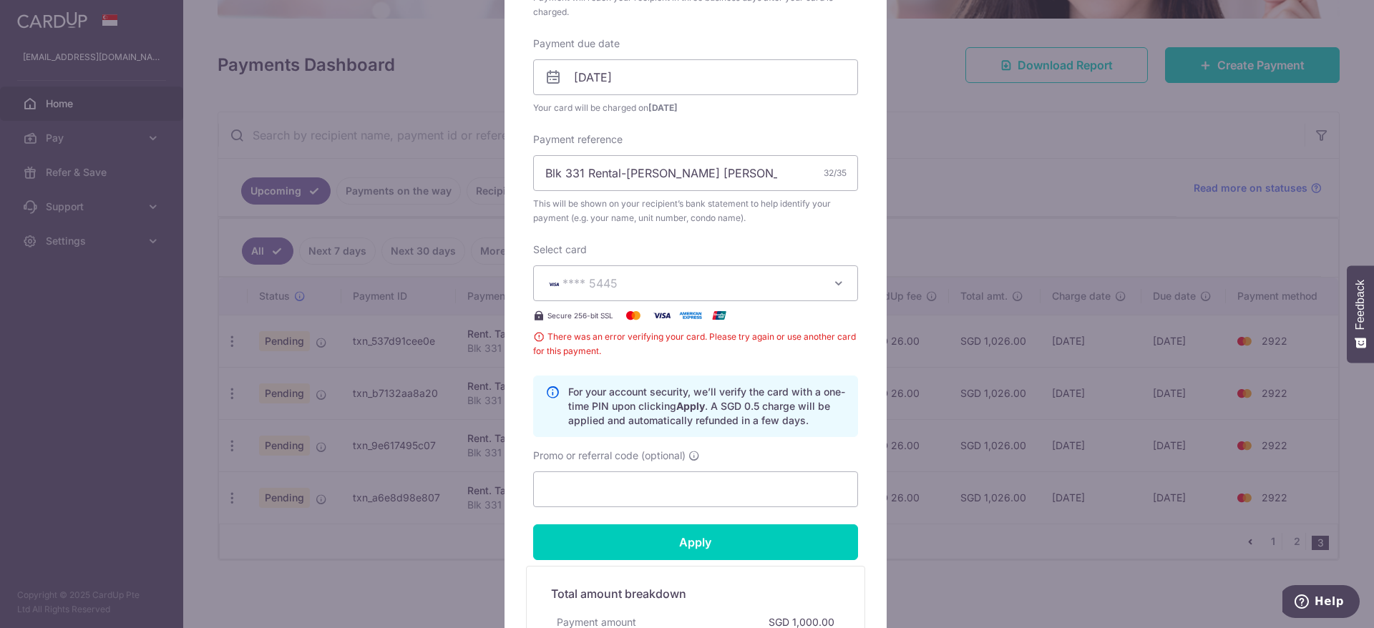
click at [642, 462] on span "Promo or referral code (optional)" at bounding box center [609, 456] width 152 height 14
click at [642, 472] on input "Promo or referral code (optional)" at bounding box center [695, 490] width 325 height 36
click at [631, 477] on input "Promo or referral code (optional)" at bounding box center [695, 490] width 325 height 36
type input "SAVERENT179"
click at [664, 538] on input "Apply" at bounding box center [695, 543] width 325 height 36
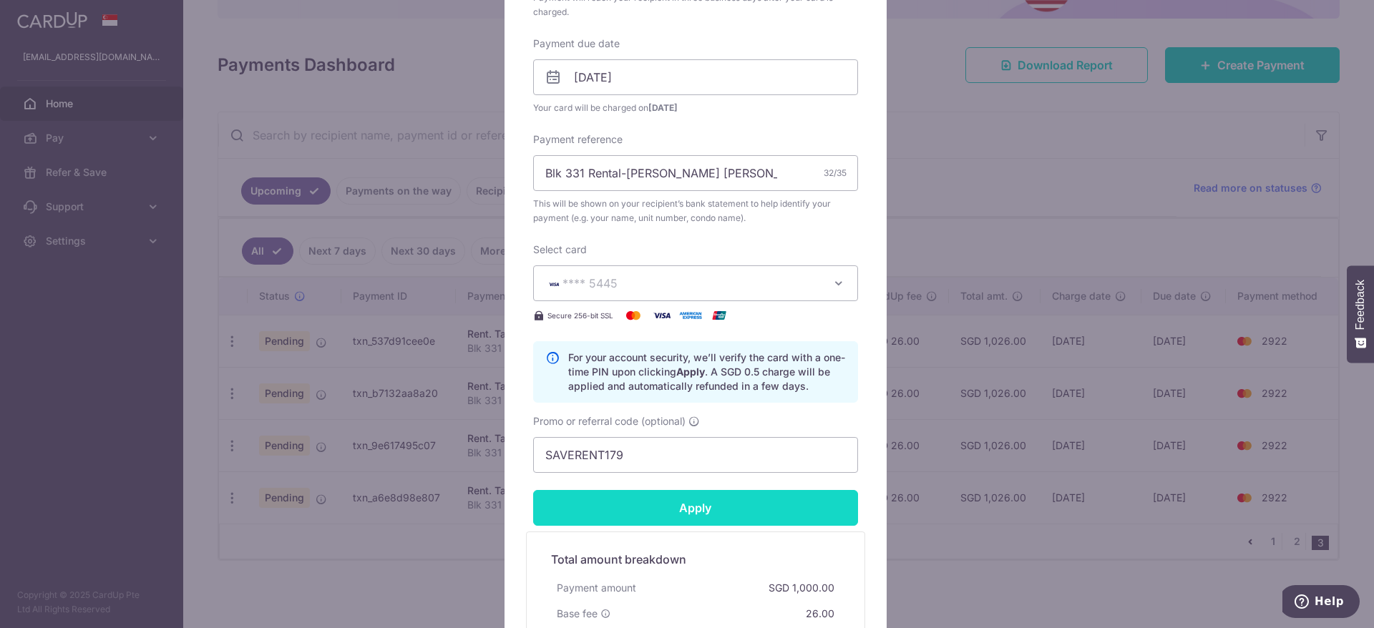
type input "Successfully Applied"
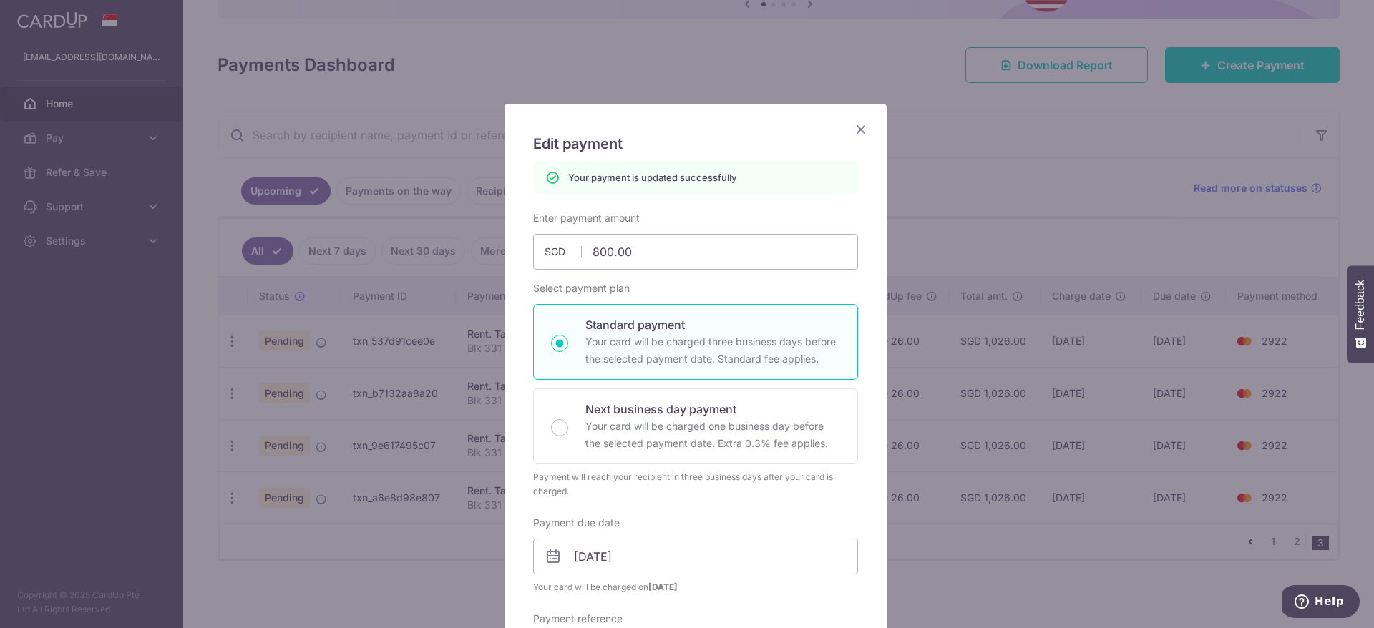
click at [852, 130] on icon "Close" at bounding box center [860, 129] width 17 height 18
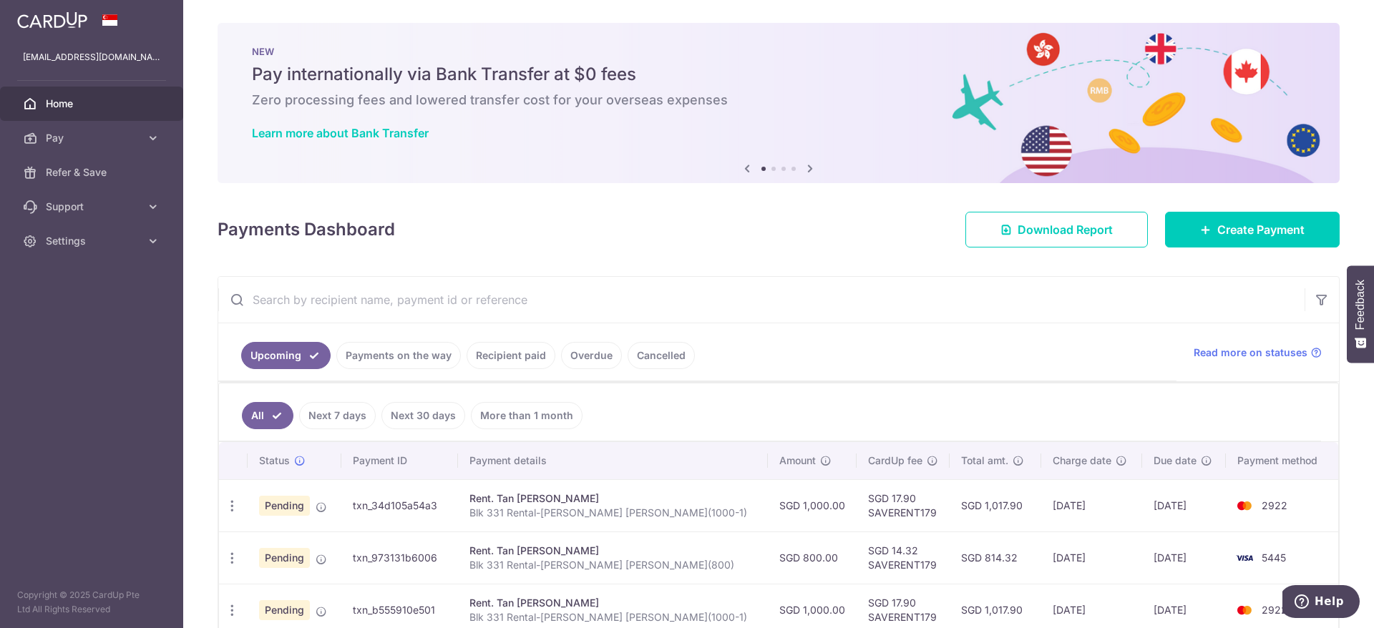
drag, startPoint x: 1009, startPoint y: 505, endPoint x: 1168, endPoint y: 557, distance: 167.7
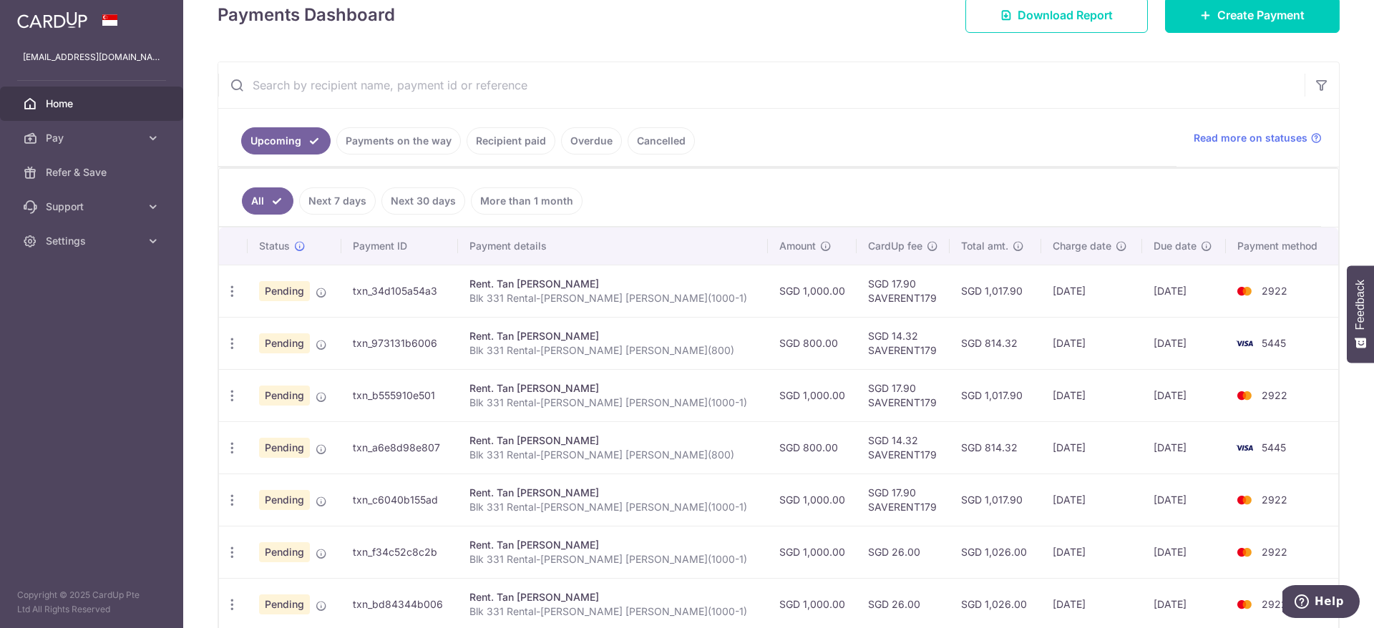
drag, startPoint x: 1006, startPoint y: 409, endPoint x: 1180, endPoint y: 452, distance: 179.7
click at [1180, 452] on tbody "Update payment Cancel payment Upload doc Pending txn_34d105a54a3 Rent. Tan [PER…" at bounding box center [778, 526] width 1119 height 523
drag, startPoint x: 1009, startPoint y: 503, endPoint x: 1160, endPoint y: 500, distance: 151.1
click at [1157, 500] on tr "Update payment Cancel payment Upload doc Pending txn_c6040b155ad Rent. Tan [PER…" at bounding box center [778, 500] width 1119 height 52
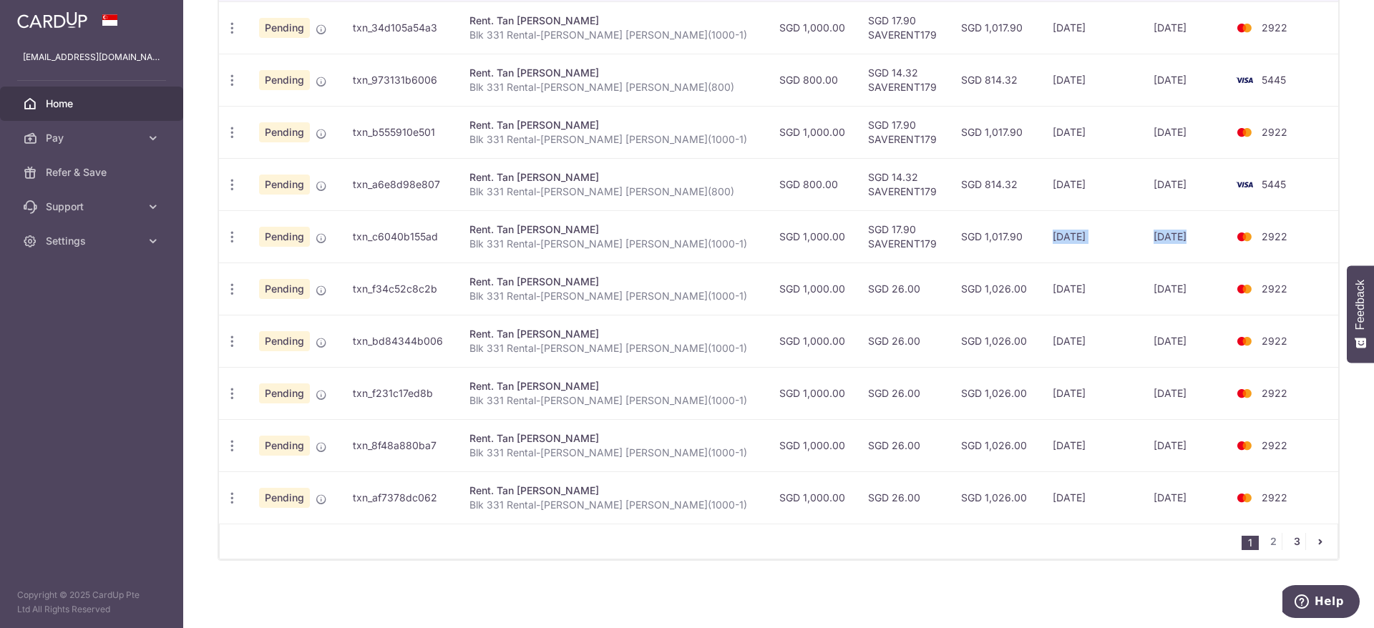
click at [1288, 548] on link "3" at bounding box center [1296, 541] width 17 height 17
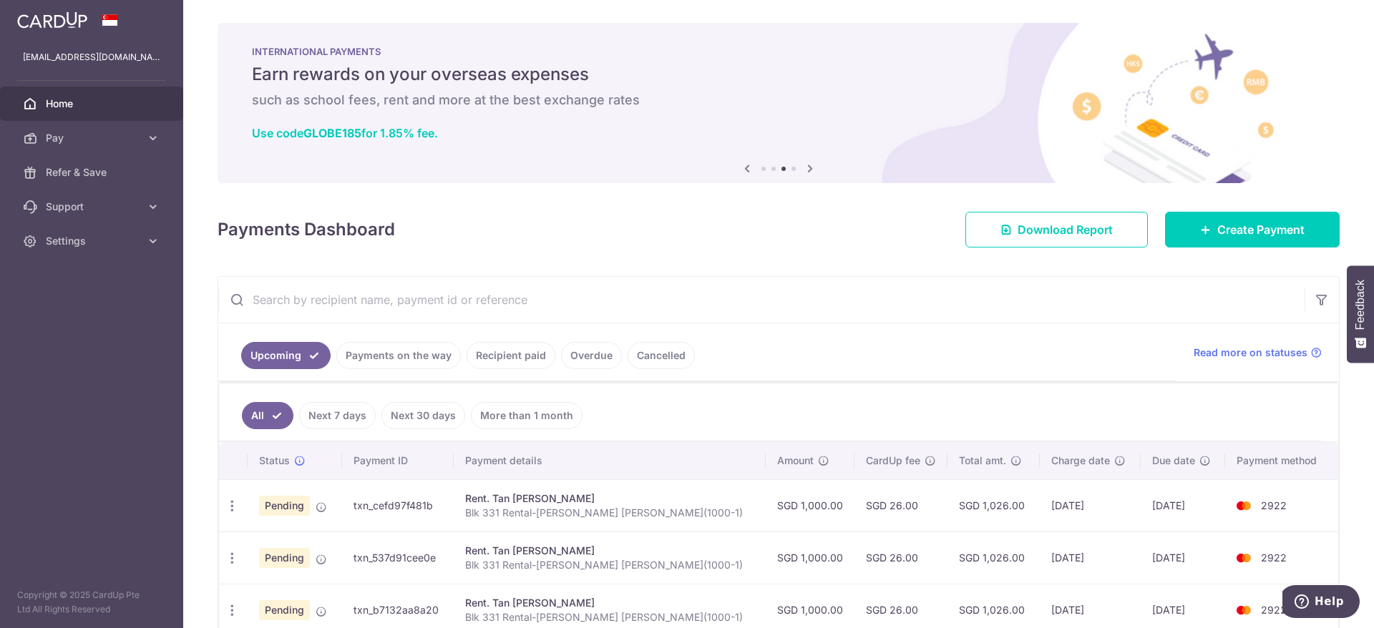
scroll to position [165, 0]
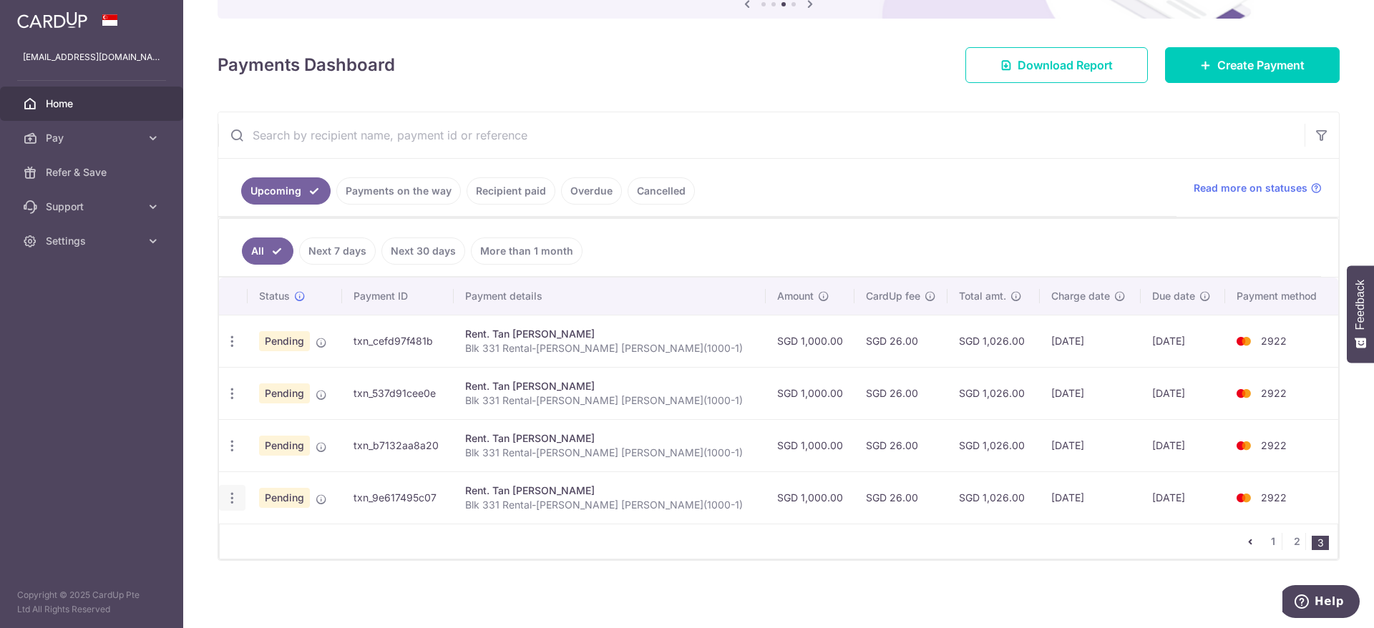
click at [234, 500] on icon "button" at bounding box center [232, 498] width 15 height 15
click at [291, 540] on span "Update payment" at bounding box center [308, 537] width 97 height 17
radio input "true"
type input "1,000.00"
type input "[DATE]"
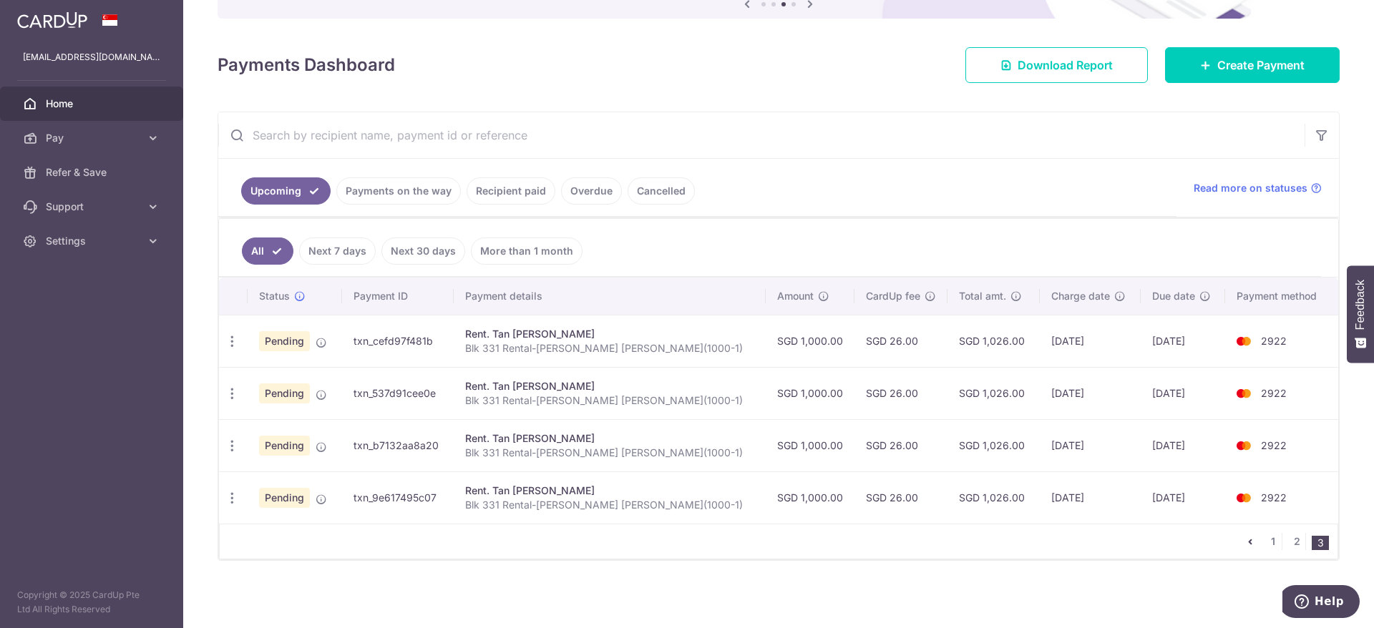
type input "Blk 331 Rental-[PERSON_NAME] [PERSON_NAME](1000-1)"
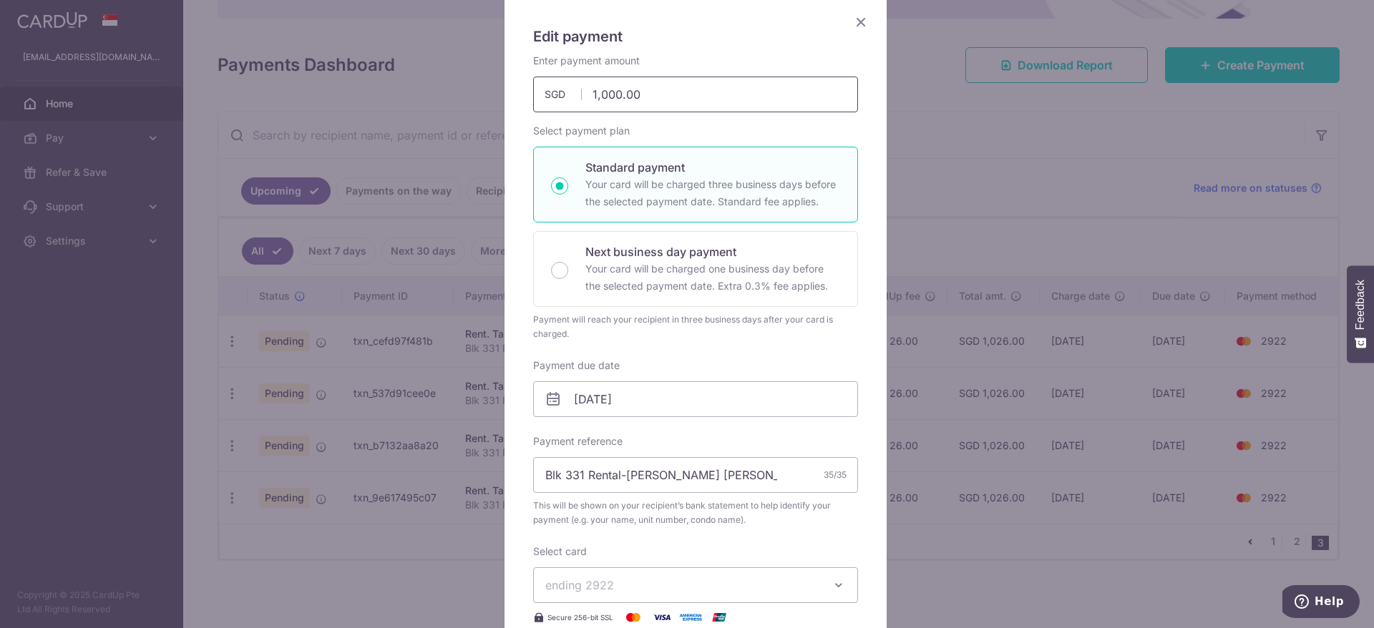
scroll to position [0, 0]
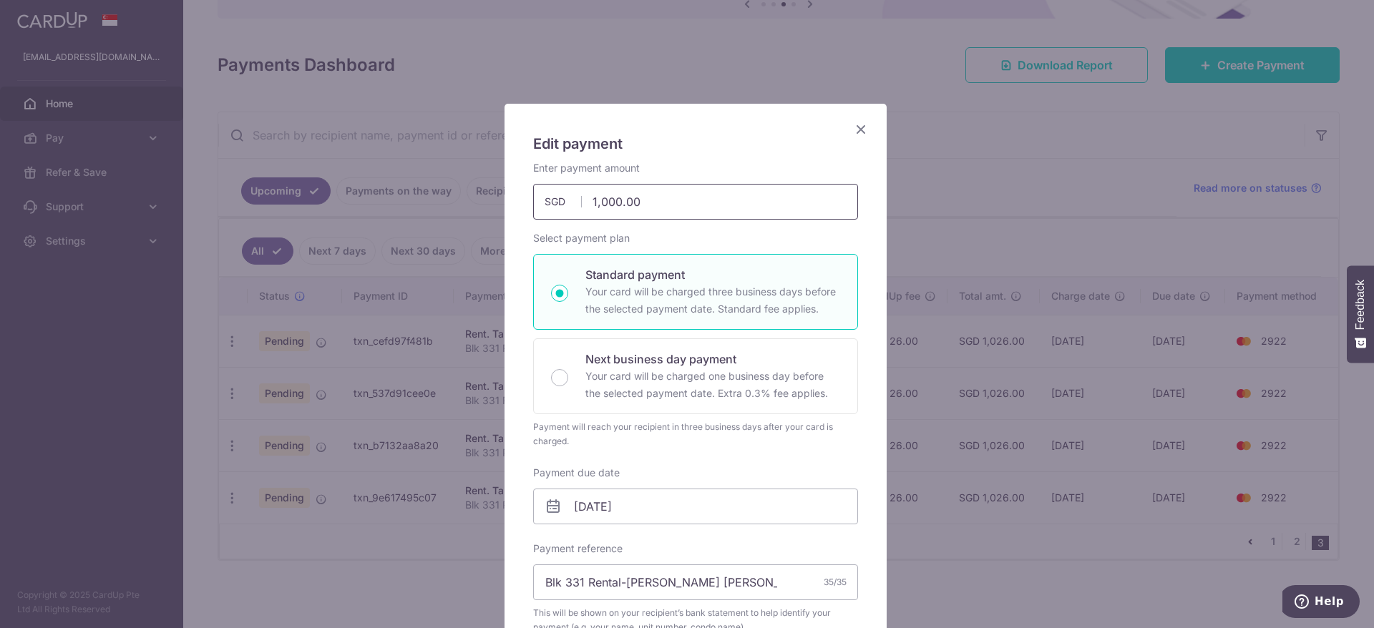
drag, startPoint x: 669, startPoint y: 203, endPoint x: 424, endPoint y: 202, distance: 244.8
click at [424, 202] on div "Edit payment By clicking apply, you will make changes to all payments to [PERSO…" at bounding box center [687, 314] width 1374 height 628
type input "800.00"
click at [642, 491] on body "[EMAIL_ADDRESS][DOMAIN_NAME] Home Pay Payments Recipients Cards Refer & Save Su…" at bounding box center [687, 314] width 1374 height 628
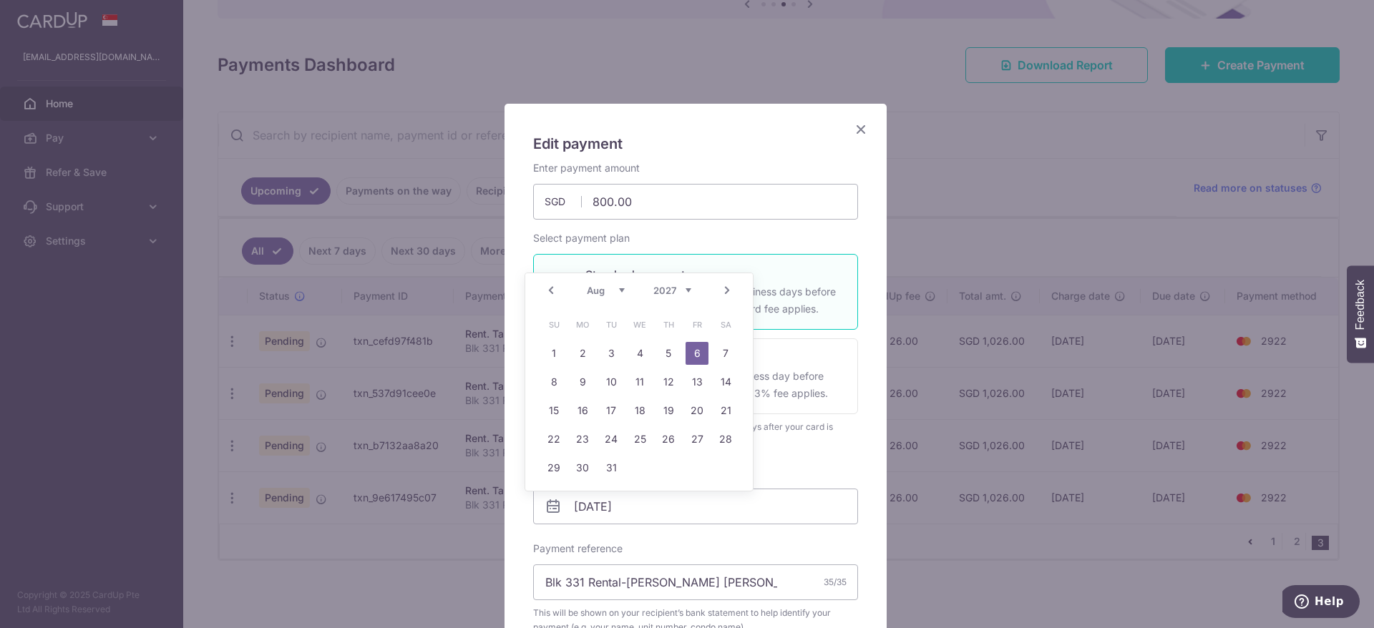
click at [679, 291] on select "2025 2026 2027 2028 2029 2030 2031 2032 2033 2034 2035" at bounding box center [672, 290] width 38 height 11
click at [554, 289] on link "Prev" at bounding box center [551, 290] width 17 height 17
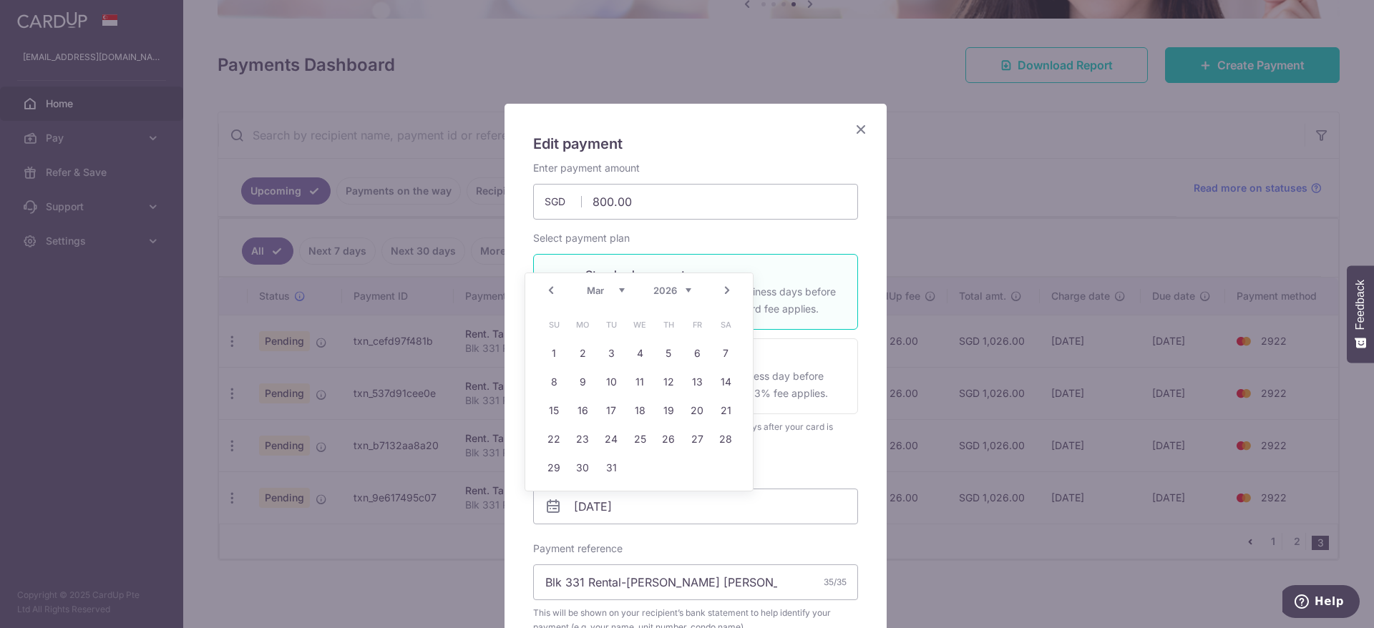
click at [554, 289] on link "Prev" at bounding box center [551, 290] width 17 height 17
click at [638, 380] on link "7" at bounding box center [639, 382] width 23 height 23
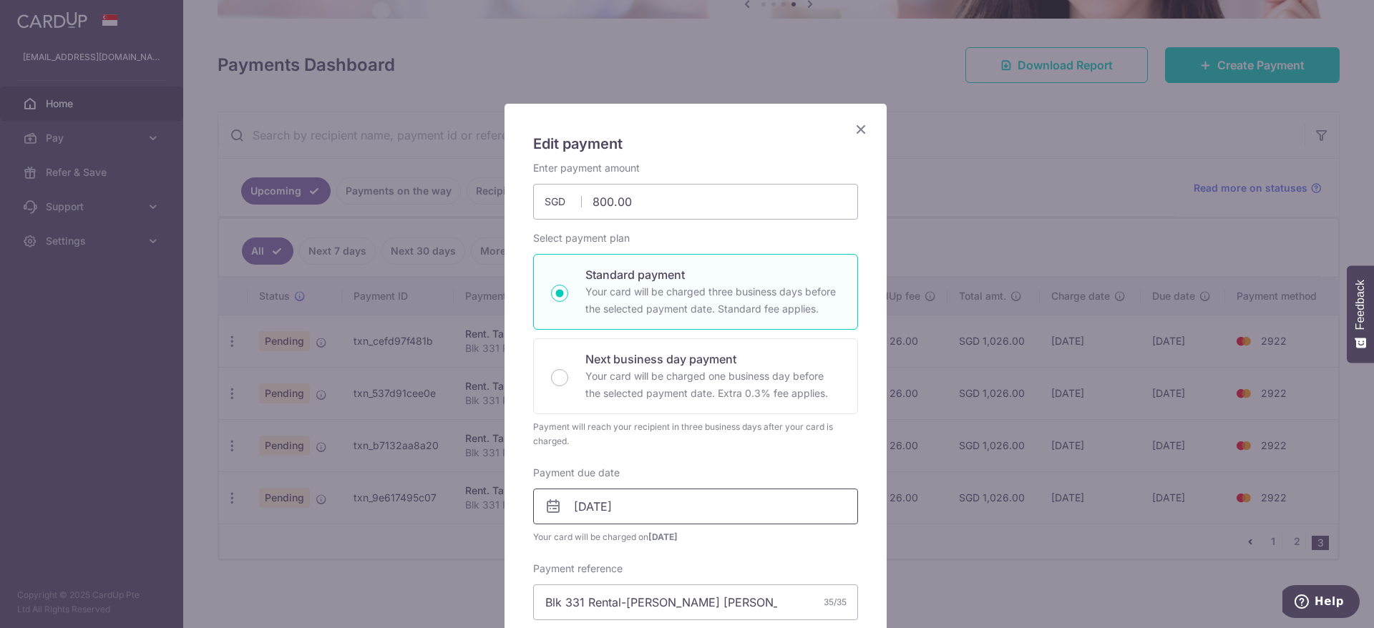
click at [639, 506] on input "[DATE]" at bounding box center [695, 507] width 325 height 36
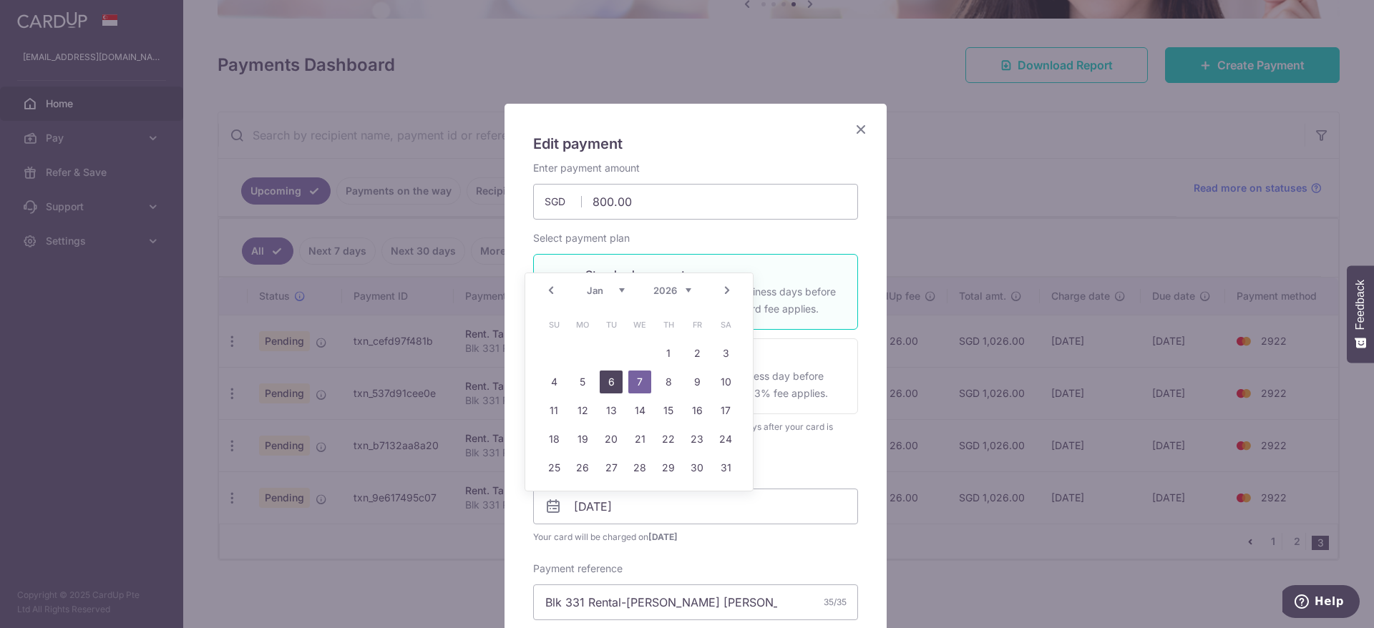
drag, startPoint x: 615, startPoint y: 382, endPoint x: 613, endPoint y: 409, distance: 26.6
click at [612, 382] on link "6" at bounding box center [611, 382] width 23 height 23
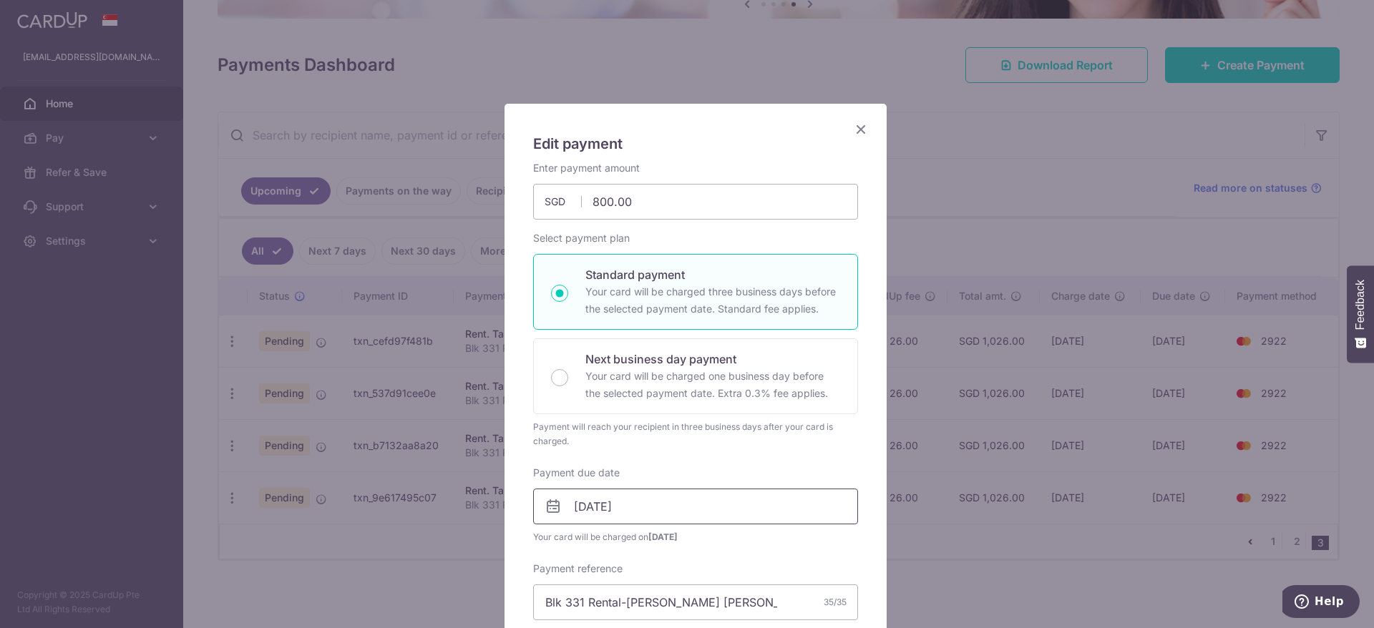
click at [652, 502] on input "[DATE]" at bounding box center [695, 507] width 325 height 36
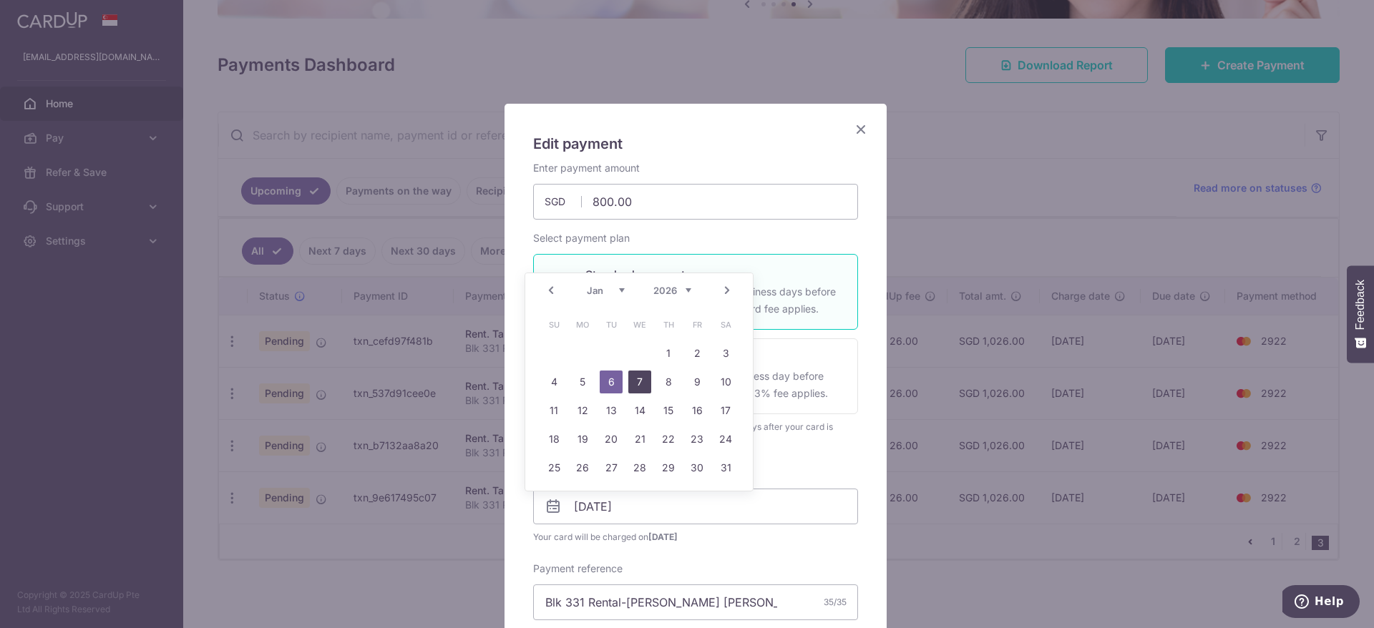
click at [636, 381] on link "7" at bounding box center [639, 382] width 23 height 23
type input "[DATE]"
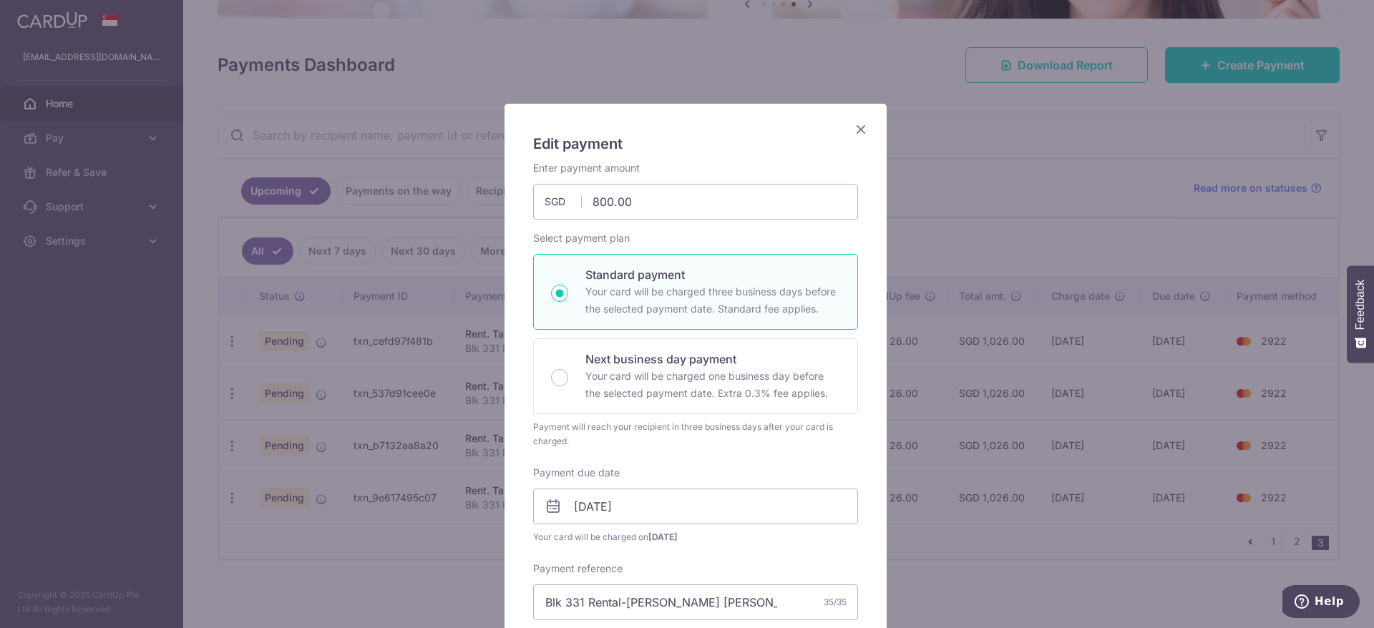
scroll to position [322, 0]
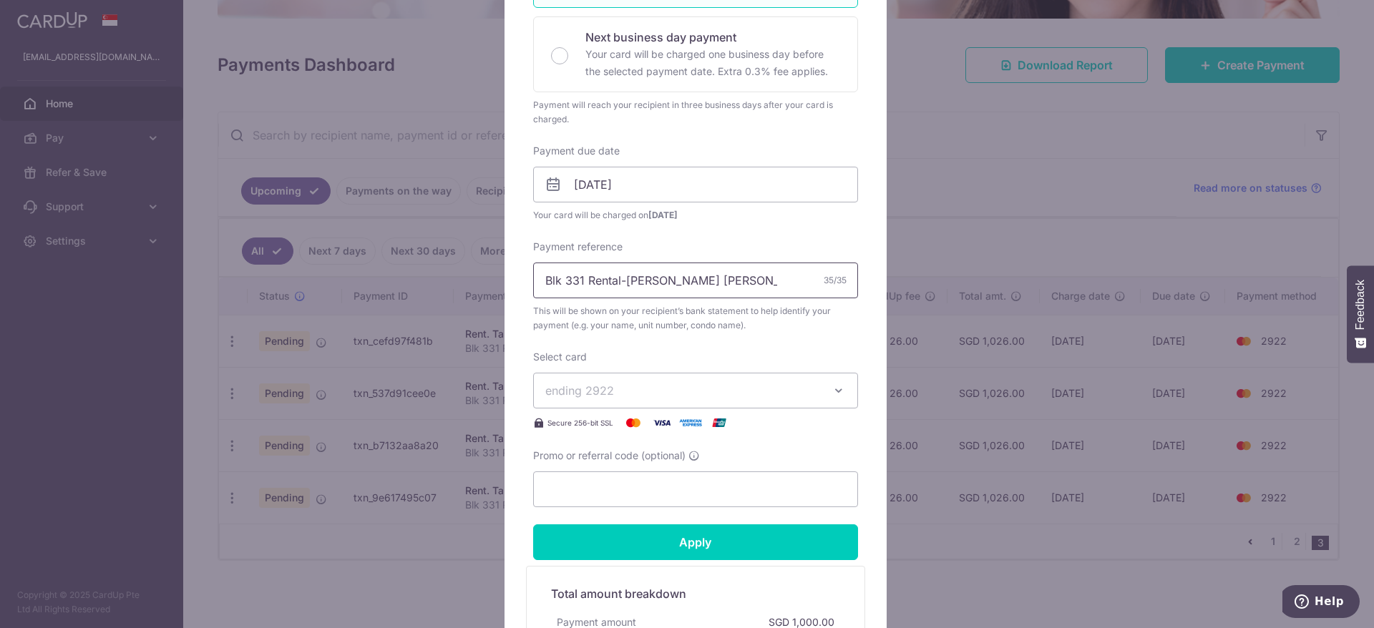
click at [732, 292] on input "Blk 331 Rental-[PERSON_NAME] [PERSON_NAME](1000-1)" at bounding box center [695, 281] width 325 height 36
type input "Blk 331 Rental-[PERSON_NAME] [PERSON_NAME](800)"
paste input "SAVERENT179"
type input "SAVERENT179"
click at [696, 393] on span "ending 2922" at bounding box center [682, 390] width 275 height 17
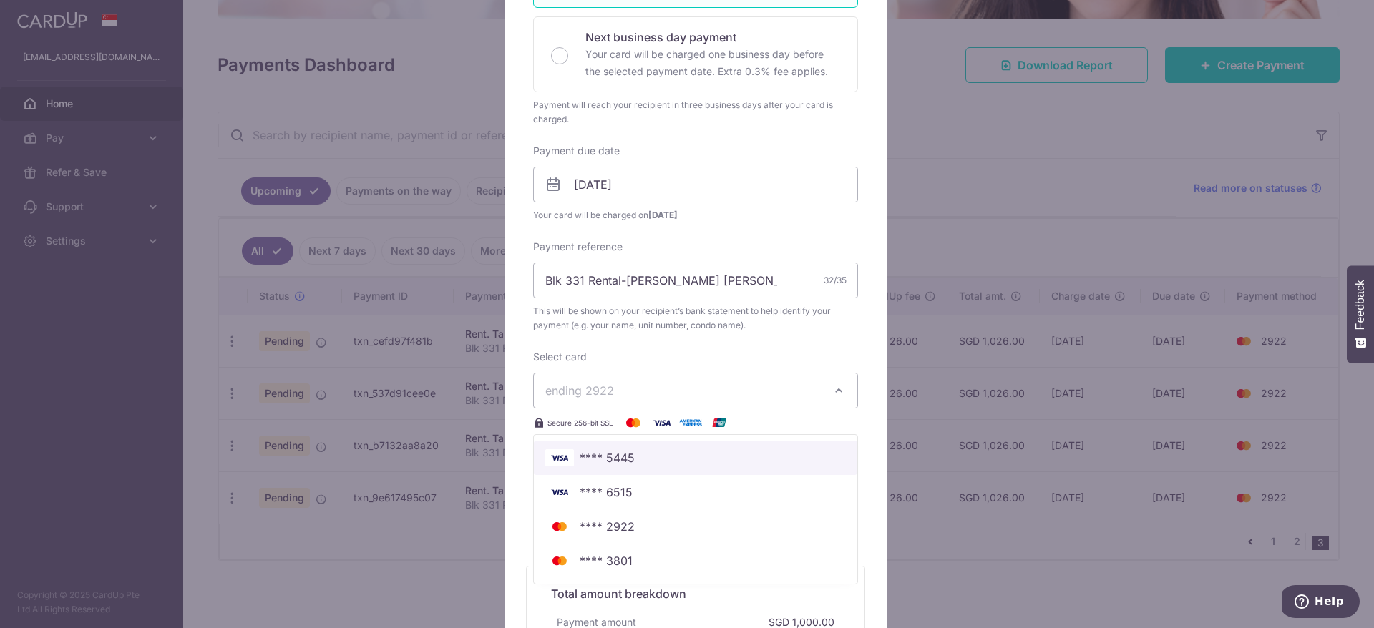
click at [659, 448] on link "**** 5445" at bounding box center [696, 458] width 324 height 34
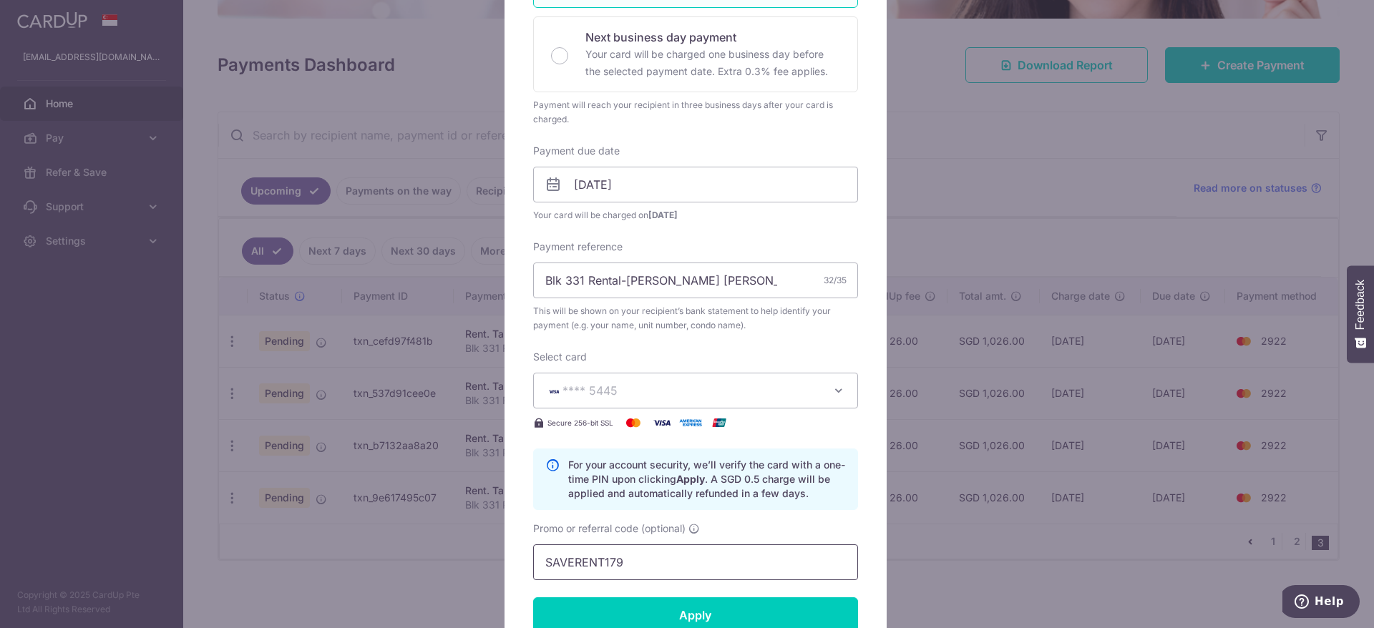
scroll to position [429, 0]
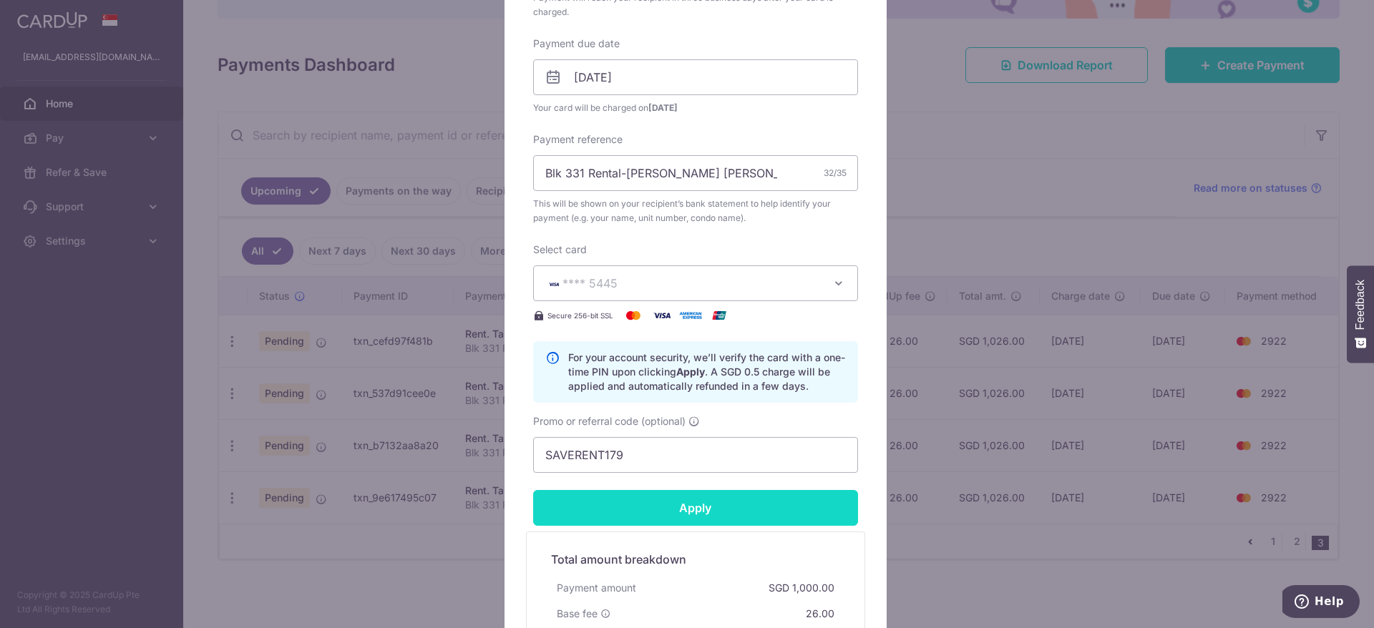
click at [704, 512] on input "Apply" at bounding box center [695, 508] width 325 height 36
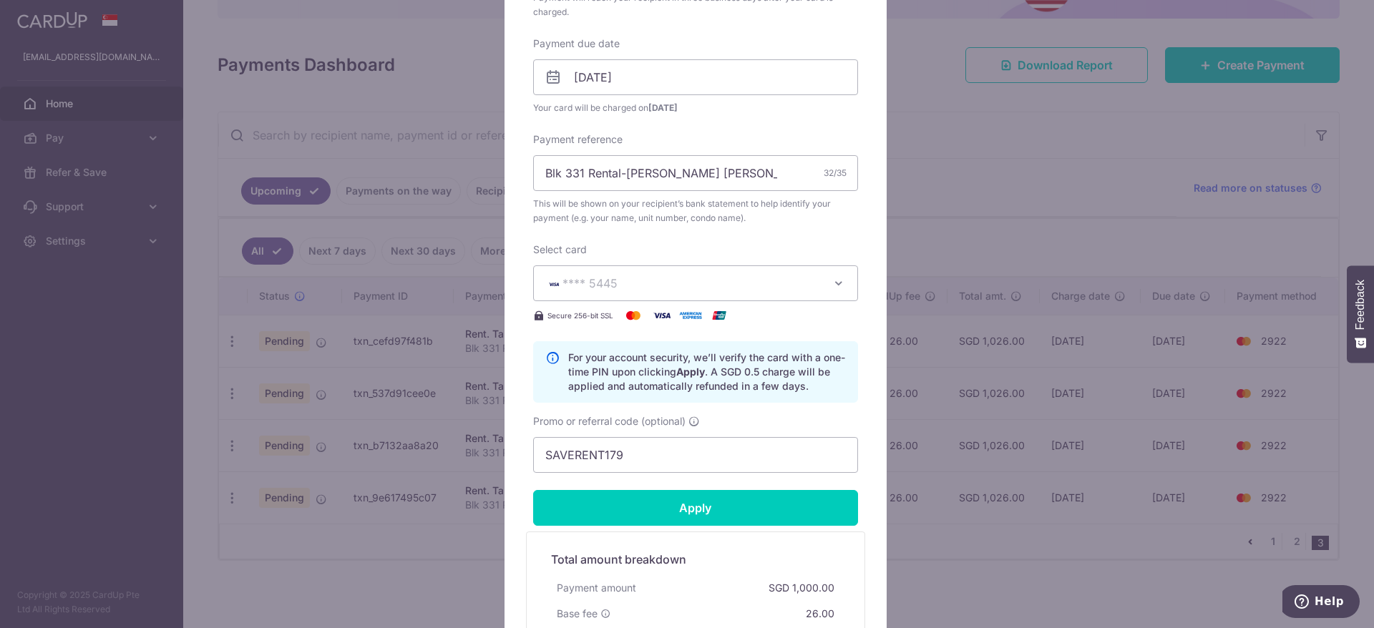
type input "Successfully Applied"
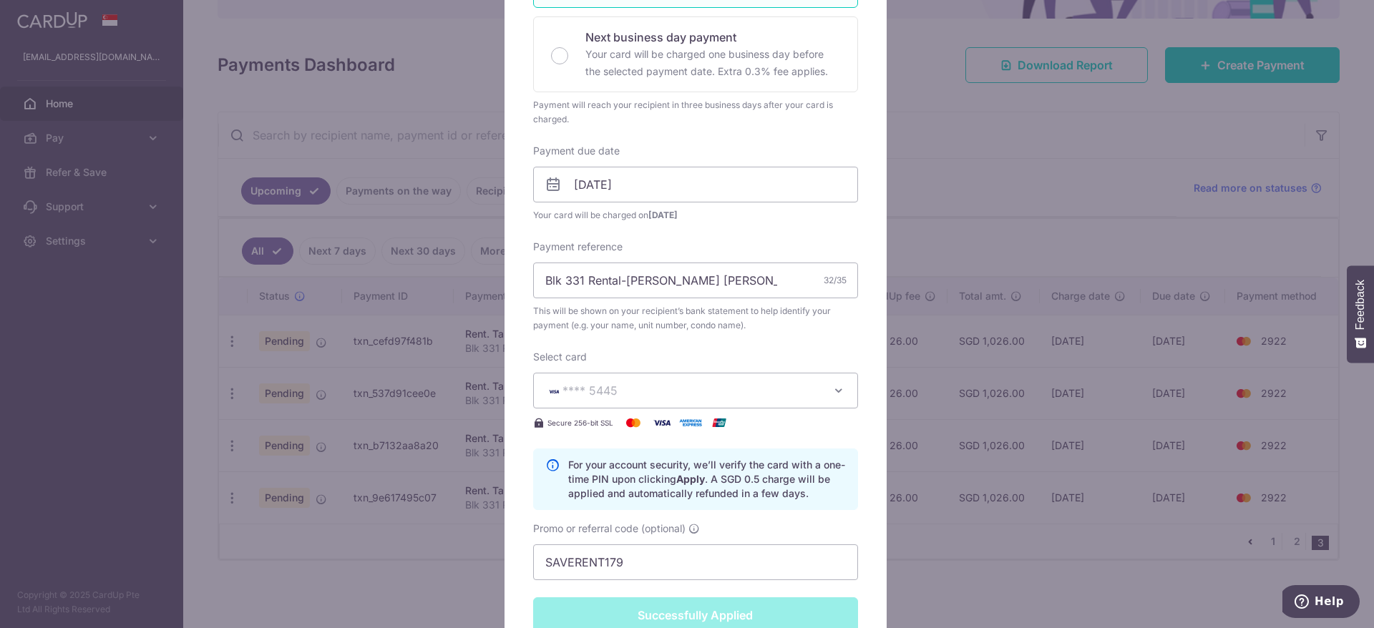
scroll to position [50, 0]
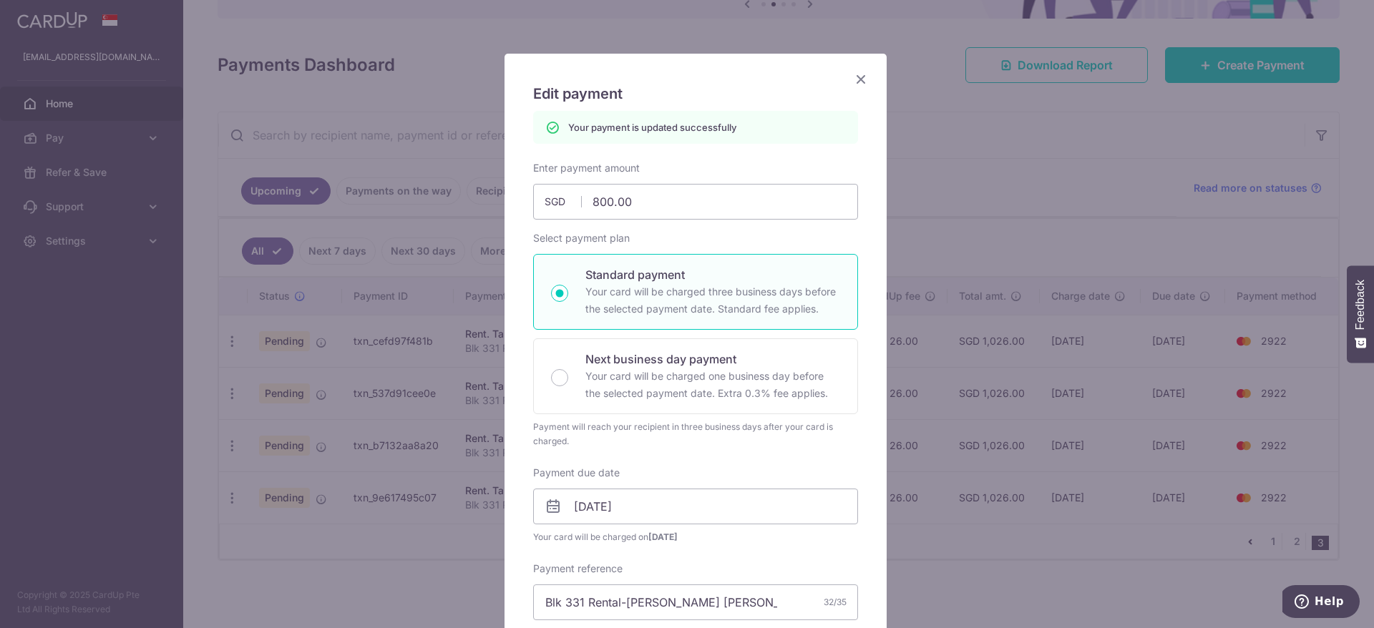
click at [856, 83] on icon "Close" at bounding box center [860, 79] width 17 height 18
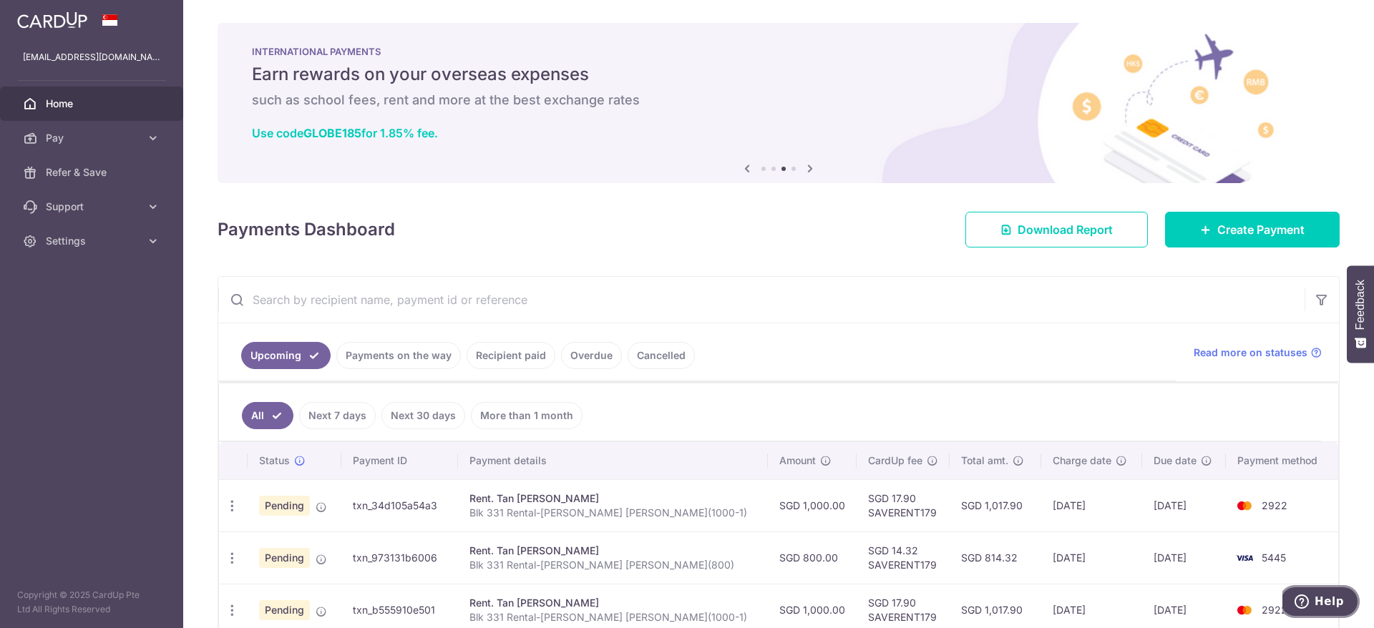
click at [1303, 603] on icon "Help" at bounding box center [1302, 602] width 14 height 14
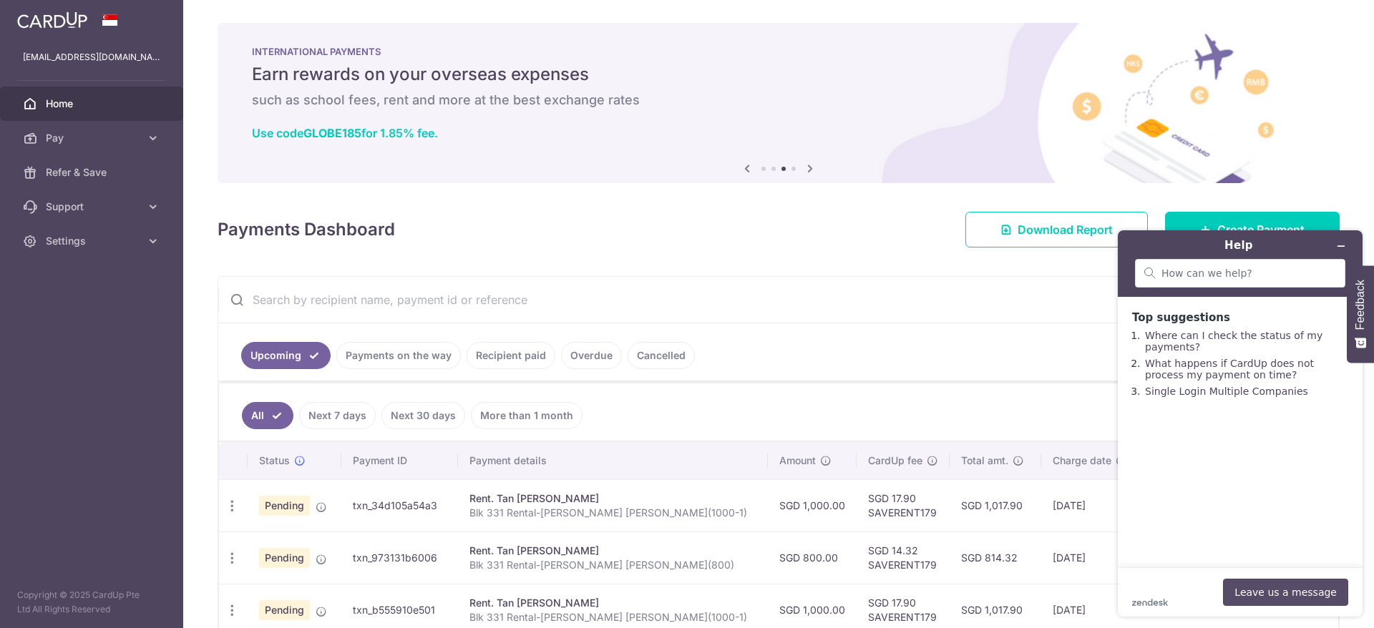
click at [1274, 583] on button "Leave us a message" at bounding box center [1285, 592] width 125 height 27
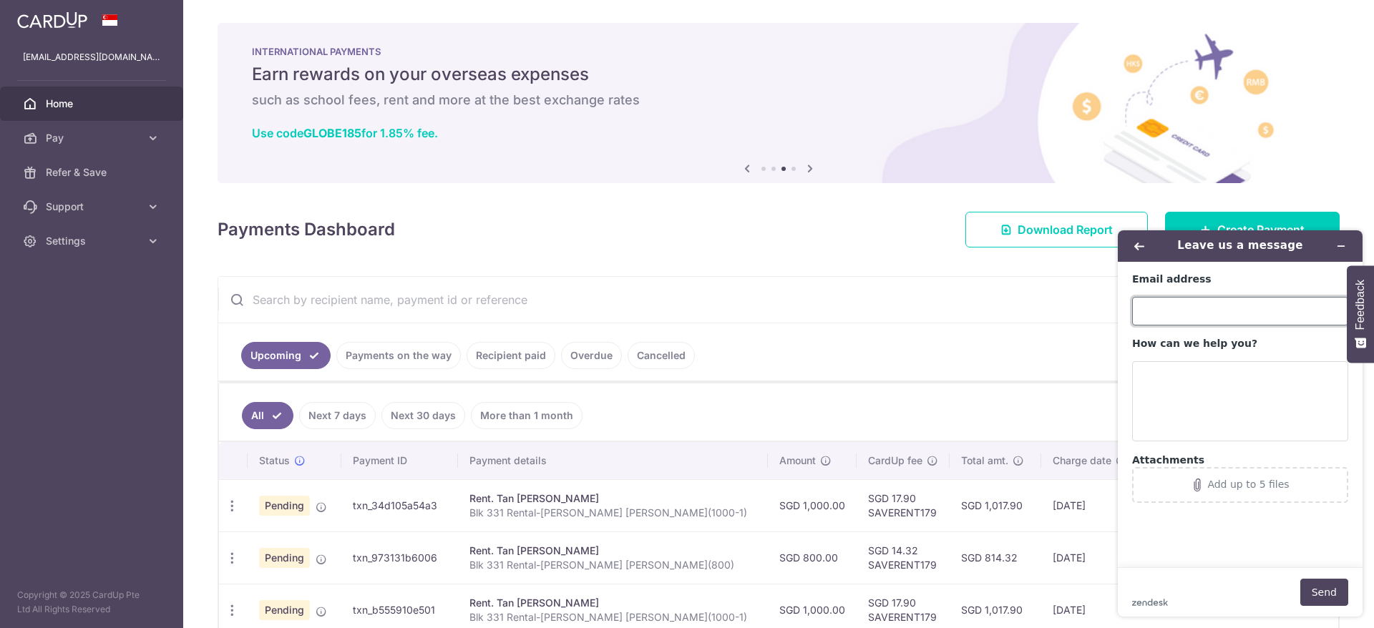
click at [1214, 323] on input "Email address" at bounding box center [1240, 311] width 216 height 29
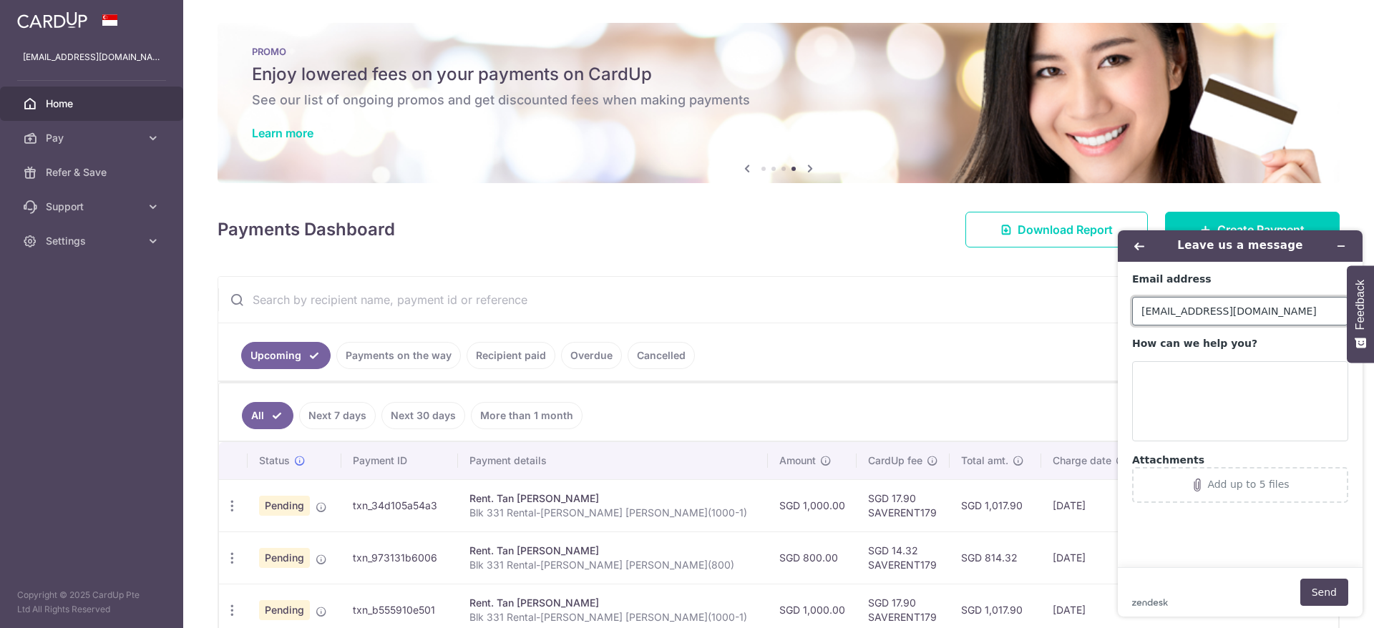
type input "[EMAIL_ADDRESS][DOMAIN_NAME]"
click at [1241, 402] on textarea "How can we help you?" at bounding box center [1240, 401] width 216 height 80
paste textarea "Issue with Account [PERSON_NAME] ​The CardUp Team​ Hi, I am unable to add a sta…"
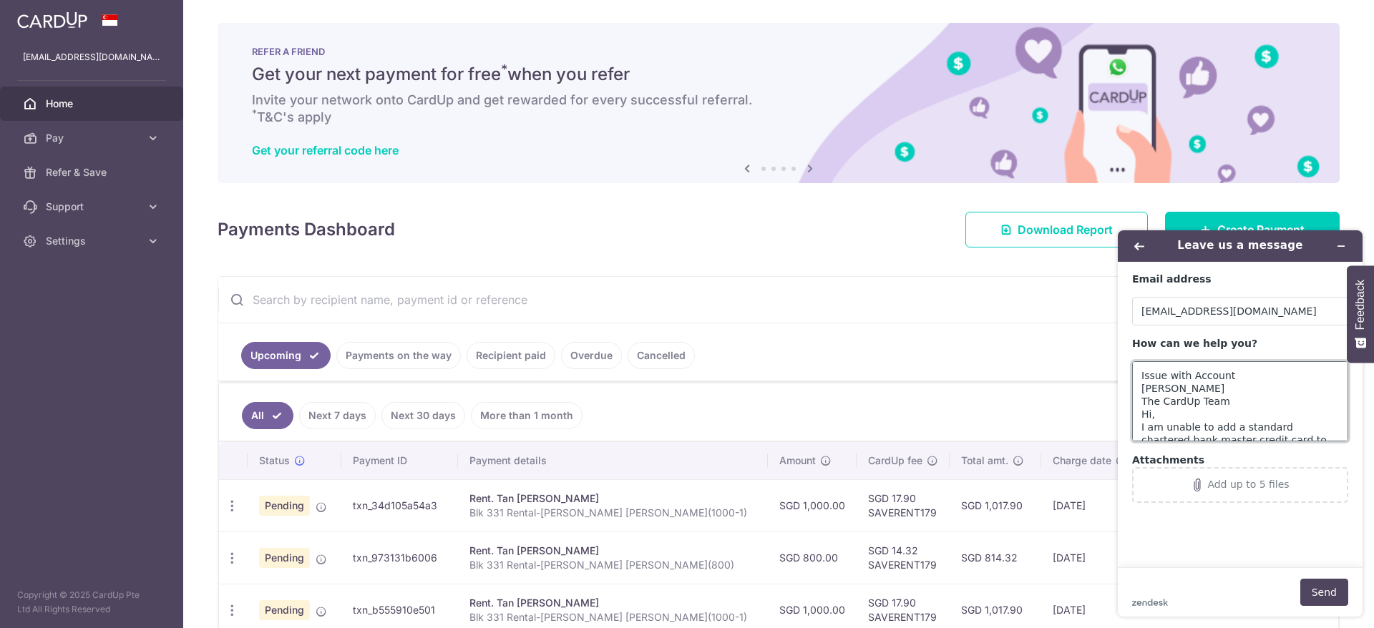
drag, startPoint x: 1245, startPoint y: 405, endPoint x: 956, endPoint y: 359, distance: 292.1
click at [1107, 359] on html "Leave us a message Email address [EMAIL_ADDRESS][DOMAIN_NAME] How can we help y…" at bounding box center [1241, 423] width 268 height 409
click at [1249, 407] on textarea "Issue with Account [PERSON_NAME] ​The CardUp Team​ Hi, I am unable to add a sta…" at bounding box center [1240, 401] width 216 height 80
drag, startPoint x: 1251, startPoint y: 400, endPoint x: 1053, endPoint y: 379, distance: 199.4
click at [1107, 379] on html "Leave us a message Email address [EMAIL_ADDRESS][DOMAIN_NAME] How can we help y…" at bounding box center [1241, 423] width 268 height 409
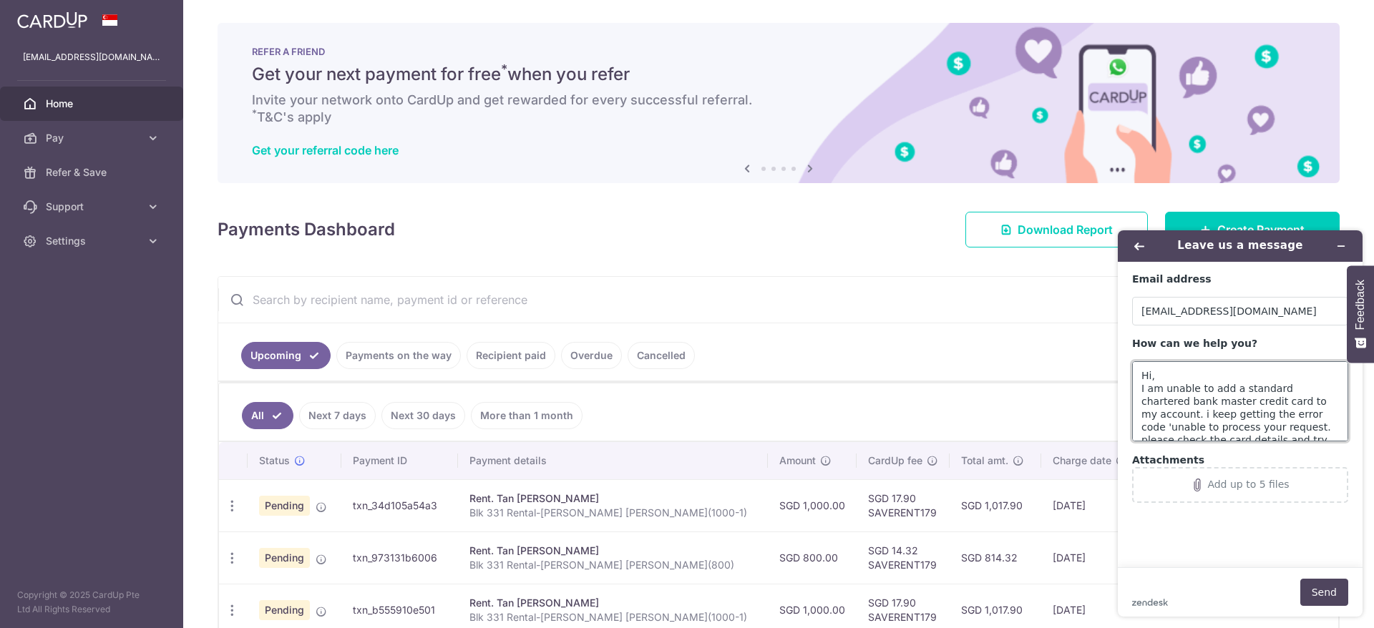
click at [1271, 409] on textarea "Hi, I am unable to add a standard chartered bank master credit card to my accou…" at bounding box center [1240, 401] width 216 height 80
type textarea "Hi, I am unable to add a standard chartered bank master credit card to my accou…"
click at [1334, 593] on button "Send" at bounding box center [1325, 592] width 48 height 27
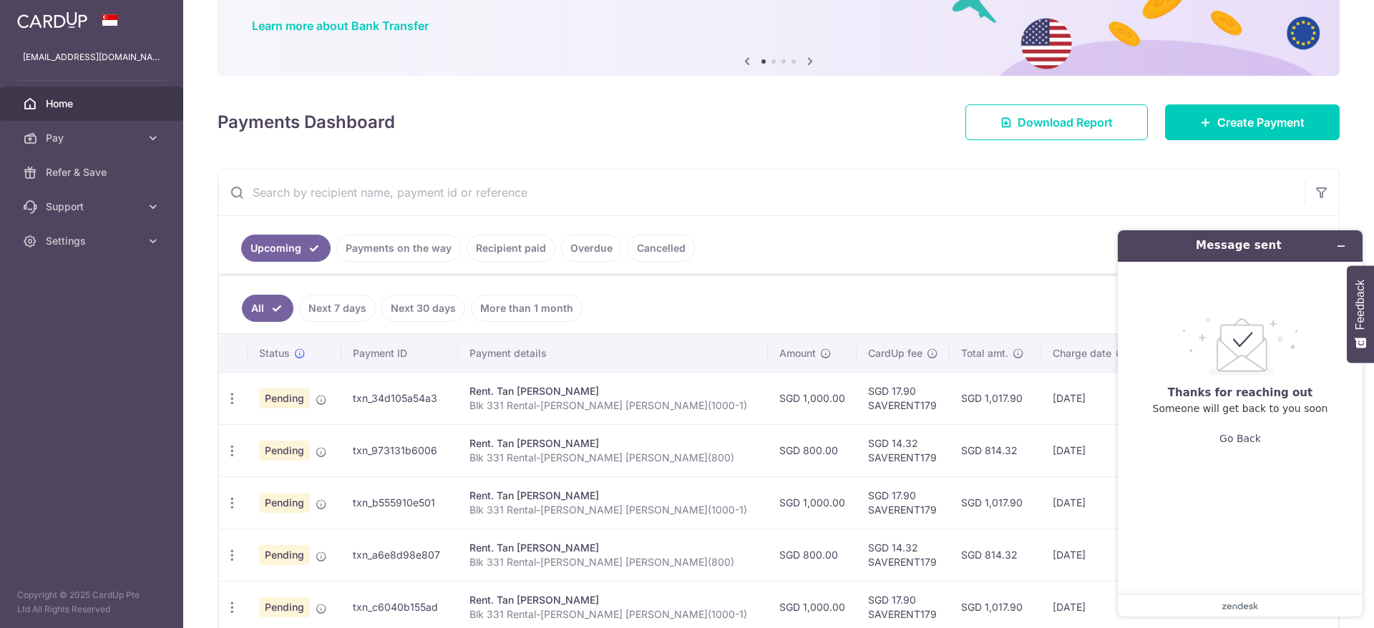
scroll to position [215, 0]
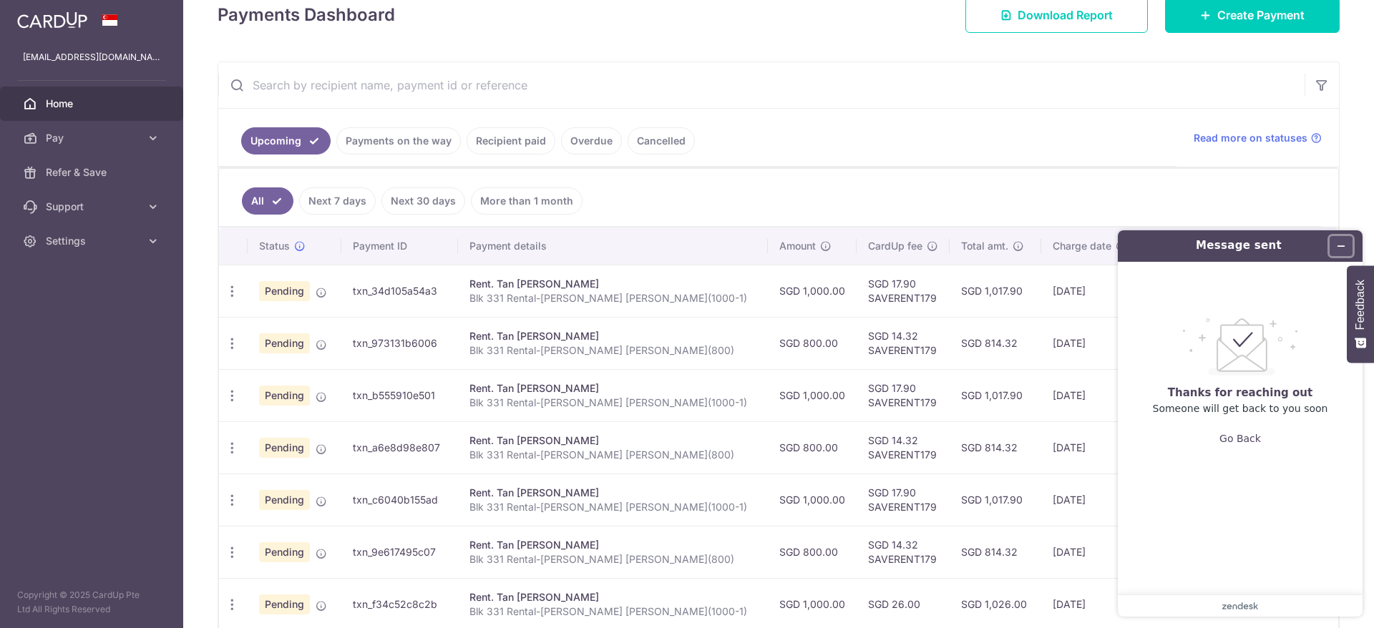
click at [1340, 244] on icon "Minimize widget" at bounding box center [1341, 246] width 10 height 10
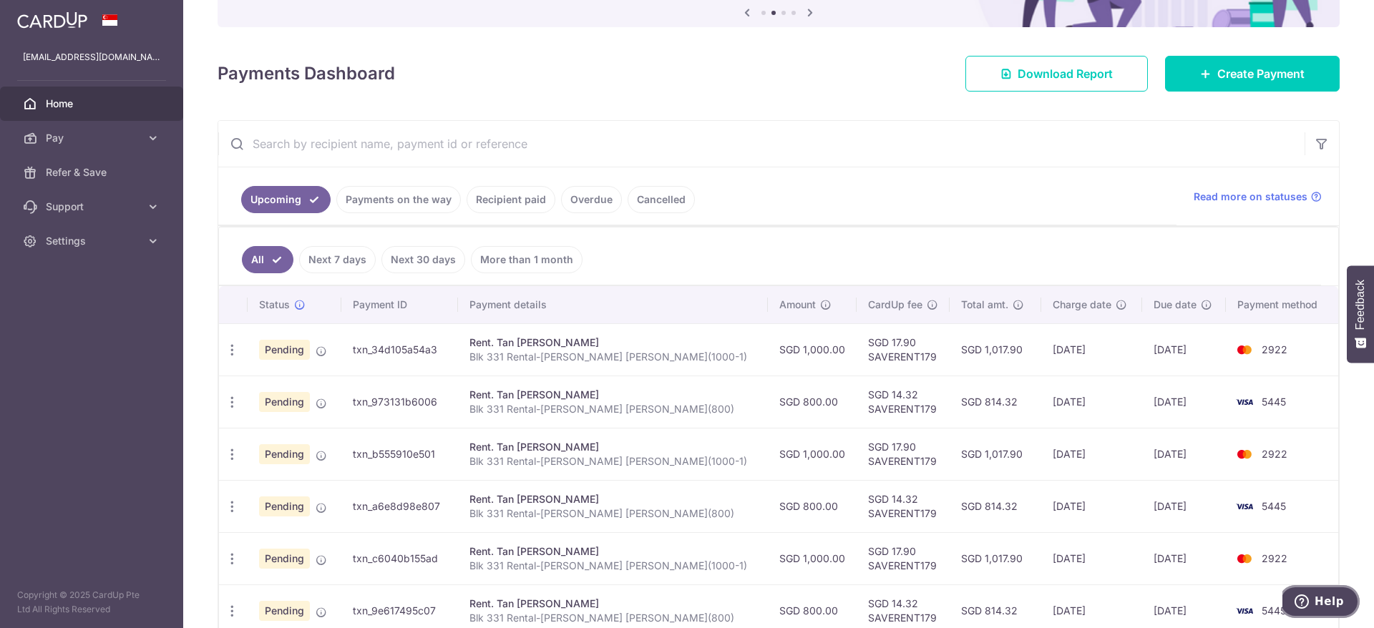
scroll to position [49, 0]
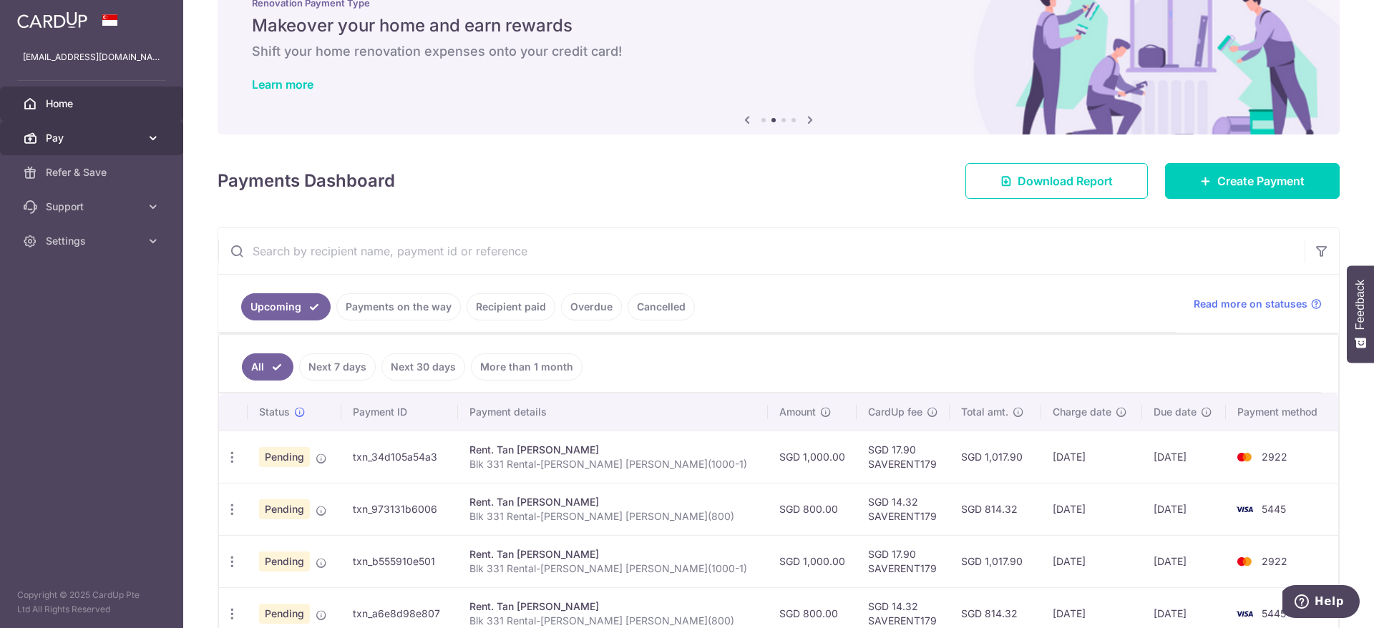
click at [116, 134] on span "Pay" at bounding box center [93, 138] width 94 height 14
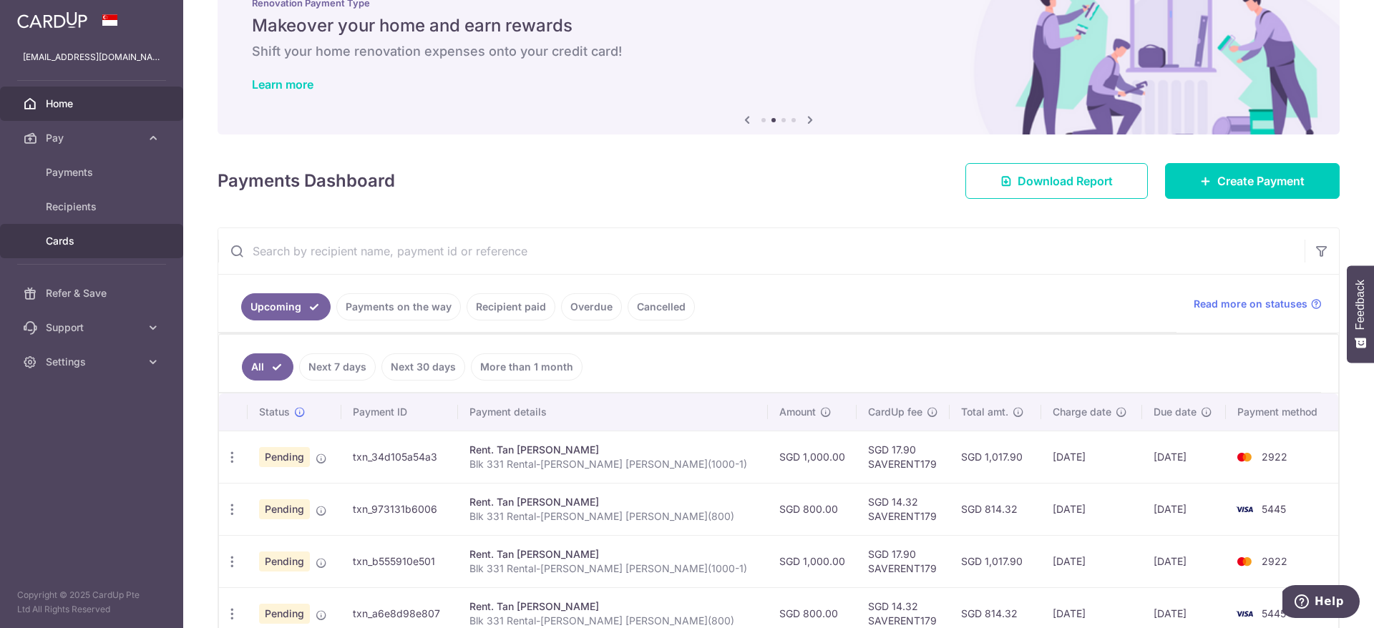
click at [97, 231] on link "Cards" at bounding box center [91, 241] width 183 height 34
